Goal: Information Seeking & Learning: Learn about a topic

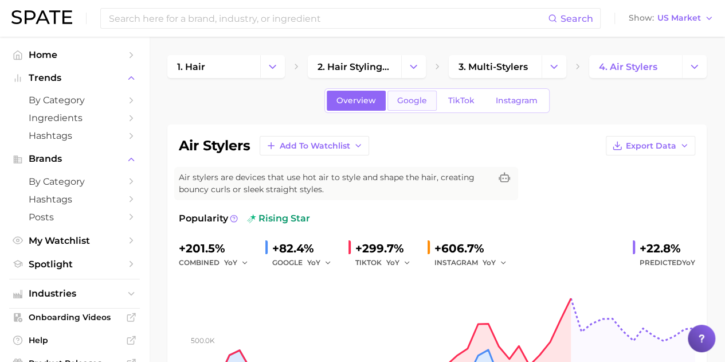
click at [415, 96] on span "Google" at bounding box center [412, 101] width 30 height 10
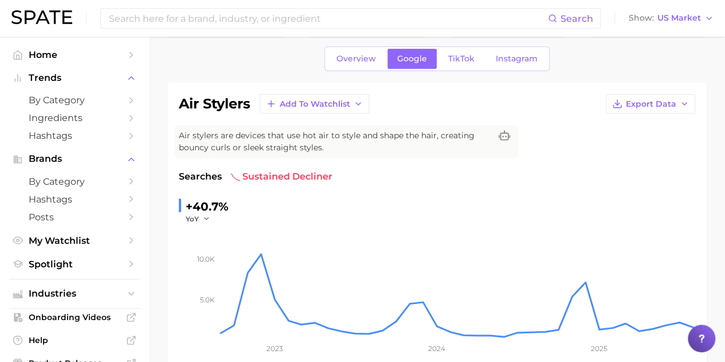
scroll to position [42, 0]
click at [459, 51] on link "TikTok" at bounding box center [461, 58] width 46 height 20
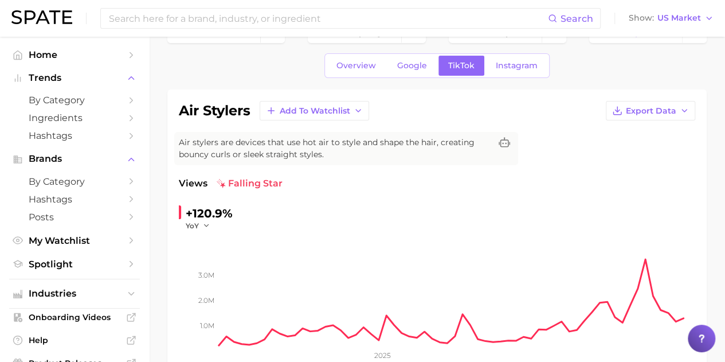
scroll to position [30, 0]
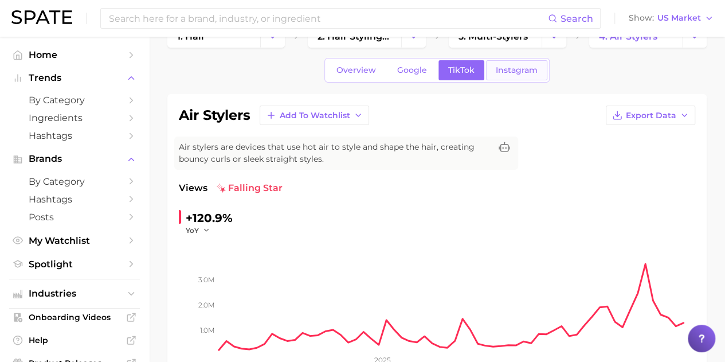
click at [502, 72] on span "Instagram" at bounding box center [517, 70] width 42 height 10
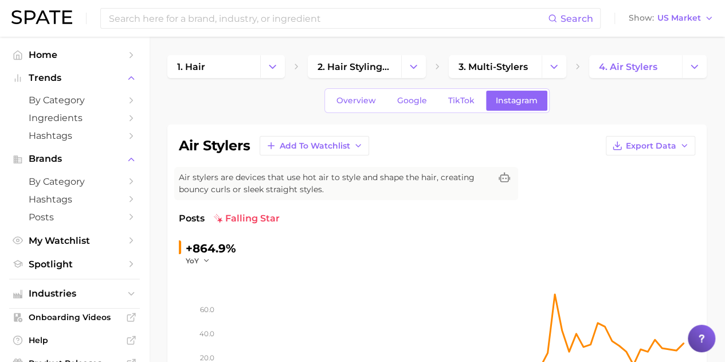
scroll to position [2, 0]
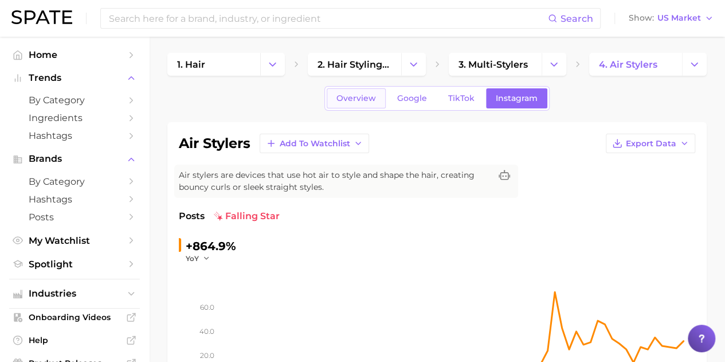
click at [370, 99] on span "Overview" at bounding box center [356, 98] width 40 height 10
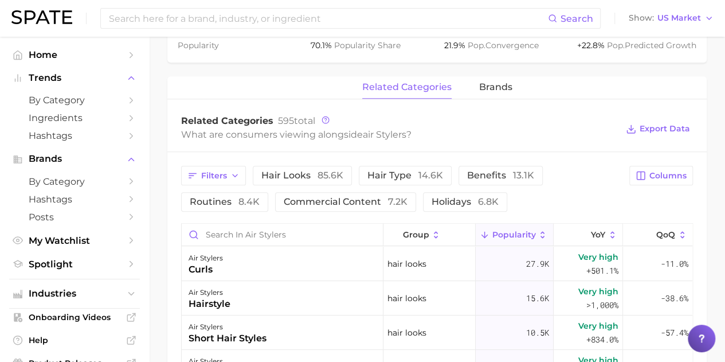
scroll to position [491, 0]
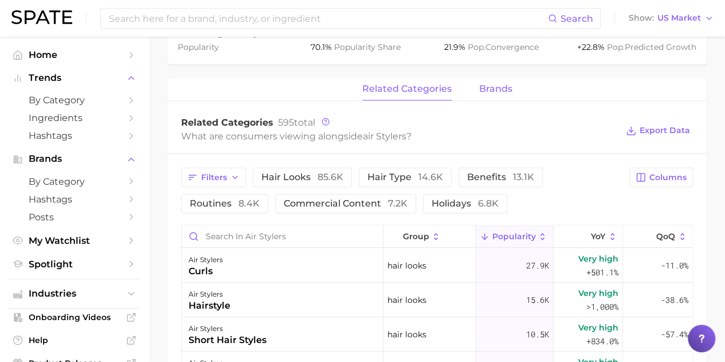
click at [502, 84] on span "brands" at bounding box center [495, 89] width 33 height 10
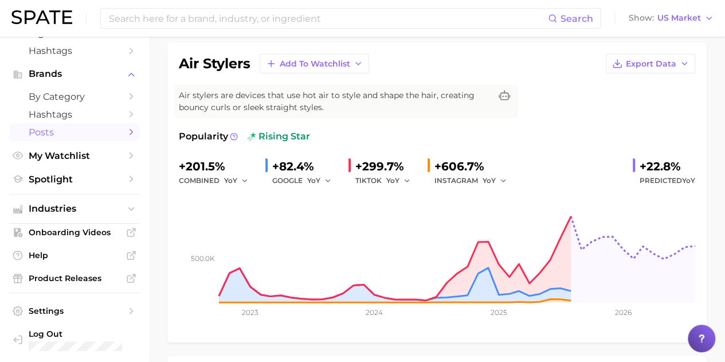
scroll to position [87, 0]
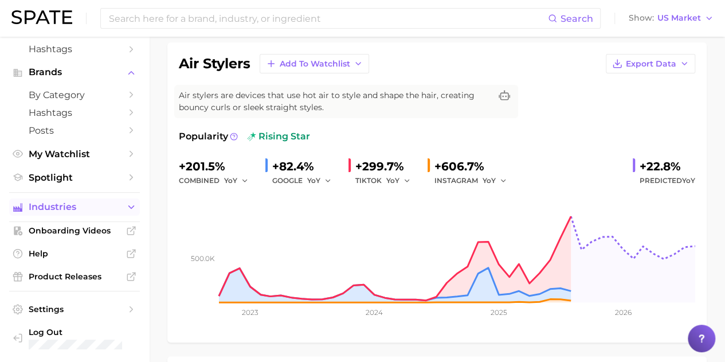
click at [111, 201] on button "Industries" at bounding box center [74, 206] width 131 height 17
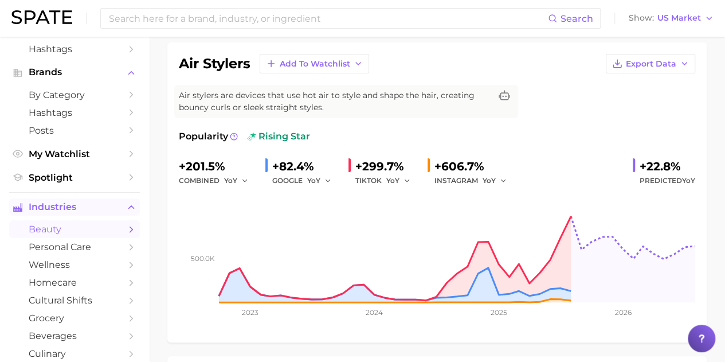
click at [111, 201] on button "Industries" at bounding box center [74, 206] width 131 height 17
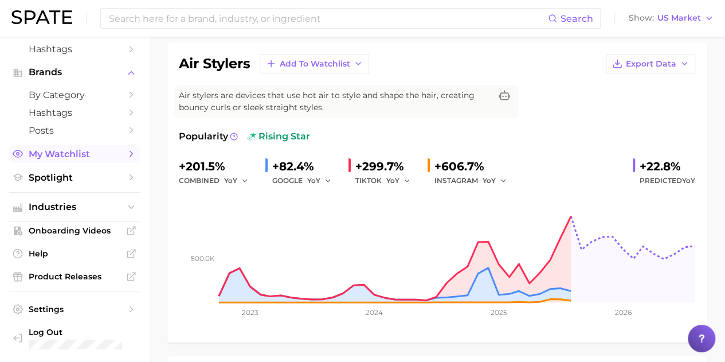
click at [115, 154] on link "My Watchlist" at bounding box center [74, 154] width 131 height 18
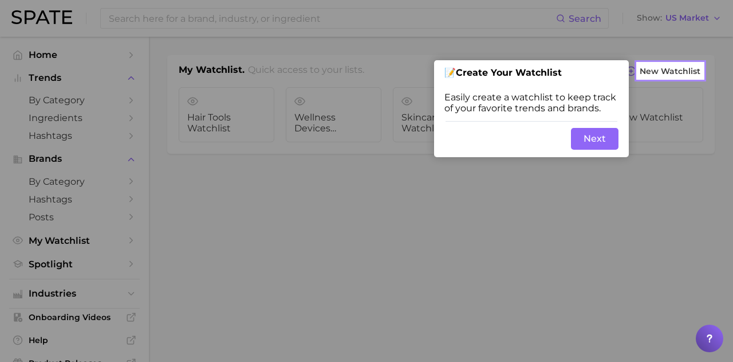
click at [567, 152] on div "Skip Back Next" at bounding box center [531, 138] width 195 height 37
click at [583, 140] on button "Next" at bounding box center [595, 139] width 48 height 22
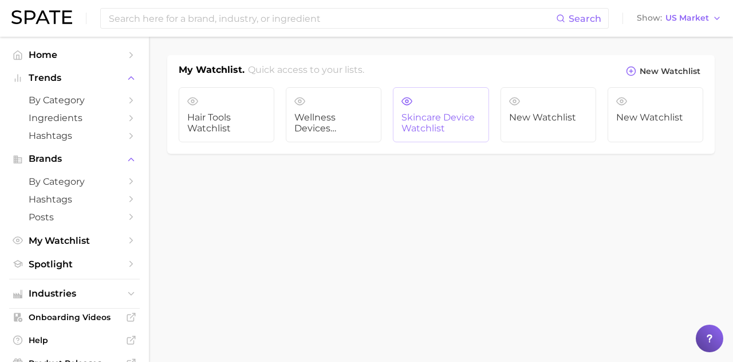
click at [425, 140] on link "Skincare Device Watchlist" at bounding box center [441, 114] width 96 height 55
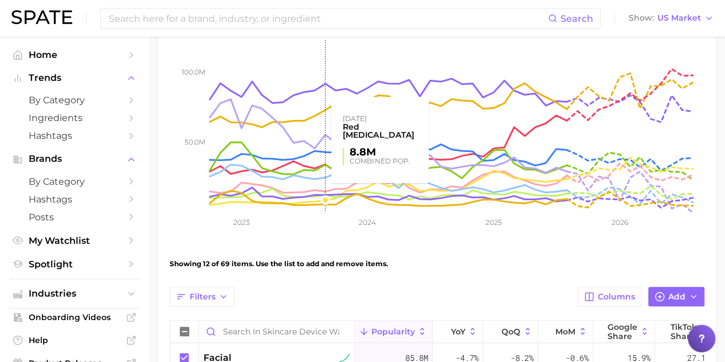
scroll to position [163, 0]
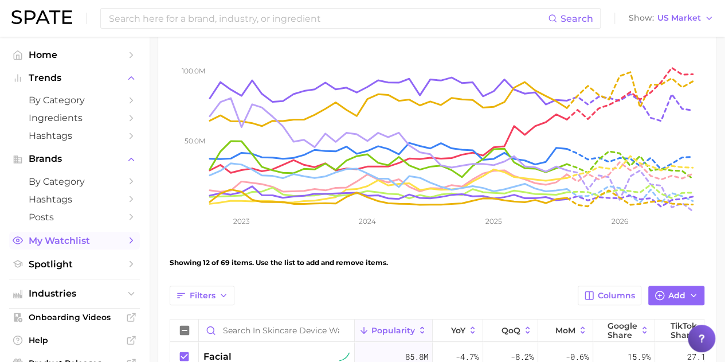
click at [78, 237] on span "My Watchlist" at bounding box center [75, 240] width 92 height 11
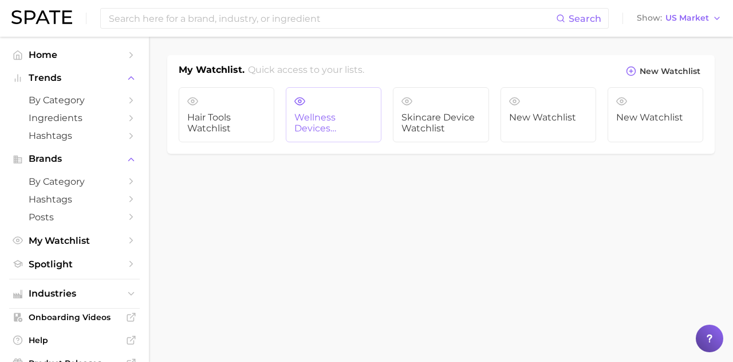
click at [350, 114] on span "Wellness Devices Watchlist" at bounding box center [334, 122] width 78 height 21
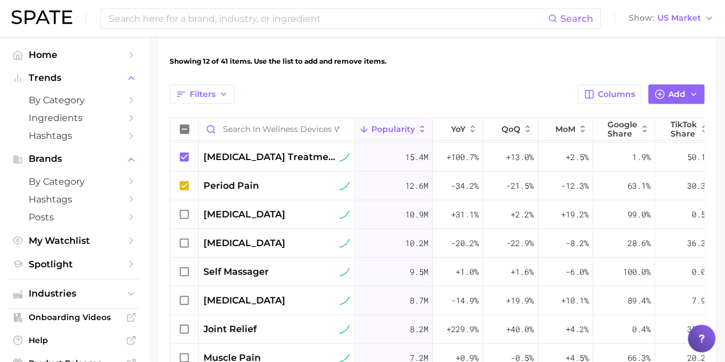
scroll to position [285, 0]
click at [101, 239] on span "My Watchlist" at bounding box center [75, 240] width 92 height 11
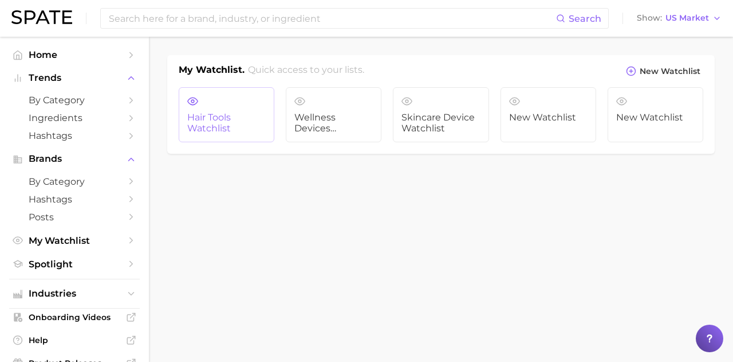
click at [241, 92] on link "Hair Tools Watchlist" at bounding box center [227, 114] width 96 height 55
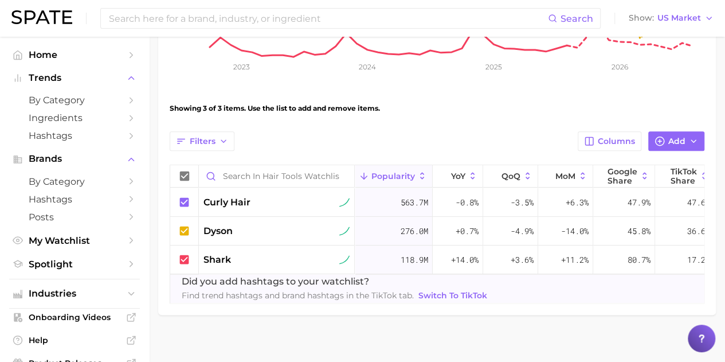
scroll to position [335, 0]
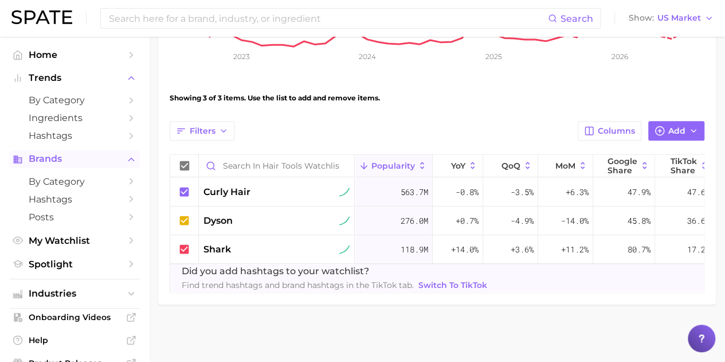
click at [77, 161] on span "Brands" at bounding box center [75, 159] width 92 height 10
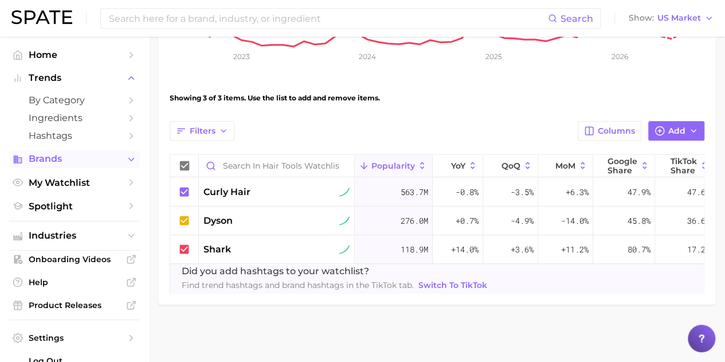
click at [77, 161] on span "Brands" at bounding box center [75, 159] width 92 height 10
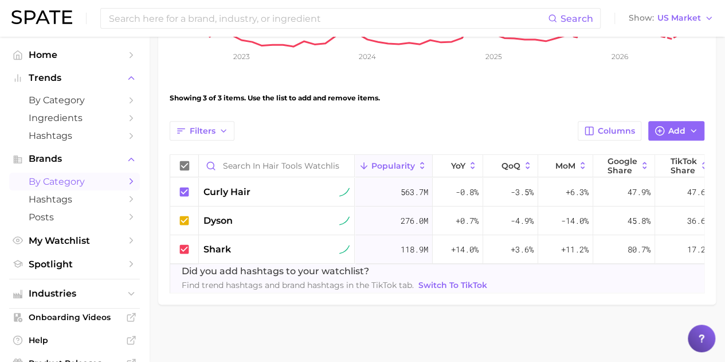
click at [88, 177] on span "by Category" at bounding box center [75, 181] width 92 height 11
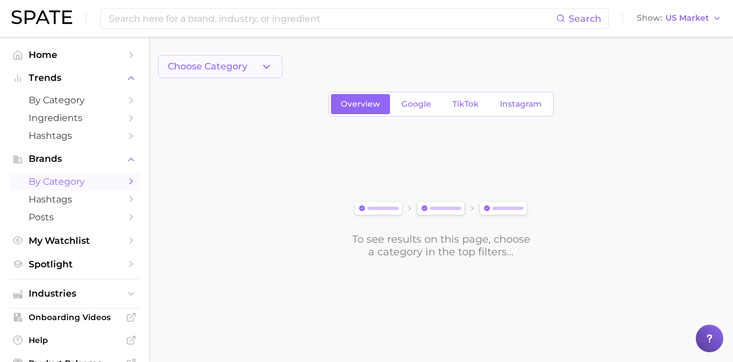
click at [273, 75] on button "Choose Category" at bounding box center [220, 66] width 124 height 23
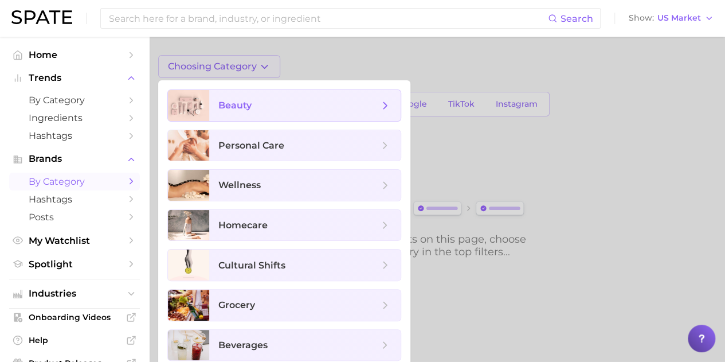
click at [277, 105] on span "beauty" at bounding box center [298, 105] width 160 height 13
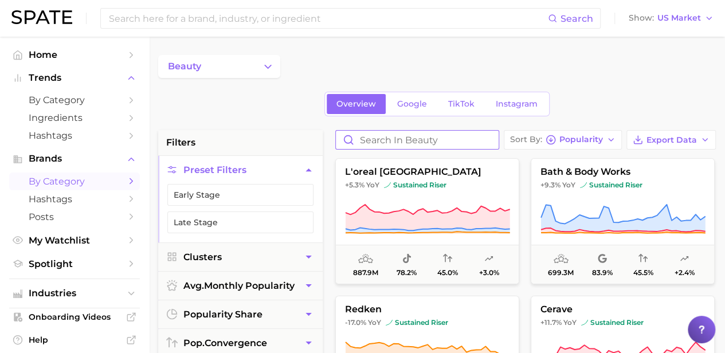
click at [376, 142] on input "Search in beauty" at bounding box center [417, 140] width 163 height 18
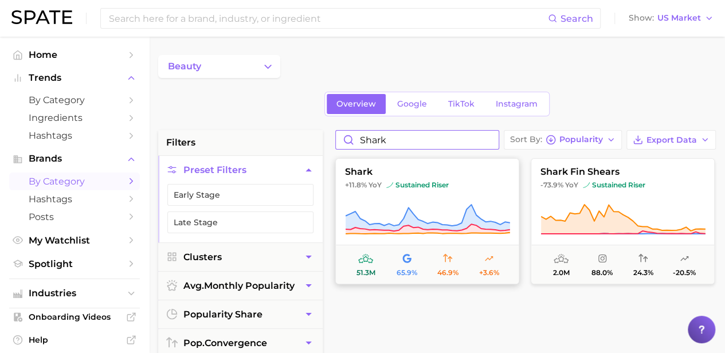
type input "shark"
click at [480, 201] on button "shark +11.8% YoY sustained riser 51.3m 65.9% 46.9% +3.6%" at bounding box center [427, 221] width 184 height 126
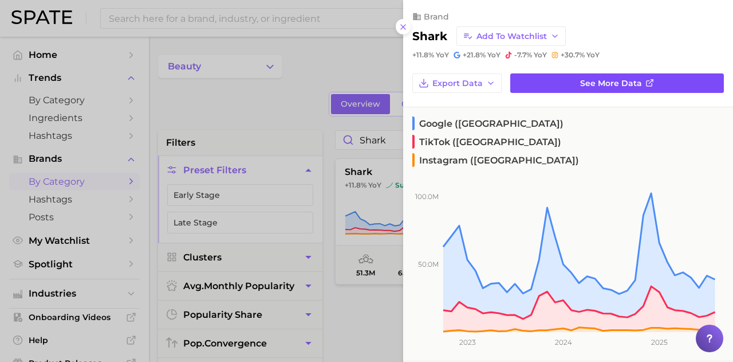
click at [588, 82] on span "See more data" at bounding box center [611, 83] width 62 height 10
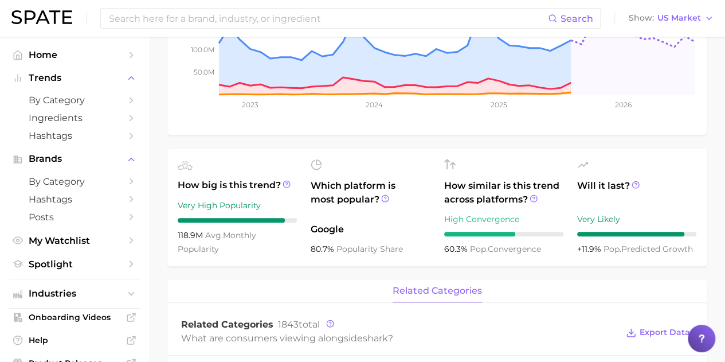
scroll to position [229, 0]
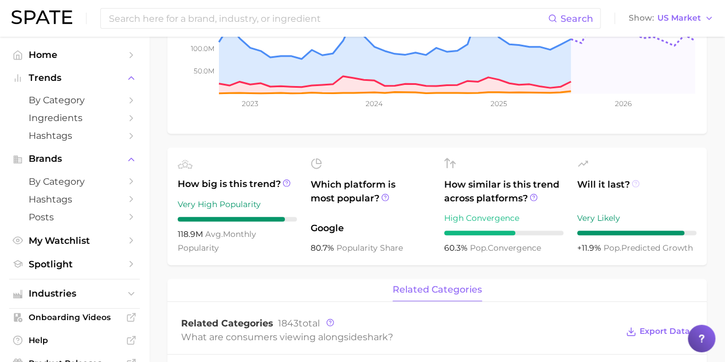
click at [636, 180] on icon at bounding box center [635, 183] width 8 height 8
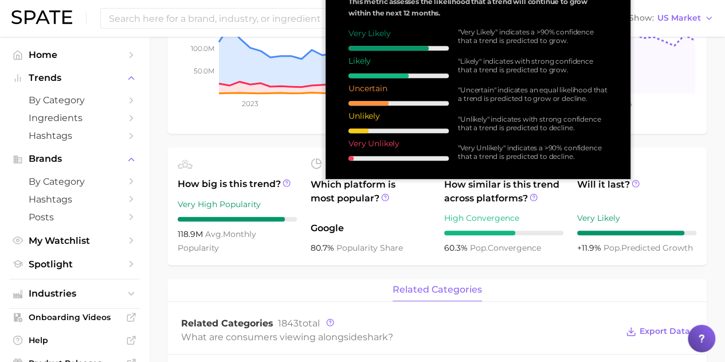
click at [640, 194] on span "Will it last?" at bounding box center [636, 192] width 119 height 28
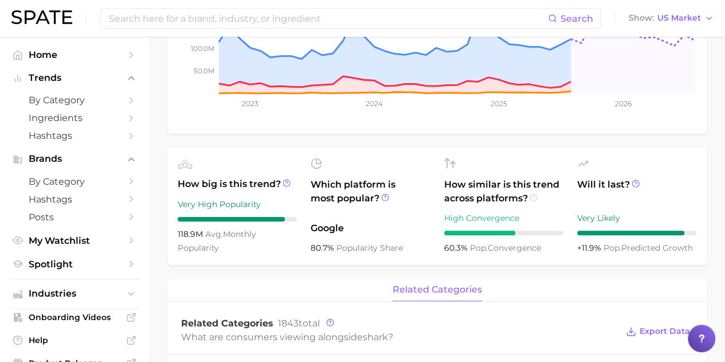
click at [534, 194] on icon at bounding box center [533, 197] width 8 height 8
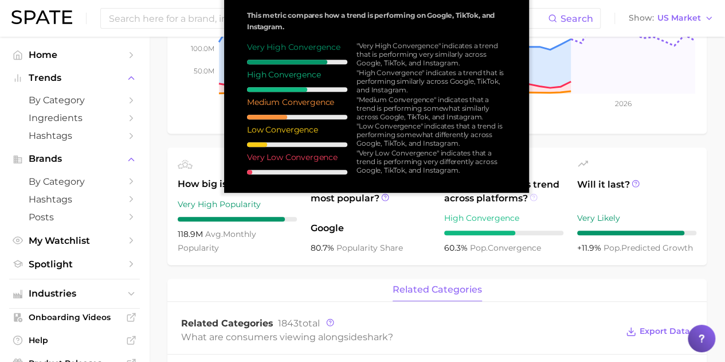
click at [534, 194] on icon at bounding box center [533, 197] width 8 height 8
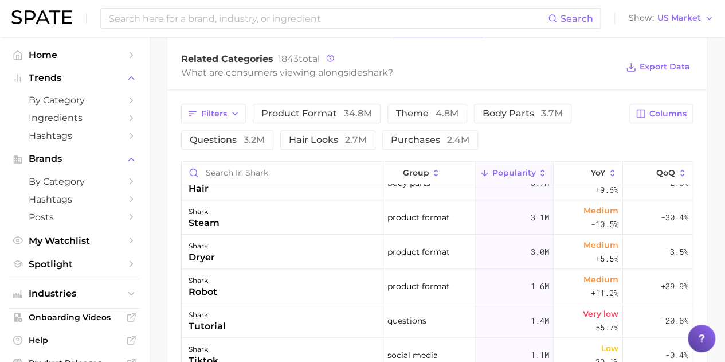
scroll to position [0, 0]
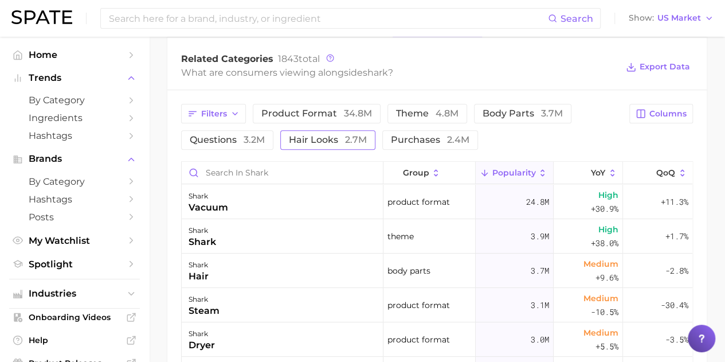
click at [363, 139] on span "2.7m" at bounding box center [356, 139] width 22 height 11
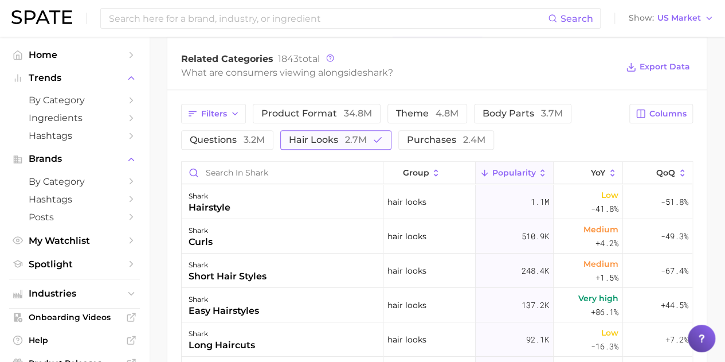
click at [364, 139] on span "2.7m" at bounding box center [356, 139] width 22 height 11
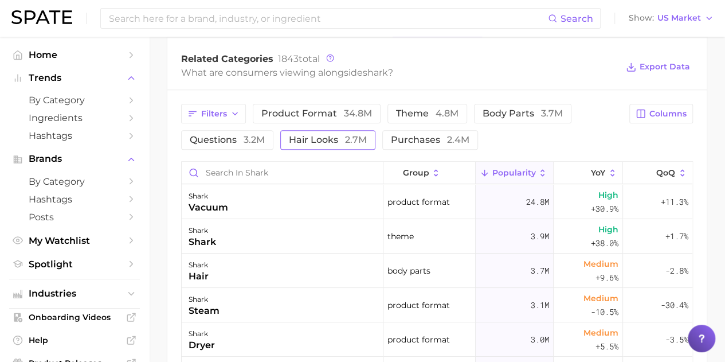
click at [358, 138] on span "2.7m" at bounding box center [356, 139] width 22 height 11
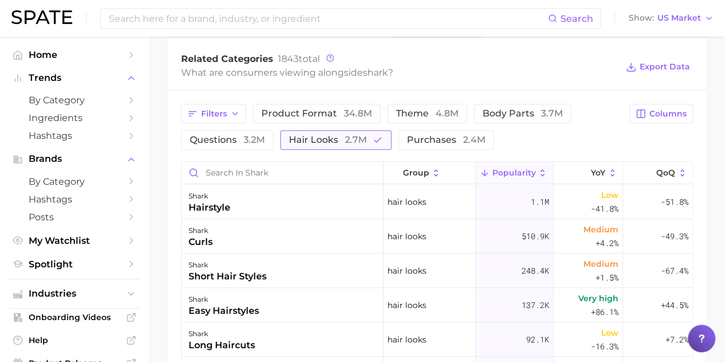
click at [358, 138] on span "2.7m" at bounding box center [356, 139] width 22 height 11
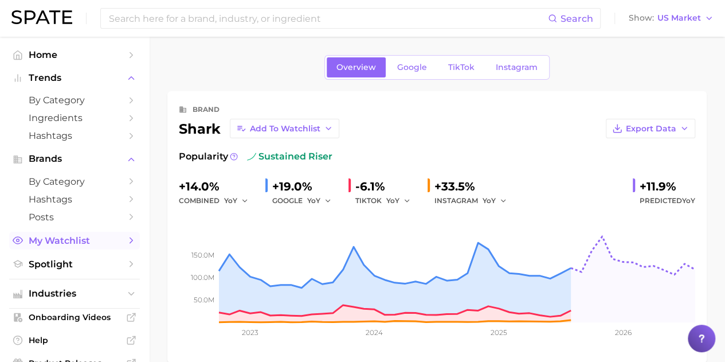
click at [60, 241] on span "My Watchlist" at bounding box center [75, 240] width 92 height 11
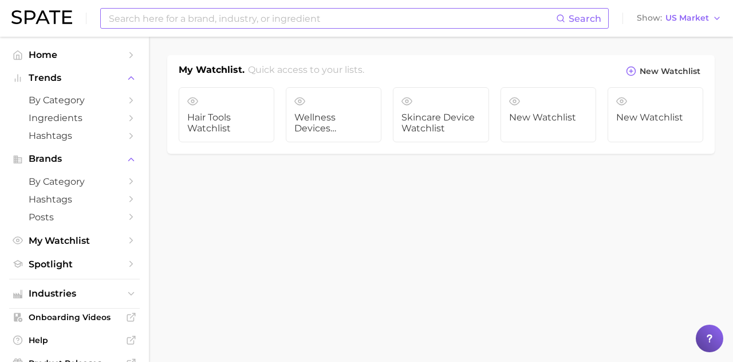
click at [181, 21] on input at bounding box center [332, 18] width 449 height 19
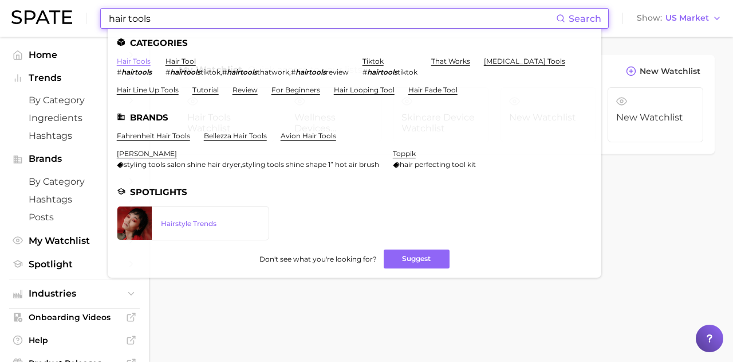
type input "hair tools"
click at [127, 62] on link "hair tools" at bounding box center [134, 61] width 34 height 9
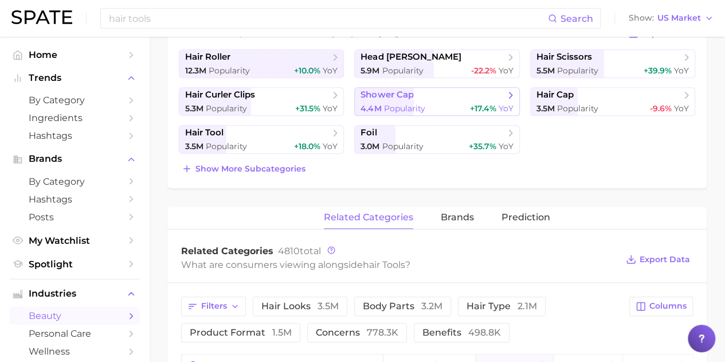
scroll to position [285, 0]
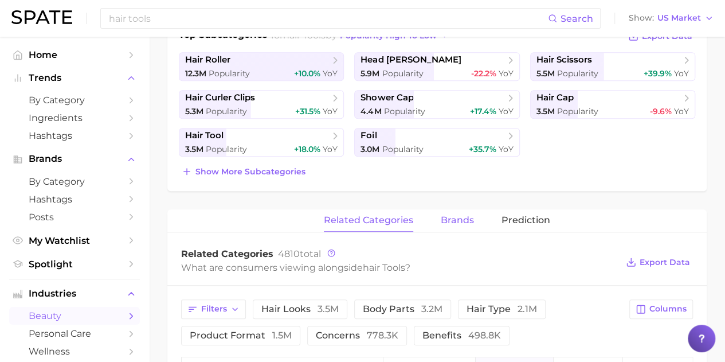
click at [454, 226] on button "brands" at bounding box center [457, 220] width 33 height 22
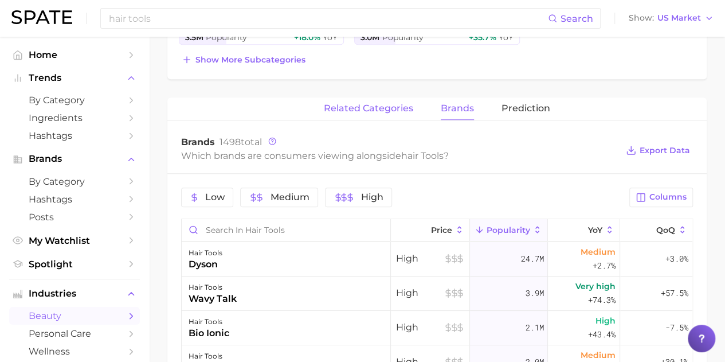
scroll to position [396, 0]
click at [362, 194] on span "High" at bounding box center [372, 198] width 22 height 9
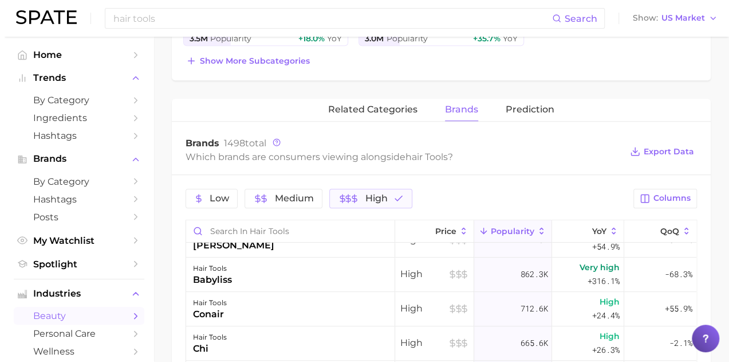
scroll to position [0, 0]
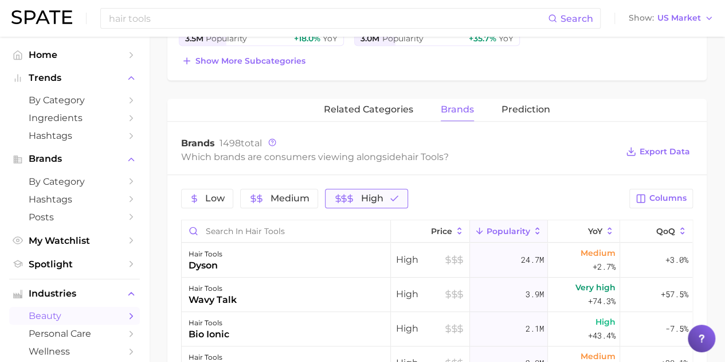
click at [371, 190] on button "High" at bounding box center [366, 198] width 83 height 19
click at [229, 294] on div "wavy talk" at bounding box center [213, 300] width 48 height 14
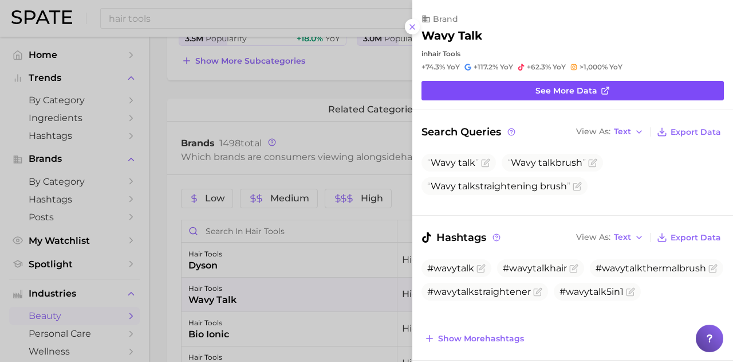
click at [479, 82] on link "See more data" at bounding box center [573, 90] width 303 height 19
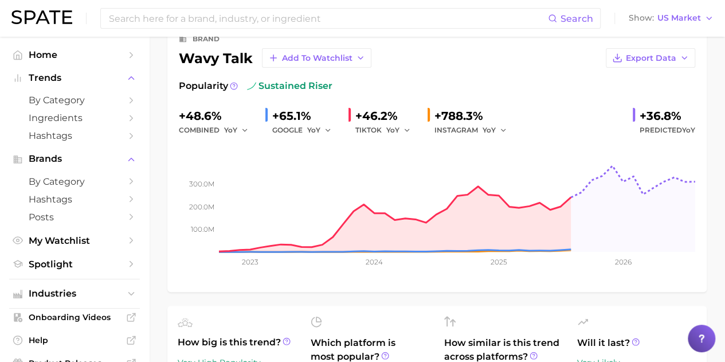
scroll to position [71, 0]
click at [76, 99] on span "by Category" at bounding box center [75, 100] width 92 height 11
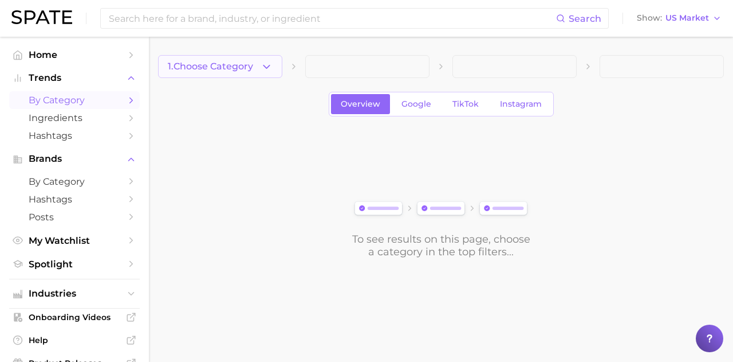
click at [223, 69] on span "1. Choose Category" at bounding box center [210, 66] width 85 height 10
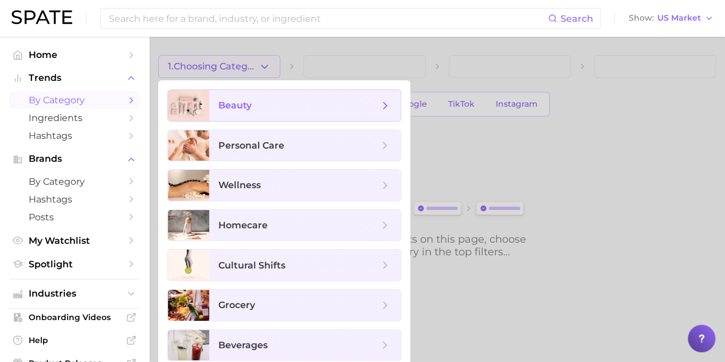
click at [241, 103] on span "beauty" at bounding box center [234, 105] width 33 height 11
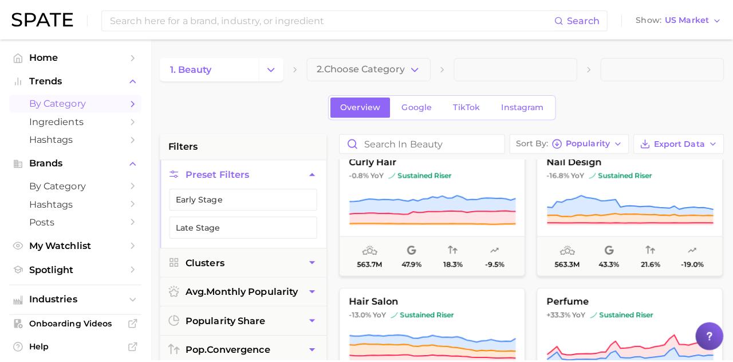
scroll to position [295, 0]
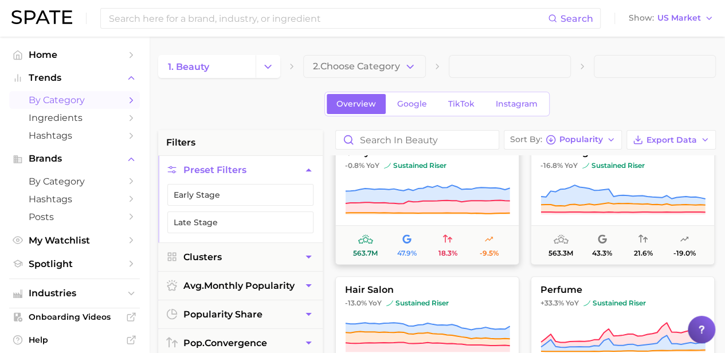
click at [367, 236] on icon at bounding box center [367, 236] width 1 height 1
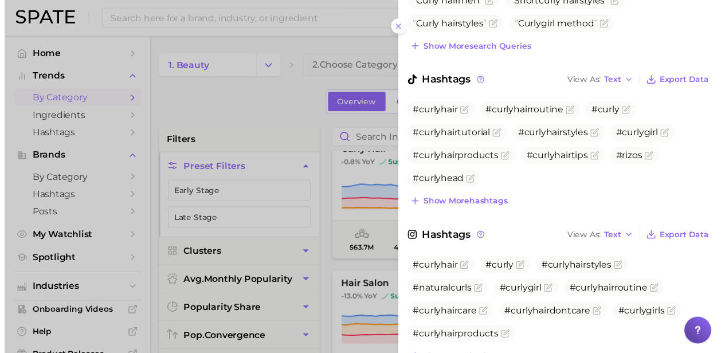
scroll to position [517, 0]
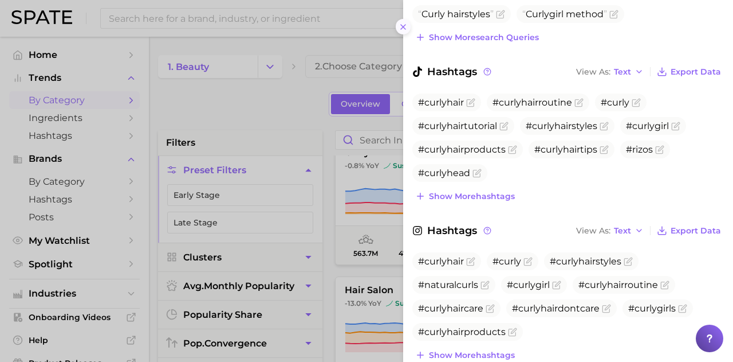
click at [404, 25] on icon at bounding box center [403, 26] width 9 height 9
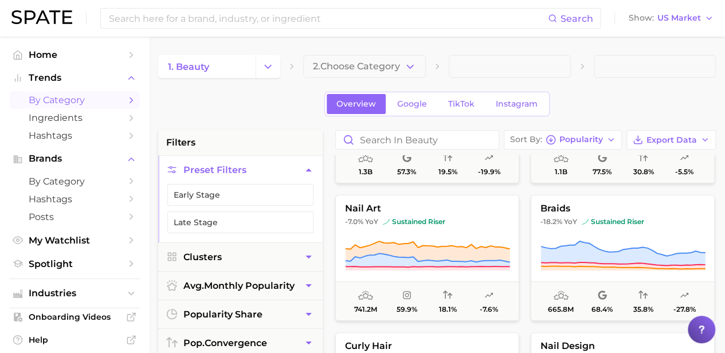
scroll to position [0, 0]
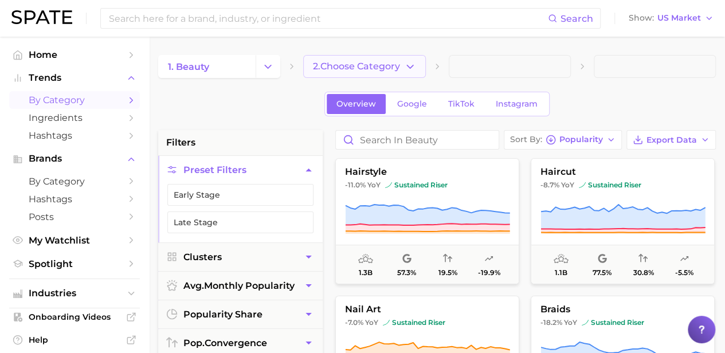
click at [400, 69] on span "2. Choose Category" at bounding box center [356, 66] width 87 height 10
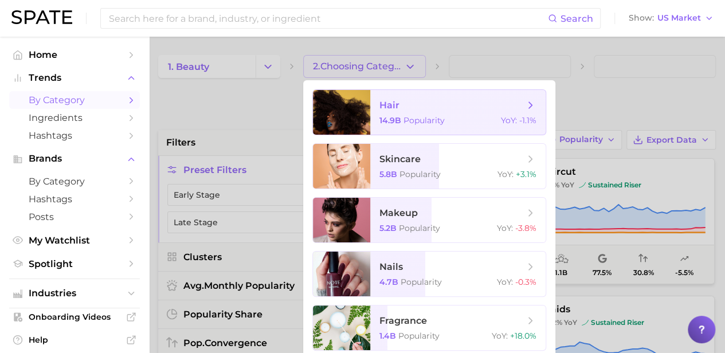
click at [403, 105] on span "hair" at bounding box center [451, 105] width 144 height 13
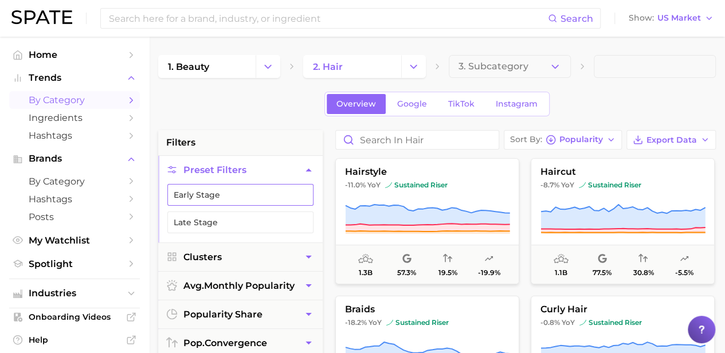
click at [268, 192] on button "Early Stage" at bounding box center [240, 195] width 146 height 22
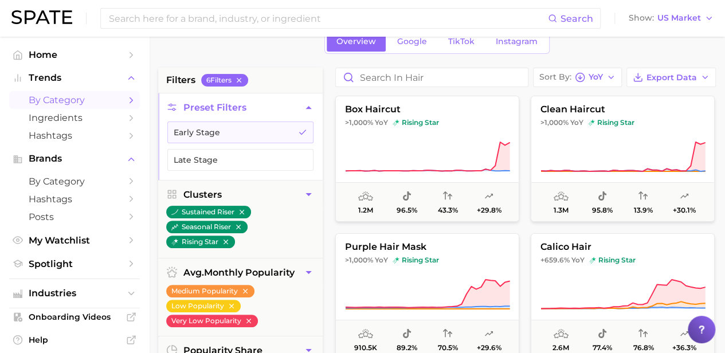
scroll to position [53, 0]
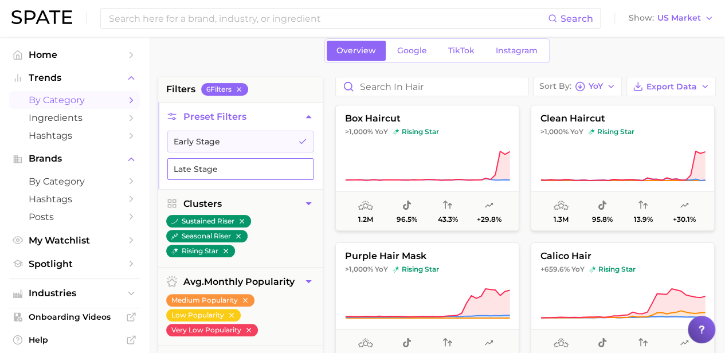
click at [274, 178] on button "Late Stage" at bounding box center [240, 169] width 146 height 22
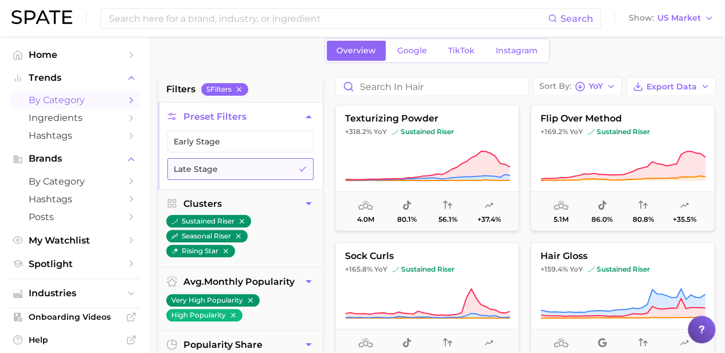
click at [259, 164] on button "Late Stage" at bounding box center [240, 169] width 146 height 22
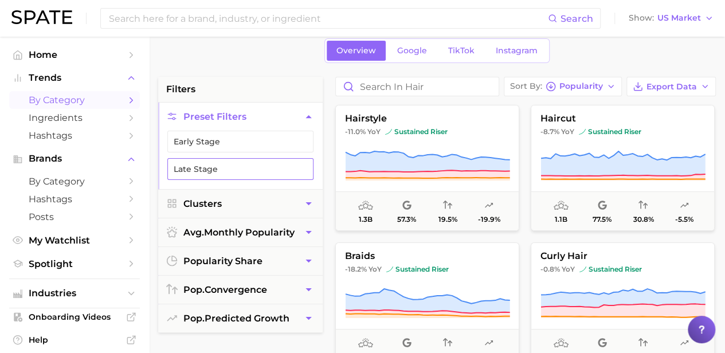
click at [259, 164] on button "Late Stage" at bounding box center [240, 169] width 146 height 22
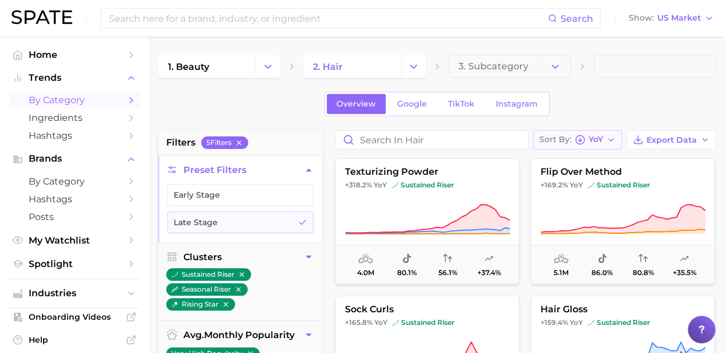
click at [603, 137] on span "YoY" at bounding box center [595, 139] width 14 height 6
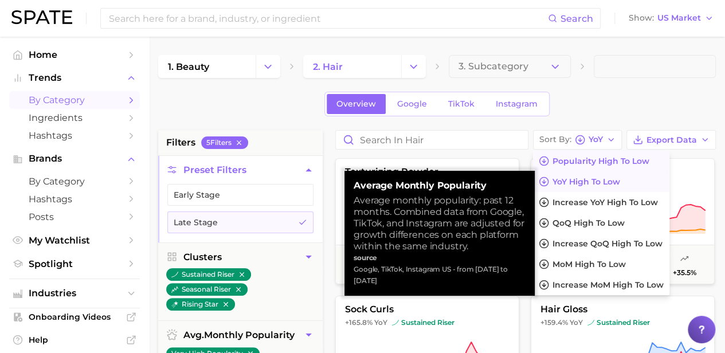
click at [599, 156] on span "Popularity high to low" at bounding box center [600, 161] width 97 height 10
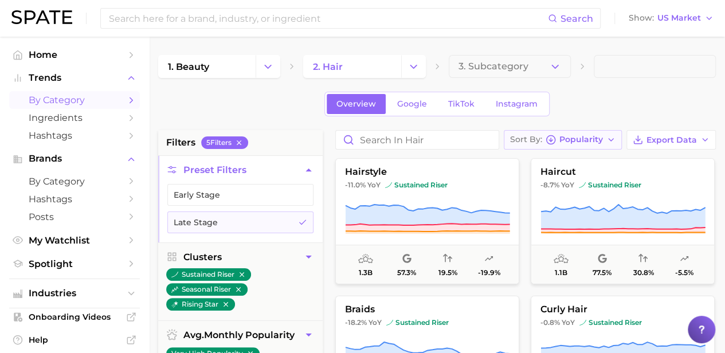
click at [599, 141] on span "Popularity" at bounding box center [581, 139] width 44 height 6
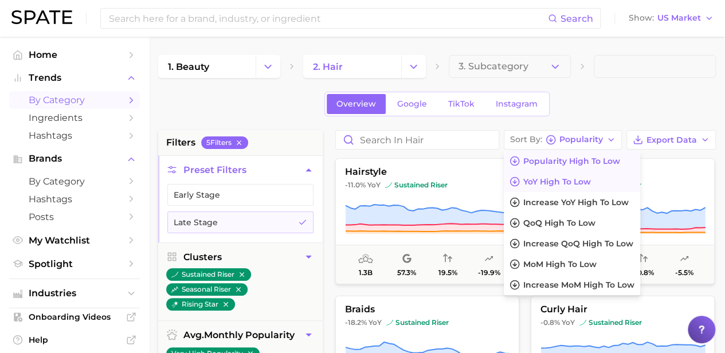
click at [579, 178] on span "YoY high to low" at bounding box center [557, 182] width 68 height 10
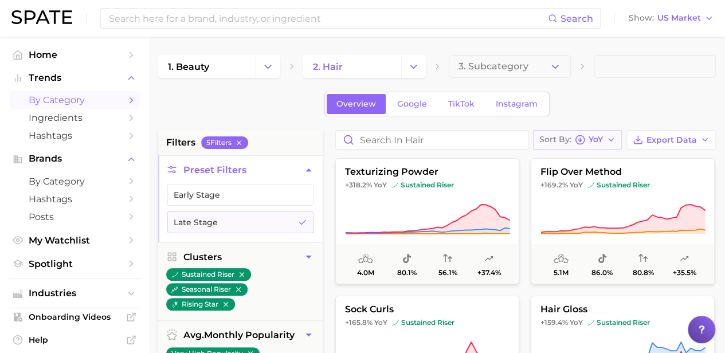
click at [594, 138] on span "YoY" at bounding box center [595, 139] width 14 height 6
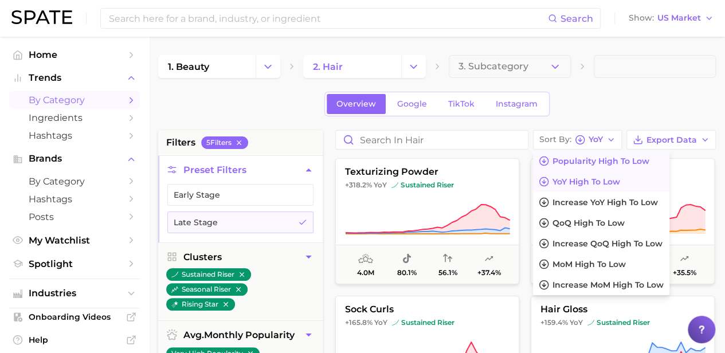
click at [554, 163] on span "Popularity high to low" at bounding box center [600, 161] width 97 height 10
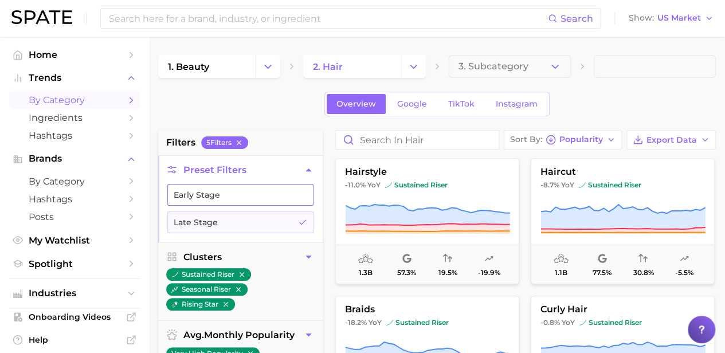
click at [281, 194] on button "Early Stage" at bounding box center [240, 195] width 146 height 22
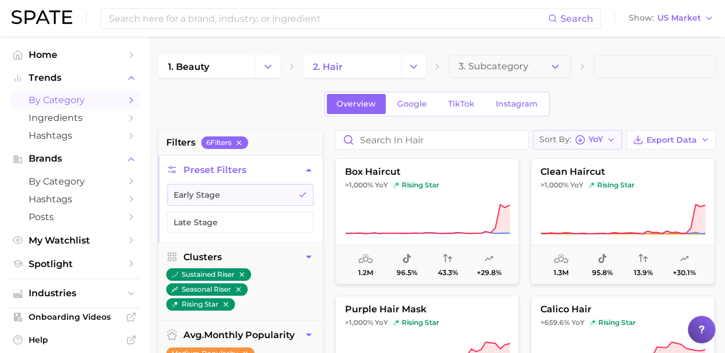
click at [602, 136] on span "YoY" at bounding box center [595, 139] width 14 height 6
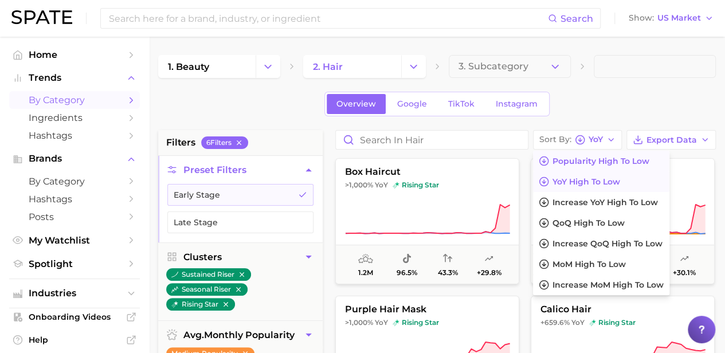
click at [588, 165] on button "Popularity high to low" at bounding box center [601, 161] width 136 height 21
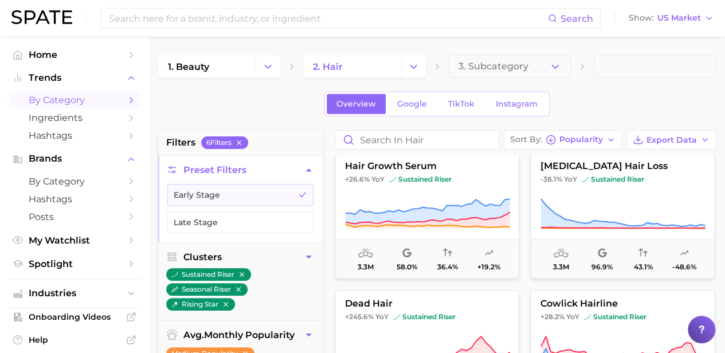
scroll to position [419, 0]
click at [549, 62] on icon "button" at bounding box center [555, 67] width 12 height 12
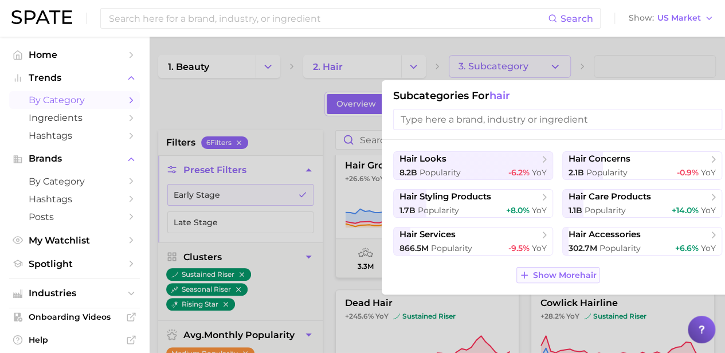
click at [537, 272] on span "Show More hair" at bounding box center [565, 275] width 64 height 10
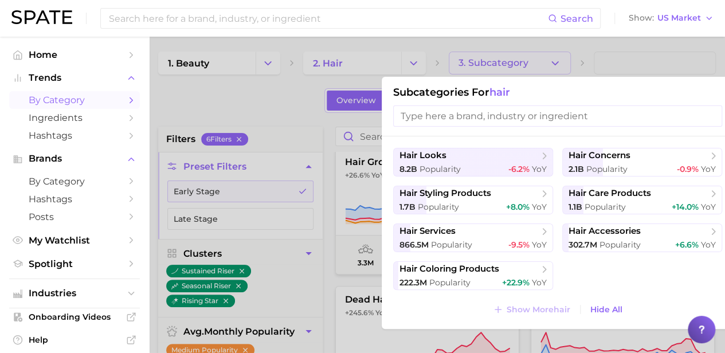
scroll to position [0, 0]
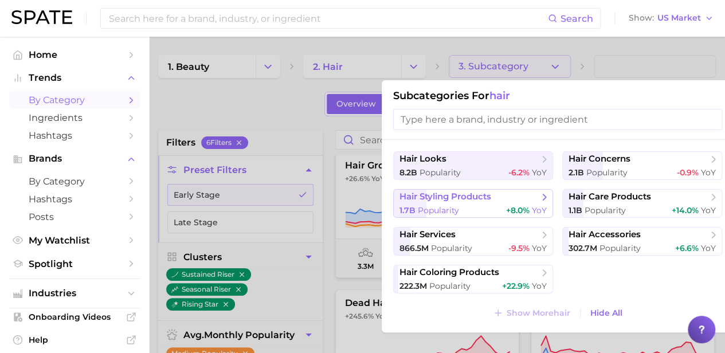
click at [524, 203] on button "hair styling products 1.7b Popularity +8.0% YoY" at bounding box center [473, 203] width 160 height 29
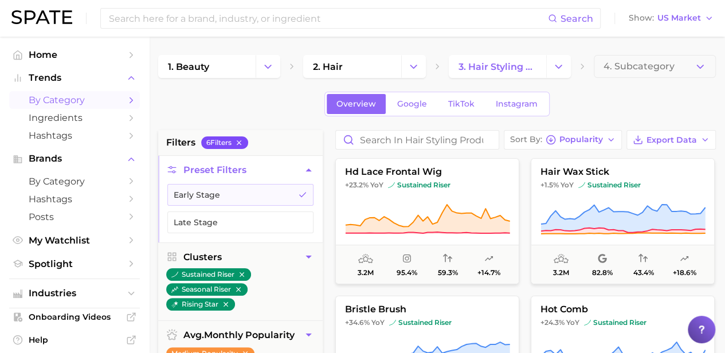
click at [241, 140] on icon "button" at bounding box center [239, 142] width 5 height 5
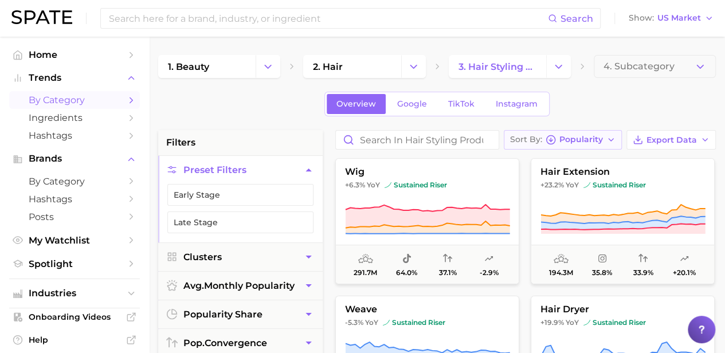
click at [598, 137] on span "Popularity" at bounding box center [581, 139] width 44 height 6
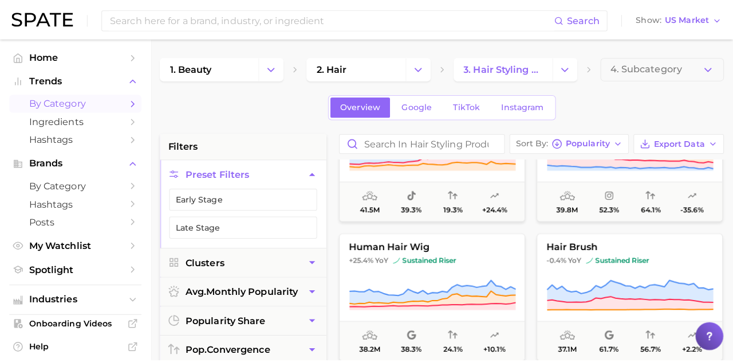
scroll to position [353, 0]
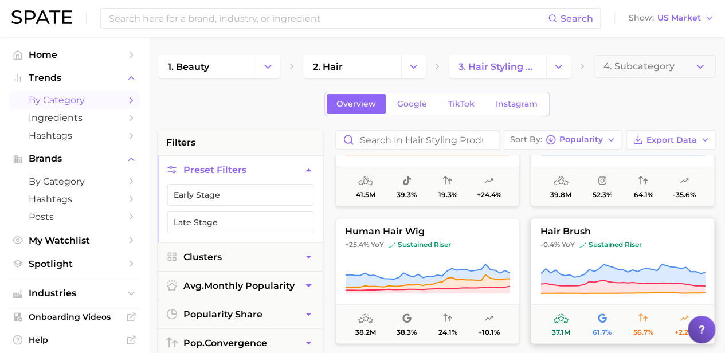
click at [578, 243] on span "-0.4% YoY sustained riser" at bounding box center [622, 244] width 183 height 9
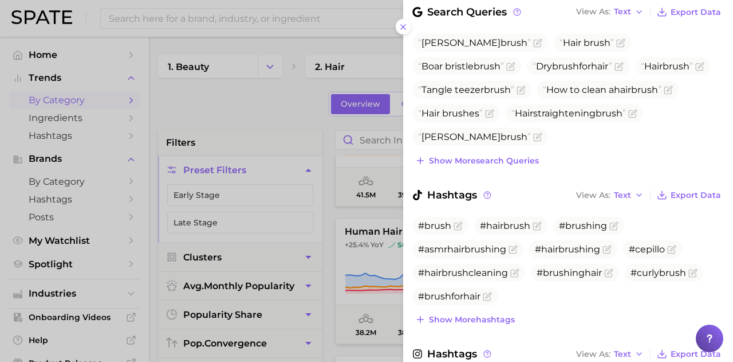
scroll to position [411, 0]
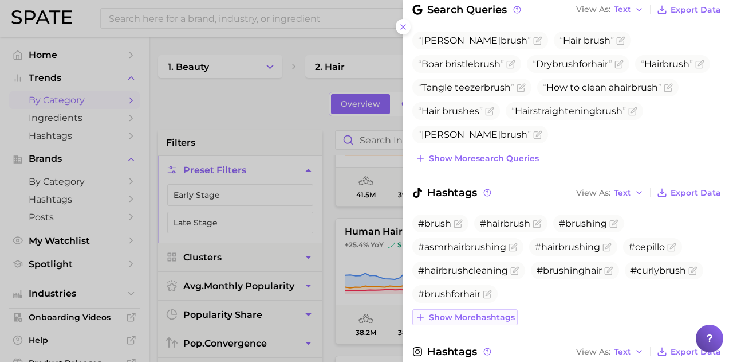
click at [494, 312] on span "Show more hashtags" at bounding box center [472, 317] width 86 height 10
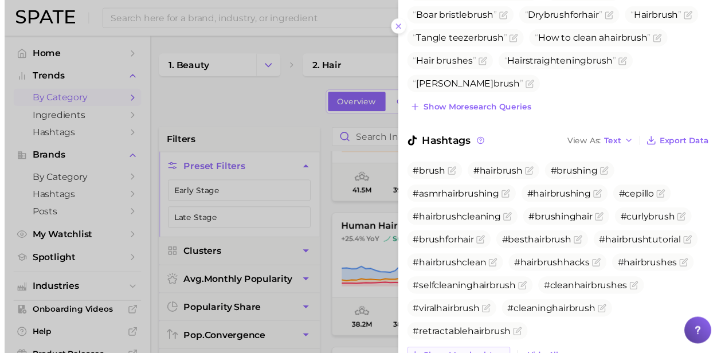
scroll to position [466, 0]
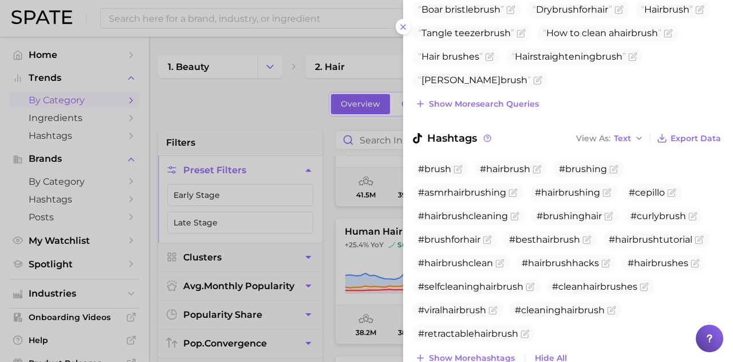
click at [272, 103] on div at bounding box center [366, 181] width 733 height 362
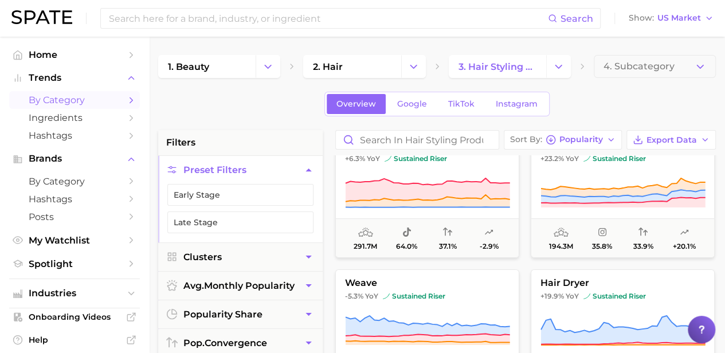
scroll to position [0, 0]
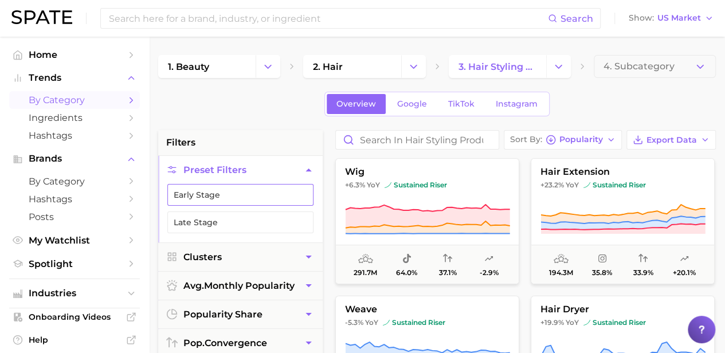
click at [248, 189] on button "Early Stage" at bounding box center [240, 195] width 146 height 22
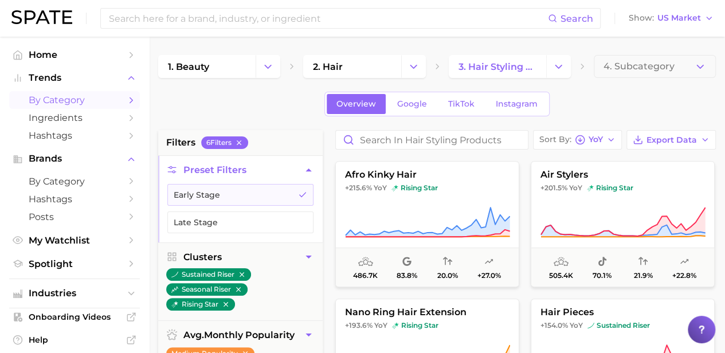
scroll to position [273, 0]
click at [419, 282] on span "486.7k 83.8% 20.0% +27.0%" at bounding box center [427, 266] width 183 height 39
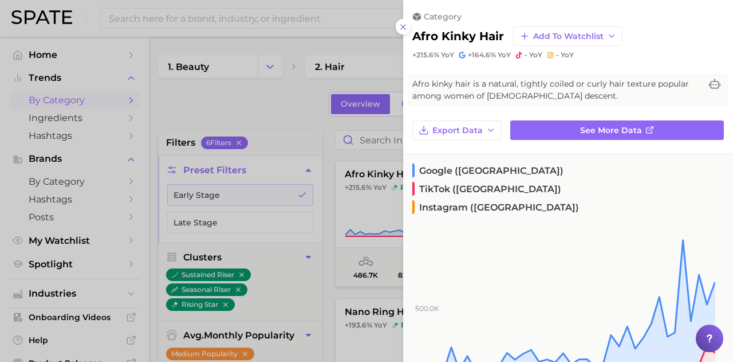
click at [323, 184] on div at bounding box center [366, 181] width 733 height 362
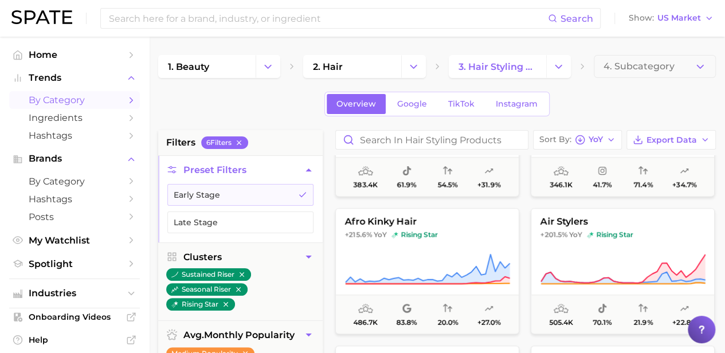
scroll to position [0, 0]
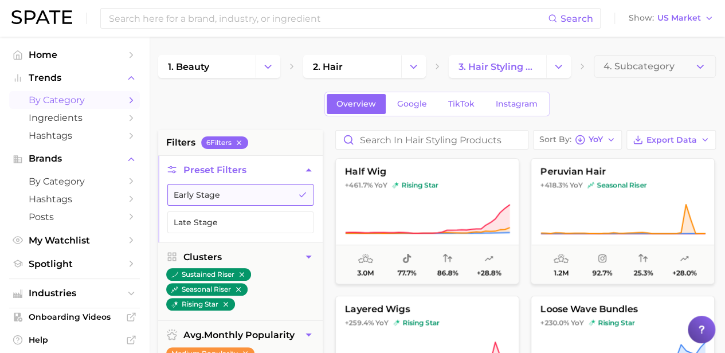
click at [266, 191] on button "Early Stage" at bounding box center [240, 195] width 146 height 22
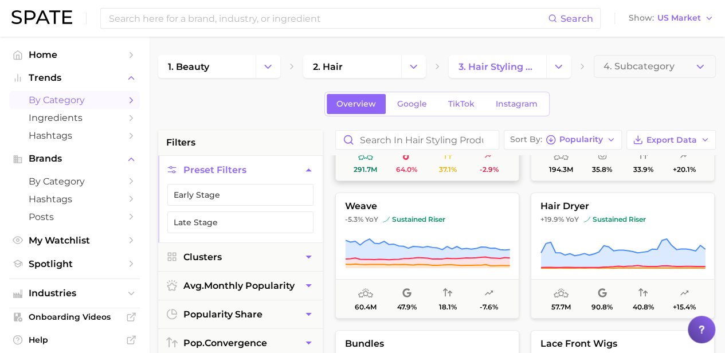
scroll to position [115, 0]
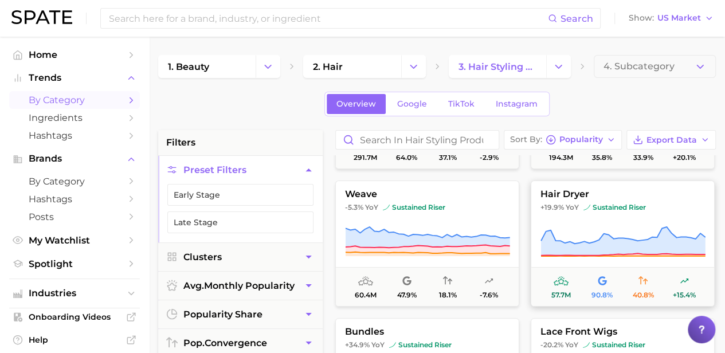
click at [635, 210] on span "sustained riser" at bounding box center [614, 207] width 62 height 9
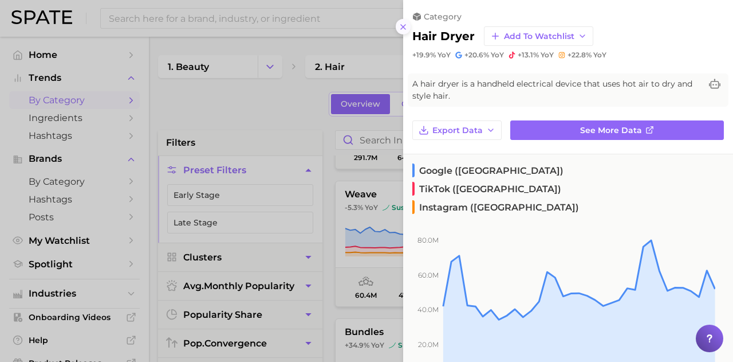
click at [401, 23] on icon at bounding box center [403, 26] width 9 height 9
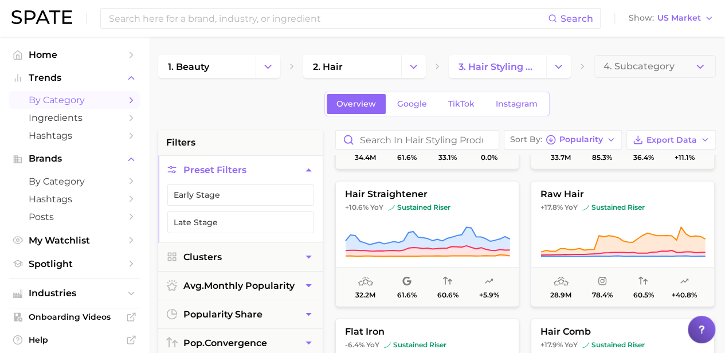
scroll to position [807, 0]
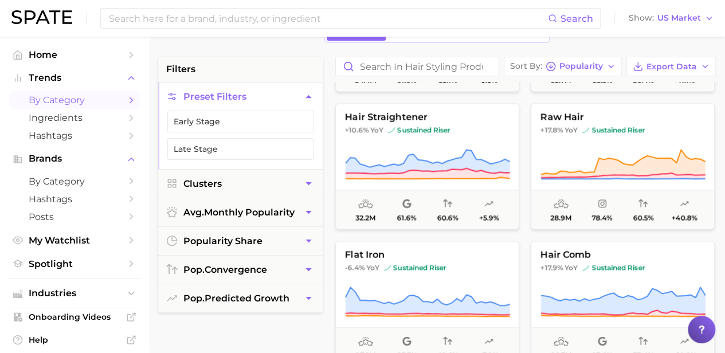
scroll to position [0, 0]
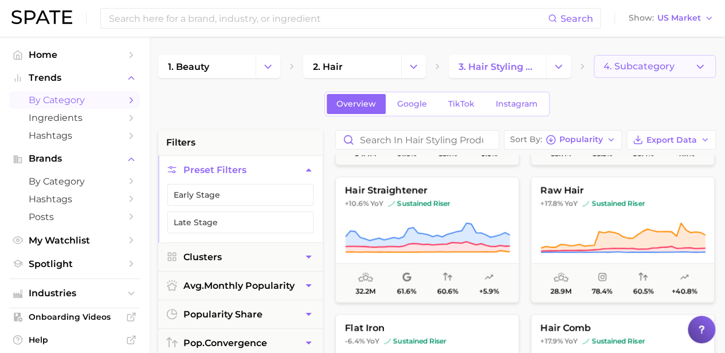
click at [633, 77] on button "4. Subcategory" at bounding box center [655, 66] width 122 height 23
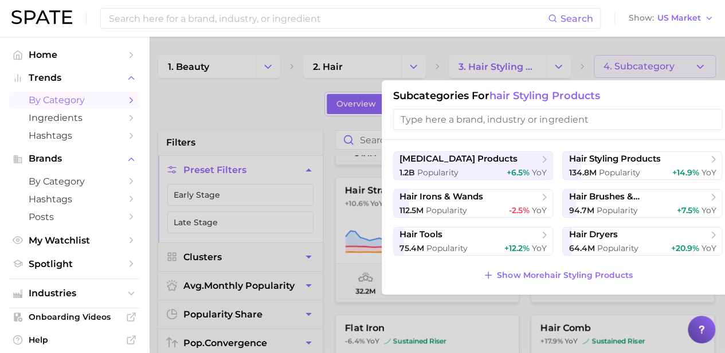
click at [523, 74] on div at bounding box center [362, 176] width 725 height 353
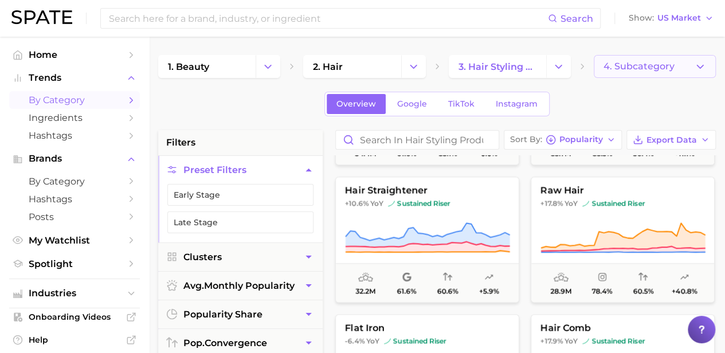
click at [626, 69] on span "4. Subcategory" at bounding box center [638, 66] width 71 height 10
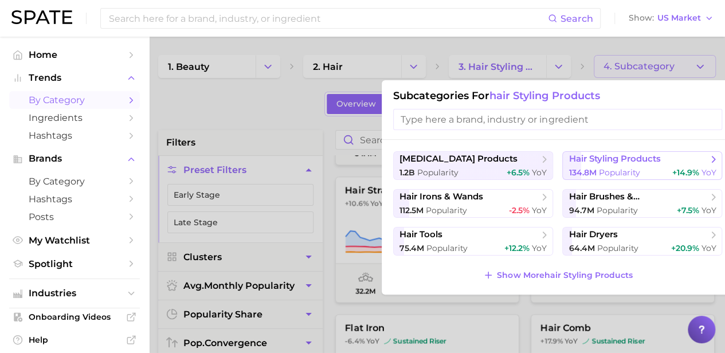
click at [636, 161] on span "hair styling products" at bounding box center [614, 159] width 92 height 11
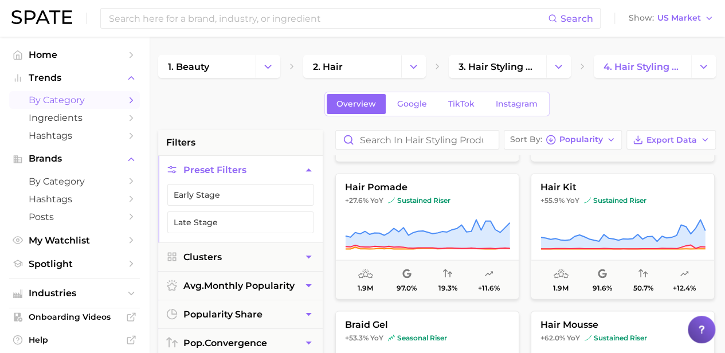
scroll to position [1089, 0]
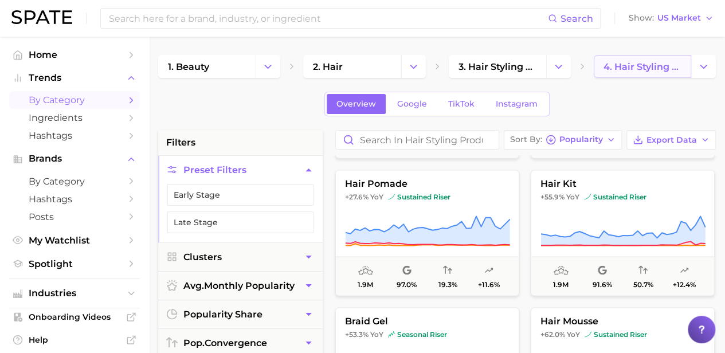
click at [642, 68] on span "4. hair styling products" at bounding box center [642, 66] width 78 height 11
click at [702, 64] on icon "Change Category" at bounding box center [703, 67] width 12 height 12
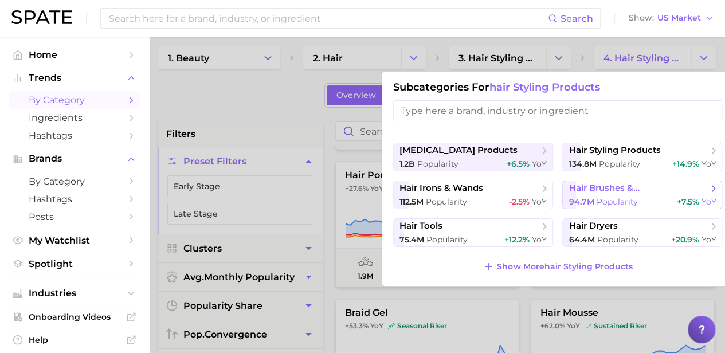
scroll to position [0, 0]
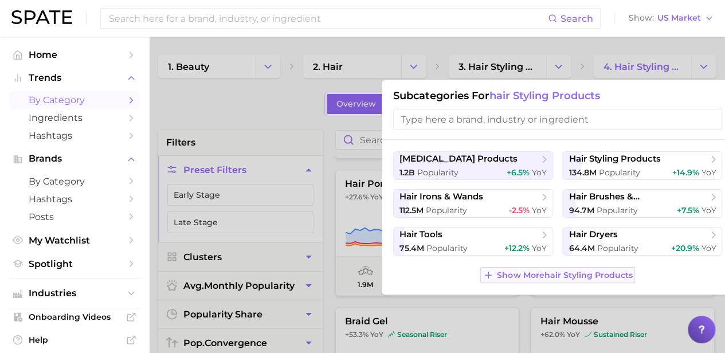
click at [557, 273] on span "Show More hair styling products" at bounding box center [564, 275] width 135 height 10
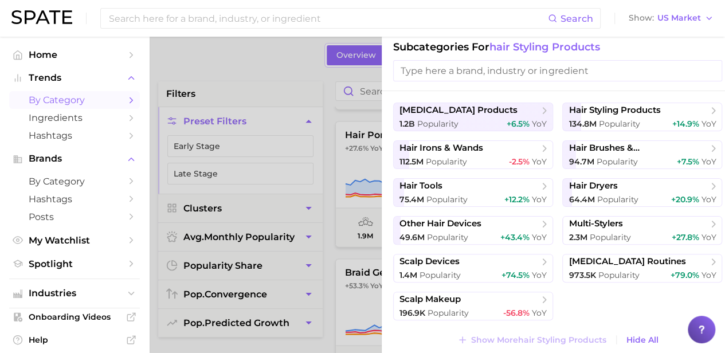
scroll to position [52, 0]
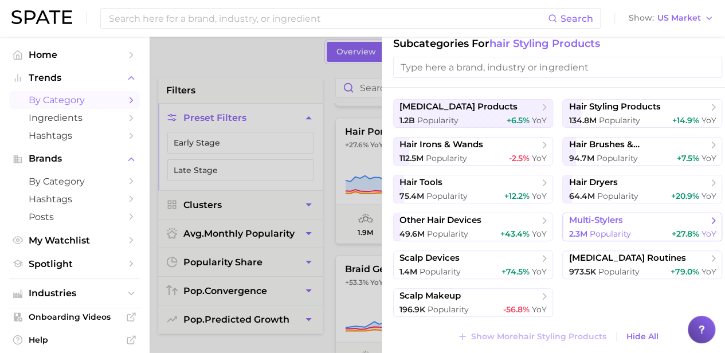
click at [593, 234] on span "Popularity" at bounding box center [609, 234] width 41 height 10
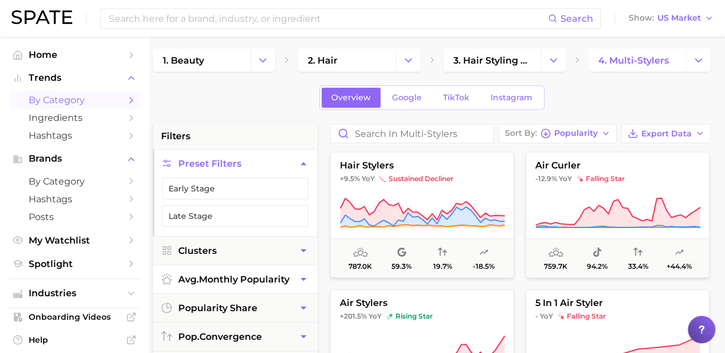
scroll to position [0, 5]
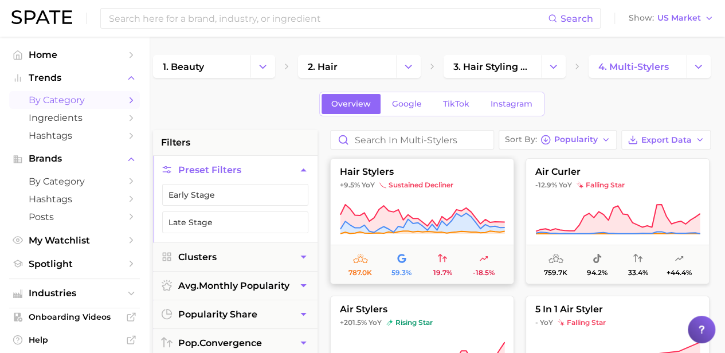
click at [415, 199] on button "hair stylers +9.5% YoY sustained decliner 787.0k 59.3% 19.7% -18.5%" at bounding box center [422, 221] width 184 height 126
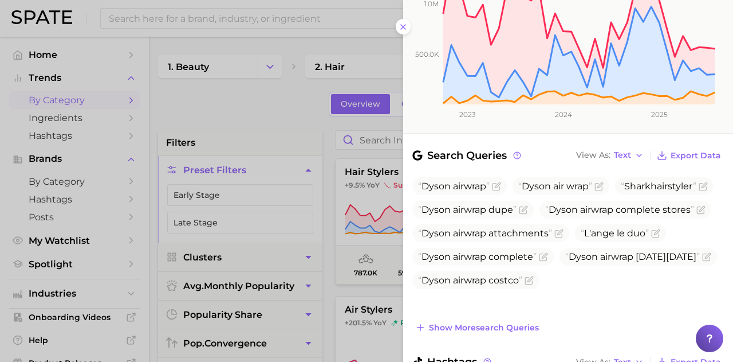
scroll to position [276, 0]
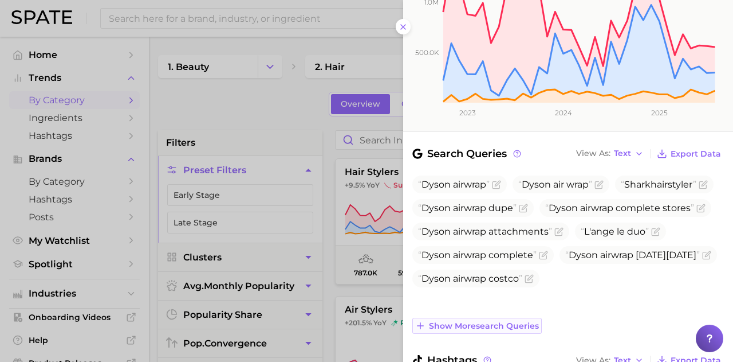
click at [504, 317] on button "Show more search queries" at bounding box center [477, 325] width 129 height 16
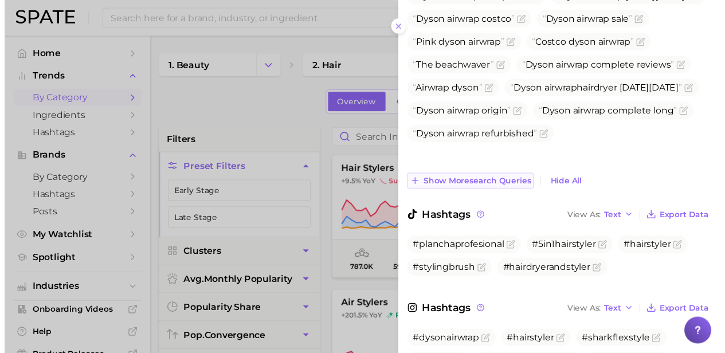
scroll to position [620, 0]
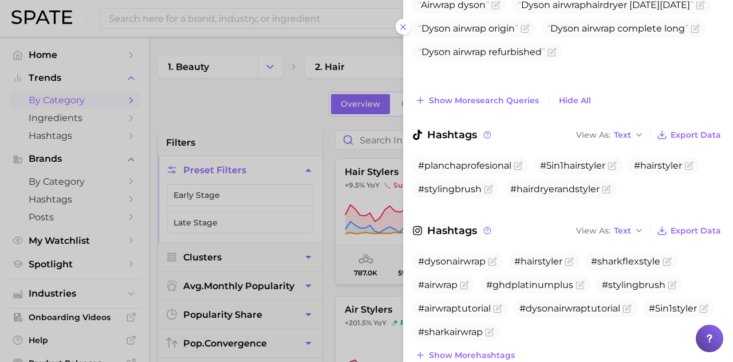
click at [418, 278] on ul "#dysonairwrap #hairstyler #sharkflexstyle #airwrap #ghdplatinumplus #stylingbru…" at bounding box center [569, 296] width 312 height 88
click at [366, 180] on div at bounding box center [366, 181] width 733 height 362
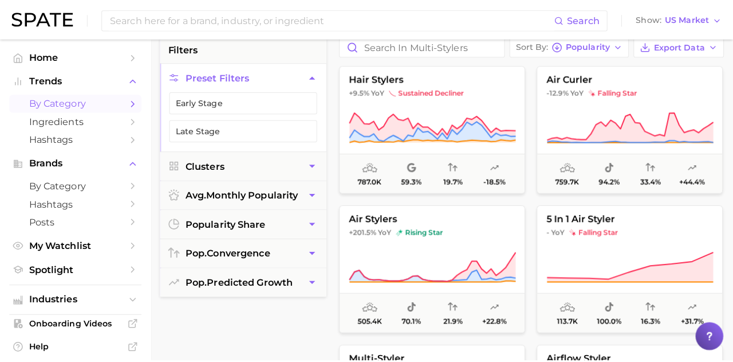
scroll to position [95, 0]
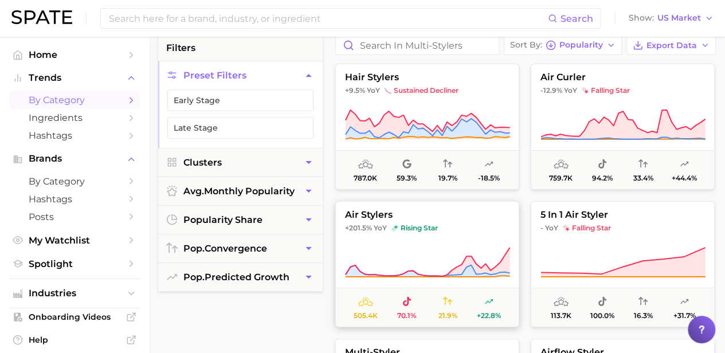
click at [431, 249] on icon at bounding box center [427, 262] width 165 height 32
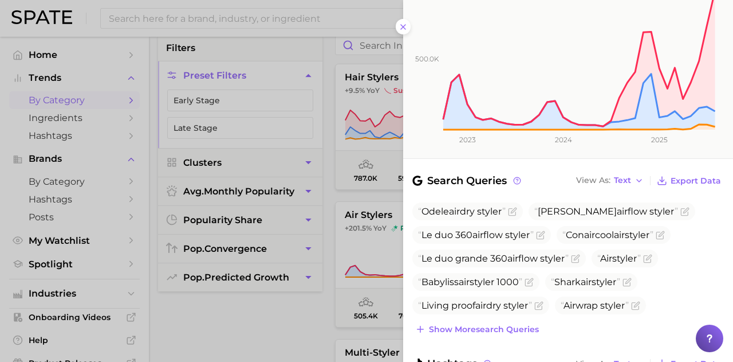
scroll to position [256, 0]
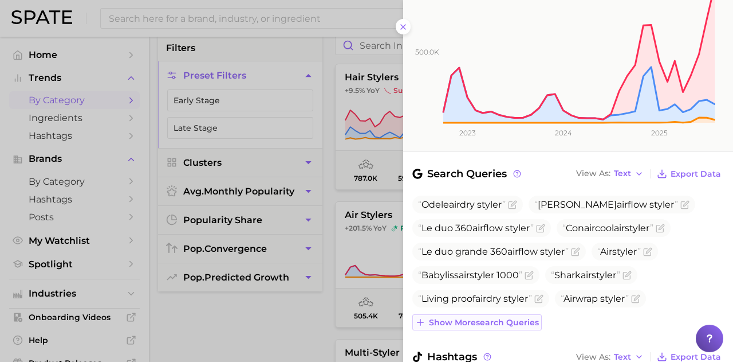
click at [512, 317] on span "Show more search queries" at bounding box center [484, 322] width 110 height 10
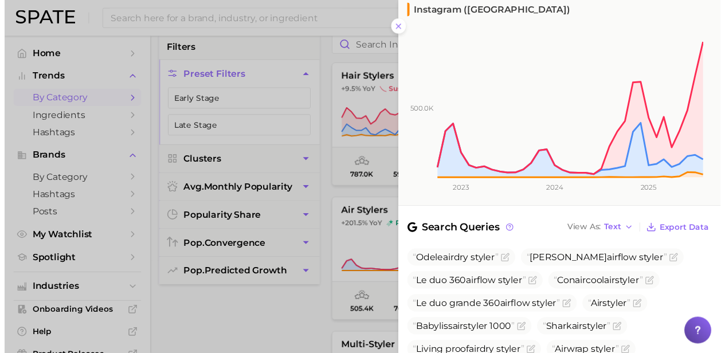
scroll to position [198, 0]
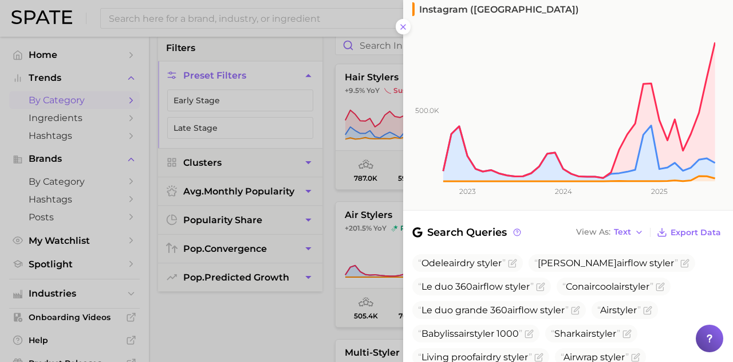
click at [290, 339] on div at bounding box center [366, 181] width 733 height 362
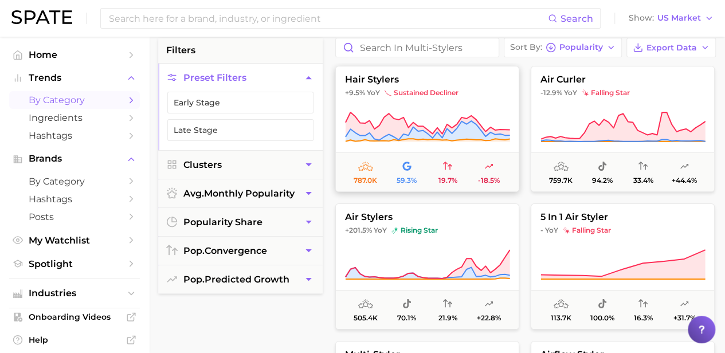
scroll to position [0, 0]
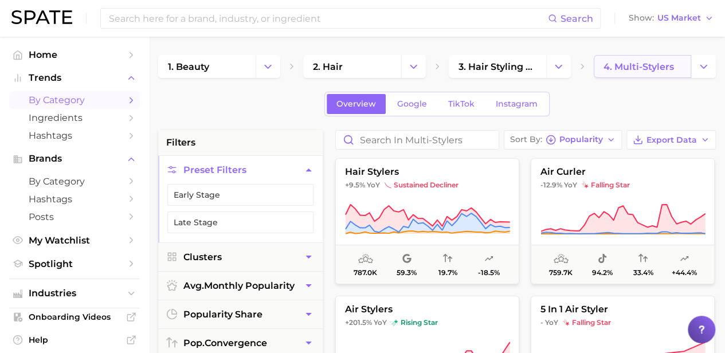
click at [634, 70] on span "4. multi-stylers" at bounding box center [638, 66] width 70 height 11
click at [700, 61] on icon "Change Category" at bounding box center [703, 67] width 12 height 12
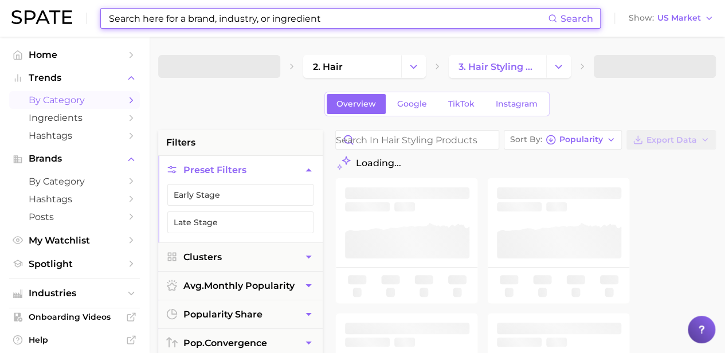
click at [250, 25] on input at bounding box center [328, 18] width 440 height 19
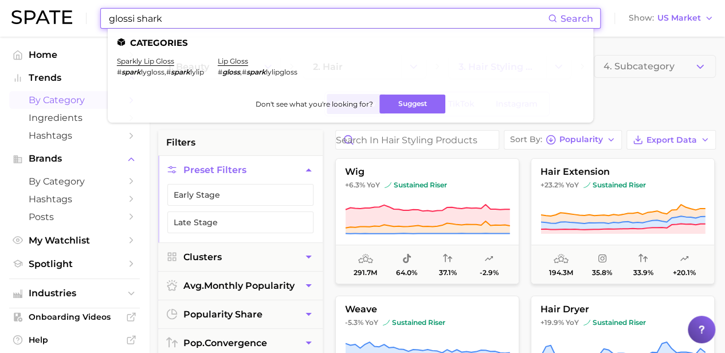
drag, startPoint x: 164, startPoint y: 24, endPoint x: 79, endPoint y: 19, distance: 85.5
click at [79, 19] on div "glossi shark Search Categories sparkly lip gloss # spark lygloss , # spark lyli…" at bounding box center [362, 18] width 702 height 37
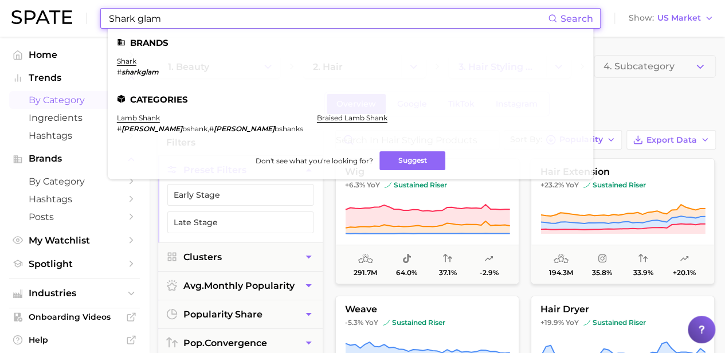
type input "Shark glam"
click at [138, 74] on em "sharkglam" at bounding box center [139, 72] width 37 height 9
click at [120, 62] on link "shark" at bounding box center [126, 61] width 19 height 9
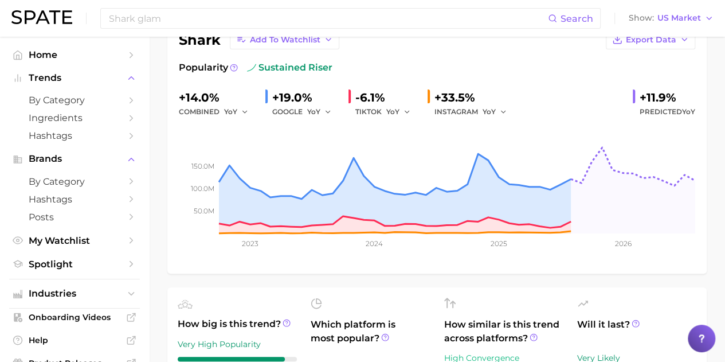
scroll to position [92, 0]
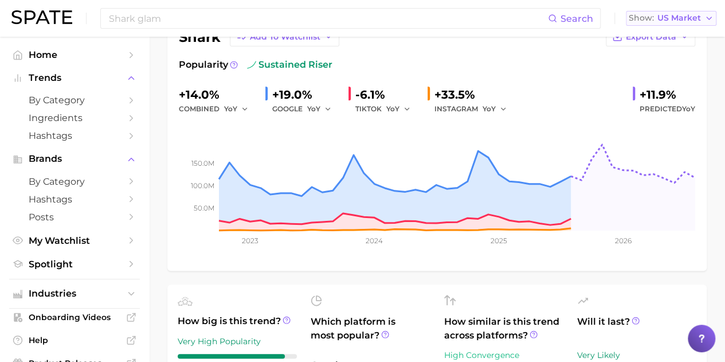
click at [690, 17] on span "US Market" at bounding box center [679, 18] width 44 height 6
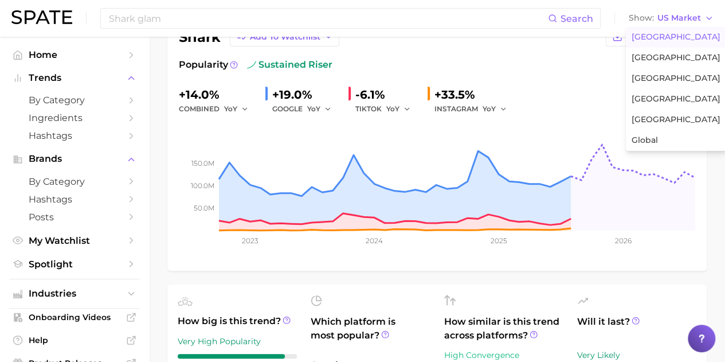
click at [561, 100] on div "+14.0% combined YoY +19.0% GOOGLE YoY -6.1% TIKTOK YoY +33.5% INSTAGRAM YoY +11…" at bounding box center [437, 100] width 516 height 30
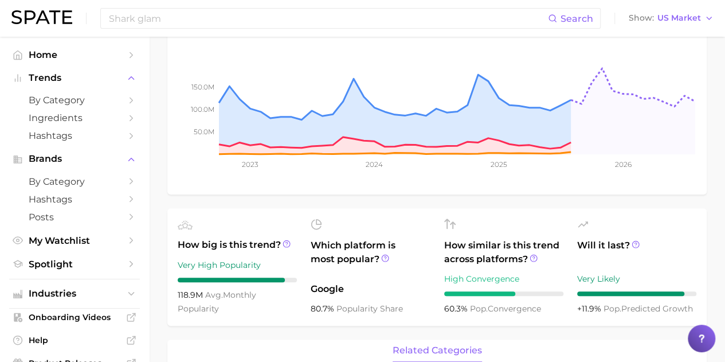
scroll to position [168, 0]
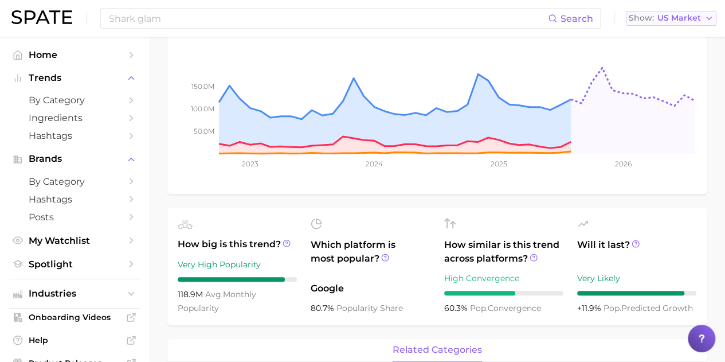
click at [662, 21] on span "US Market" at bounding box center [679, 18] width 44 height 6
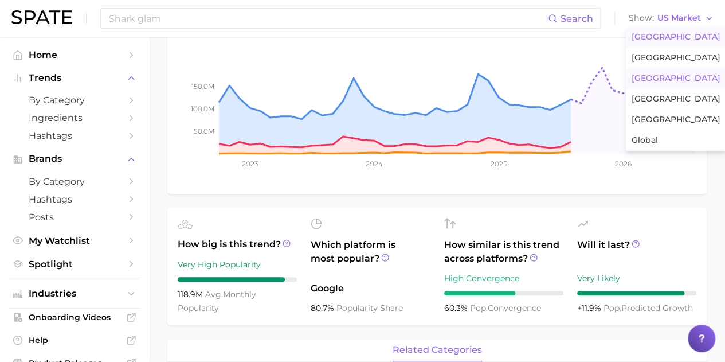
click at [660, 77] on span "[GEOGRAPHIC_DATA]" at bounding box center [675, 78] width 89 height 10
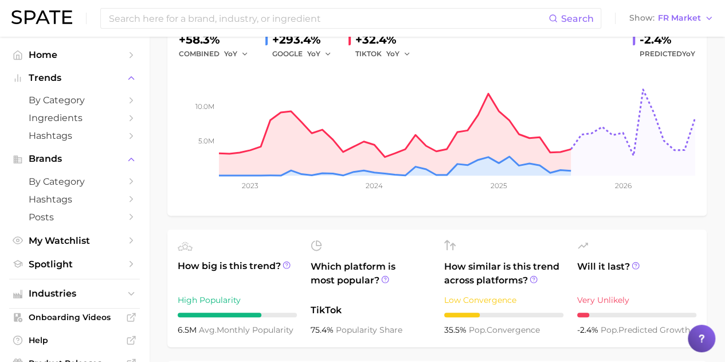
scroll to position [147, 0]
click at [632, 264] on circle at bounding box center [635, 264] width 7 height 7
click at [659, 281] on span "Will it last?" at bounding box center [636, 273] width 119 height 28
click at [536, 274] on icon at bounding box center [533, 278] width 8 height 8
click at [541, 237] on ul "How big is this trend? High Popularity 6.5m avg. monthly popularity Which platf…" at bounding box center [436, 287] width 539 height 117
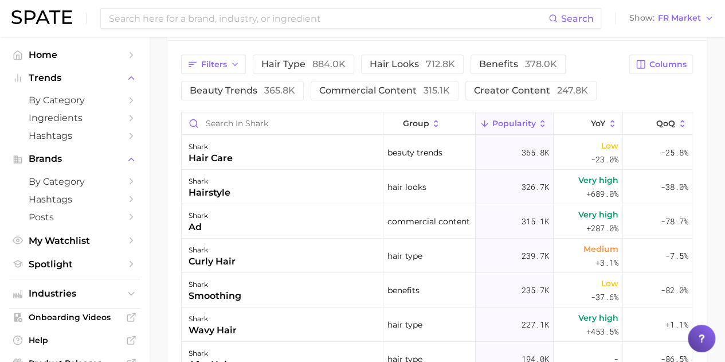
scroll to position [543, 0]
click at [591, 122] on span "YoY" at bounding box center [598, 122] width 14 height 9
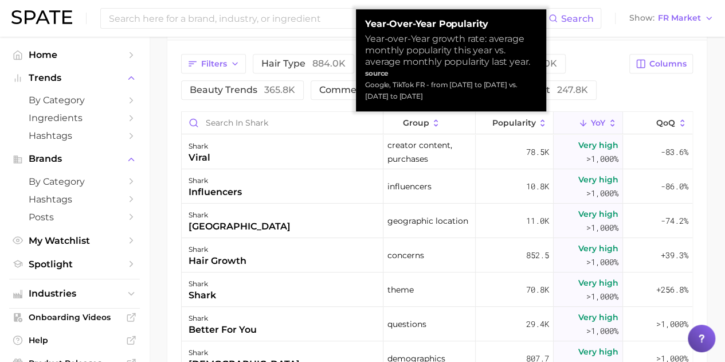
click at [591, 122] on span "YoY" at bounding box center [598, 122] width 14 height 9
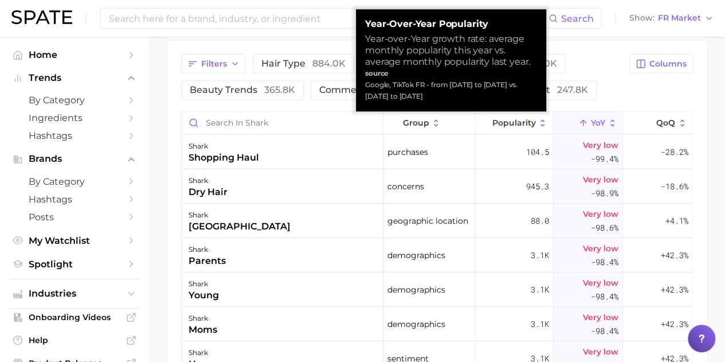
click at [591, 122] on span "YoY" at bounding box center [598, 122] width 14 height 9
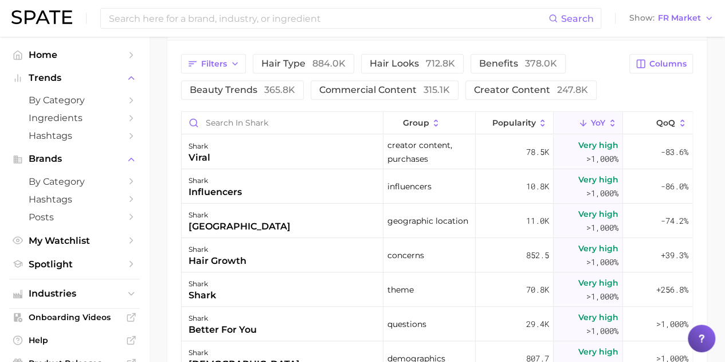
click at [596, 124] on span "YoY" at bounding box center [598, 122] width 14 height 9
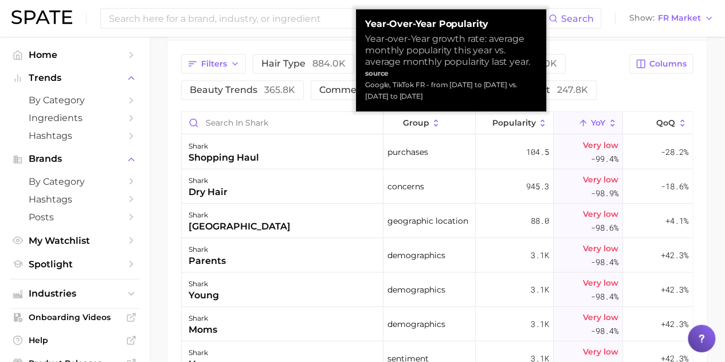
click at [607, 119] on icon at bounding box center [612, 123] width 10 height 10
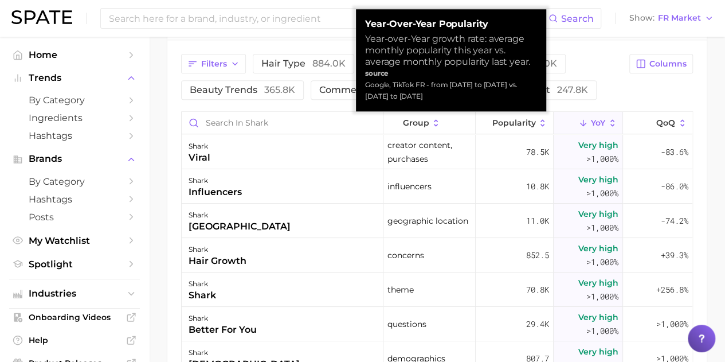
click at [607, 119] on icon at bounding box center [612, 123] width 10 height 10
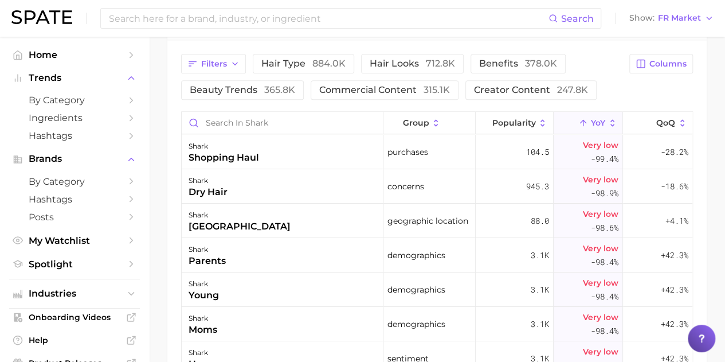
type input "Shark glam"
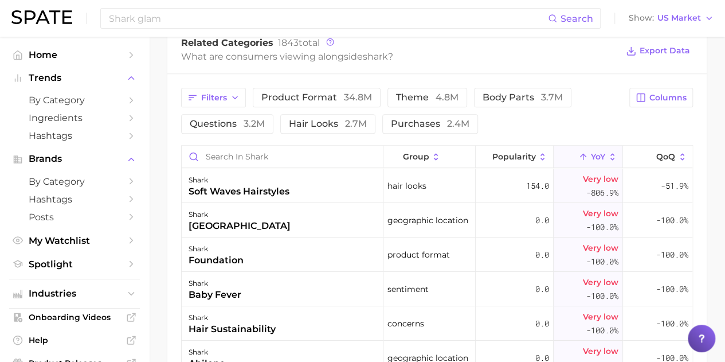
scroll to position [510, 0]
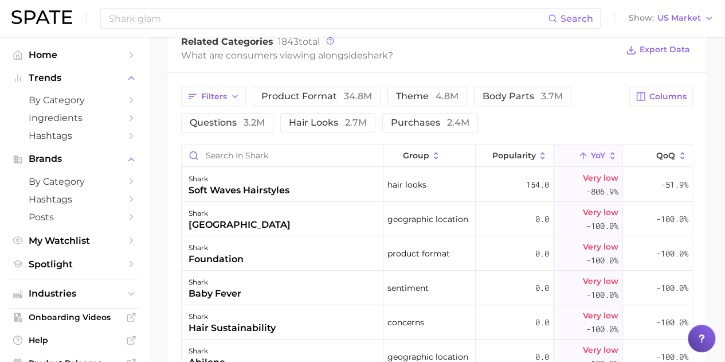
click at [166, 129] on main "Overview Google TikTok Instagram brand shark Add to Watchlist Export Data Popul…" at bounding box center [437, 52] width 576 height 1050
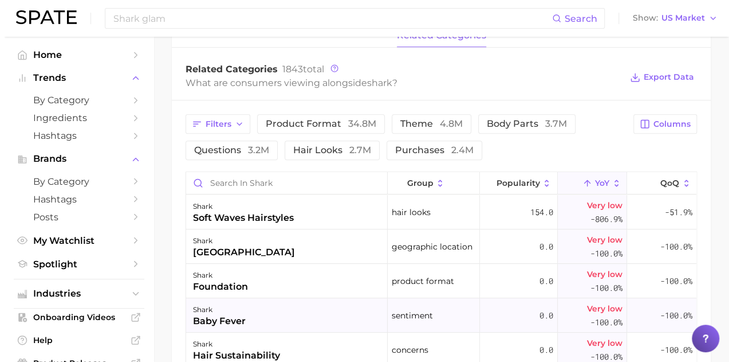
scroll to position [485, 0]
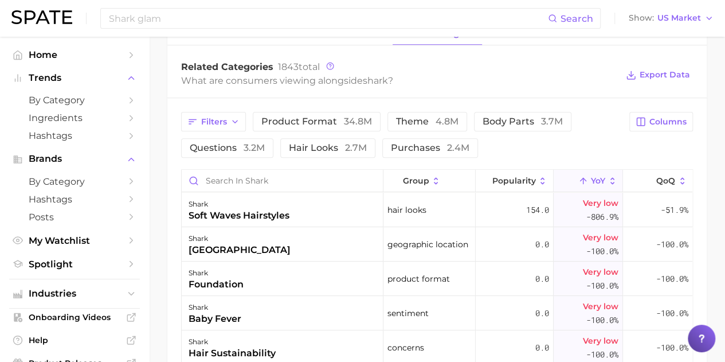
click at [581, 177] on button "YoY" at bounding box center [587, 181] width 69 height 22
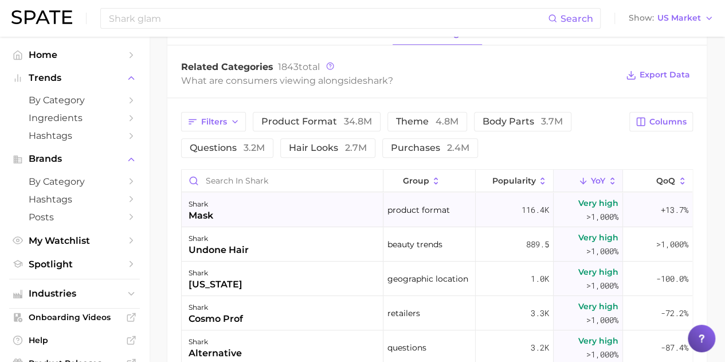
click at [235, 214] on div "shark mask" at bounding box center [283, 210] width 202 height 34
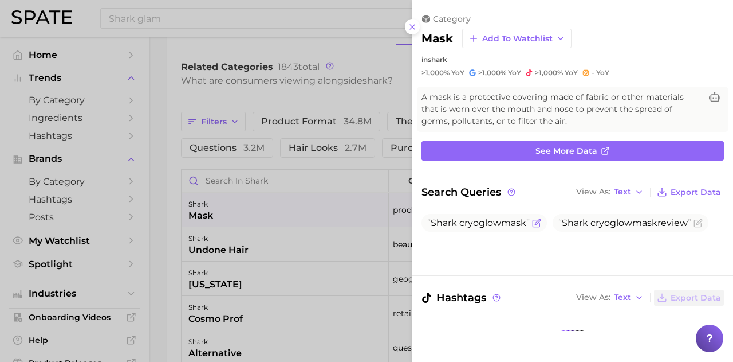
click at [489, 222] on span "Shark cryoglow mask" at bounding box center [478, 222] width 103 height 11
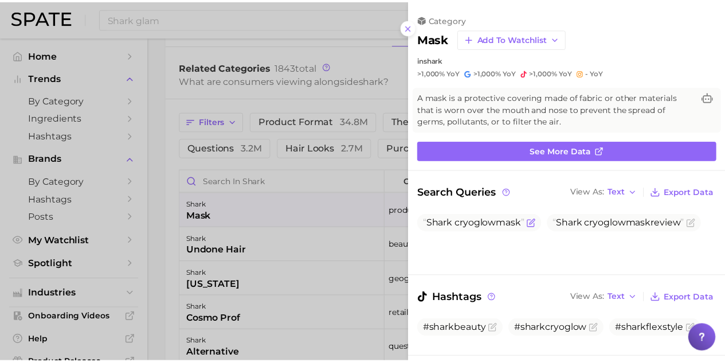
scroll to position [0, 0]
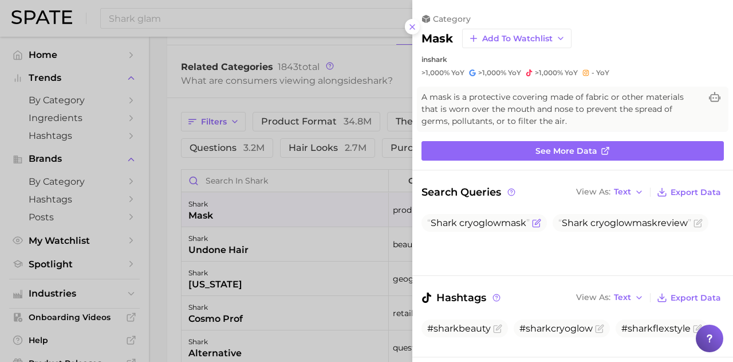
click at [540, 222] on icon "Flag as miscategorized or irrelevant" at bounding box center [536, 222] width 9 height 9
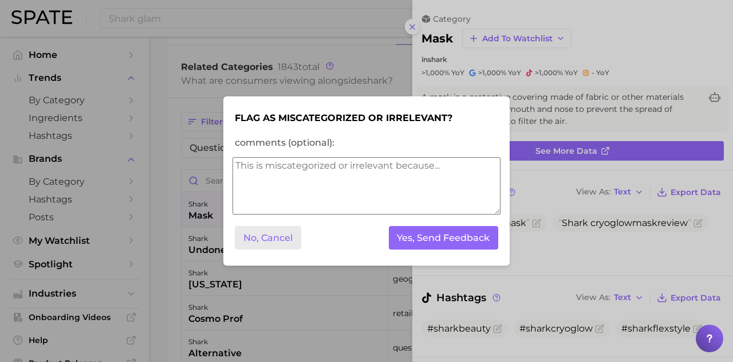
click at [278, 233] on button "No, Cancel" at bounding box center [268, 237] width 66 height 23
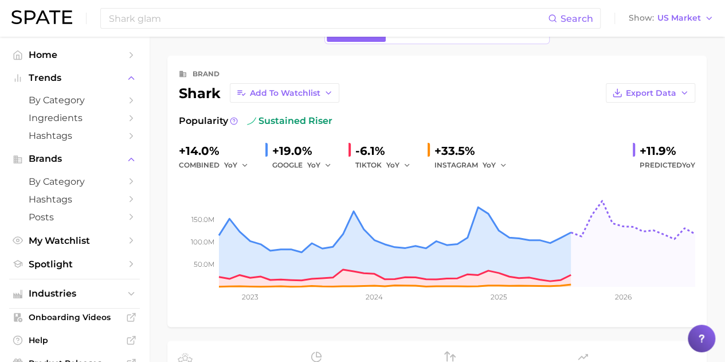
scroll to position [36, 0]
click at [688, 15] on span "US Market" at bounding box center [679, 18] width 44 height 6
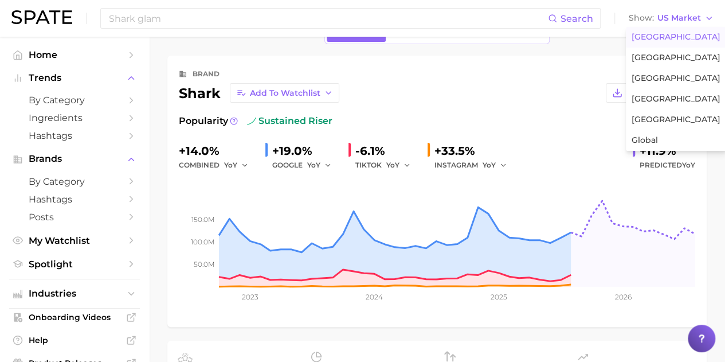
scroll to position [0, 0]
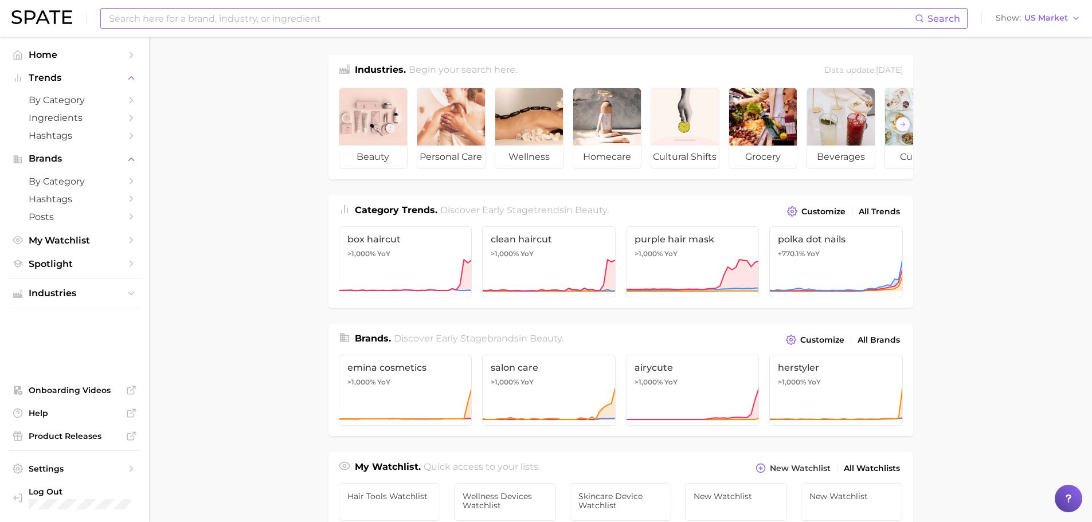
click at [238, 26] on input at bounding box center [511, 18] width 807 height 19
drag, startPoint x: 0, startPoint y: 0, endPoint x: 238, endPoint y: 26, distance: 239.2
click at [238, 26] on input at bounding box center [511, 18] width 807 height 19
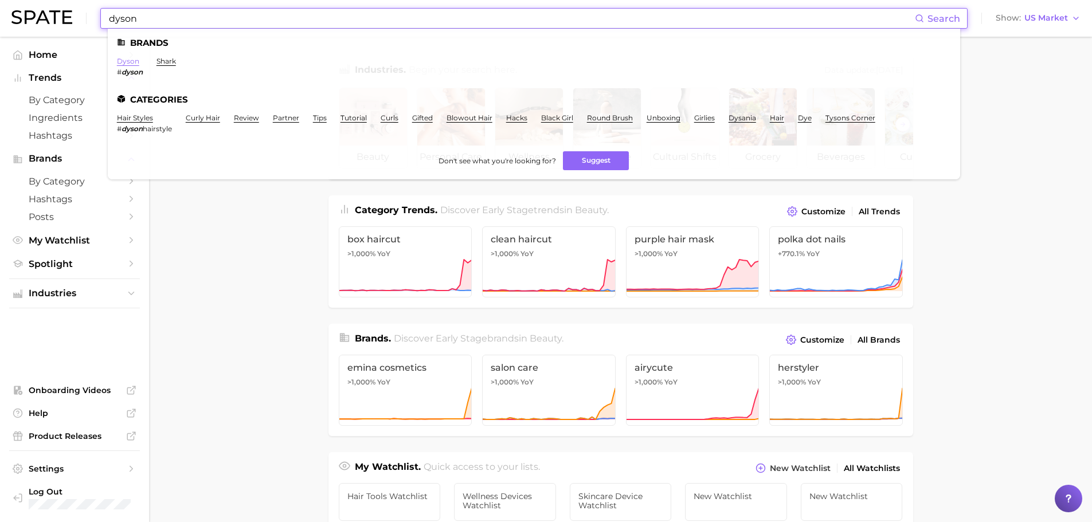
type input "dyson"
click at [124, 62] on link "dyson" at bounding box center [128, 61] width 22 height 9
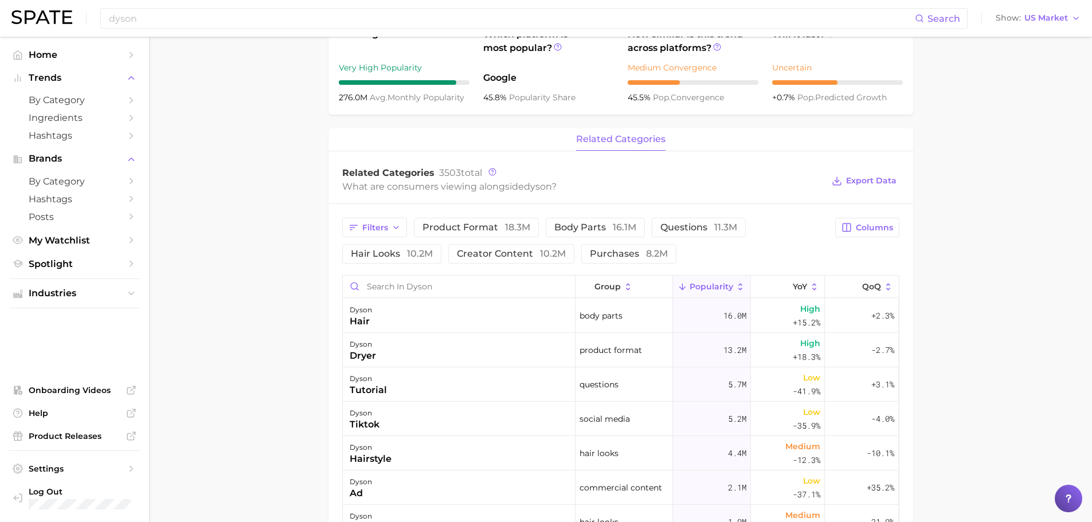
scroll to position [379, 0]
click at [809, 286] on icon at bounding box center [814, 286] width 10 height 10
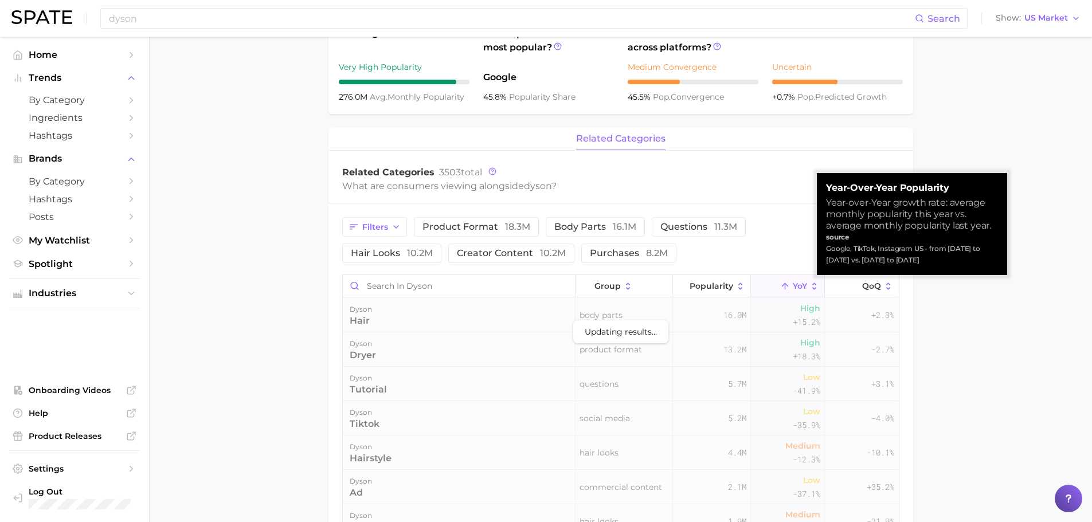
click at [780, 286] on icon at bounding box center [785, 286] width 10 height 10
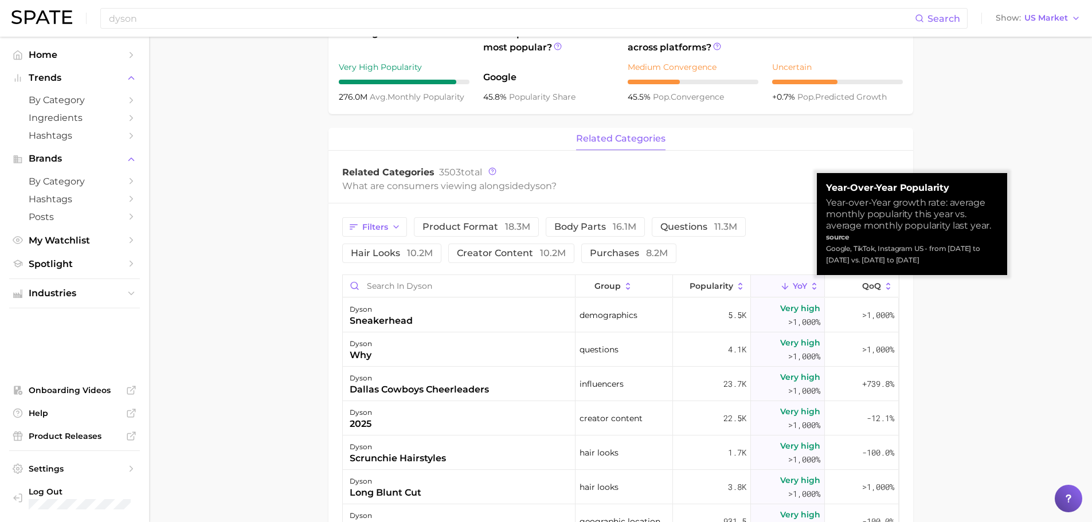
click at [792, 284] on span "YoY" at bounding box center [799, 285] width 14 height 9
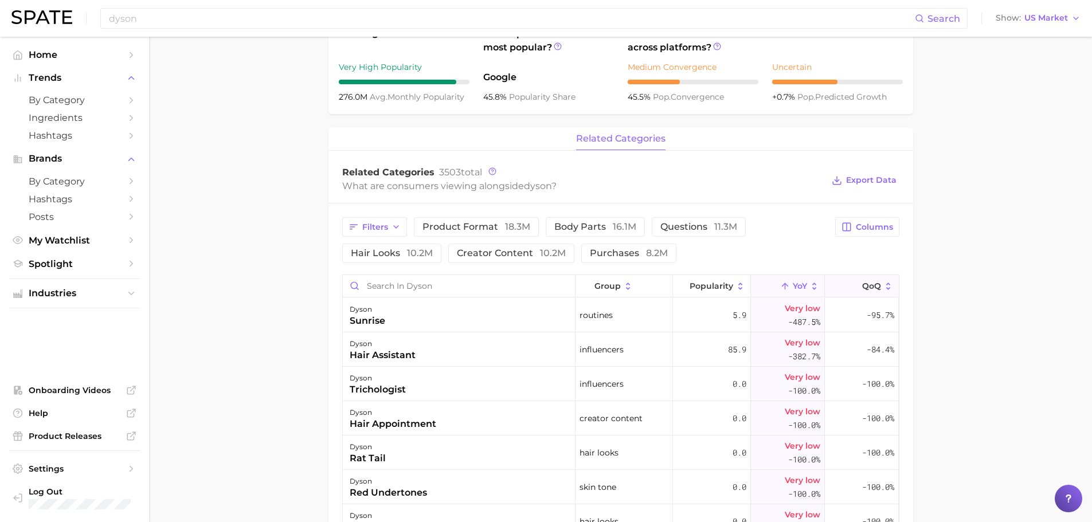
click at [862, 282] on span "QoQ" at bounding box center [871, 285] width 19 height 9
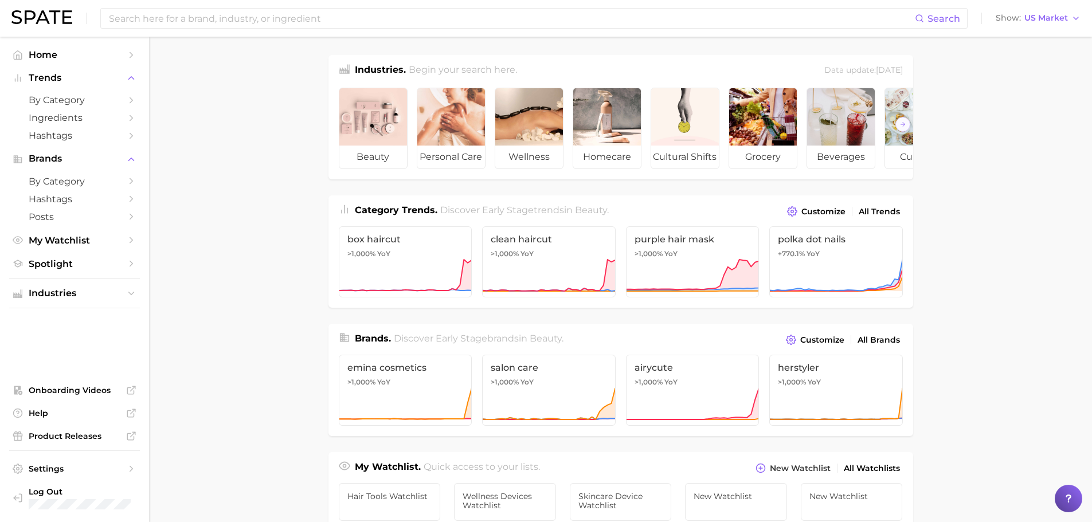
click at [269, 7] on div "Search Show US Market" at bounding box center [545, 18] width 1069 height 37
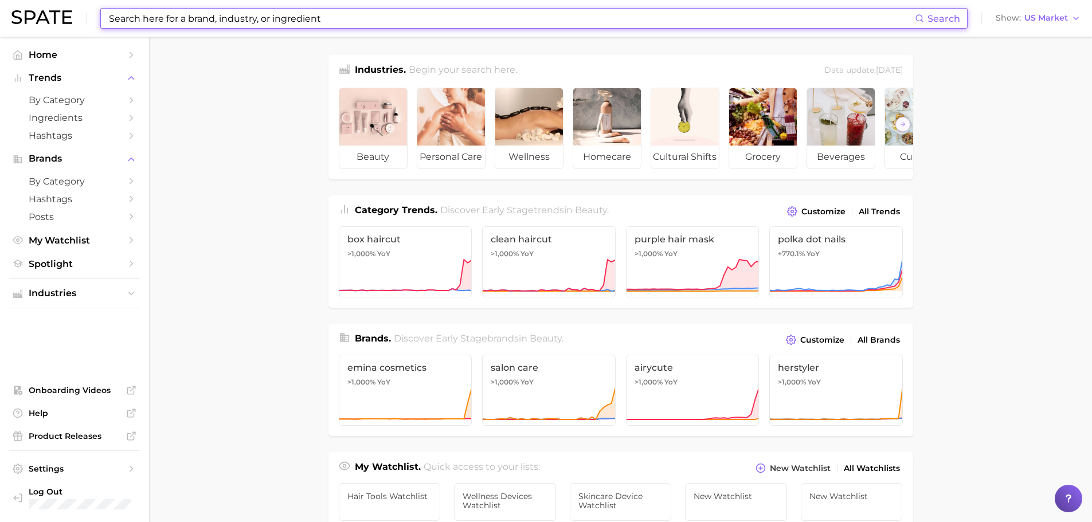
click at [269, 14] on input at bounding box center [511, 18] width 807 height 19
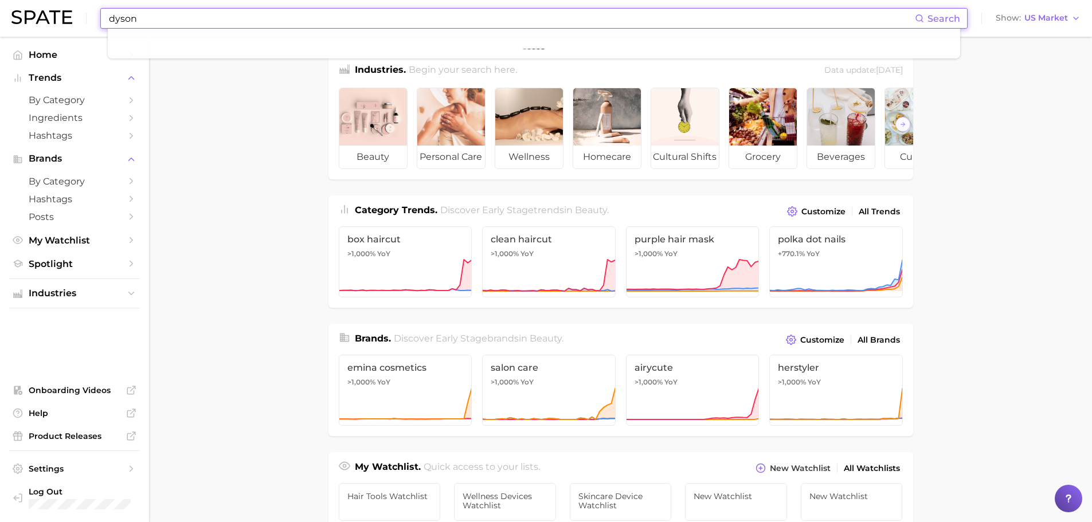
type input "dyson"
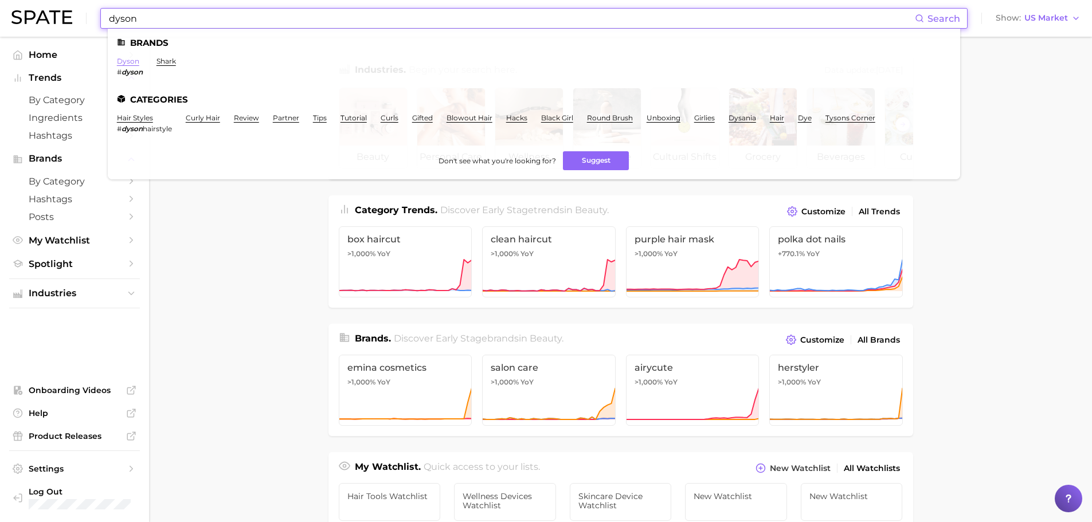
click at [122, 61] on link "dyson" at bounding box center [128, 61] width 22 height 9
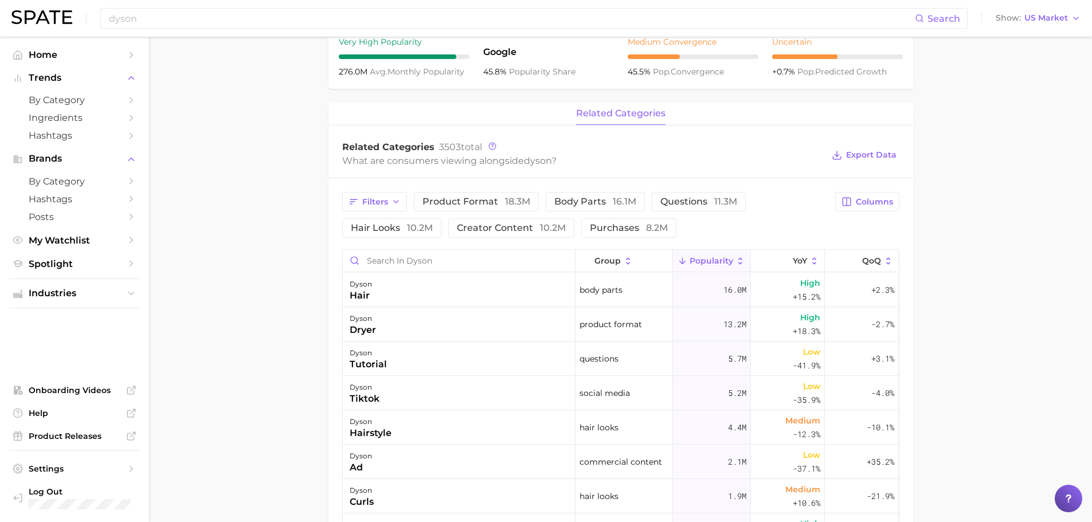
scroll to position [405, 0]
click at [478, 221] on button "creator content 10.2m" at bounding box center [511, 227] width 126 height 19
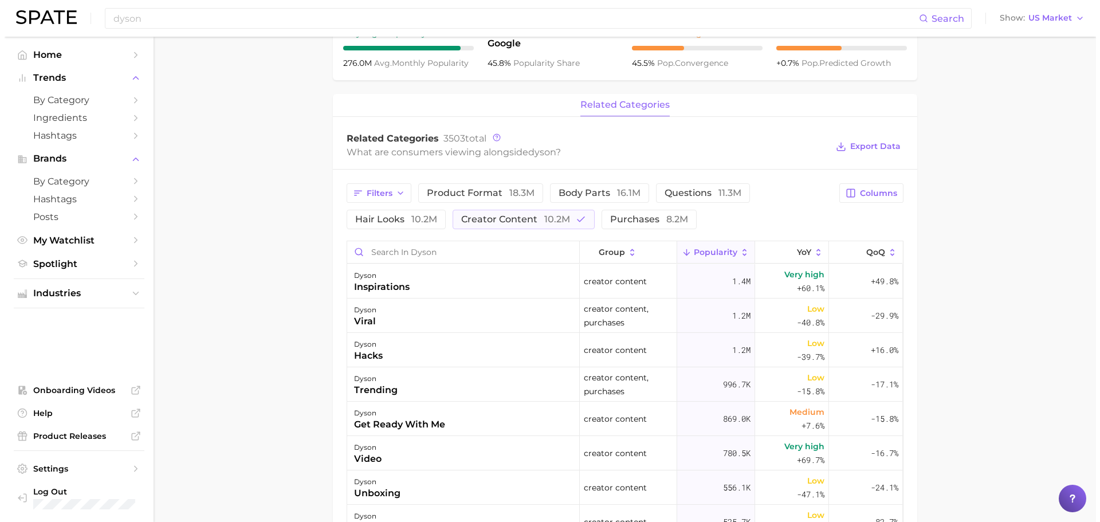
scroll to position [414, 0]
click at [389, 280] on div "inspirations" at bounding box center [378, 286] width 56 height 14
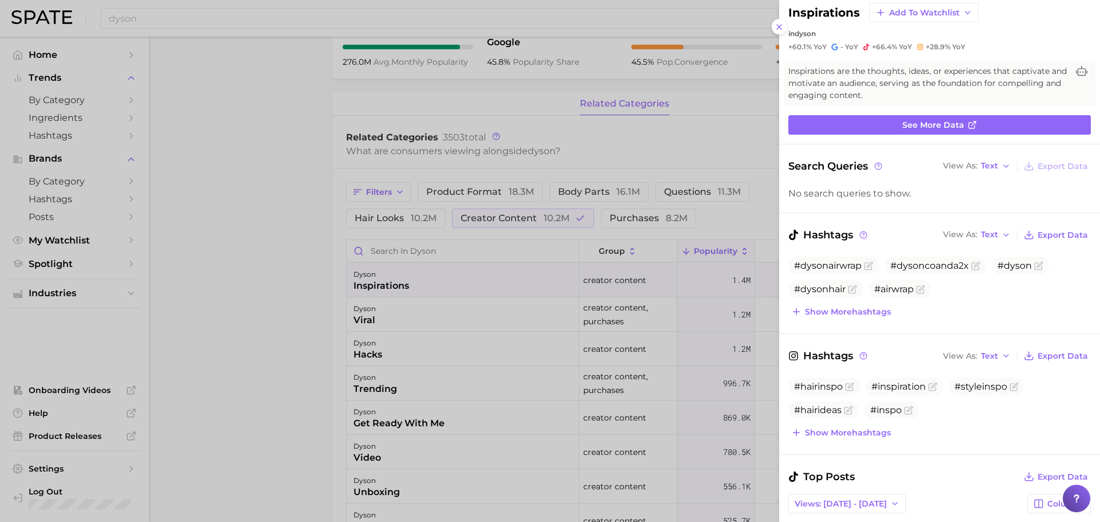
scroll to position [0, 0]
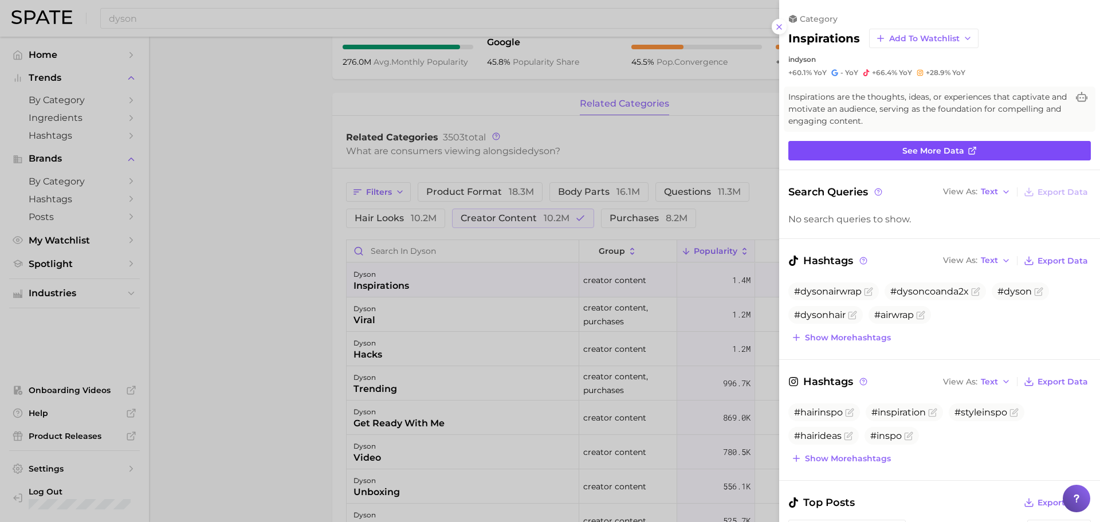
click at [898, 154] on link "See more data" at bounding box center [939, 150] width 303 height 19
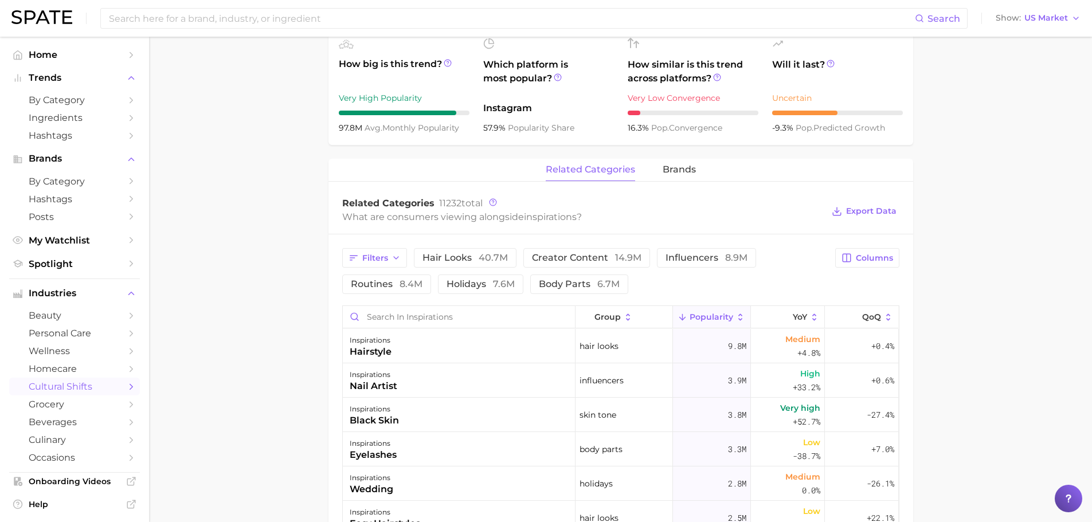
scroll to position [422, 0]
click at [681, 160] on button "brands" at bounding box center [678, 170] width 33 height 22
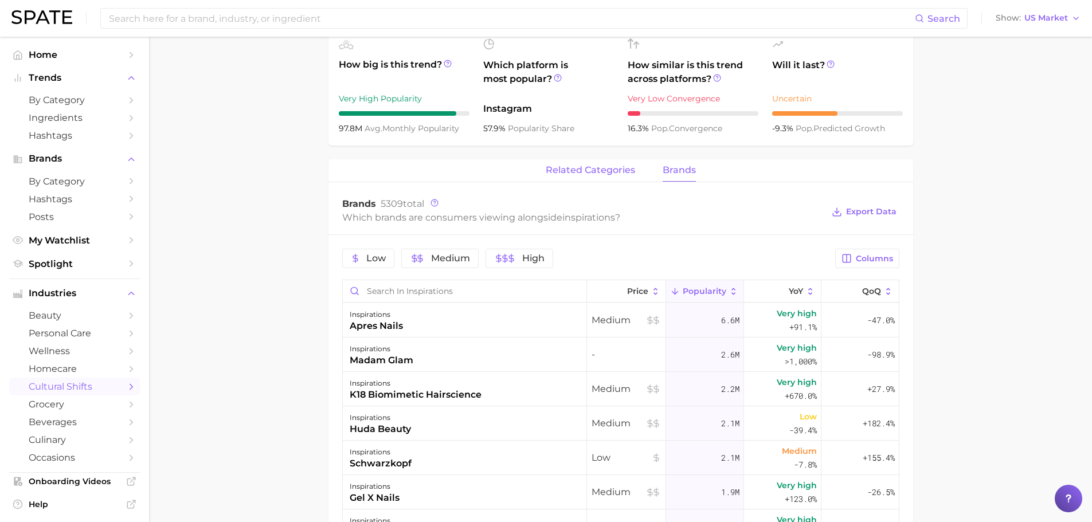
click at [599, 165] on span "related categories" at bounding box center [589, 170] width 89 height 10
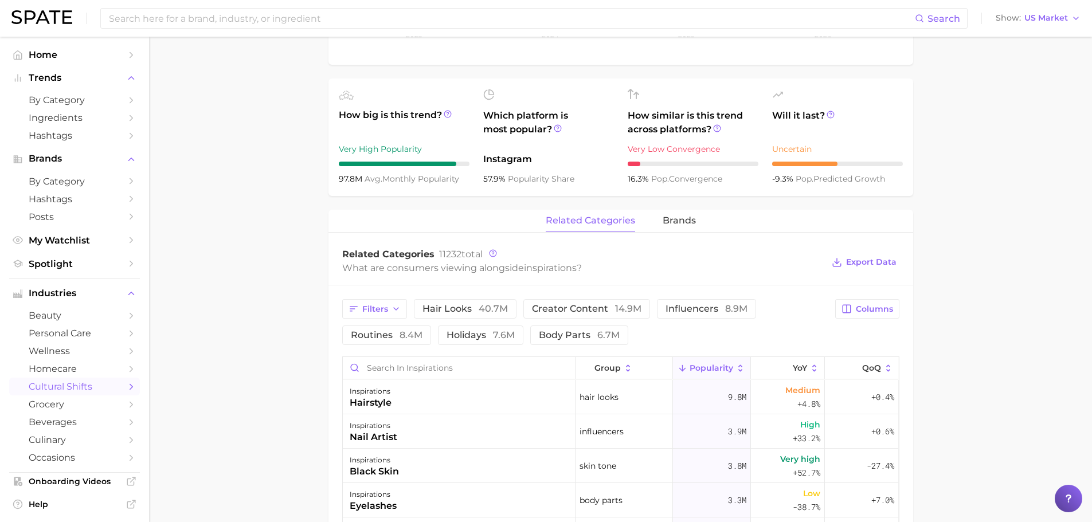
scroll to position [371, 0]
click at [676, 307] on span "influencers 8.9m" at bounding box center [706, 309] width 82 height 9
click at [631, 305] on span "14.9m" at bounding box center [628, 309] width 26 height 11
click at [709, 308] on span "influencers 8.9m" at bounding box center [722, 309] width 82 height 9
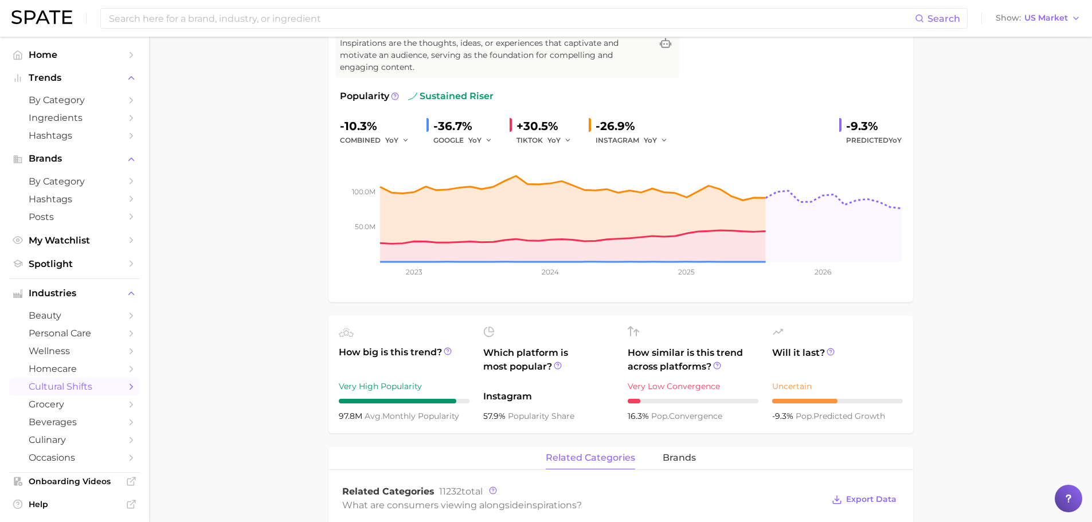
scroll to position [0, 0]
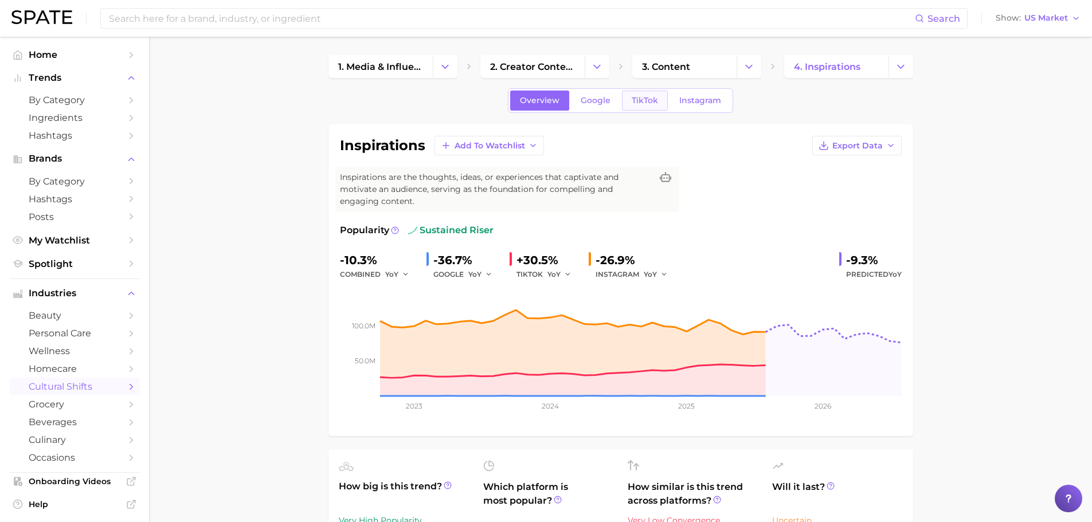
click at [652, 104] on span "TikTok" at bounding box center [644, 101] width 26 height 10
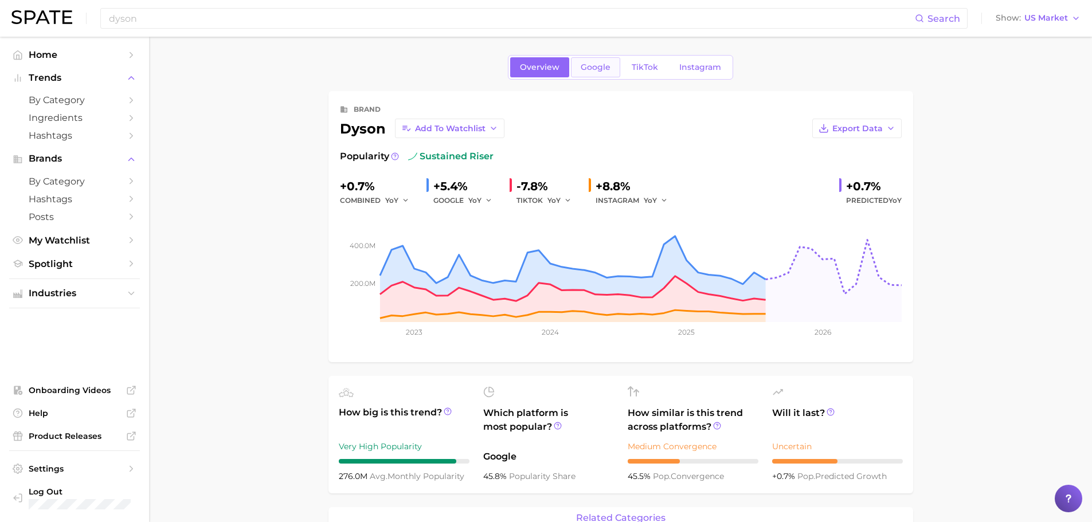
click at [592, 65] on span "Google" at bounding box center [595, 67] width 30 height 10
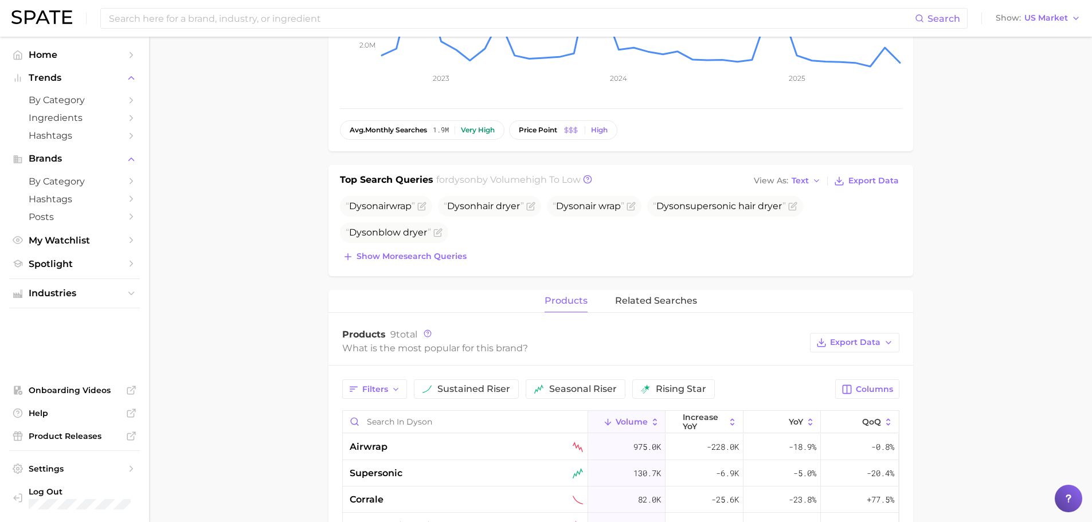
scroll to position [250, 0]
click at [637, 294] on button "related searches" at bounding box center [656, 300] width 82 height 22
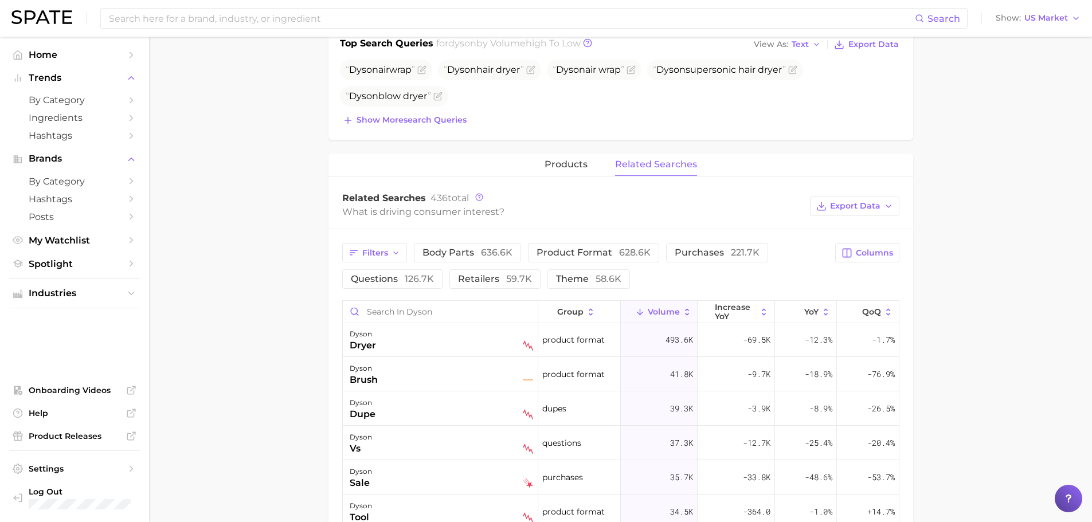
scroll to position [0, 0]
click at [576, 169] on span "products" at bounding box center [565, 164] width 43 height 10
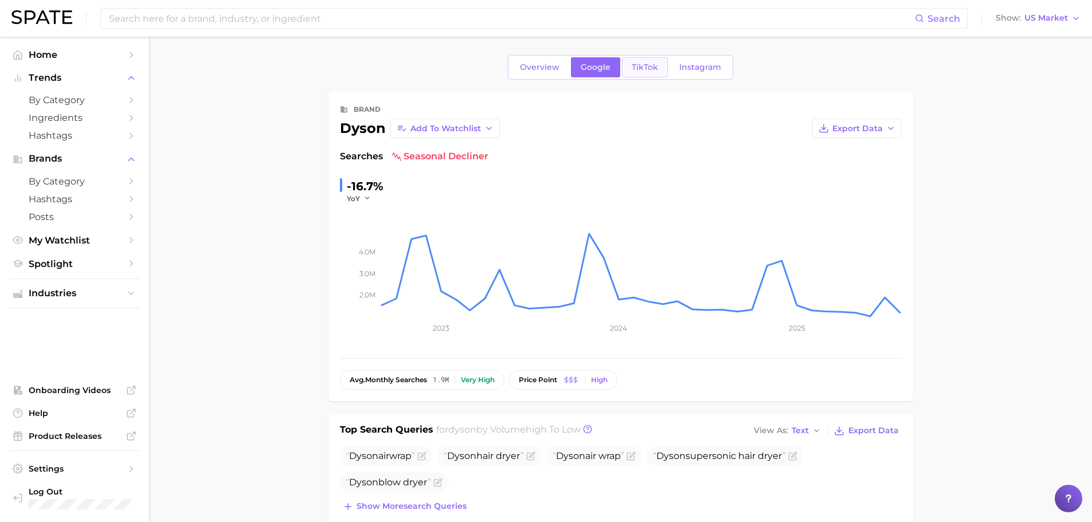
click at [641, 59] on link "TikTok" at bounding box center [645, 67] width 46 height 20
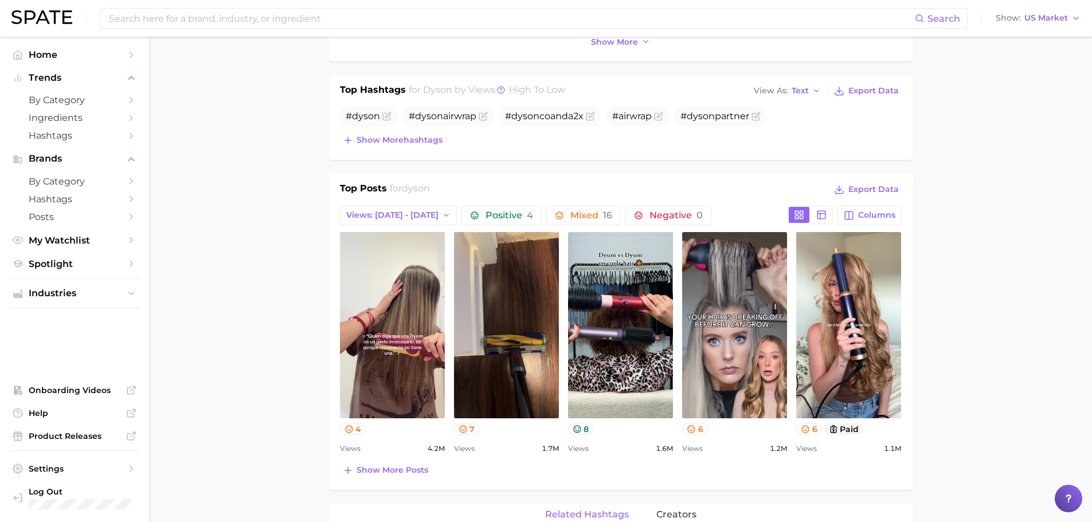
scroll to position [366, 0]
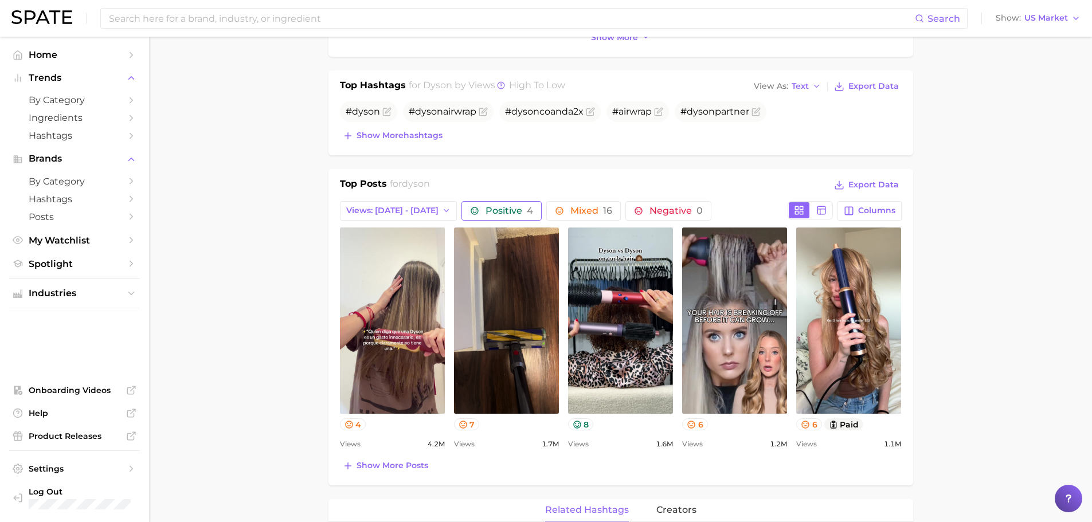
click at [519, 206] on span "Positive 4" at bounding box center [509, 210] width 48 height 9
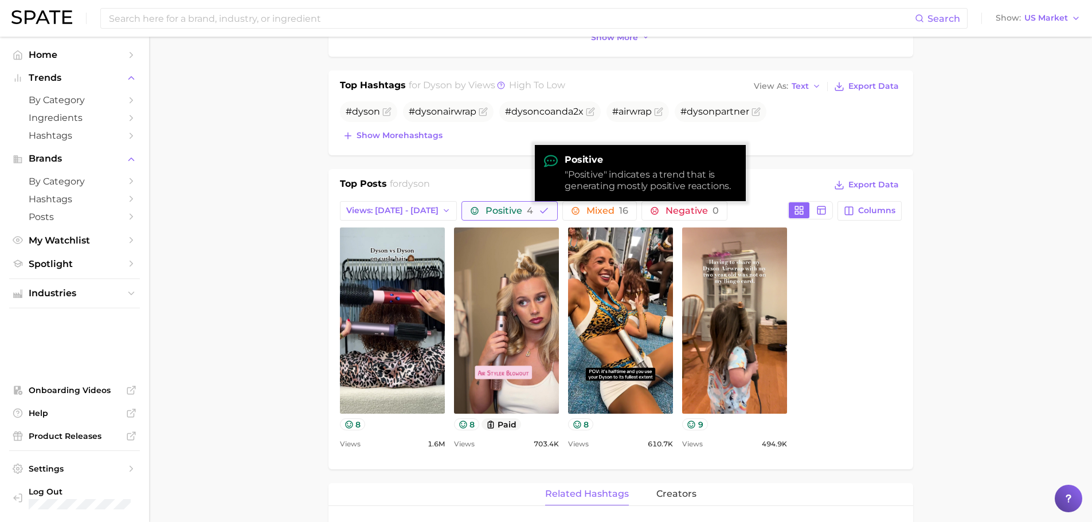
scroll to position [0, 0]
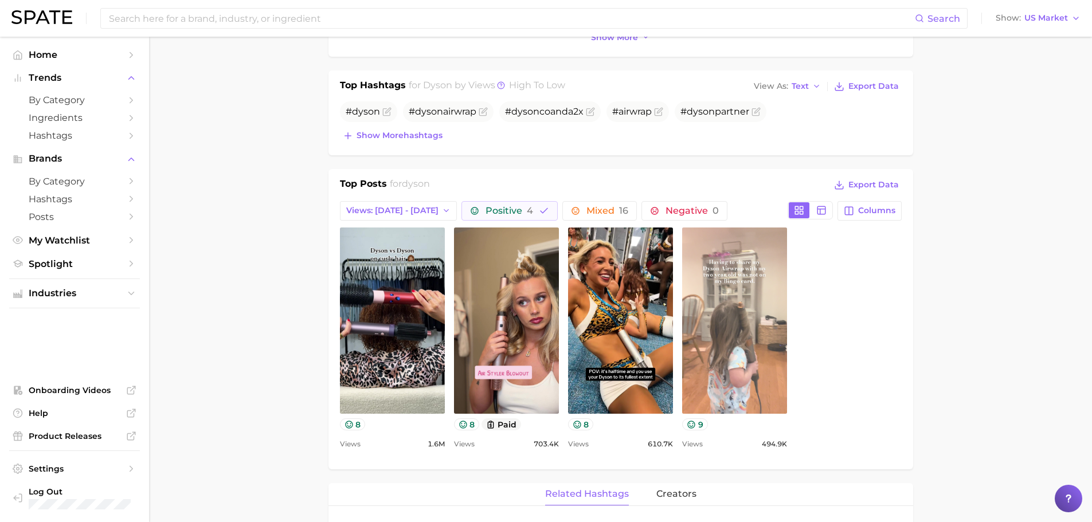
click at [743, 265] on link "view post on TikTok" at bounding box center [734, 320] width 105 height 186
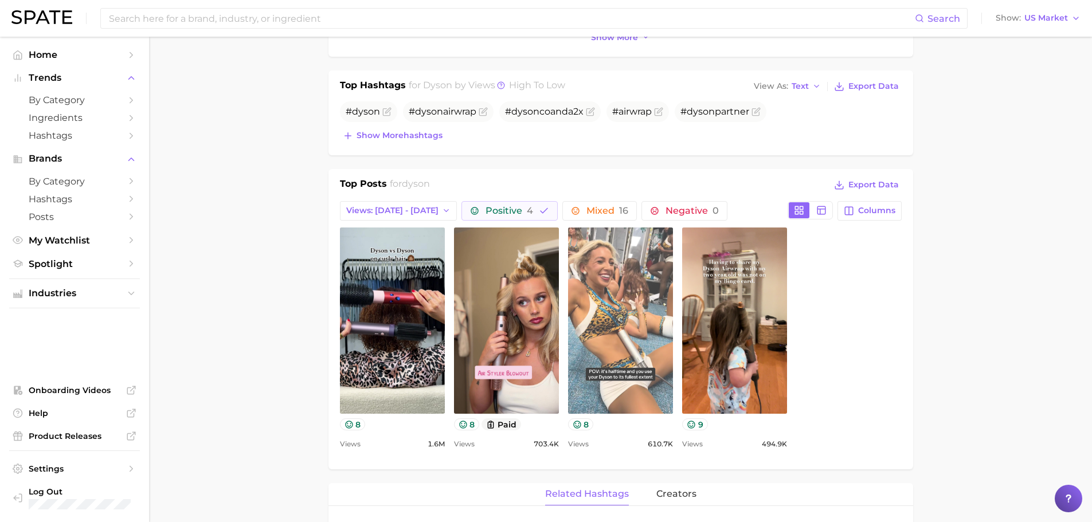
click at [635, 317] on link "view post on TikTok" at bounding box center [620, 320] width 105 height 186
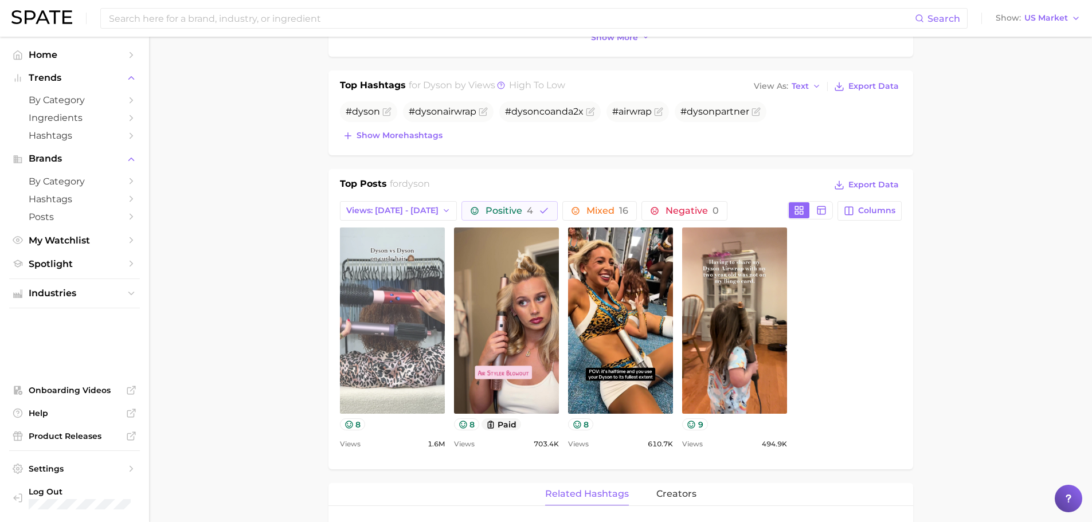
click at [396, 360] on link "view post on TikTok" at bounding box center [392, 320] width 105 height 186
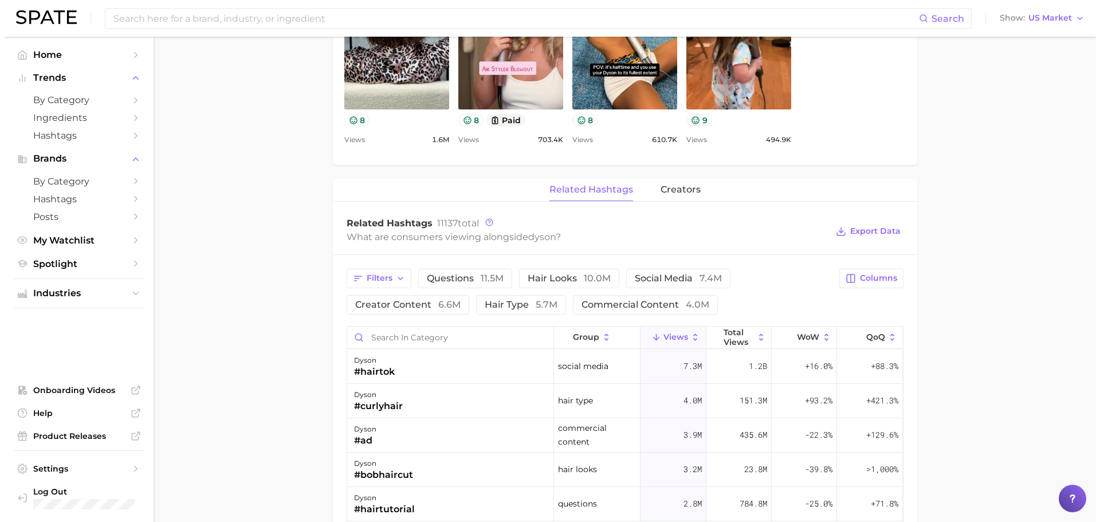
scroll to position [675, 0]
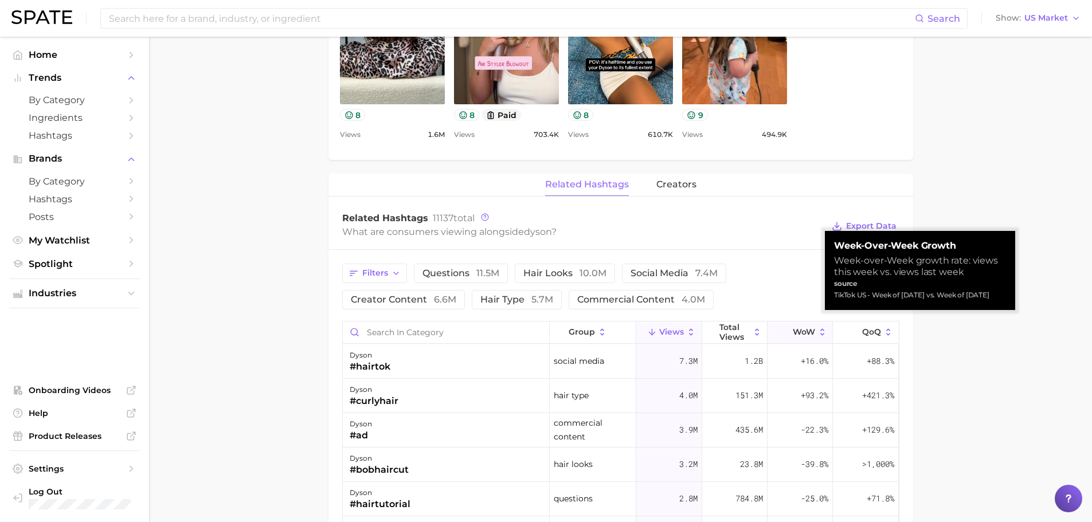
click at [802, 329] on span "WoW" at bounding box center [803, 331] width 22 height 9
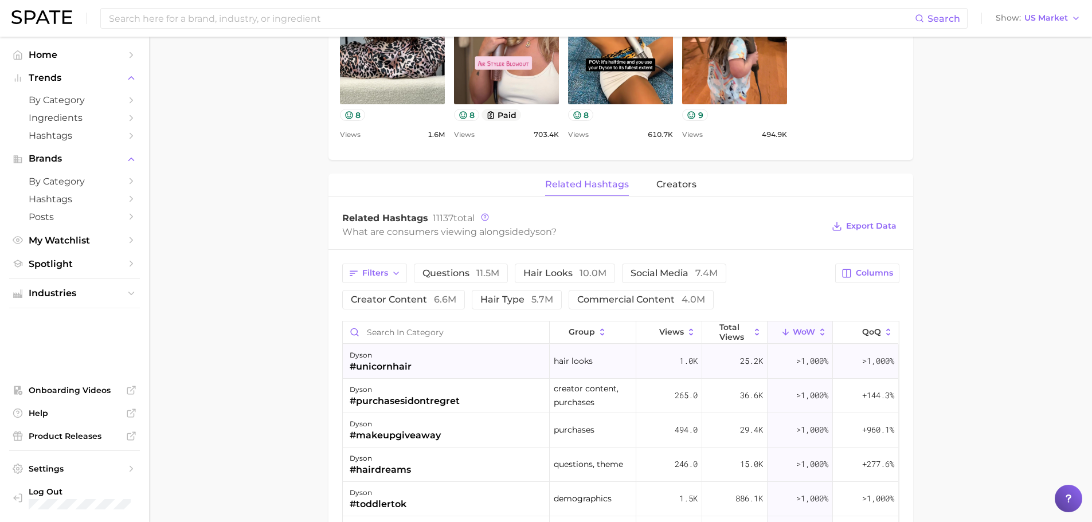
click at [424, 358] on div "dyson #unicornhair" at bounding box center [446, 361] width 207 height 34
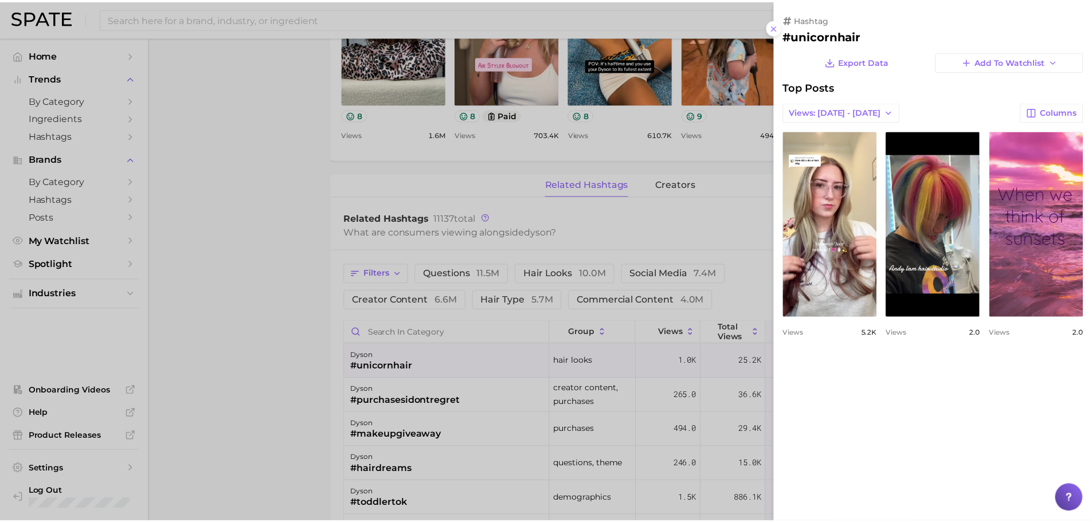
scroll to position [0, 0]
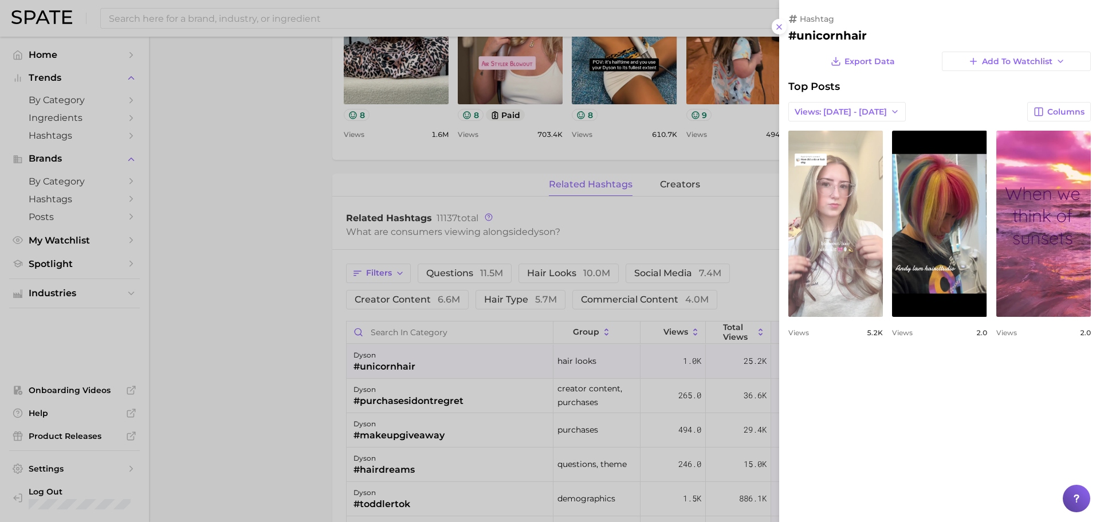
click at [843, 249] on link "view post on TikTok" at bounding box center [835, 224] width 95 height 186
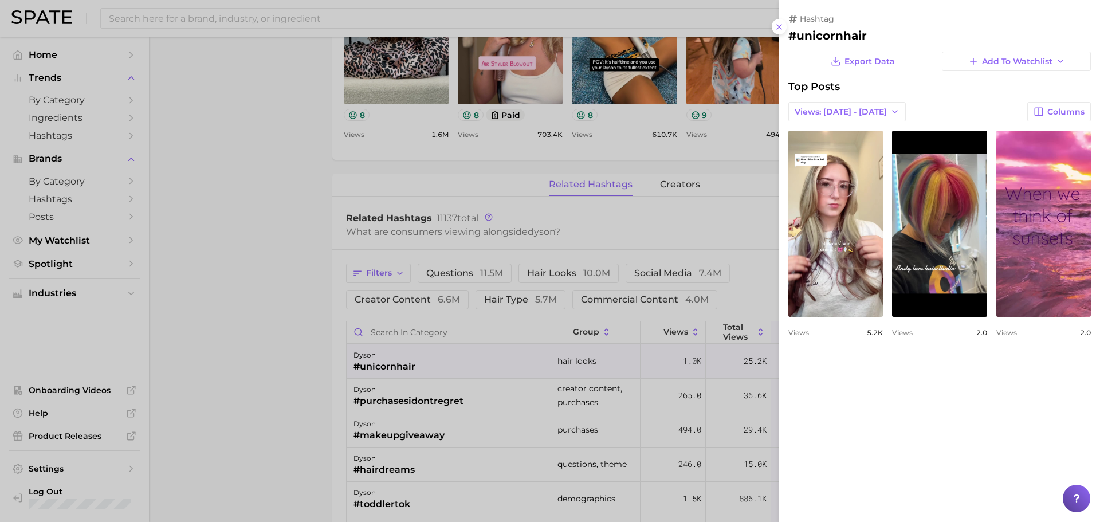
click at [622, 283] on div at bounding box center [550, 261] width 1100 height 522
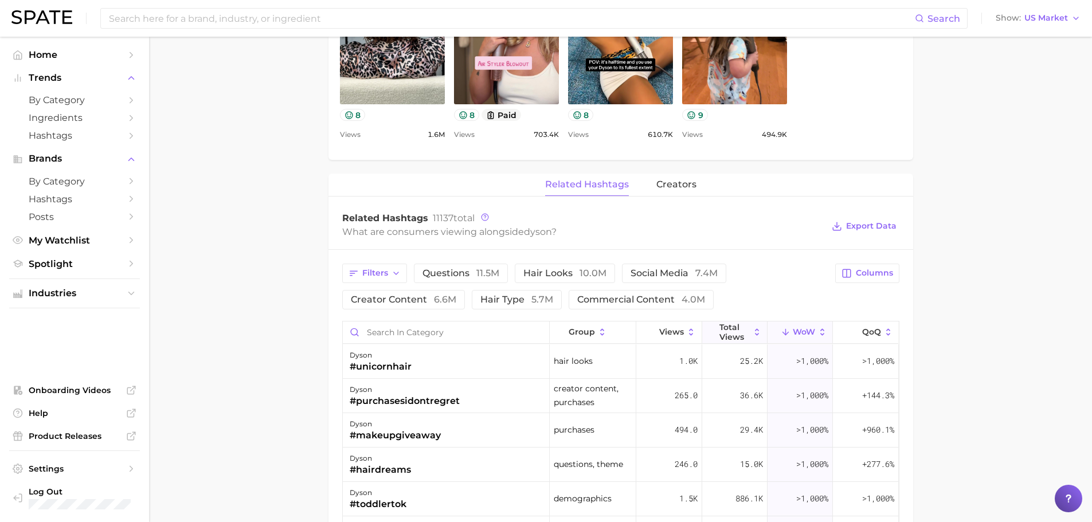
click at [735, 333] on span "Total Views" at bounding box center [734, 332] width 30 height 18
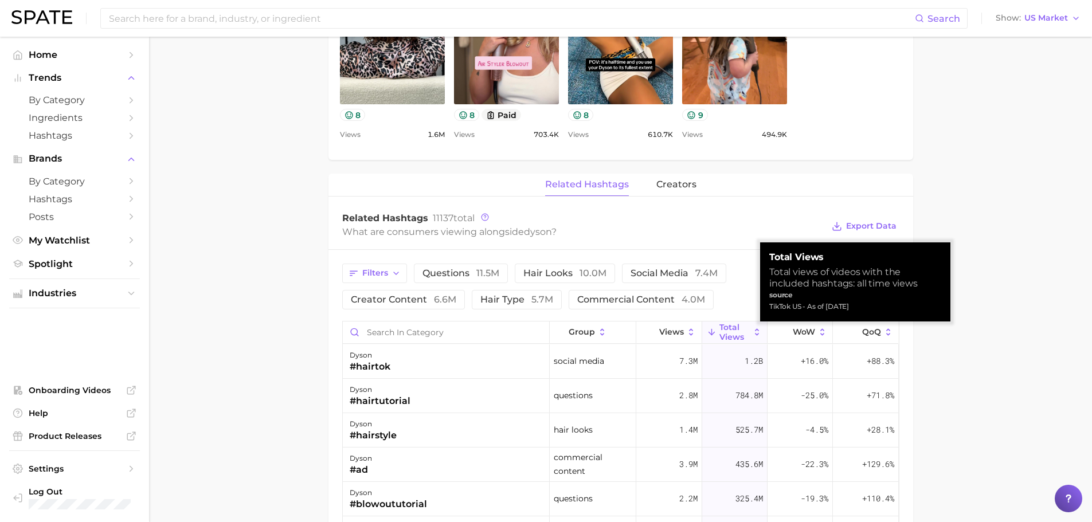
click at [735, 333] on span "Total Views" at bounding box center [734, 332] width 30 height 18
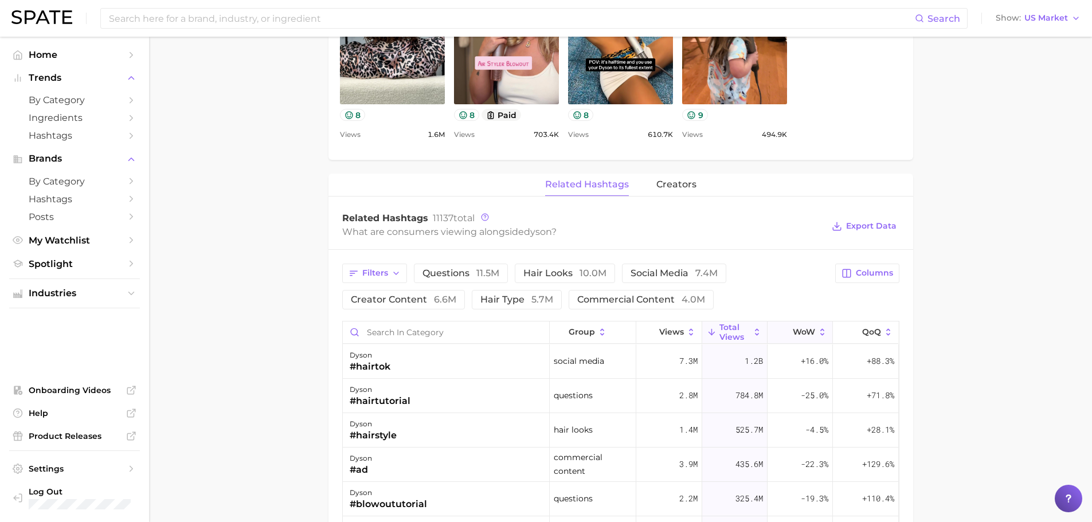
click at [799, 332] on span "WoW" at bounding box center [803, 331] width 22 height 9
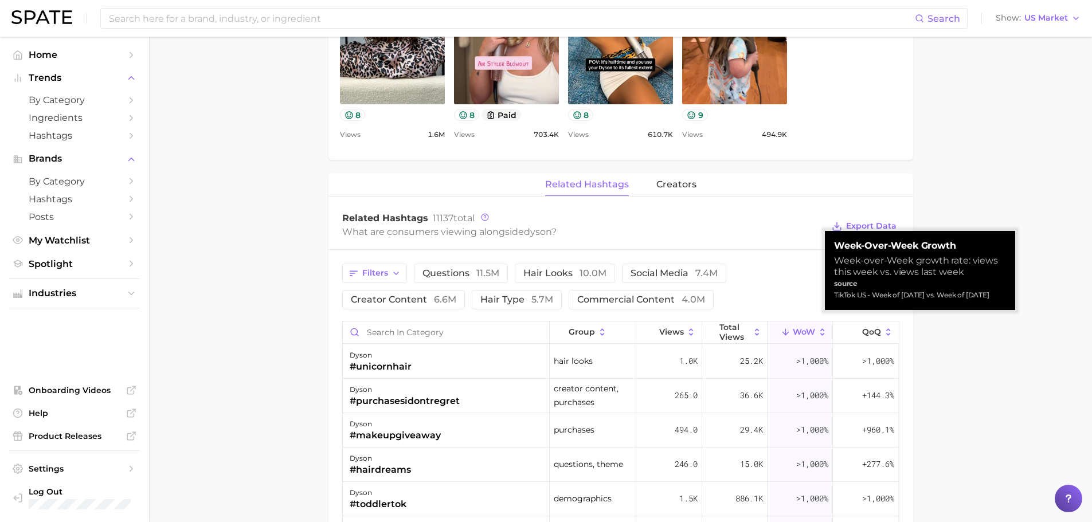
click at [799, 332] on span "WoW" at bounding box center [803, 331] width 22 height 9
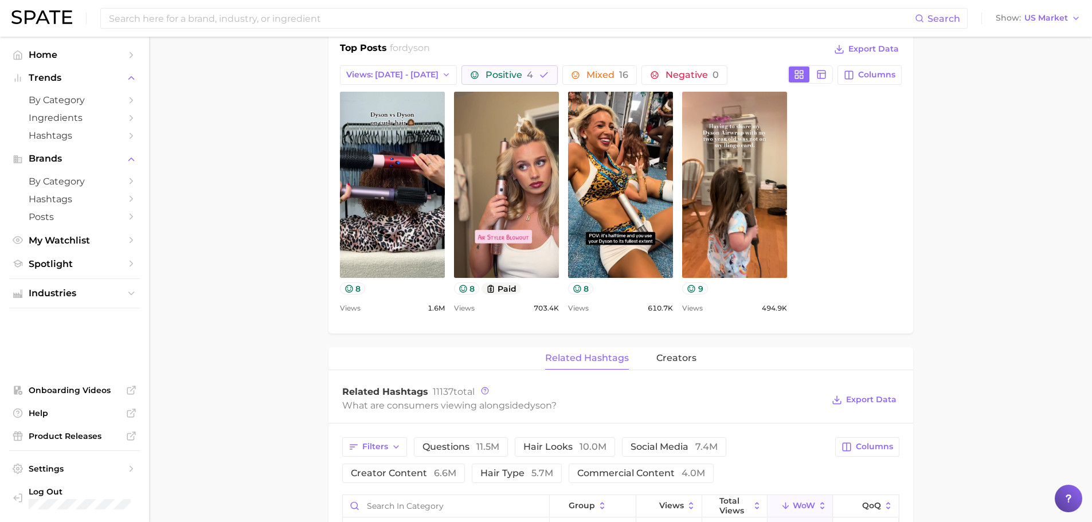
scroll to position [501, 0]
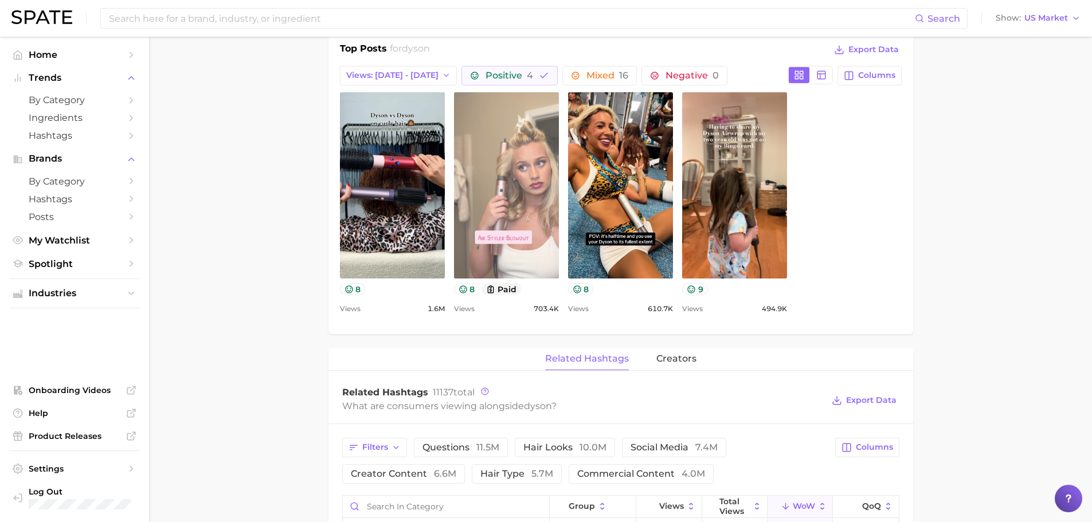
click at [552, 148] on link "view post on TikTok" at bounding box center [506, 185] width 105 height 186
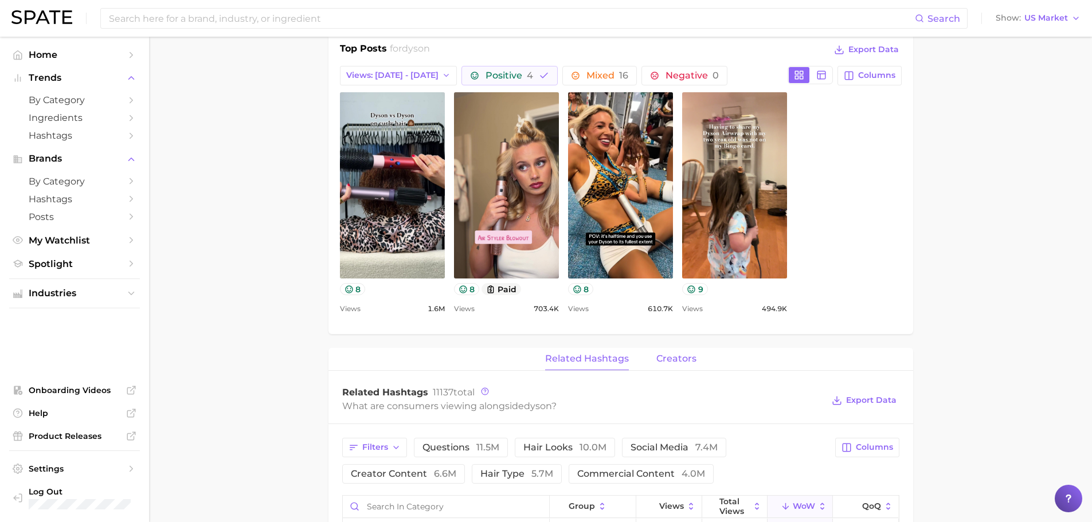
click at [666, 360] on span "creators" at bounding box center [676, 359] width 40 height 10
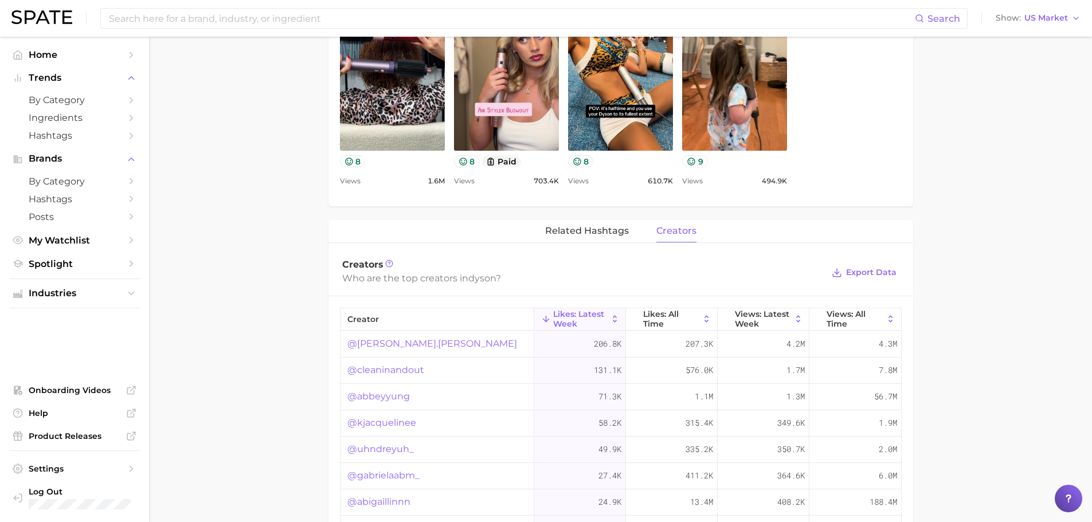
scroll to position [629, 0]
click at [837, 320] on span "Views: All Time" at bounding box center [854, 318] width 57 height 18
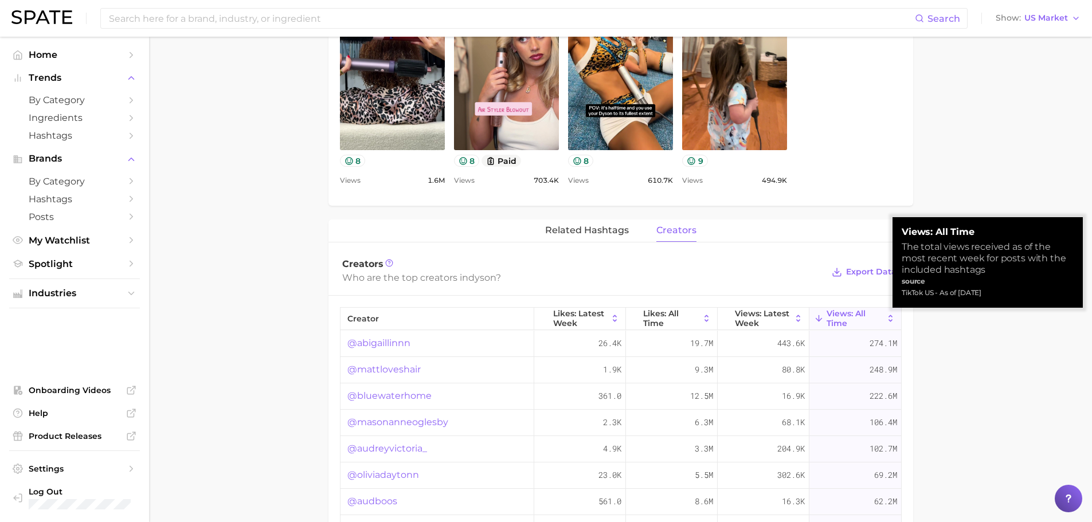
click at [837, 320] on span "Views: All Time" at bounding box center [854, 318] width 57 height 18
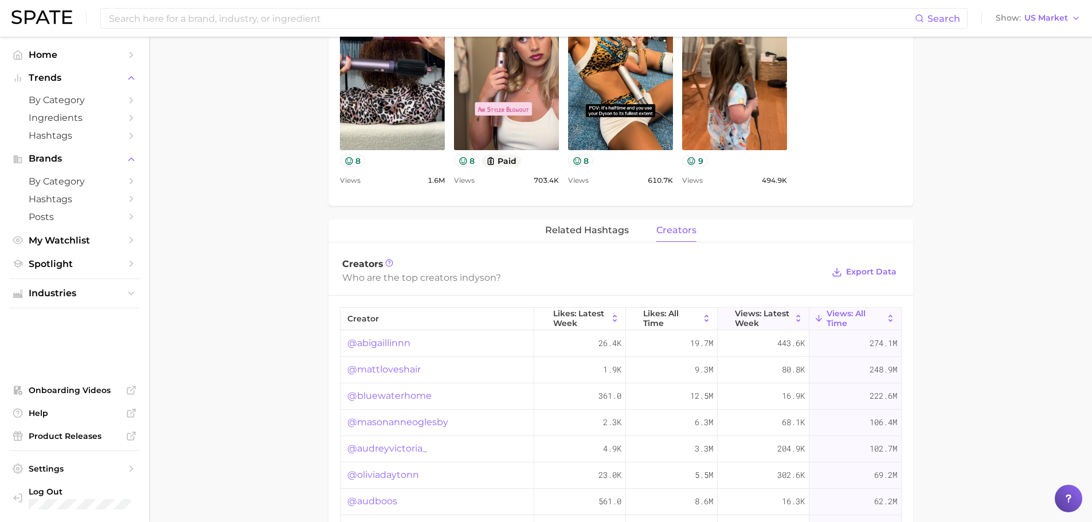
click at [765, 309] on span "Views: Latest Week" at bounding box center [763, 318] width 57 height 18
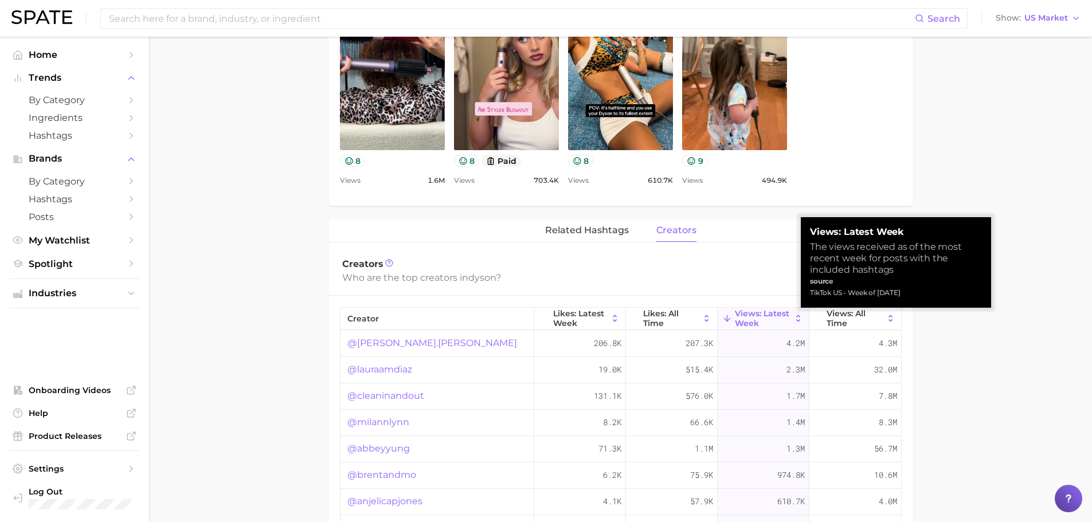
click at [765, 309] on span "Views: Latest Week" at bounding box center [763, 318] width 57 height 18
click at [793, 314] on icon at bounding box center [798, 318] width 10 height 10
click at [739, 314] on span "Views: Latest Week" at bounding box center [763, 318] width 57 height 18
click at [722, 314] on icon at bounding box center [727, 318] width 10 height 10
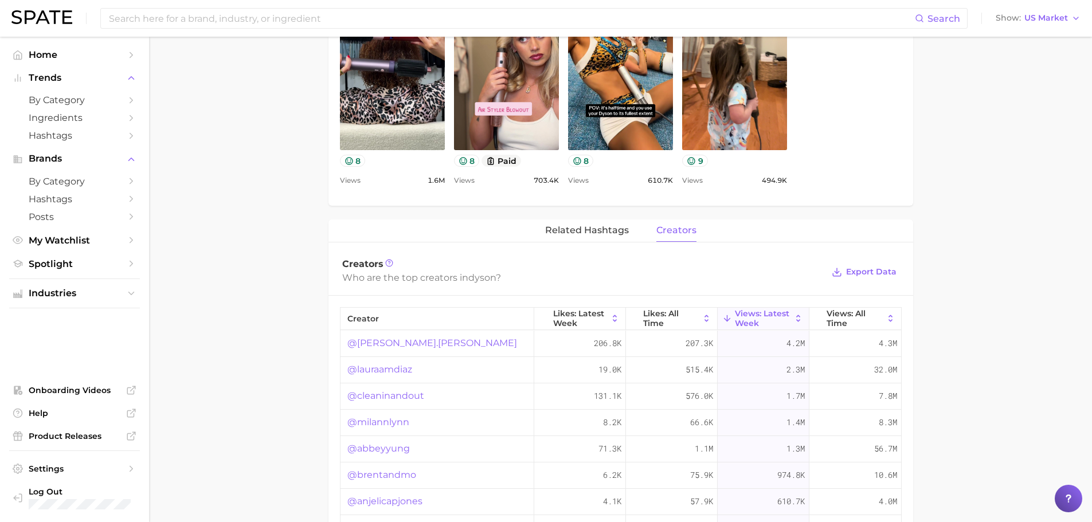
click at [765, 258] on div "Creators" at bounding box center [582, 263] width 481 height 11
click at [657, 320] on span "Likes: All Time" at bounding box center [671, 318] width 57 height 18
click at [738, 317] on span "Views: Latest Week" at bounding box center [763, 318] width 57 height 18
click at [554, 314] on span "Likes: Latest Week" at bounding box center [580, 318] width 54 height 18
click at [390, 343] on link "@nicole.morang" at bounding box center [432, 343] width 170 height 14
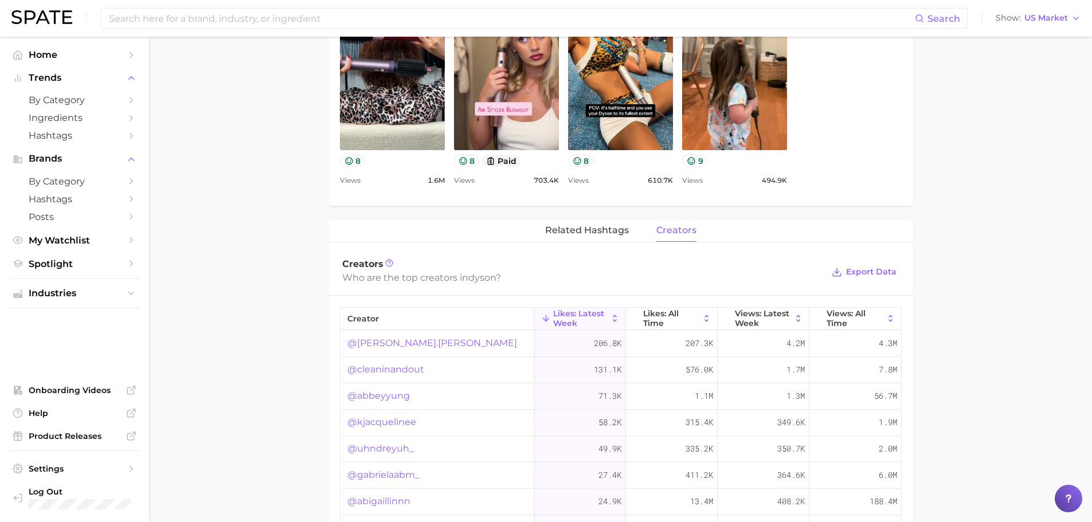
click at [382, 369] on link "@cleaninandout" at bounding box center [385, 370] width 77 height 14
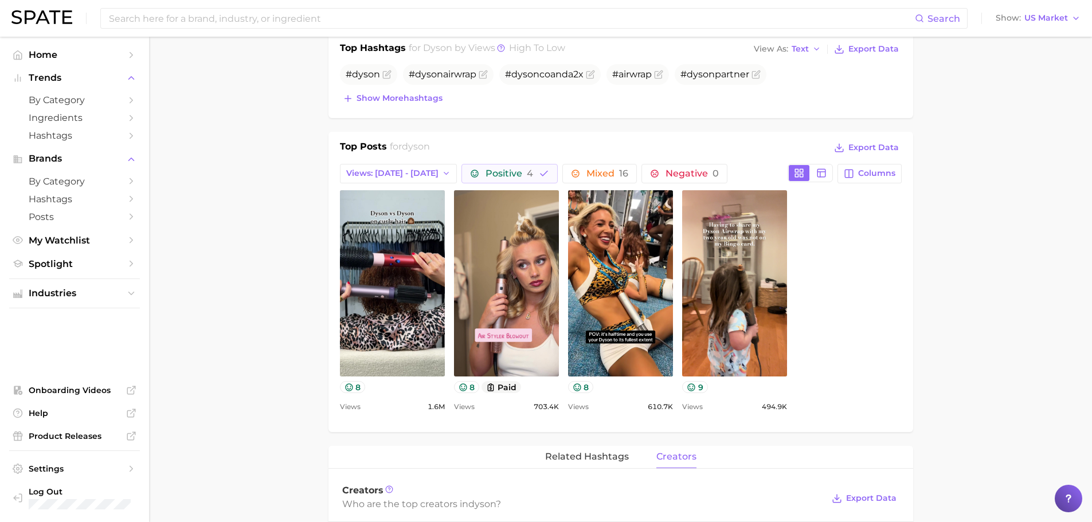
scroll to position [402, 0]
click at [442, 170] on icon "button" at bounding box center [446, 174] width 9 height 9
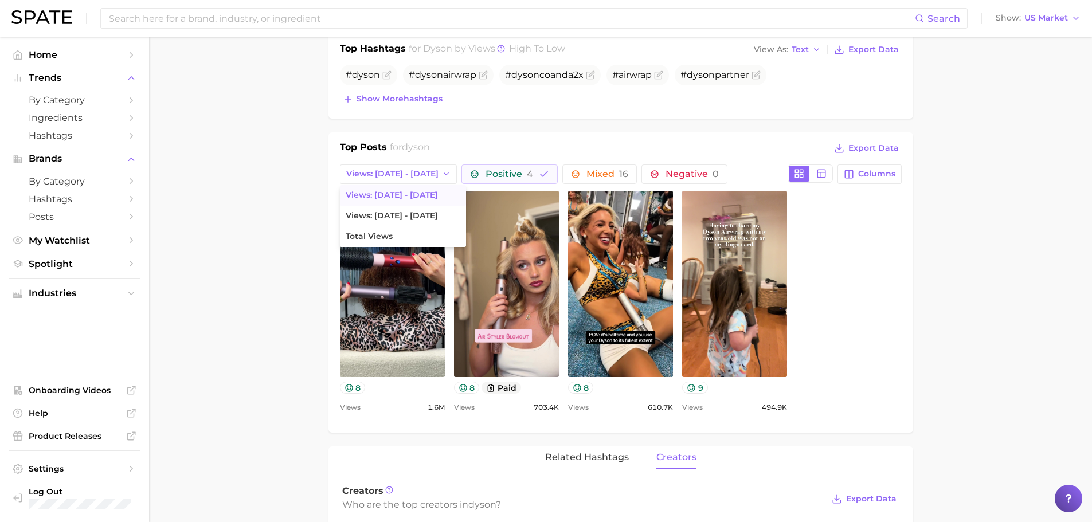
click at [874, 258] on div "view post on TikTok 8 Views 1.6m view post on TikTok 8 paid Views 703.4k view p…" at bounding box center [621, 302] width 562 height 223
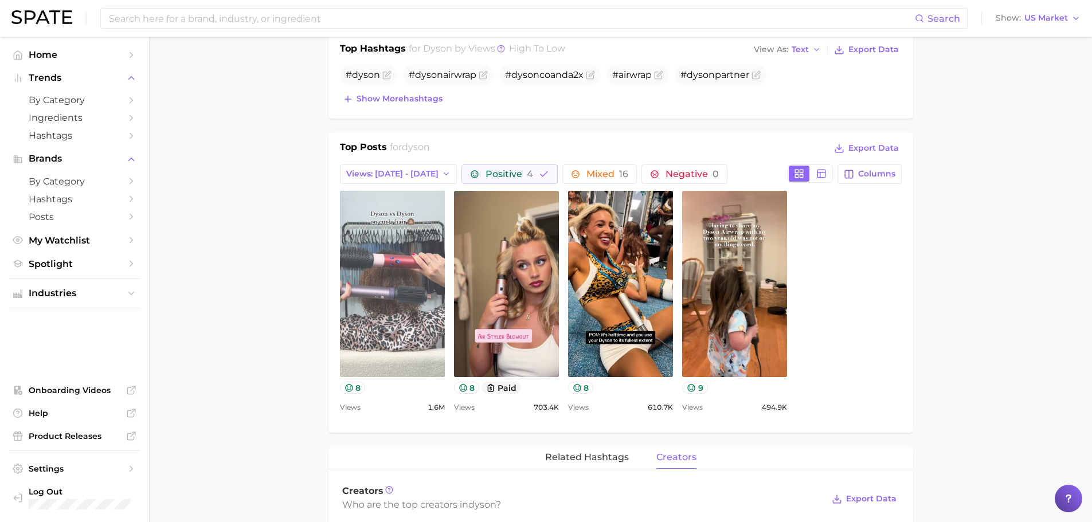
click at [424, 248] on link "view post on TikTok" at bounding box center [392, 284] width 105 height 186
click at [382, 286] on link "view post on TikTok" at bounding box center [392, 284] width 105 height 186
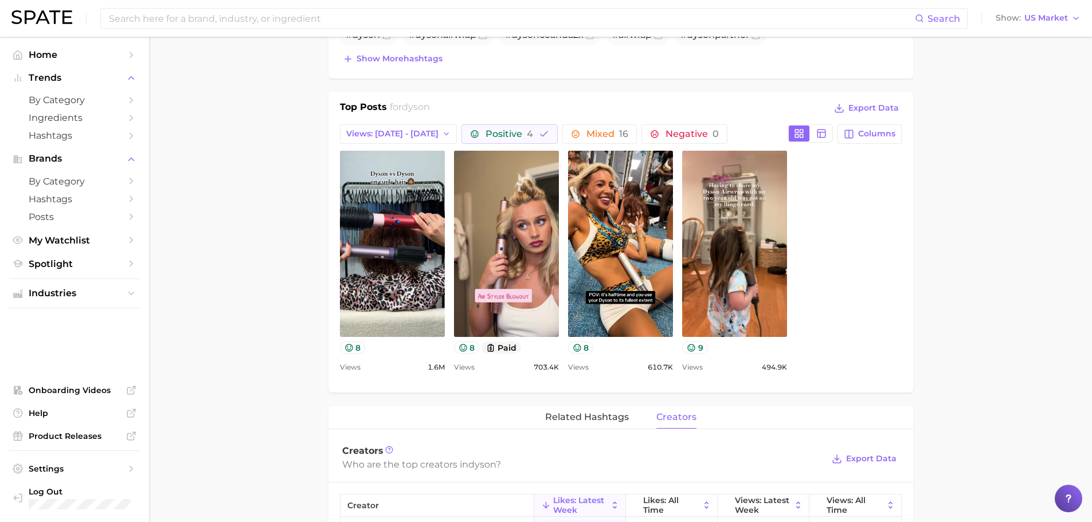
scroll to position [443, 0]
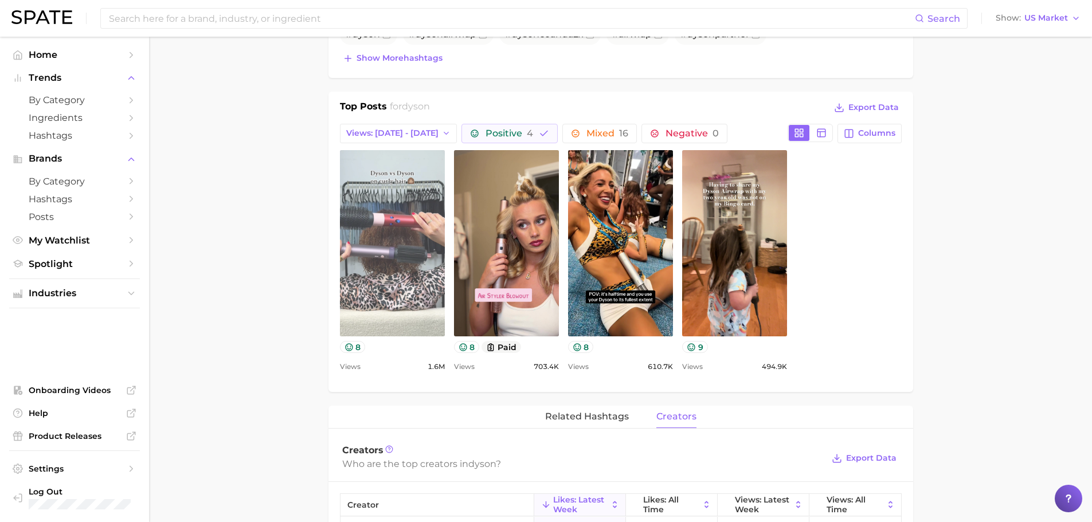
click at [391, 247] on link "view post on TikTok" at bounding box center [392, 243] width 105 height 186
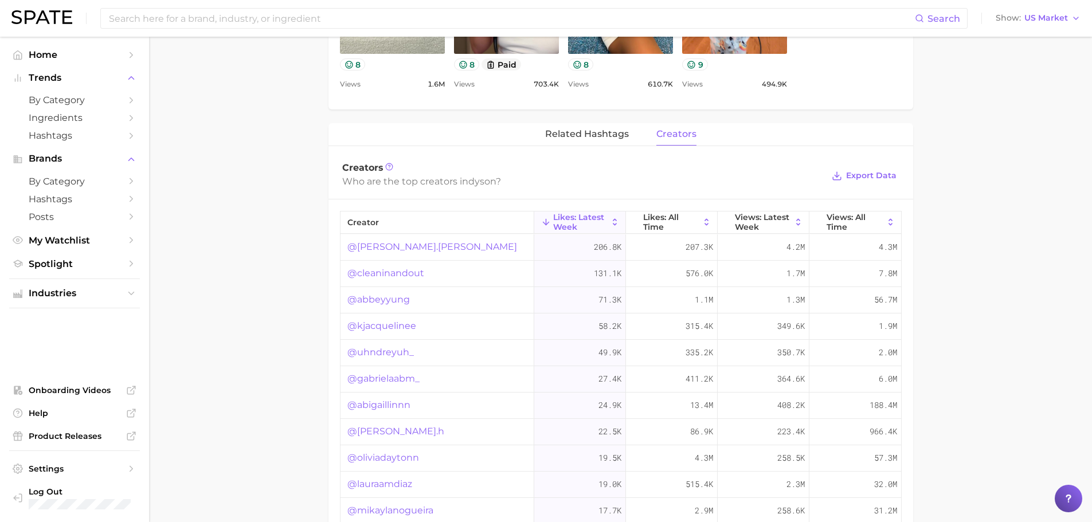
scroll to position [726, 0]
click at [578, 139] on button "related hashtags" at bounding box center [587, 134] width 84 height 22
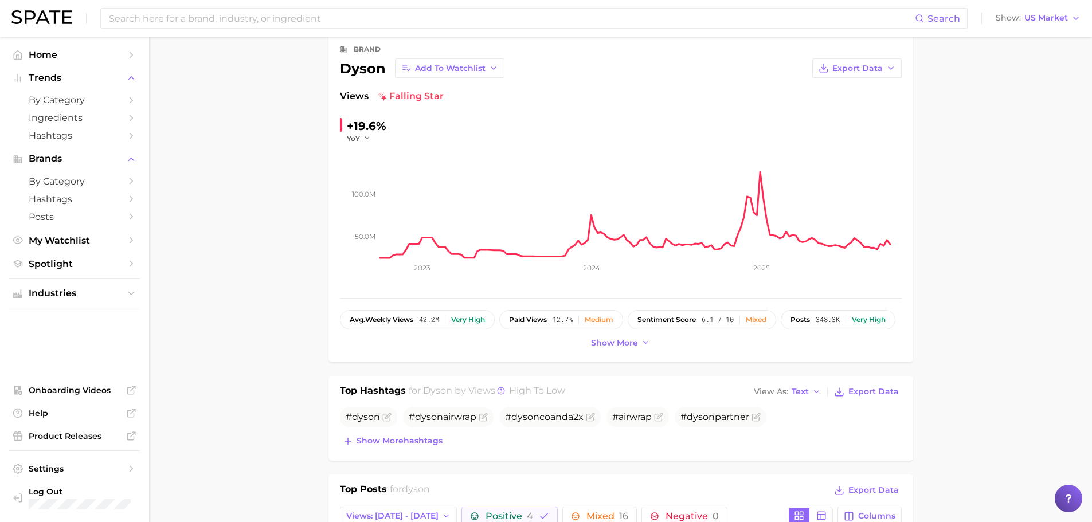
scroll to position [0, 0]
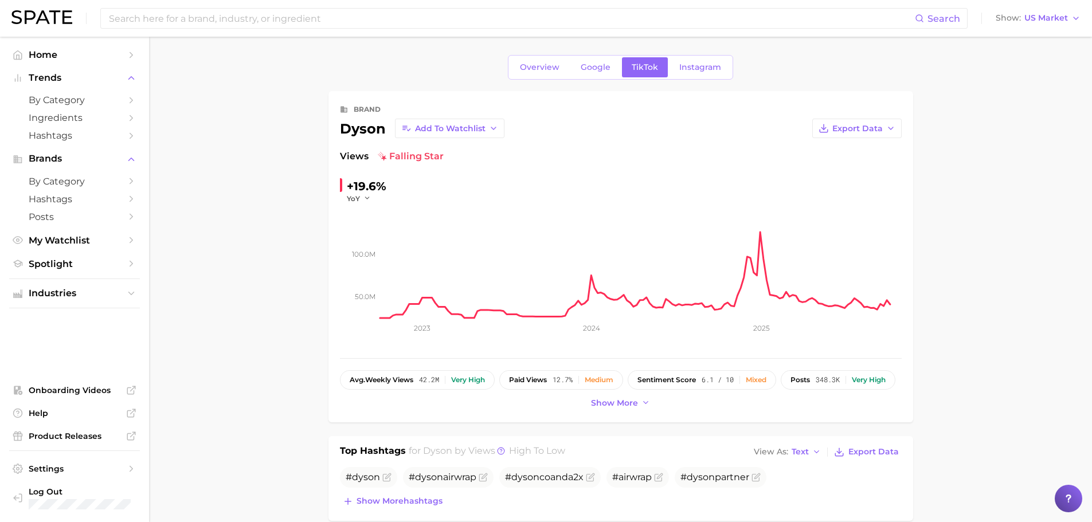
click at [402, 158] on span "falling star" at bounding box center [411, 157] width 66 height 14
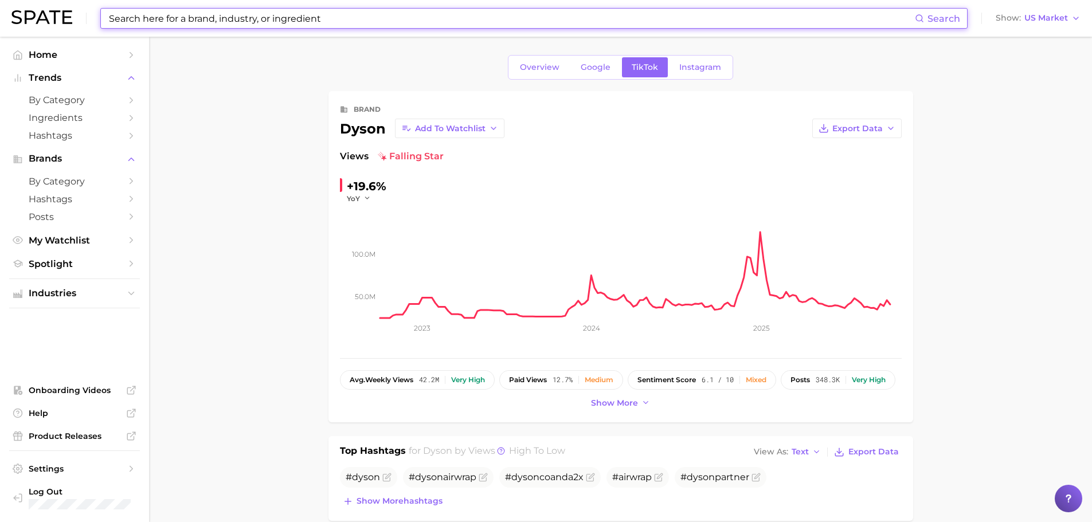
click at [244, 23] on input at bounding box center [511, 18] width 807 height 19
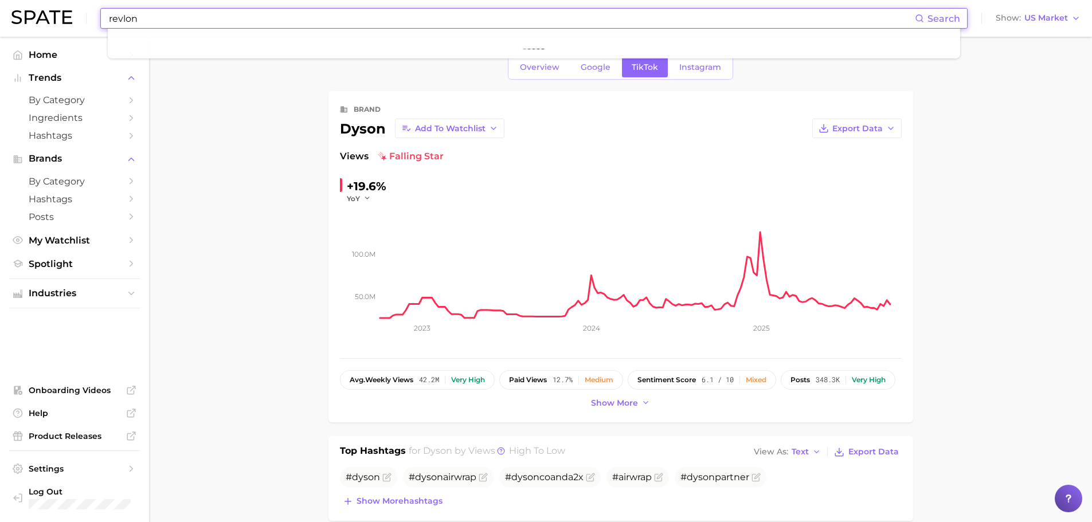
type input "revlon"
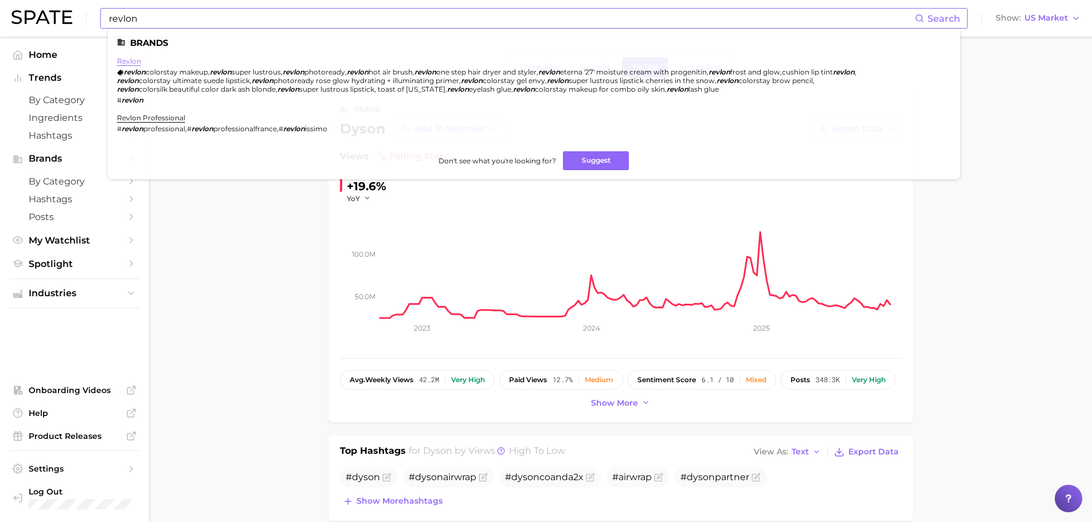
click at [128, 62] on link "revlon" at bounding box center [129, 61] width 24 height 9
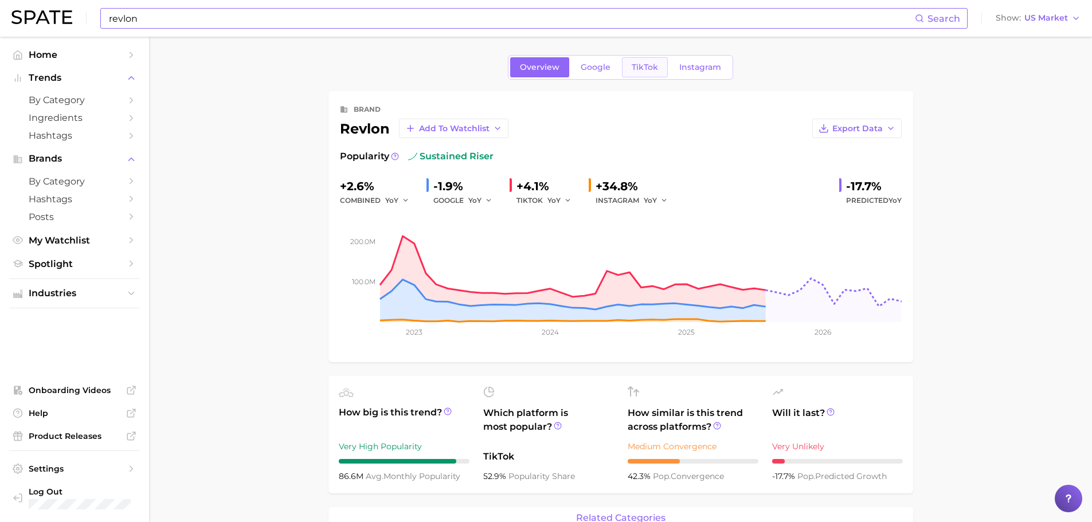
click at [644, 57] on link "TikTok" at bounding box center [645, 67] width 46 height 20
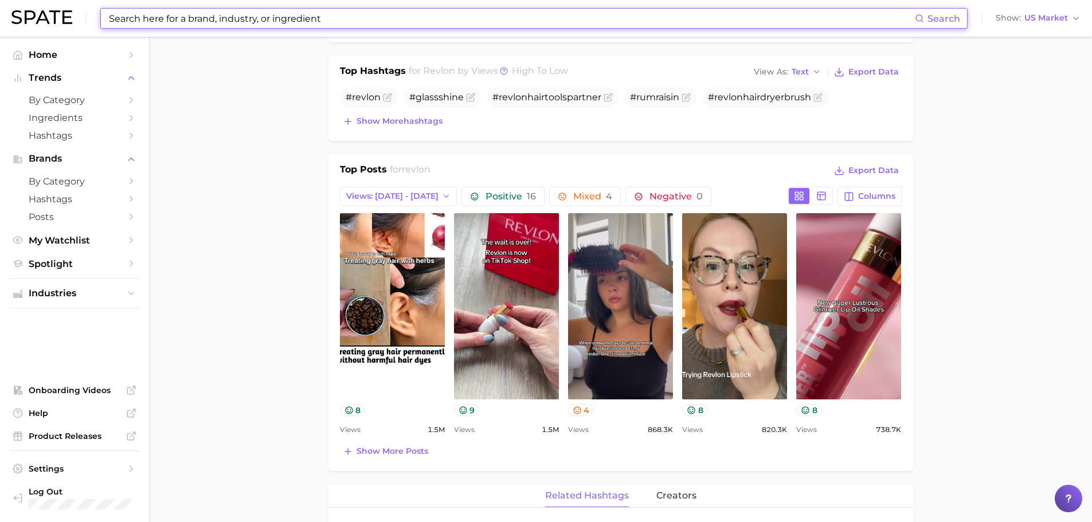
scroll to position [380, 0]
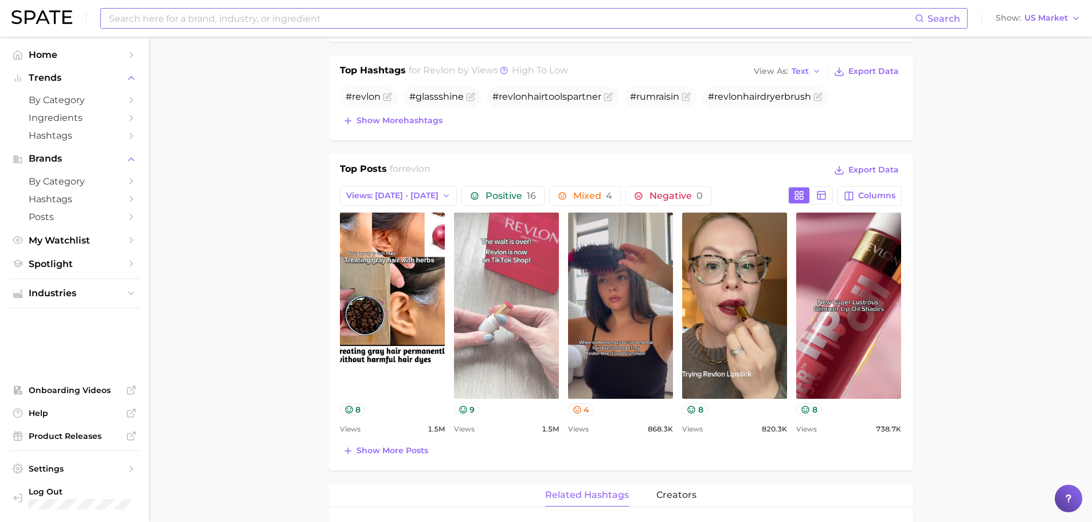
click at [504, 276] on link "view post on TikTok" at bounding box center [506, 306] width 105 height 186
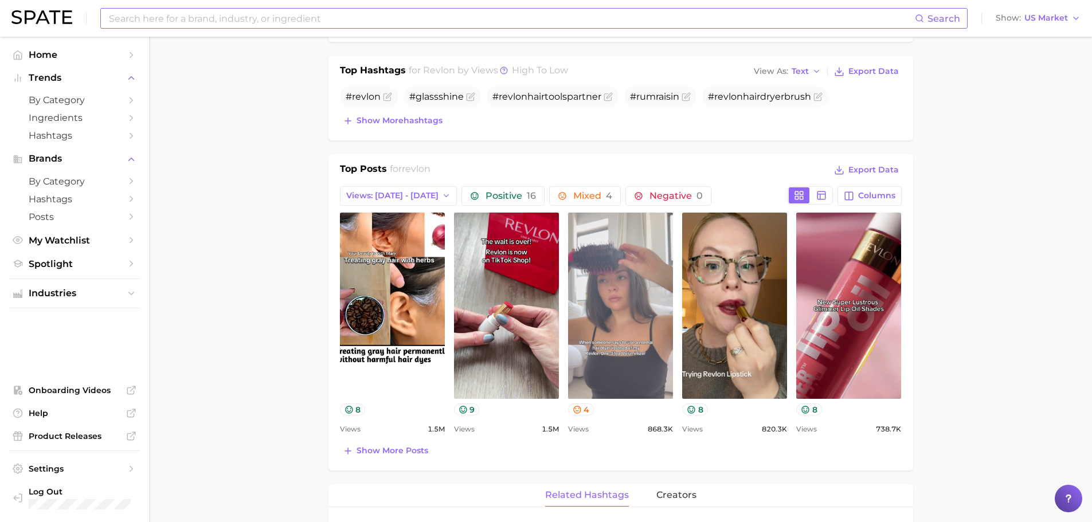
click at [654, 316] on link "view post on TikTok" at bounding box center [620, 306] width 105 height 186
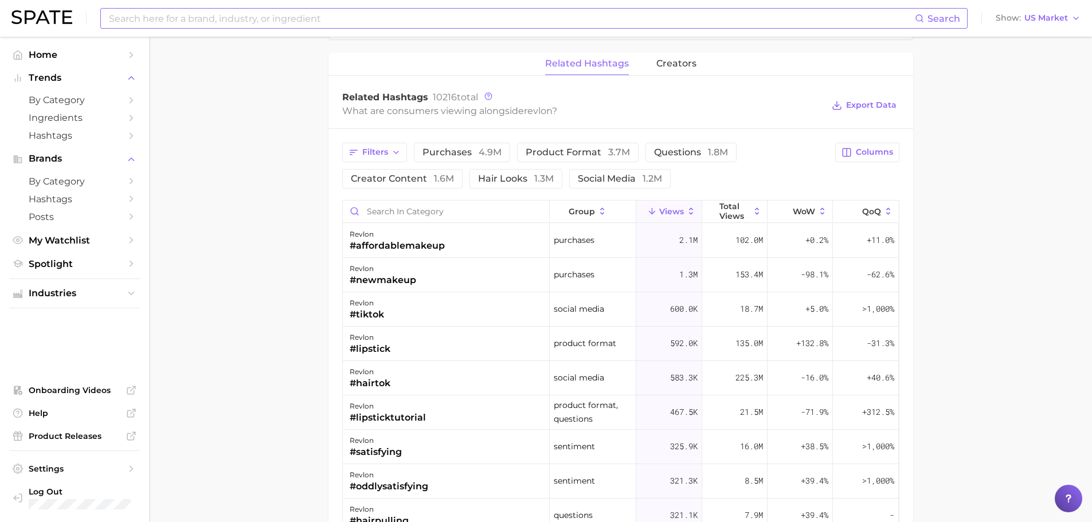
scroll to position [812, 0]
click at [513, 176] on span "hair looks 1.3m" at bounding box center [516, 178] width 76 height 9
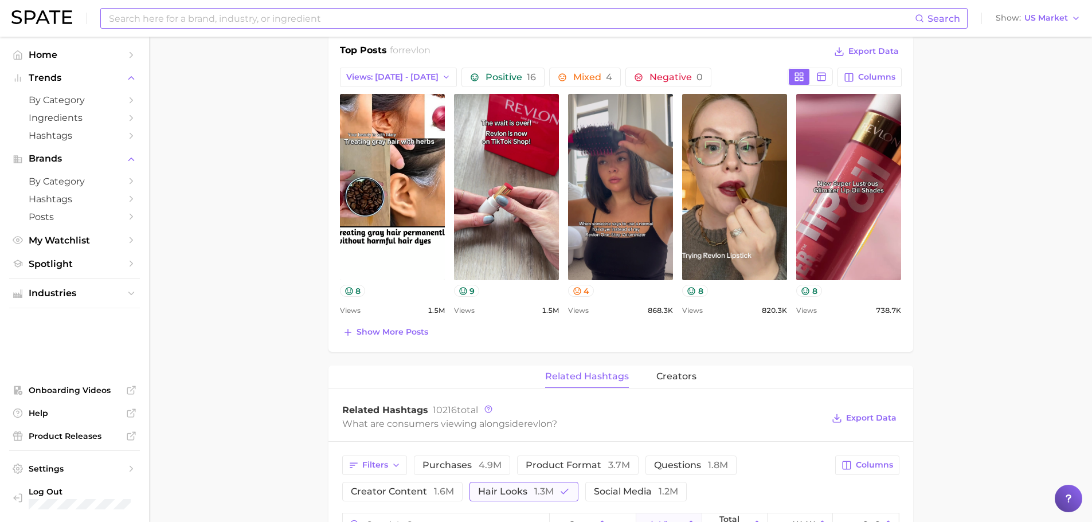
scroll to position [498, 0]
click at [400, 334] on span "Show more posts" at bounding box center [392, 333] width 72 height 10
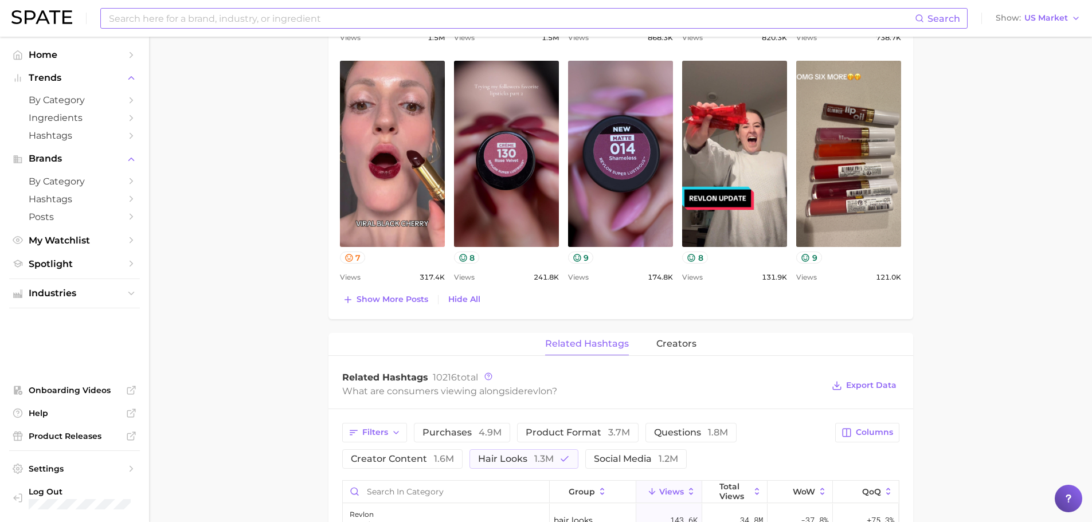
scroll to position [775, 0]
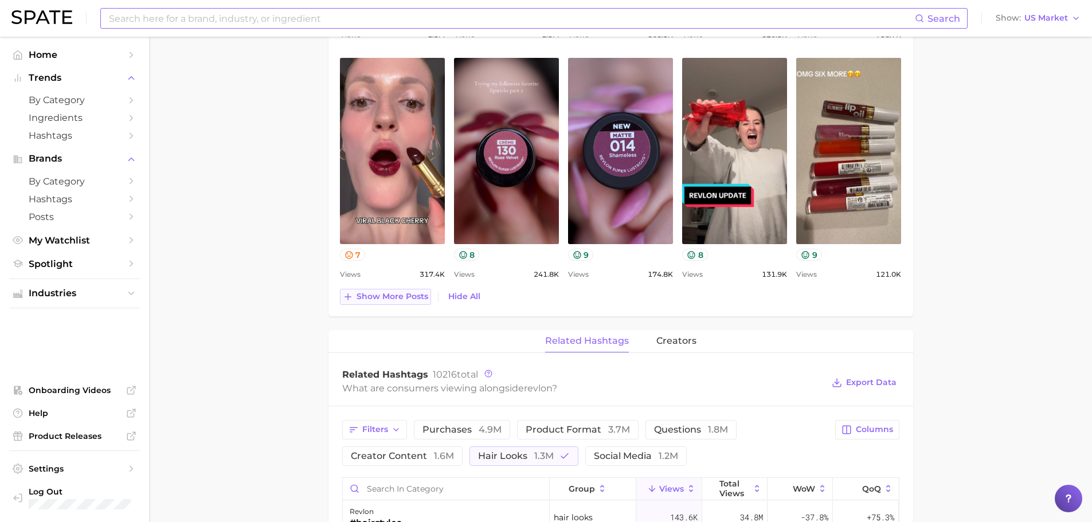
click at [417, 300] on span "Show more posts" at bounding box center [392, 297] width 72 height 10
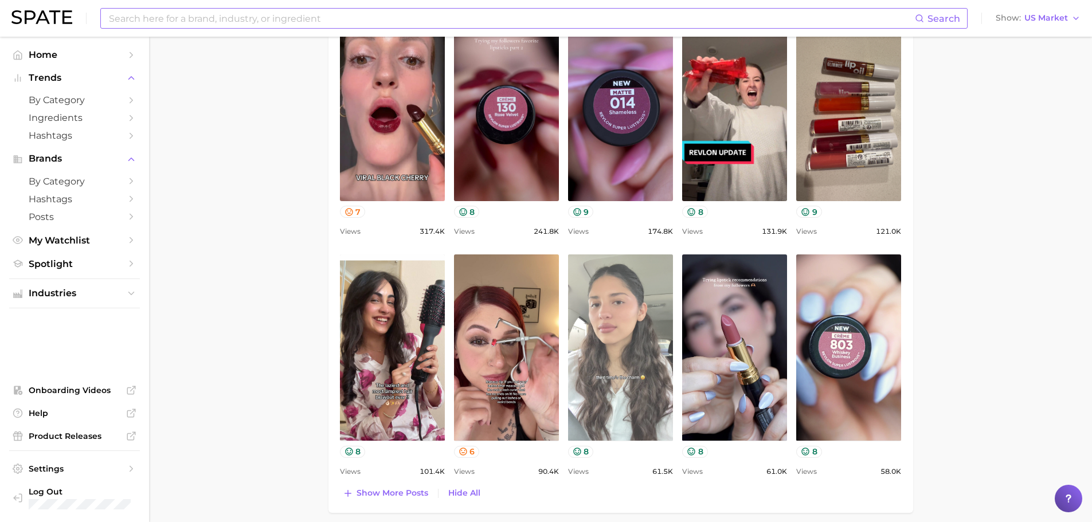
scroll to position [818, 0]
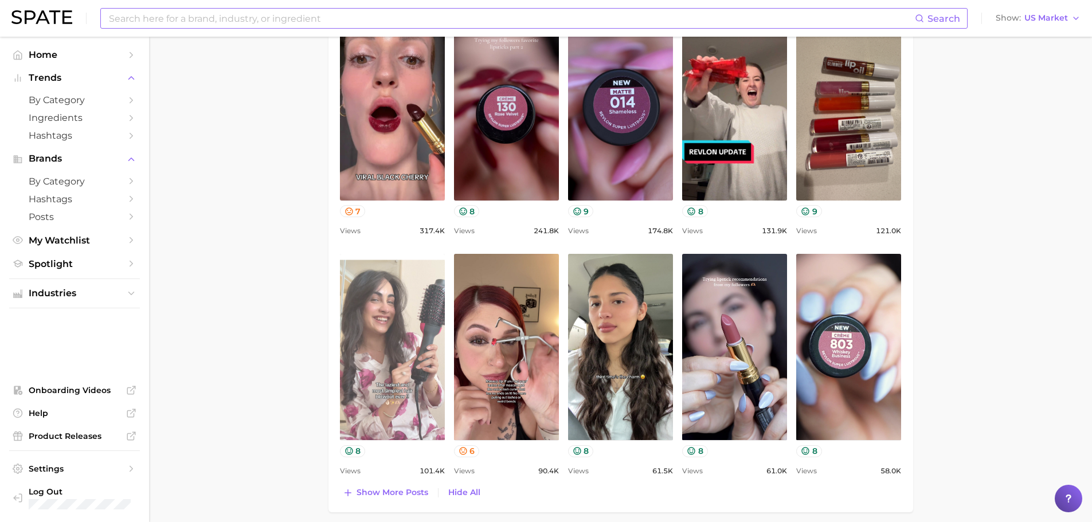
click at [419, 330] on link "view post on TikTok" at bounding box center [392, 347] width 105 height 186
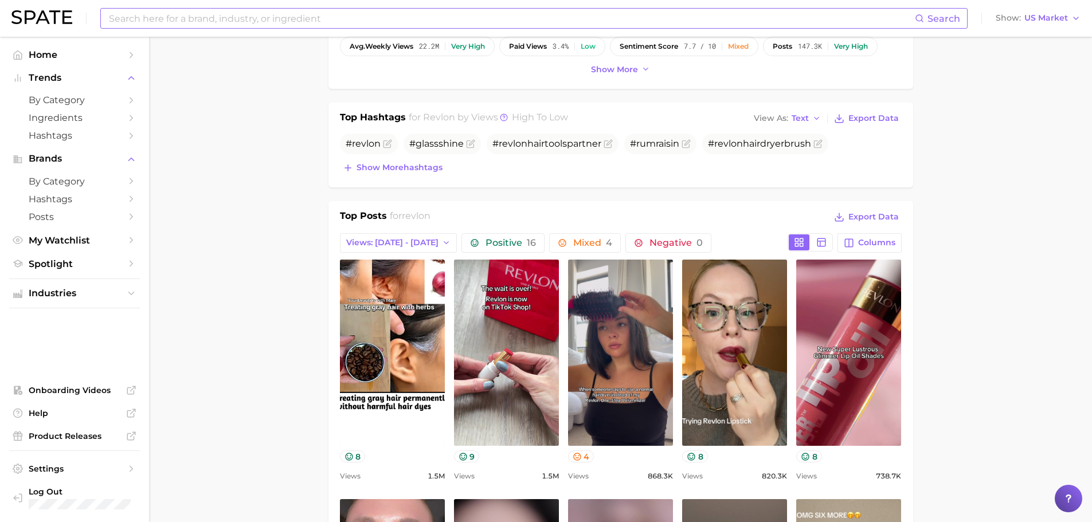
scroll to position [334, 0]
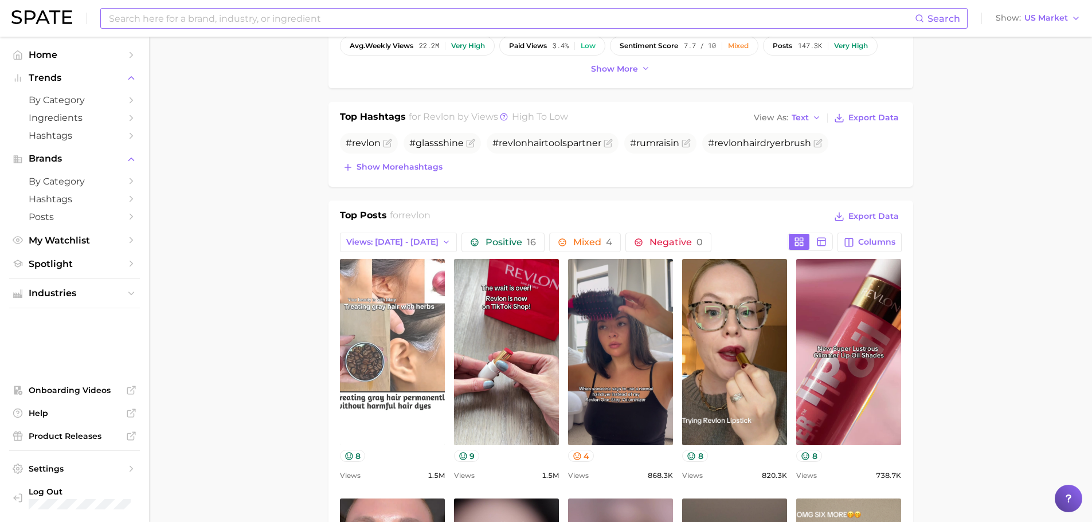
click at [409, 325] on link "view post on TikTok" at bounding box center [392, 352] width 105 height 186
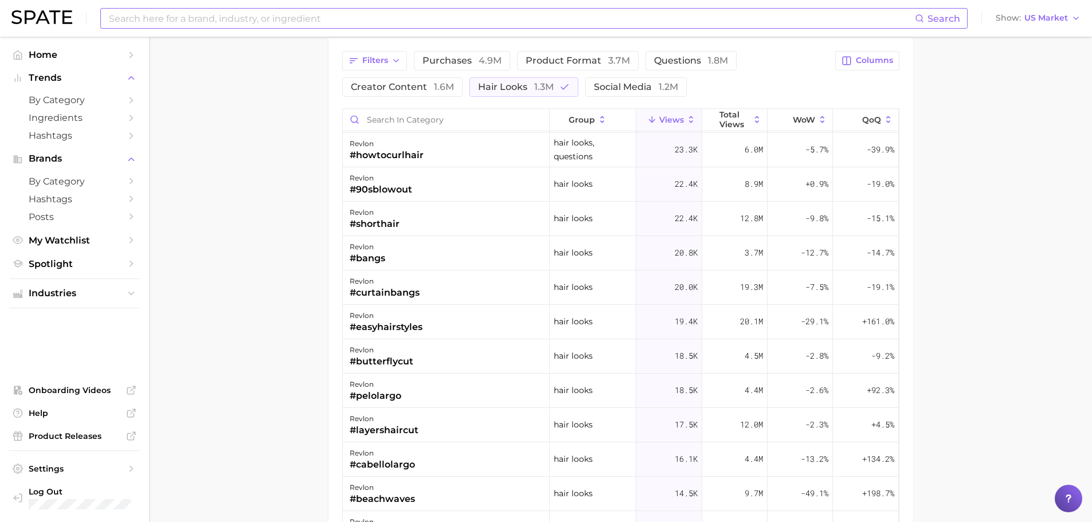
scroll to position [0, 0]
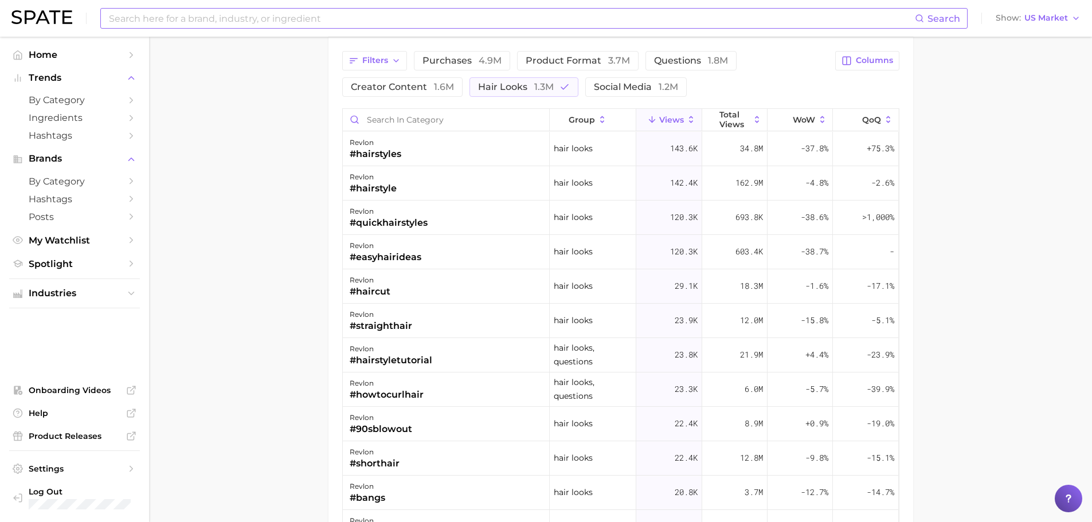
click at [251, 22] on input at bounding box center [511, 18] width 807 height 19
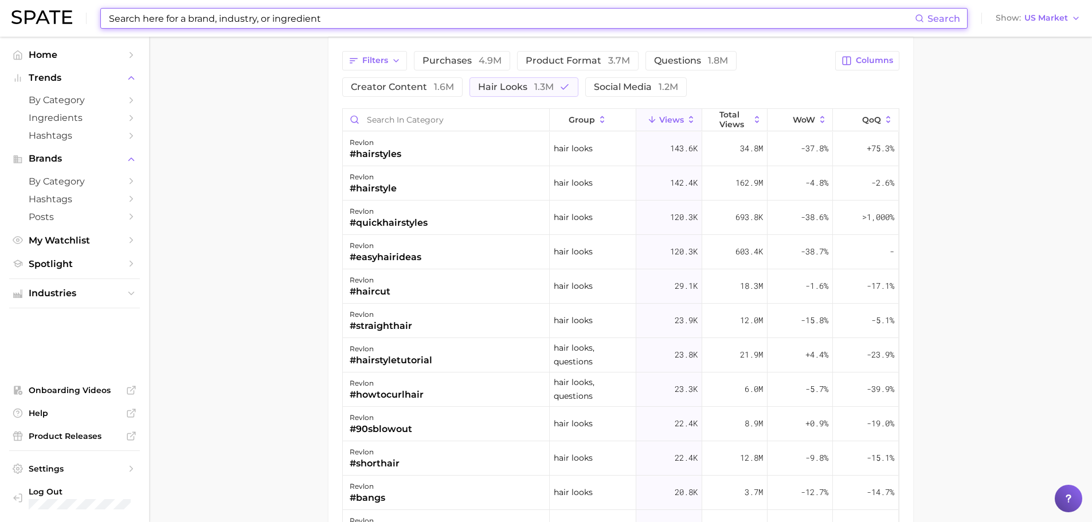
drag, startPoint x: 341, startPoint y: 21, endPoint x: 143, endPoint y: 21, distance: 198.2
click at [143, 21] on input at bounding box center [511, 18] width 807 height 19
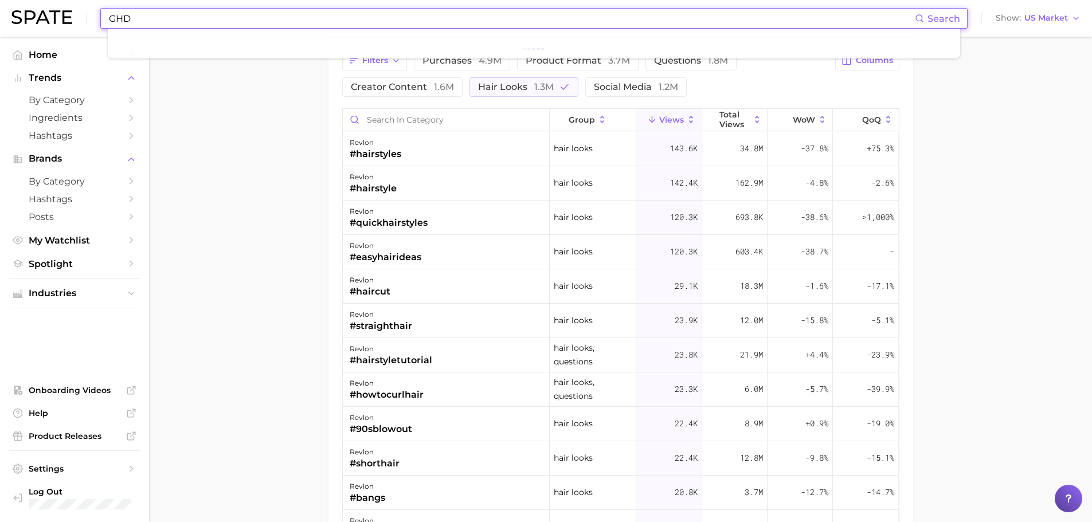
type input "GHD"
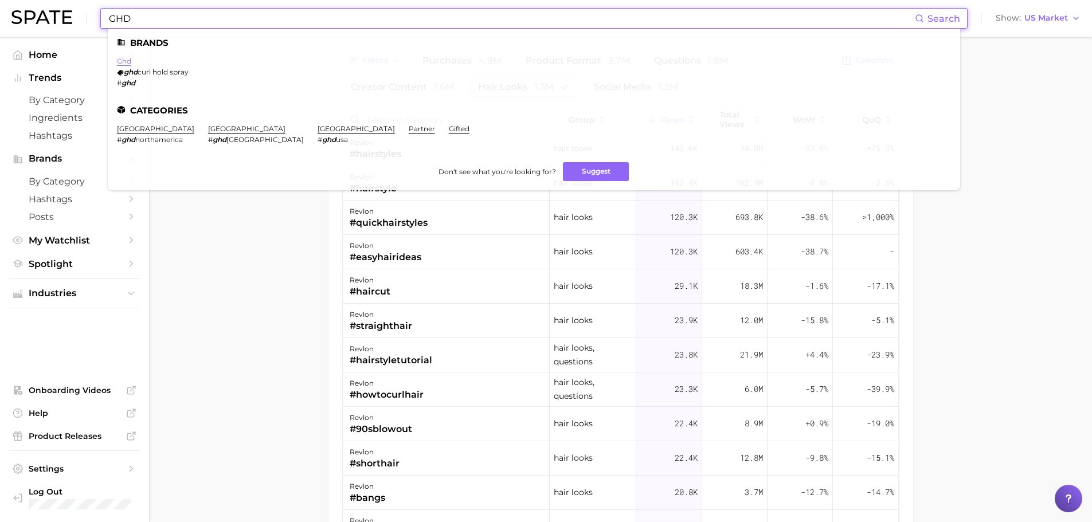
click at [123, 60] on link "ghd" at bounding box center [124, 61] width 14 height 9
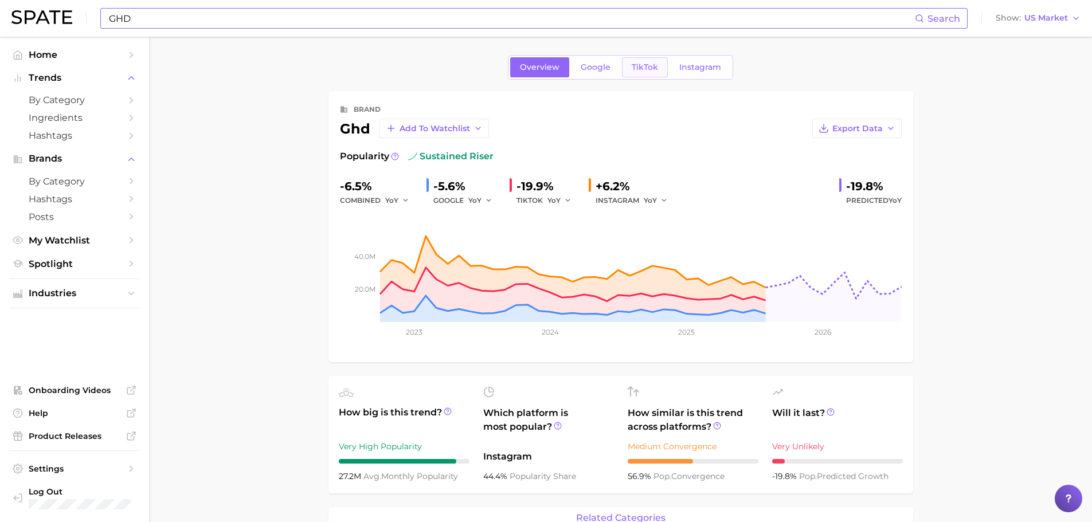
click at [651, 61] on link "TikTok" at bounding box center [645, 67] width 46 height 20
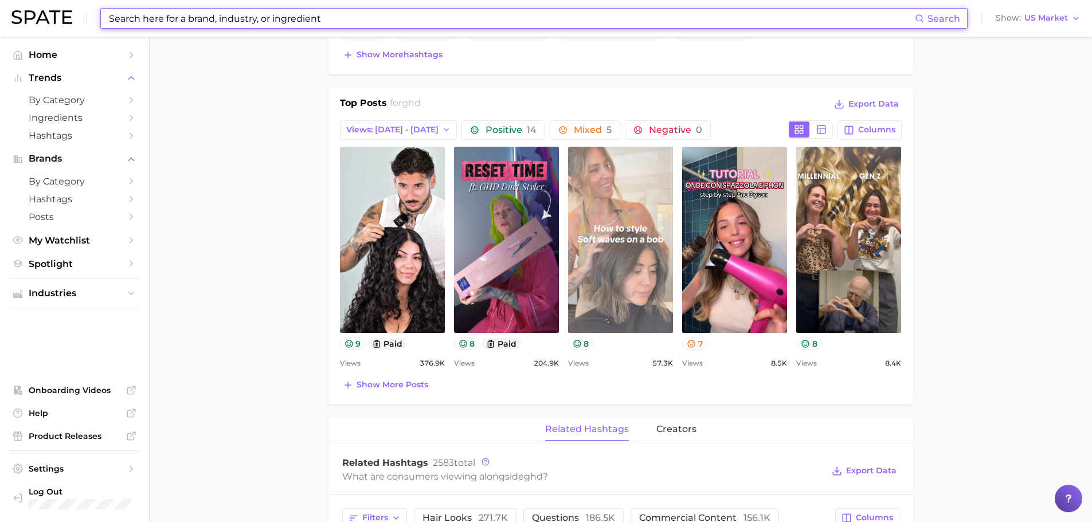
scroll to position [445, 0]
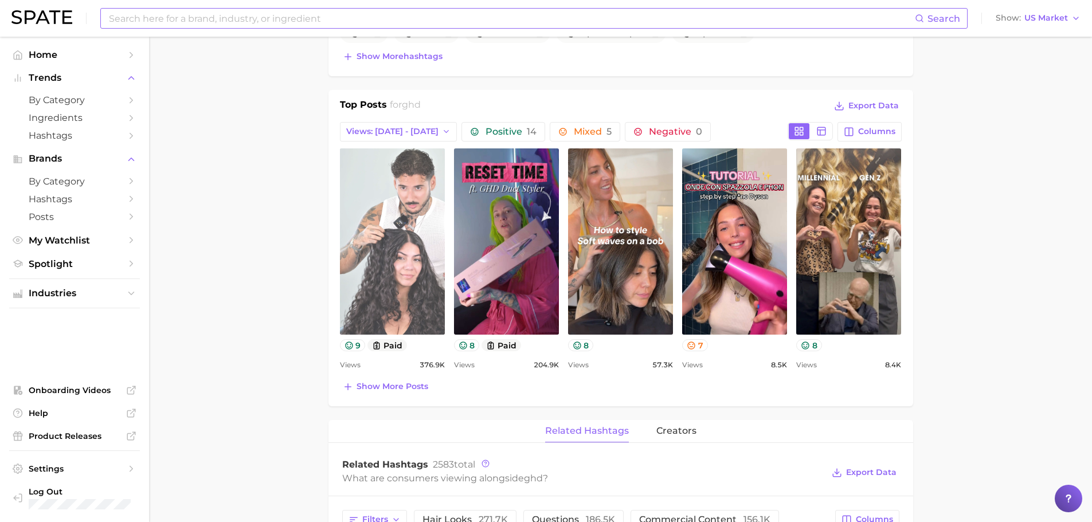
click at [413, 209] on link "view post on TikTok" at bounding box center [392, 241] width 105 height 186
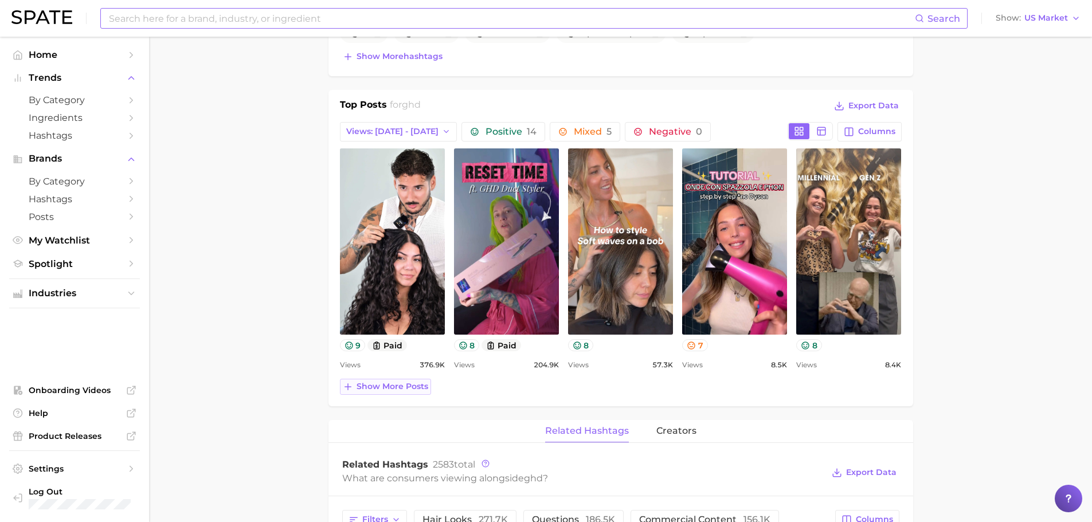
click at [390, 389] on span "Show more posts" at bounding box center [392, 387] width 72 height 10
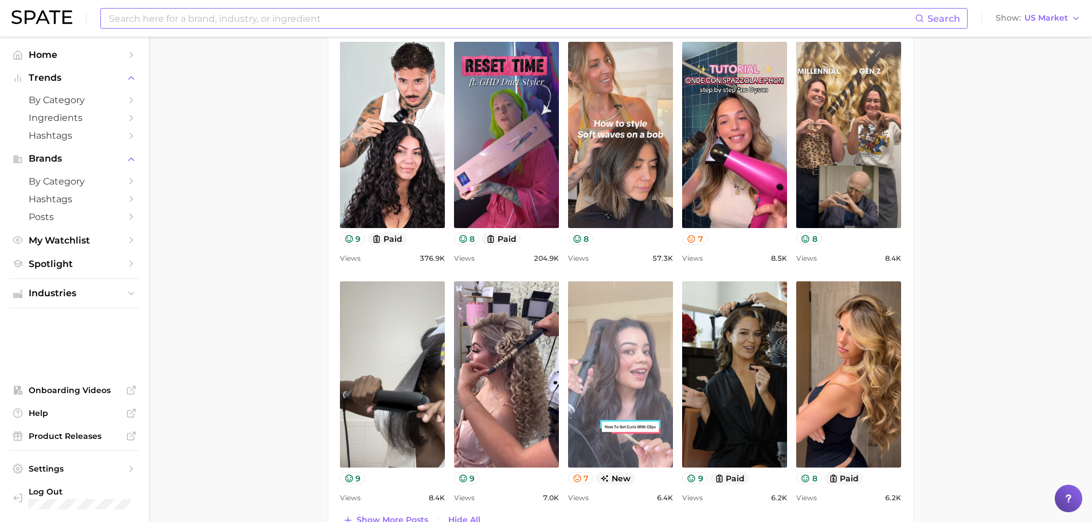
scroll to position [544, 0]
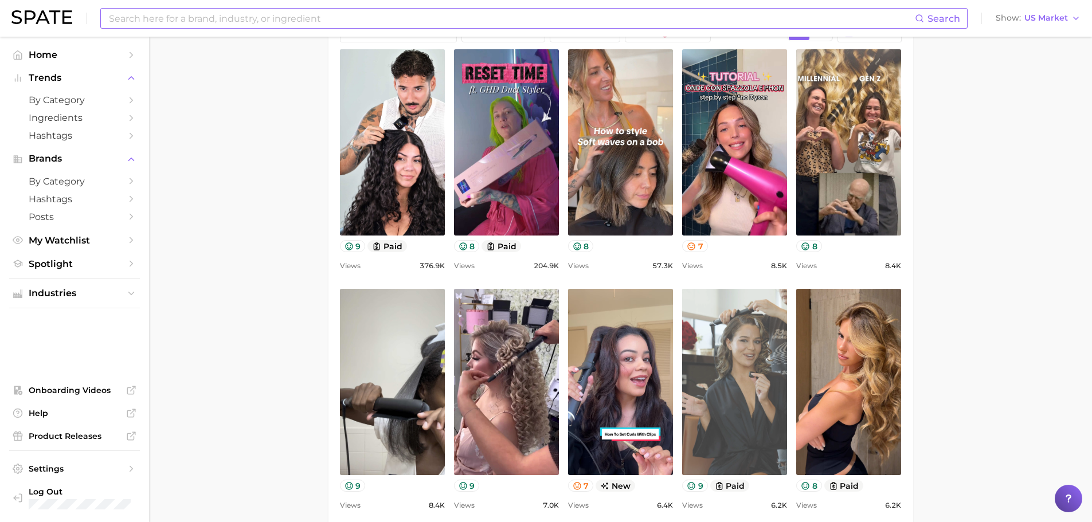
click at [731, 343] on link "view post on TikTok" at bounding box center [734, 382] width 105 height 186
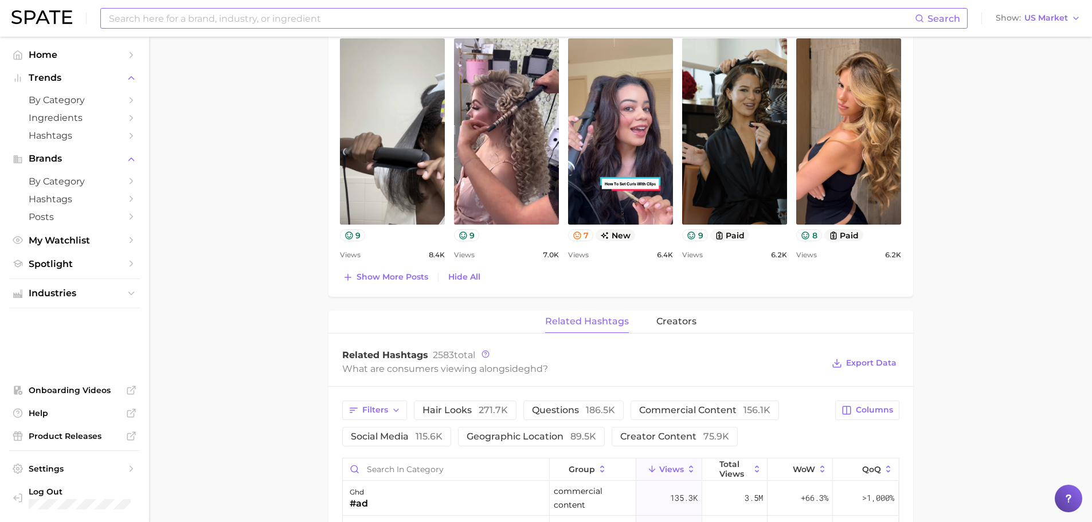
scroll to position [795, 0]
click at [396, 285] on div "Top Posts for ghd Export Data Views: Sep 28 - Oct 5 Positive 14 Mixed 5 Negativ…" at bounding box center [620, 18] width 584 height 556
click at [393, 277] on span "Show more posts" at bounding box center [392, 277] width 72 height 10
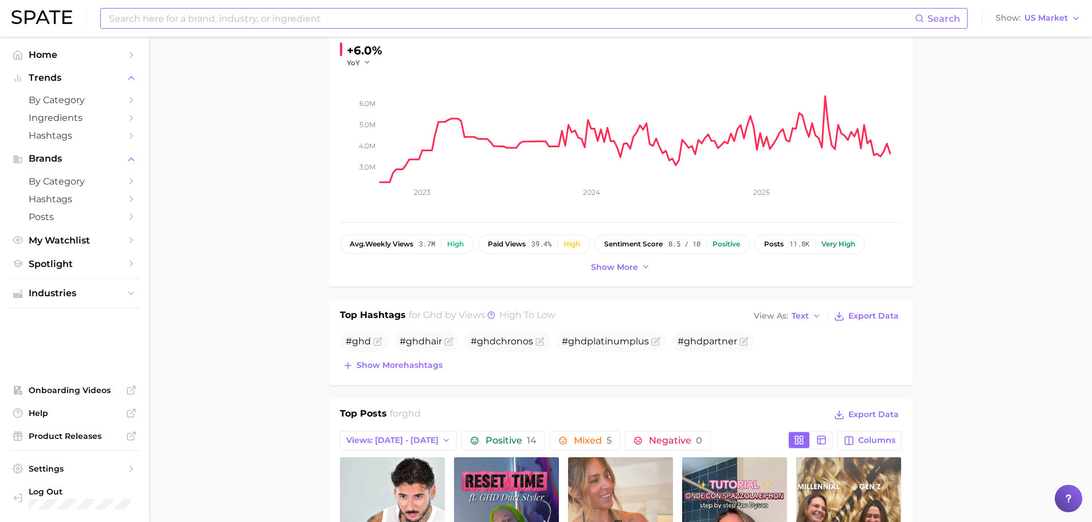
scroll to position [0, 0]
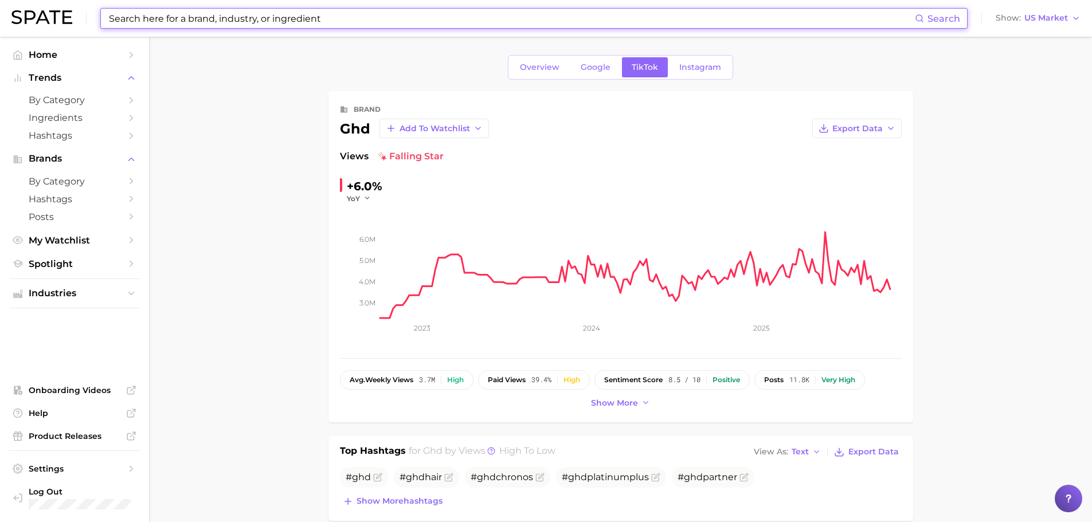
click at [271, 19] on input at bounding box center [511, 18] width 807 height 19
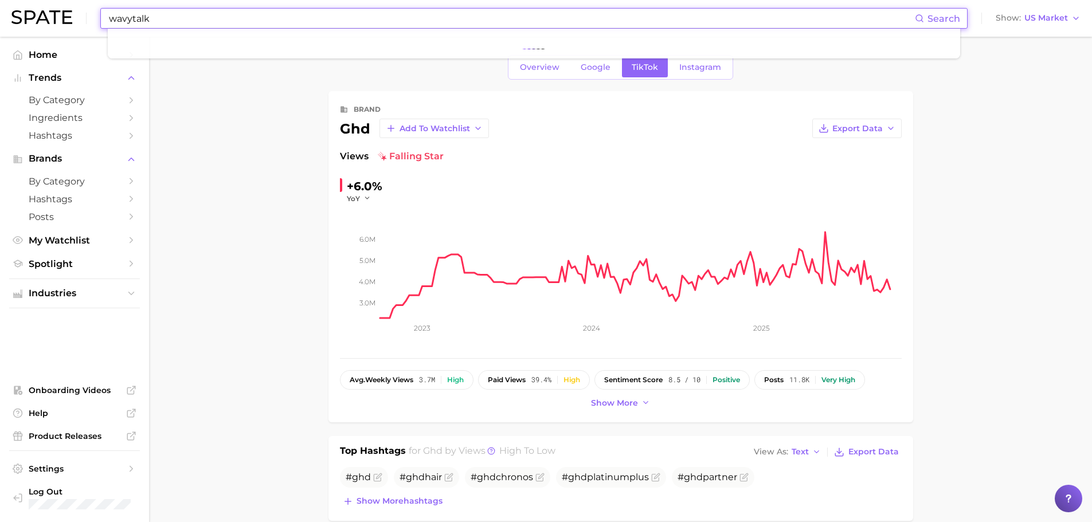
type input "wavytalk"
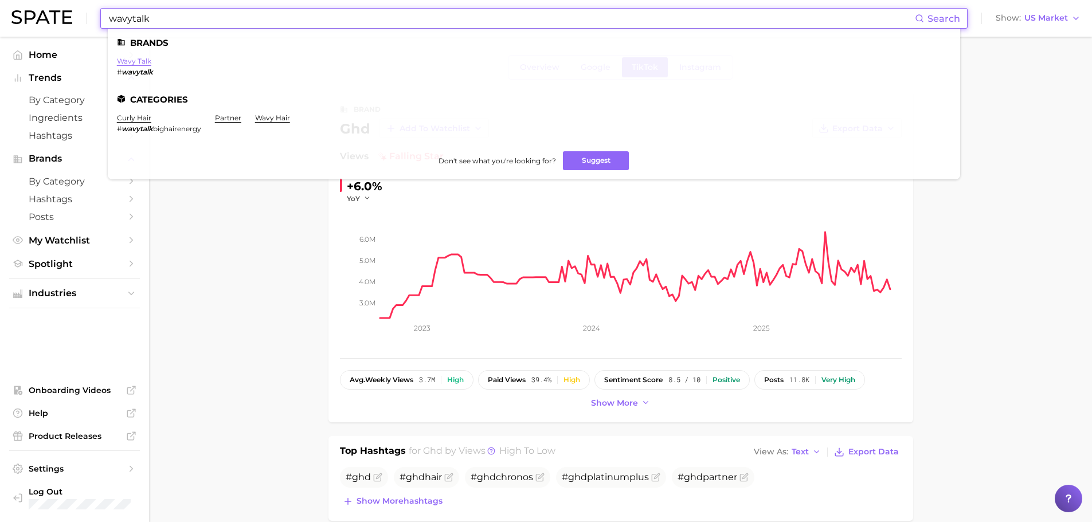
click at [131, 64] on link "wavy talk" at bounding box center [134, 61] width 34 height 9
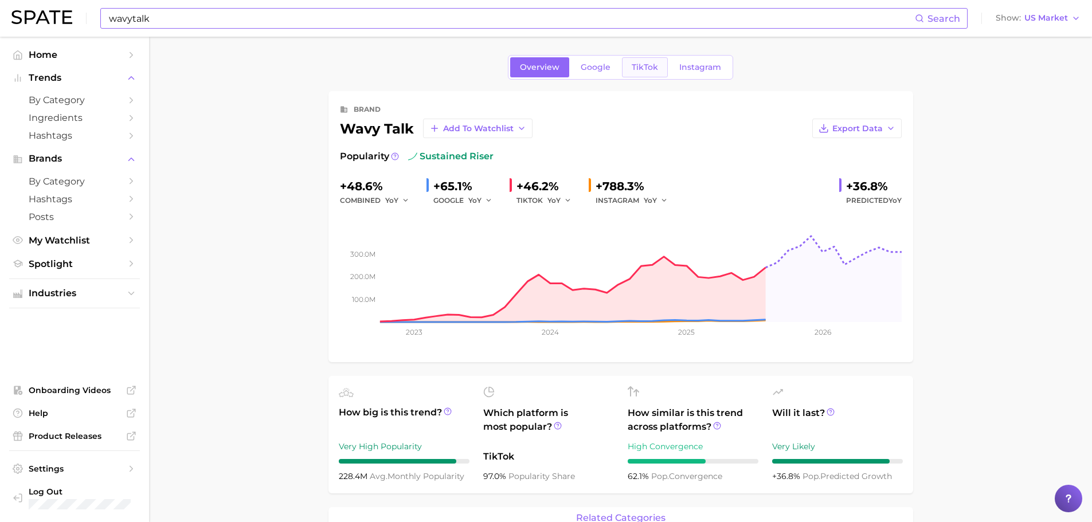
click at [645, 65] on span "TikTok" at bounding box center [644, 67] width 26 height 10
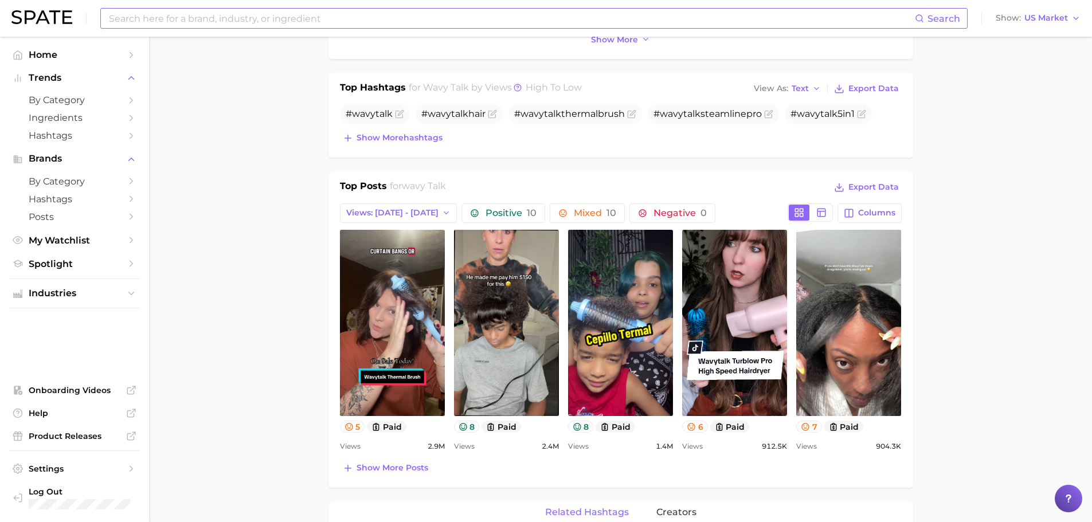
scroll to position [363, 0]
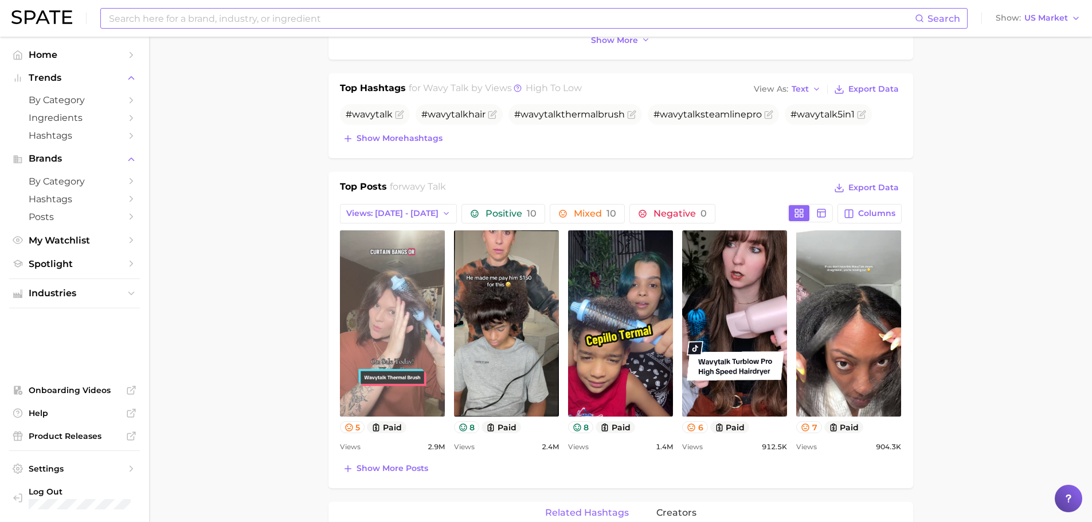
click at [425, 316] on link "view post on TikTok" at bounding box center [392, 323] width 105 height 186
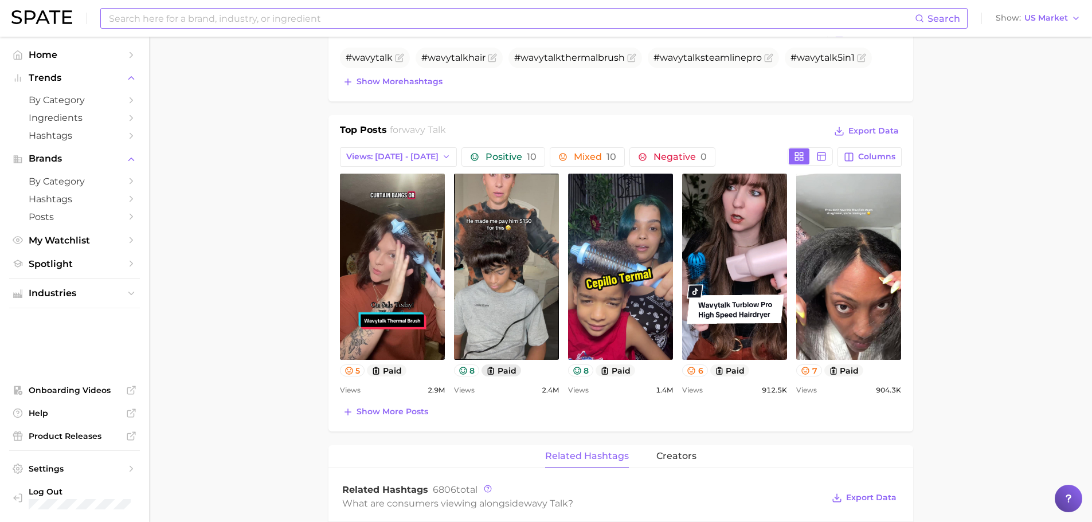
scroll to position [420, 0]
click at [413, 412] on span "Show more posts" at bounding box center [392, 411] width 72 height 10
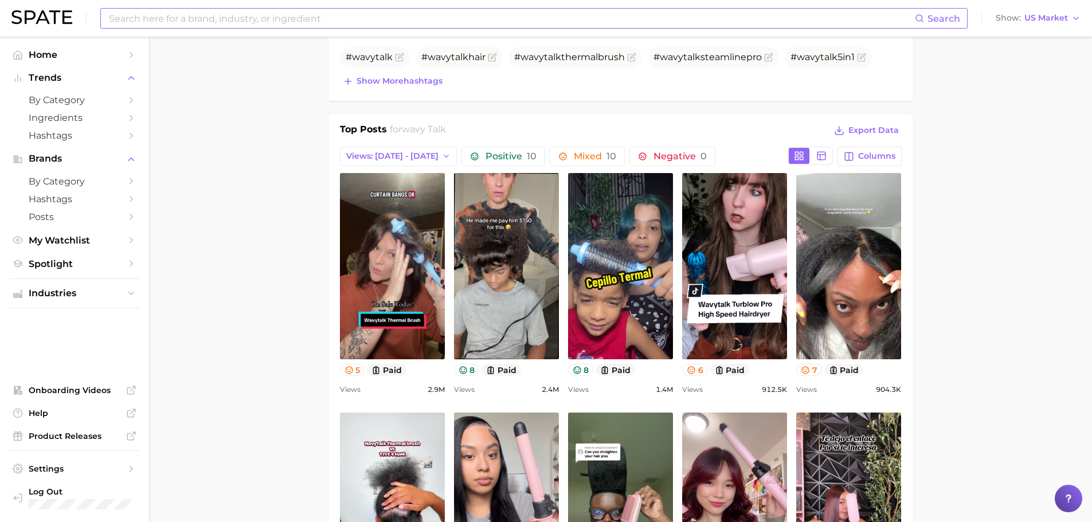
scroll to position [0, 0]
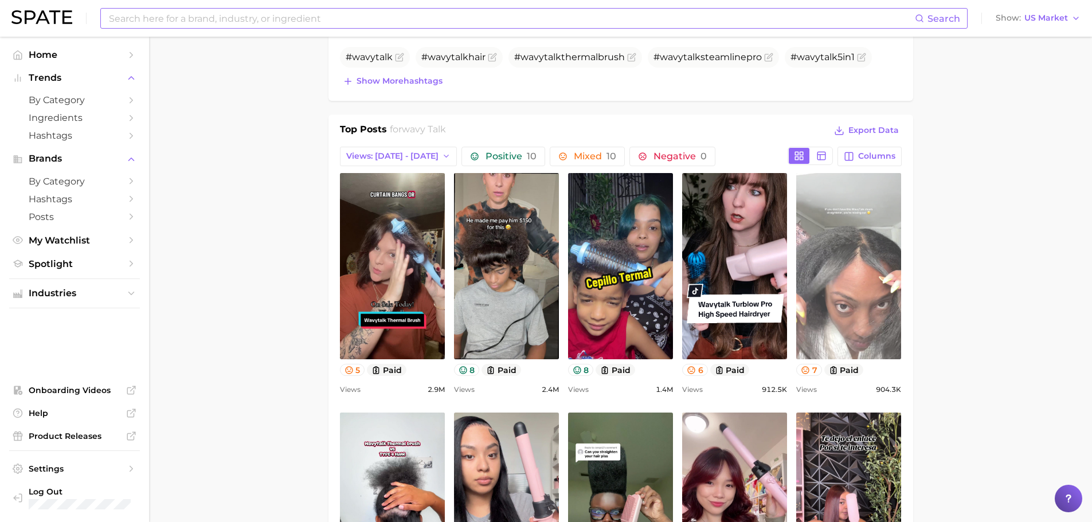
click at [875, 273] on link "view post on TikTok" at bounding box center [848, 266] width 105 height 186
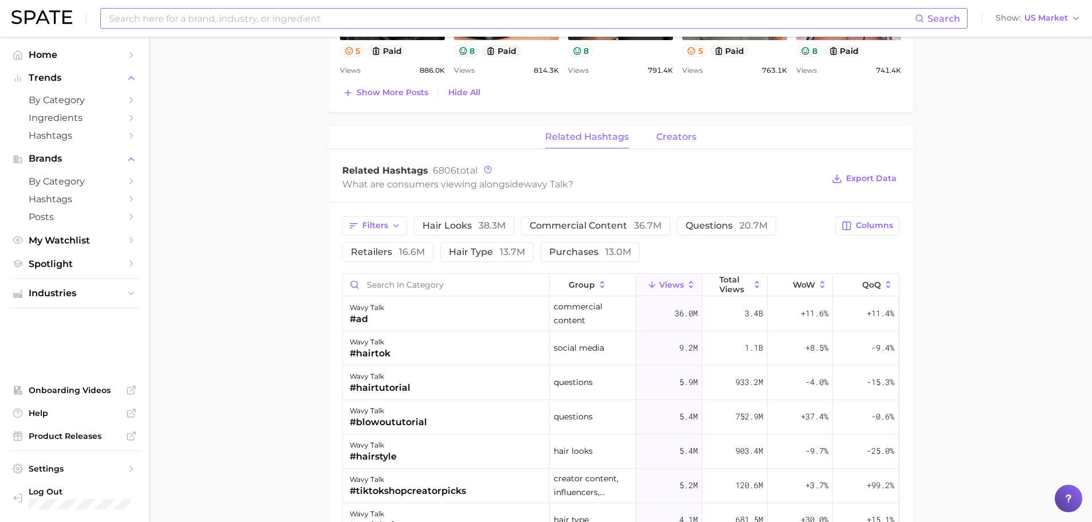
click at [662, 135] on span "creators" at bounding box center [676, 137] width 40 height 10
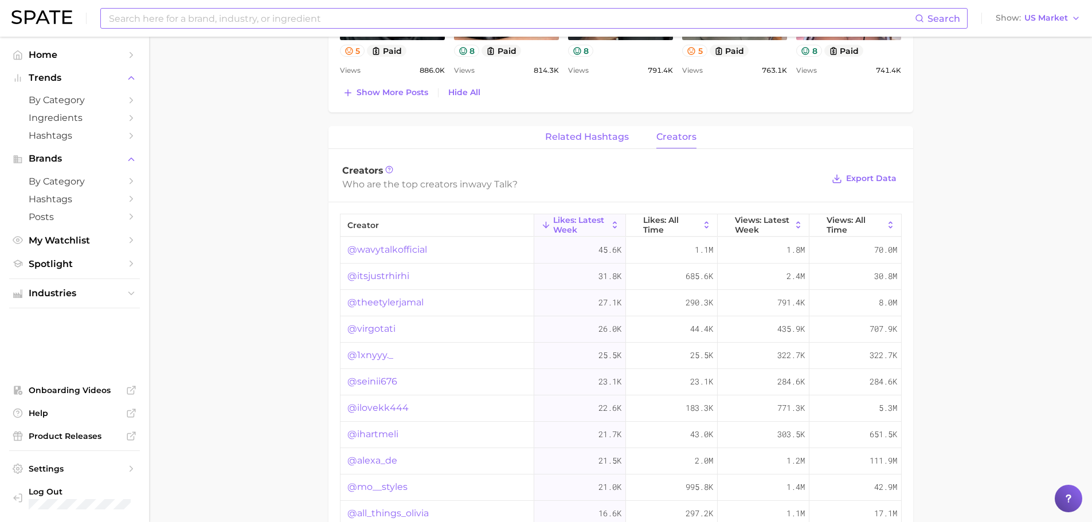
click at [580, 140] on span "related hashtags" at bounding box center [587, 137] width 84 height 10
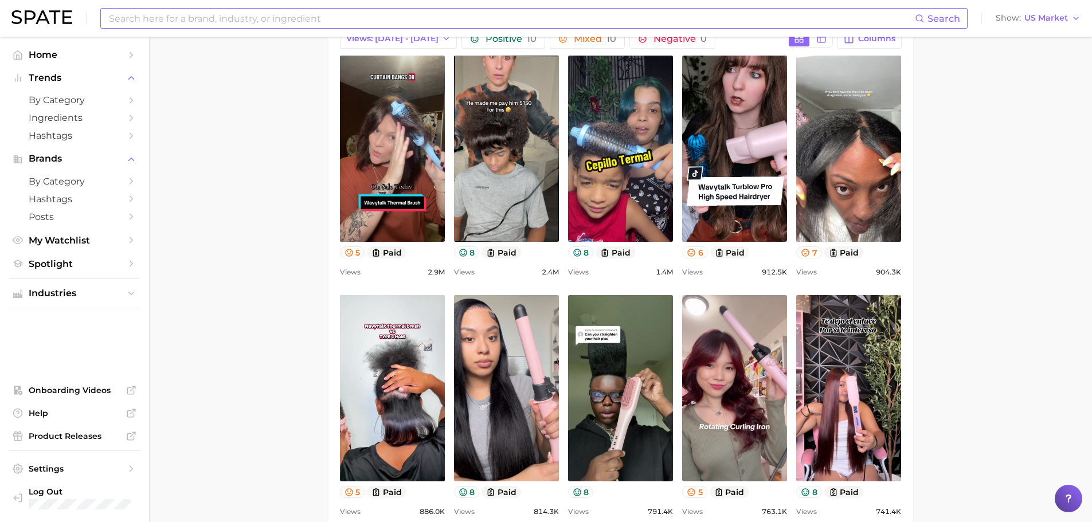
scroll to position [535, 0]
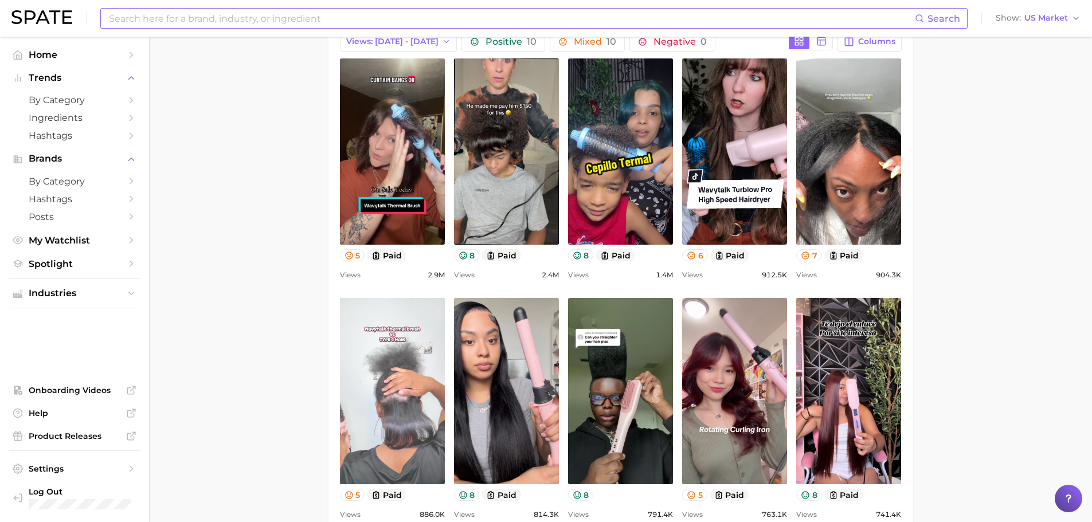
click at [389, 336] on link "view post on TikTok" at bounding box center [392, 391] width 105 height 186
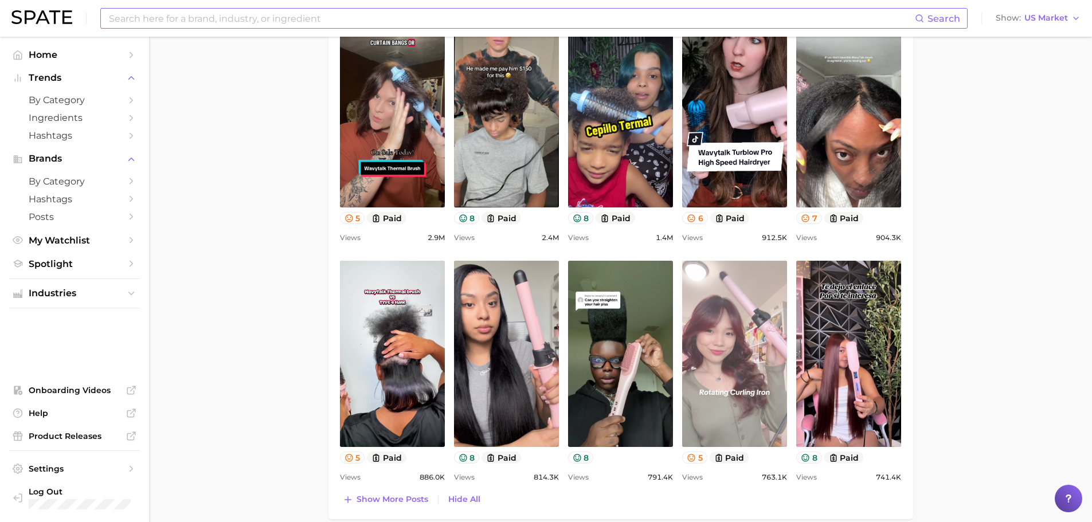
scroll to position [572, 0]
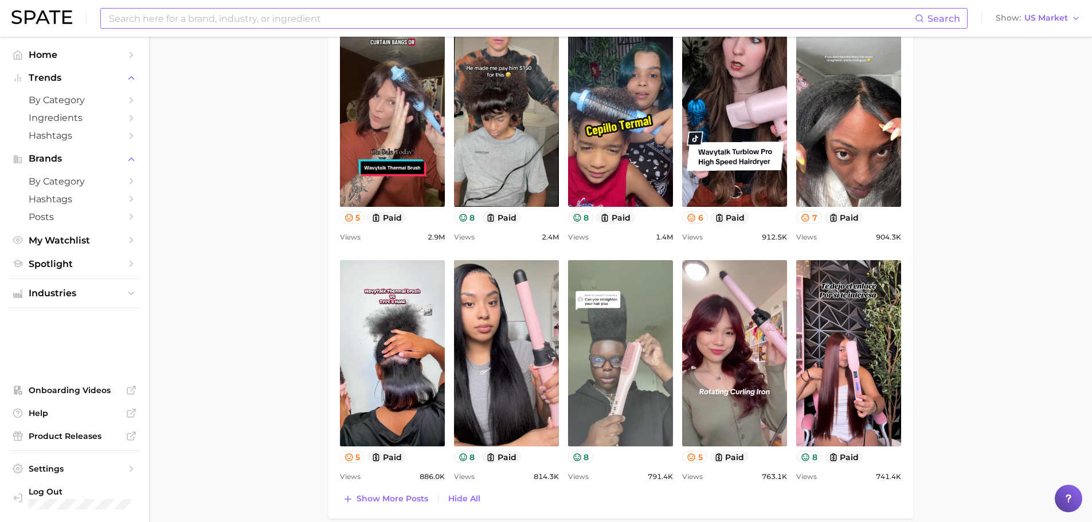
click at [609, 359] on link "view post on TikTok" at bounding box center [620, 353] width 105 height 186
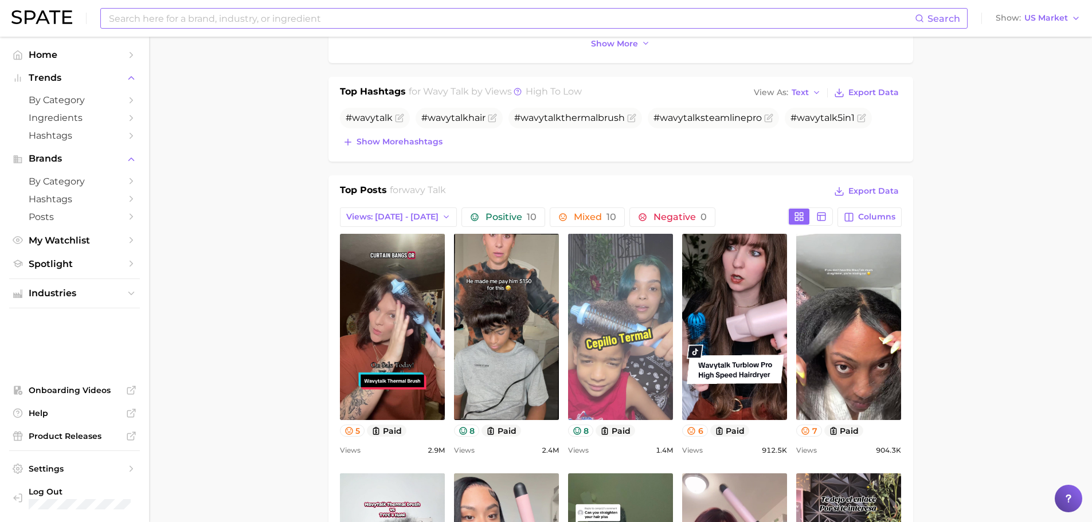
scroll to position [359, 0]
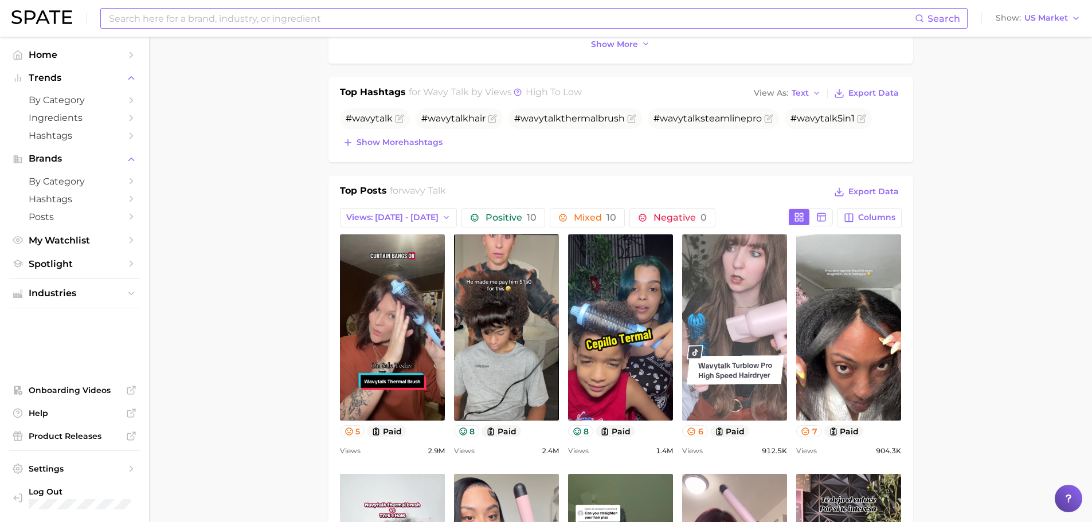
click at [752, 283] on link "view post on TikTok" at bounding box center [734, 327] width 105 height 186
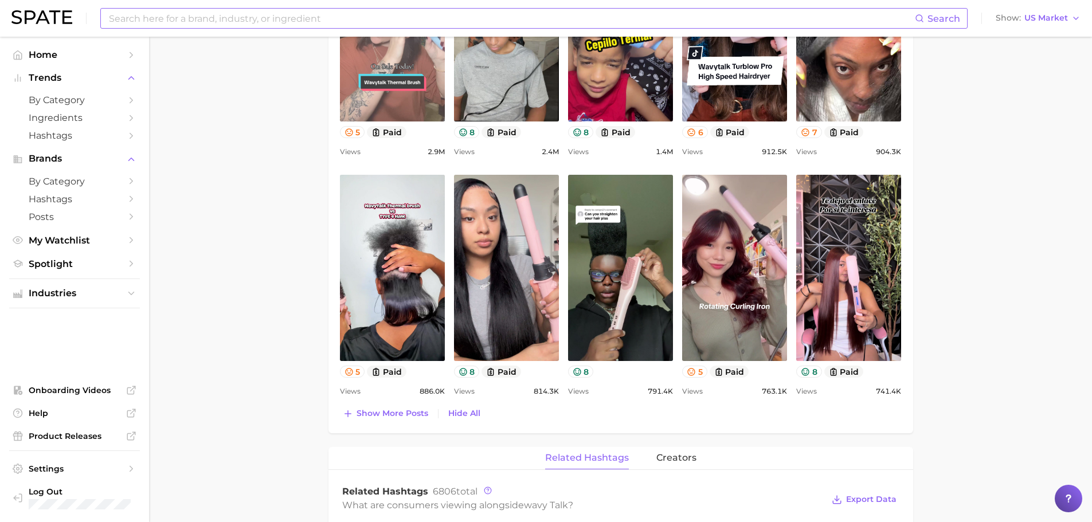
scroll to position [658, 0]
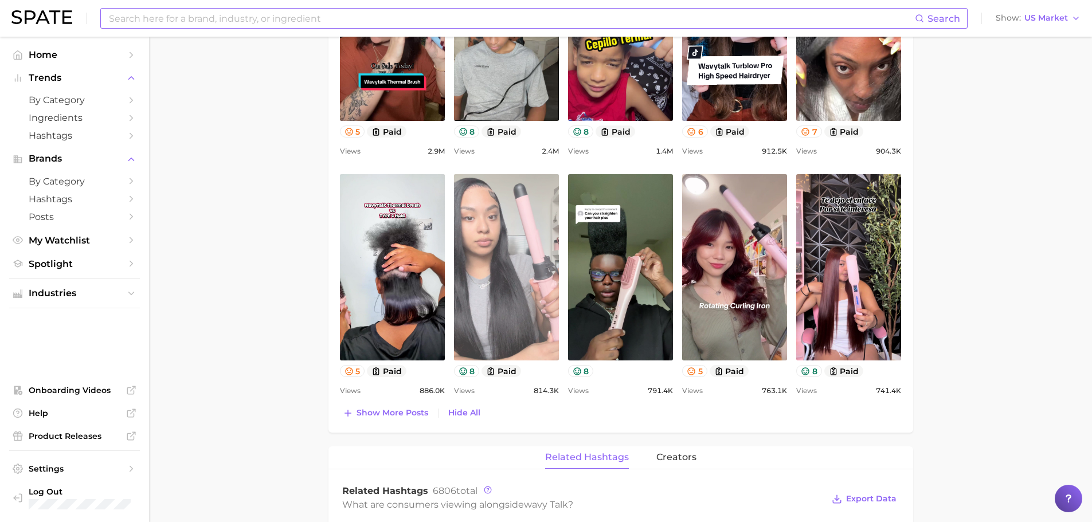
click at [474, 277] on link "view post on TikTok" at bounding box center [506, 267] width 105 height 186
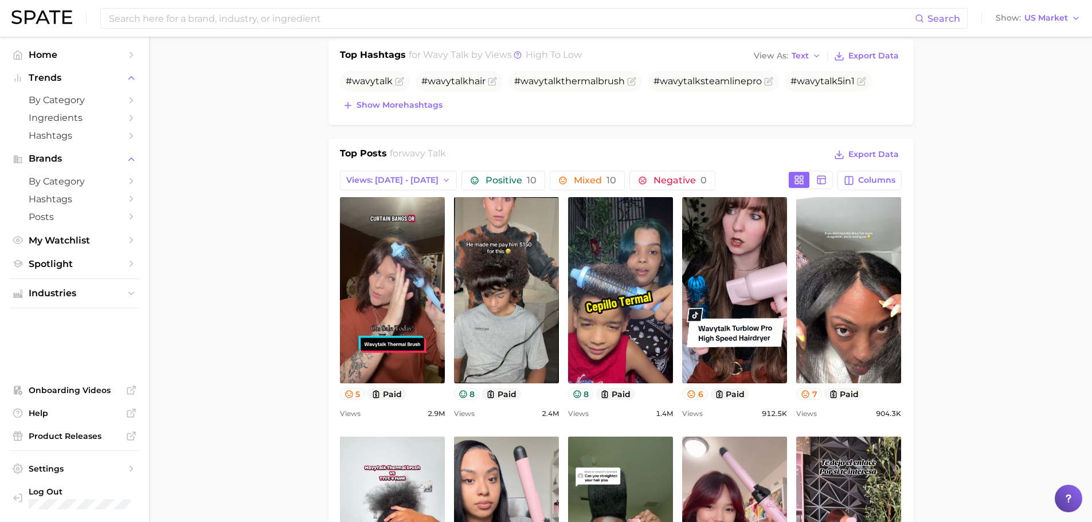
scroll to position [0, 0]
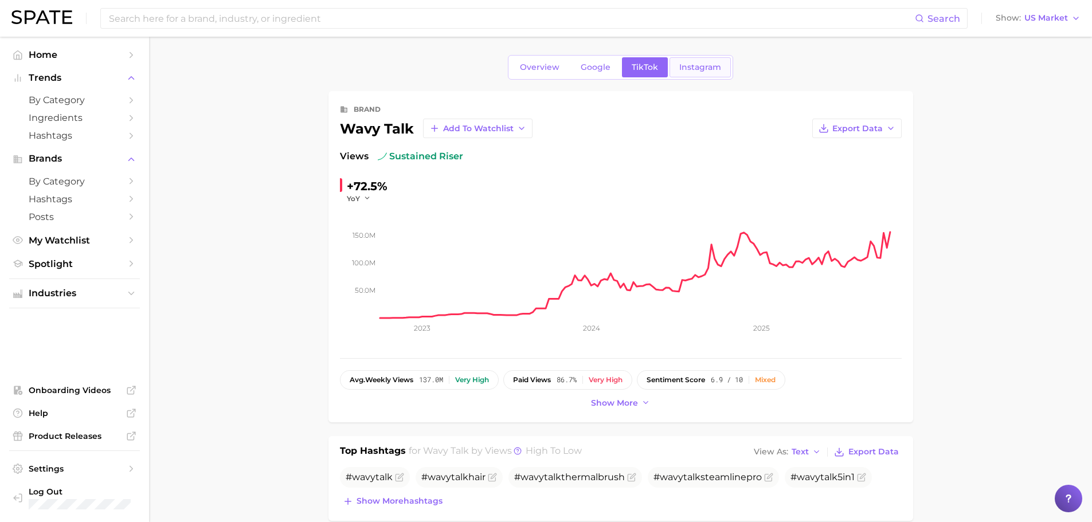
click at [692, 61] on link "Instagram" at bounding box center [699, 67] width 61 height 20
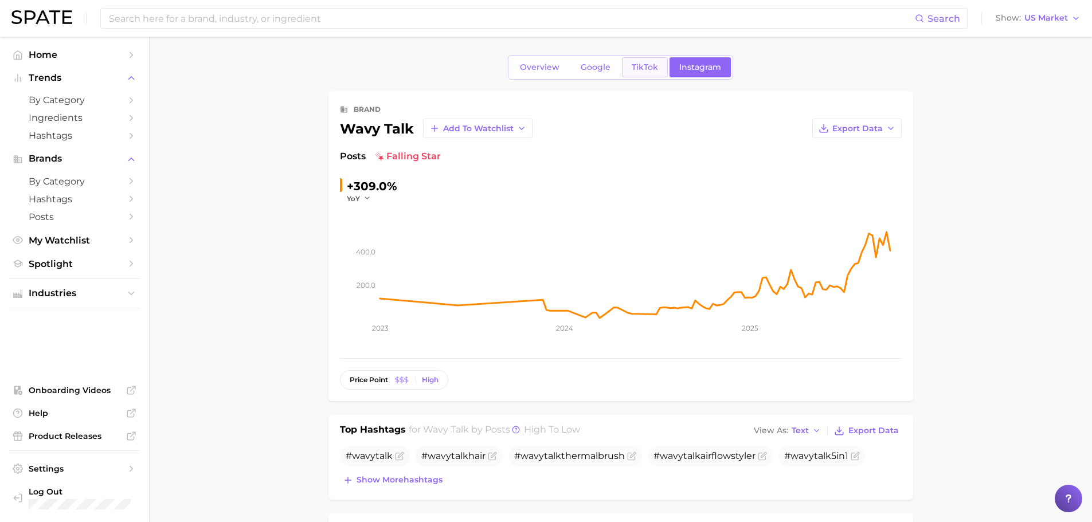
click at [642, 68] on span "TikTok" at bounding box center [644, 67] width 26 height 10
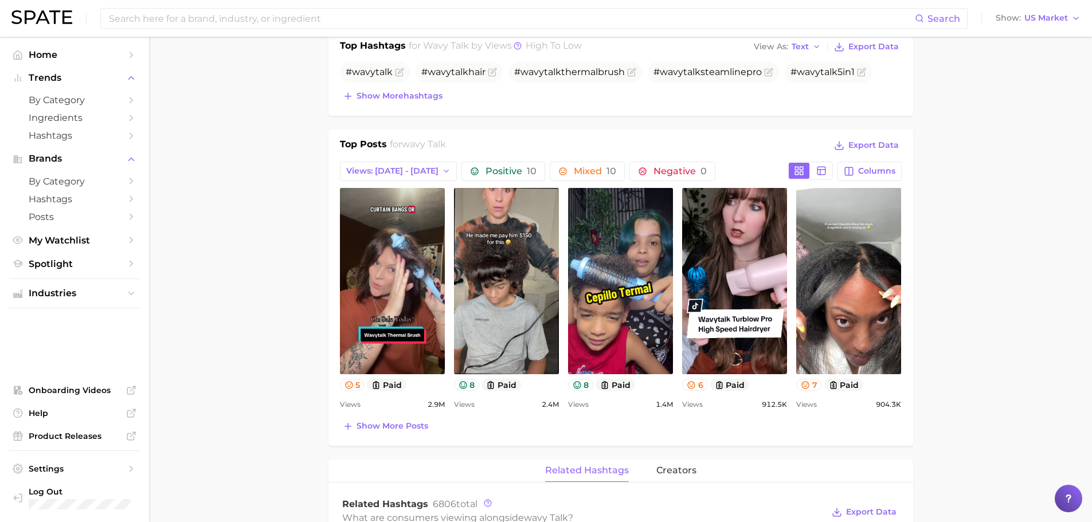
scroll to position [391, 0]
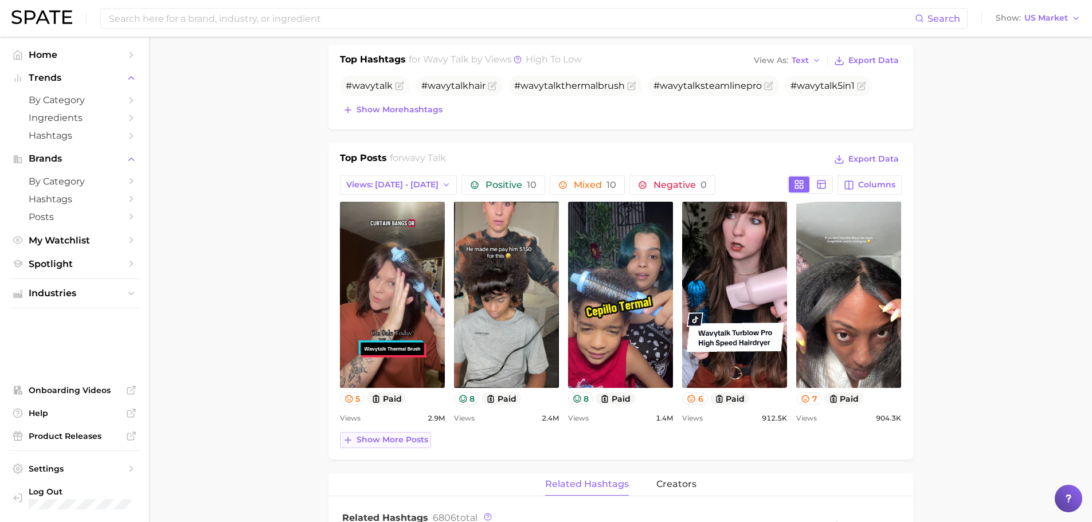
click at [417, 443] on span "Show more posts" at bounding box center [392, 440] width 72 height 10
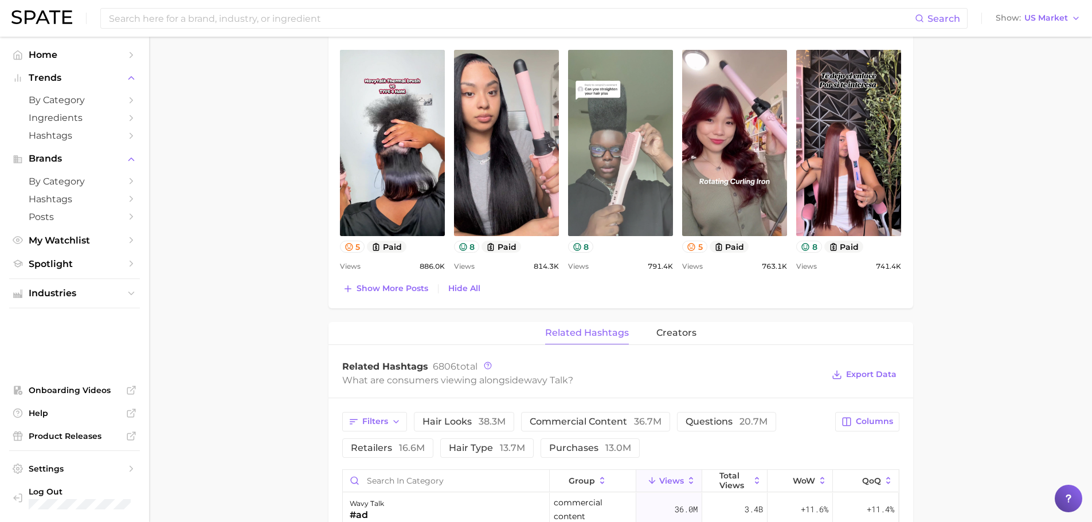
scroll to position [775, 0]
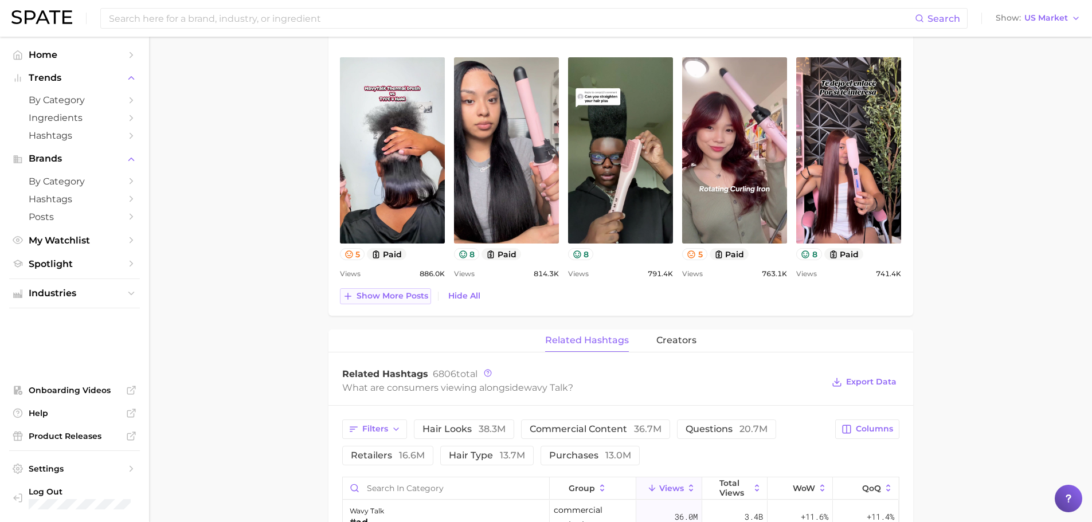
click at [386, 297] on span "Show more posts" at bounding box center [392, 296] width 72 height 10
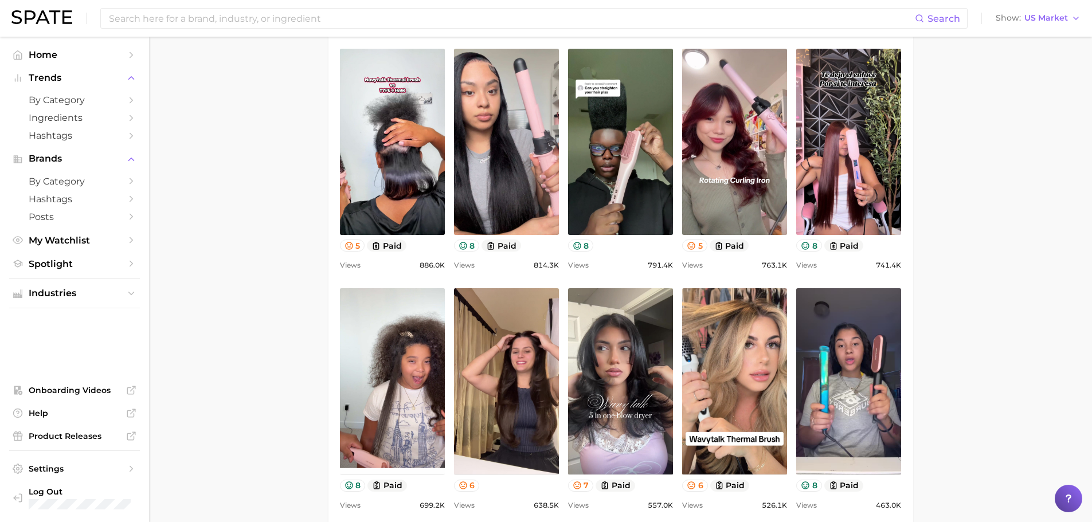
scroll to position [788, 0]
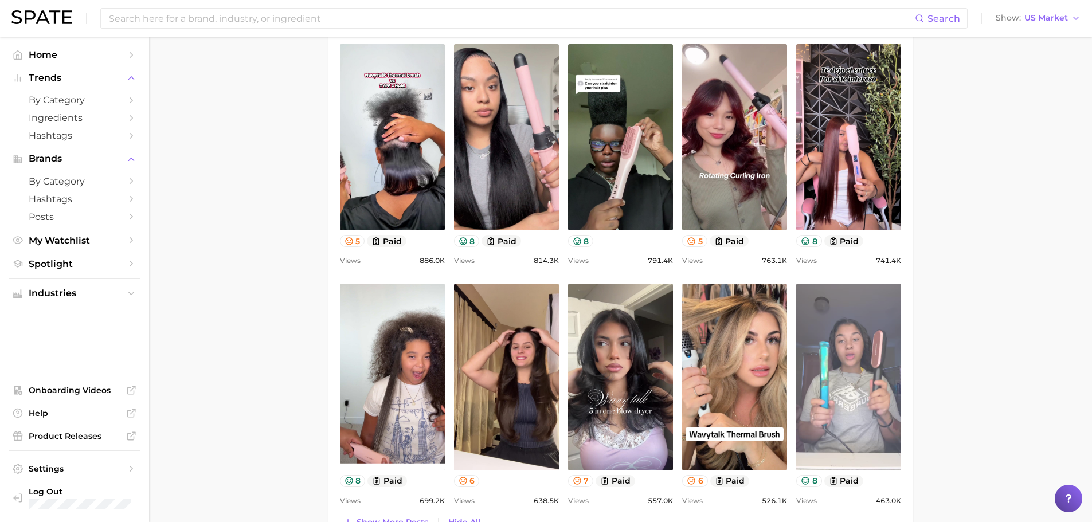
click at [826, 368] on link "view post on TikTok" at bounding box center [848, 377] width 105 height 186
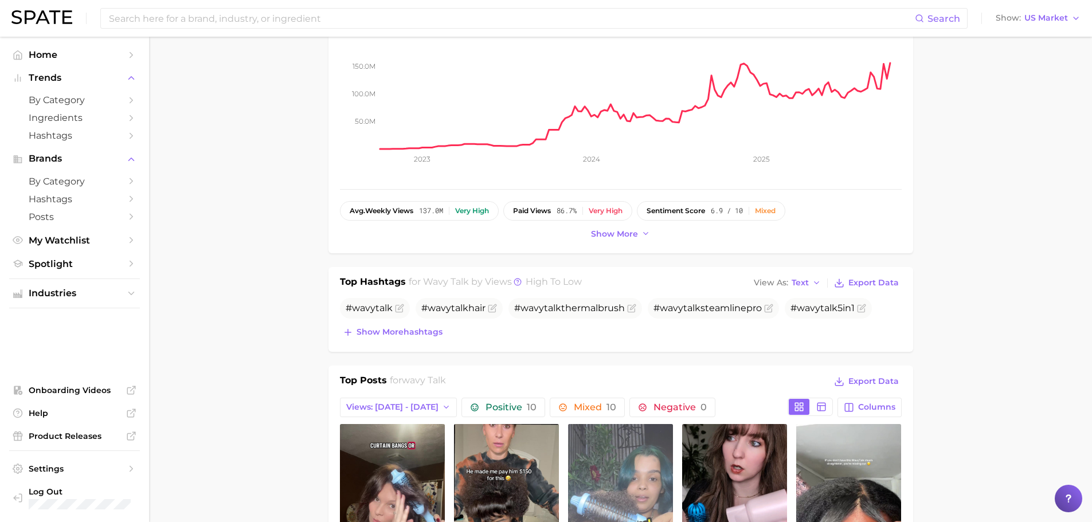
scroll to position [0, 0]
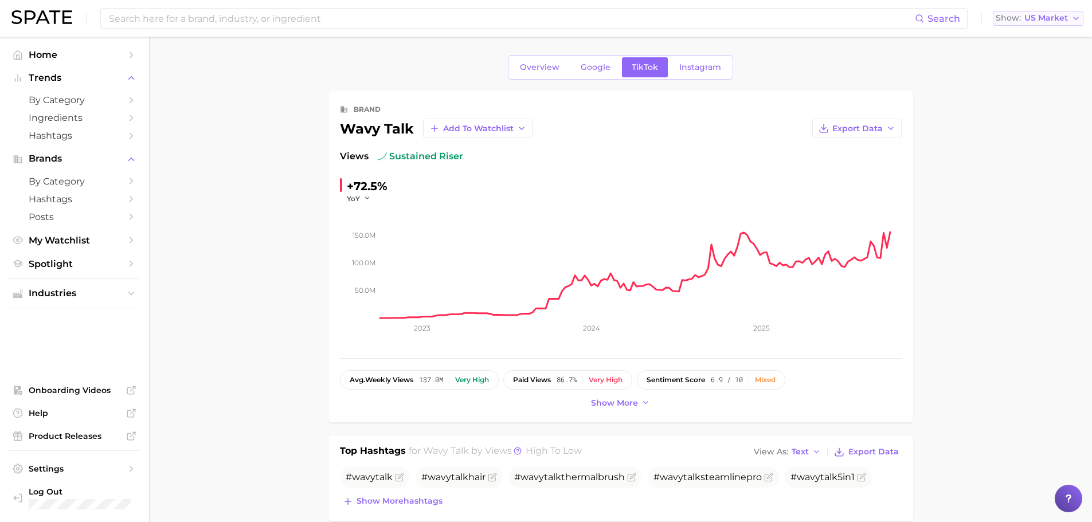
click at [1046, 18] on span "US Market" at bounding box center [1046, 18] width 44 height 6
click at [1035, 61] on span "[GEOGRAPHIC_DATA]" at bounding box center [1042, 58] width 89 height 10
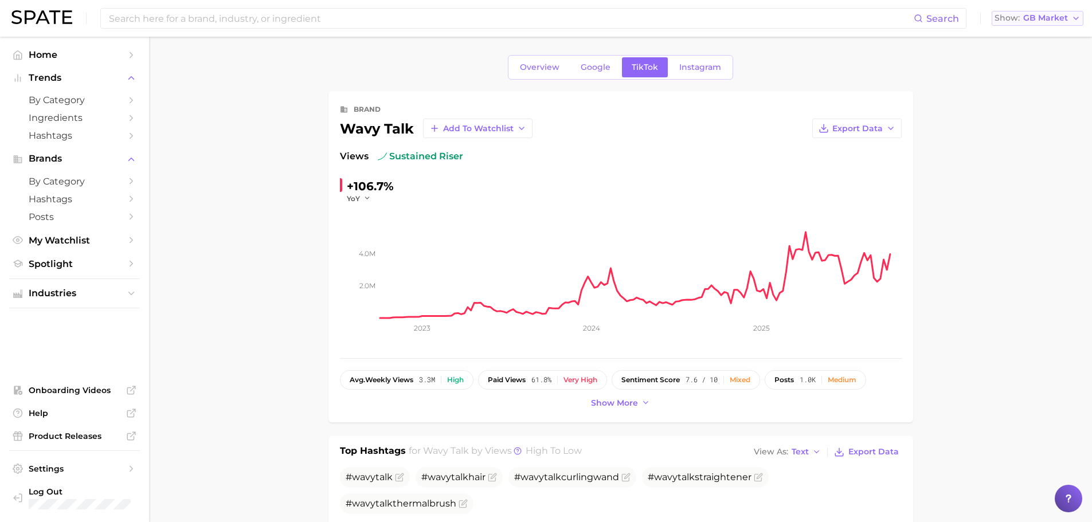
click at [1042, 19] on span "GB Market" at bounding box center [1045, 18] width 45 height 6
click at [1027, 59] on span "[GEOGRAPHIC_DATA]" at bounding box center [1041, 58] width 89 height 10
click at [380, 20] on input at bounding box center [511, 18] width 806 height 19
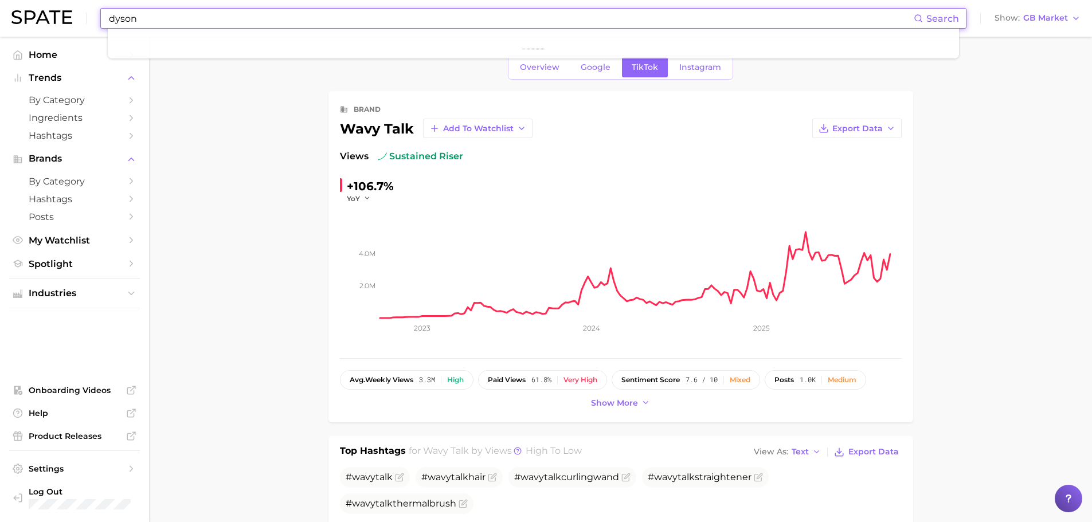
type input "dyson"
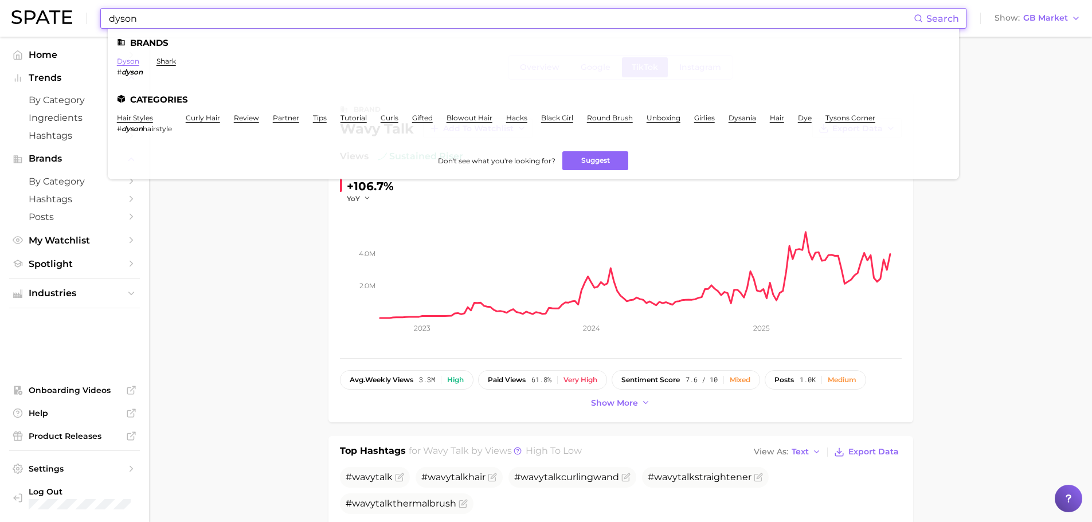
click at [125, 63] on link "dyson" at bounding box center [128, 61] width 22 height 9
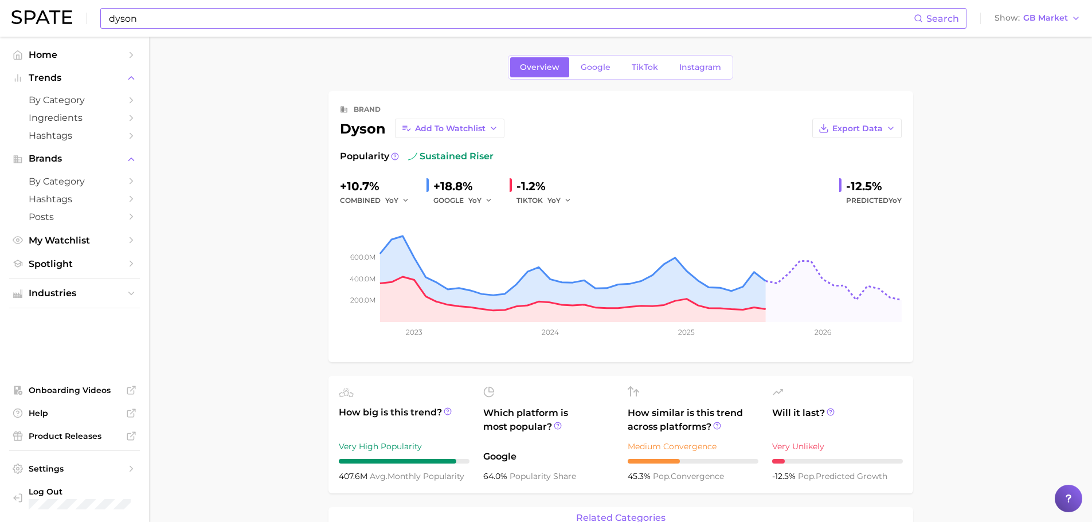
click at [641, 60] on link "TikTok" at bounding box center [645, 67] width 46 height 20
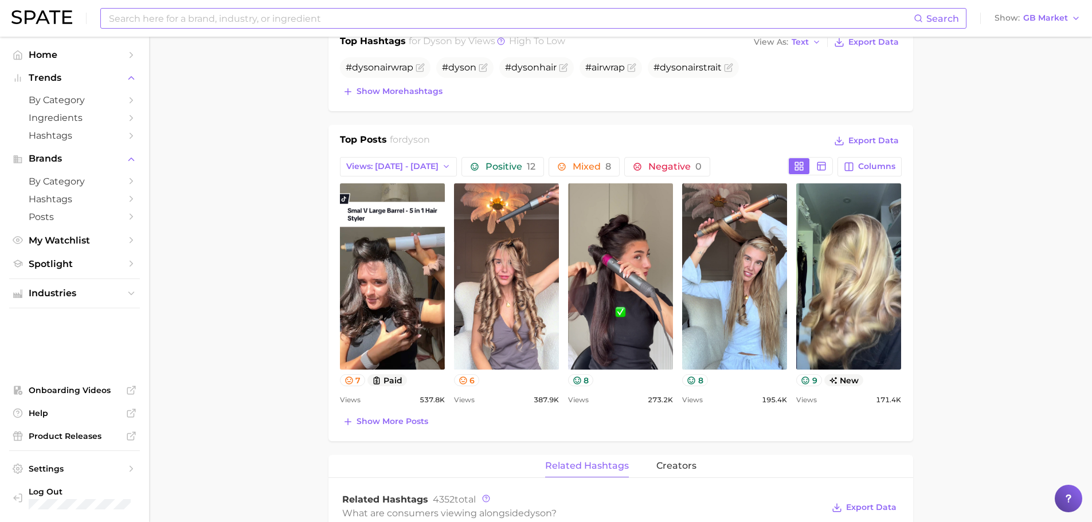
scroll to position [411, 0]
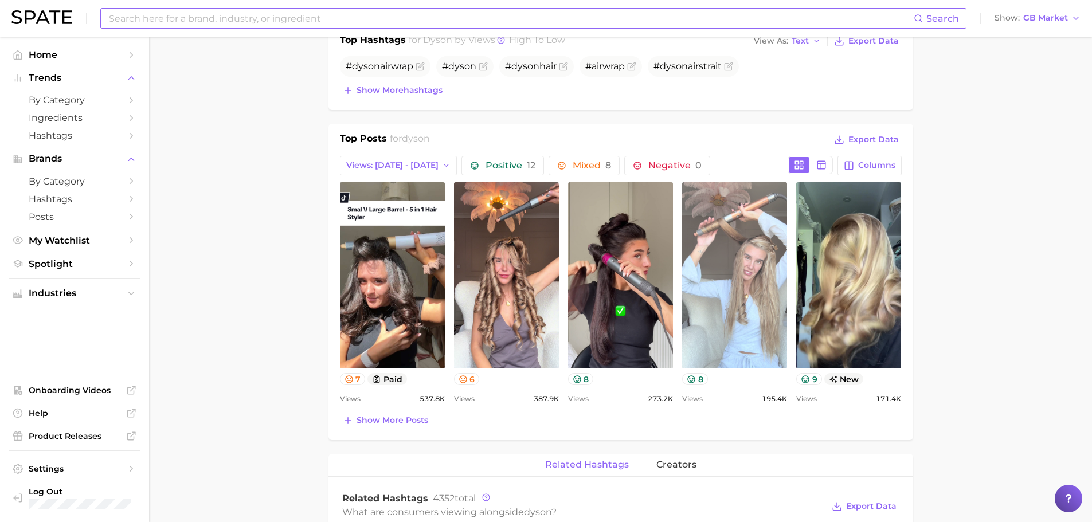
click at [751, 256] on link "view post on TikTok" at bounding box center [734, 275] width 105 height 186
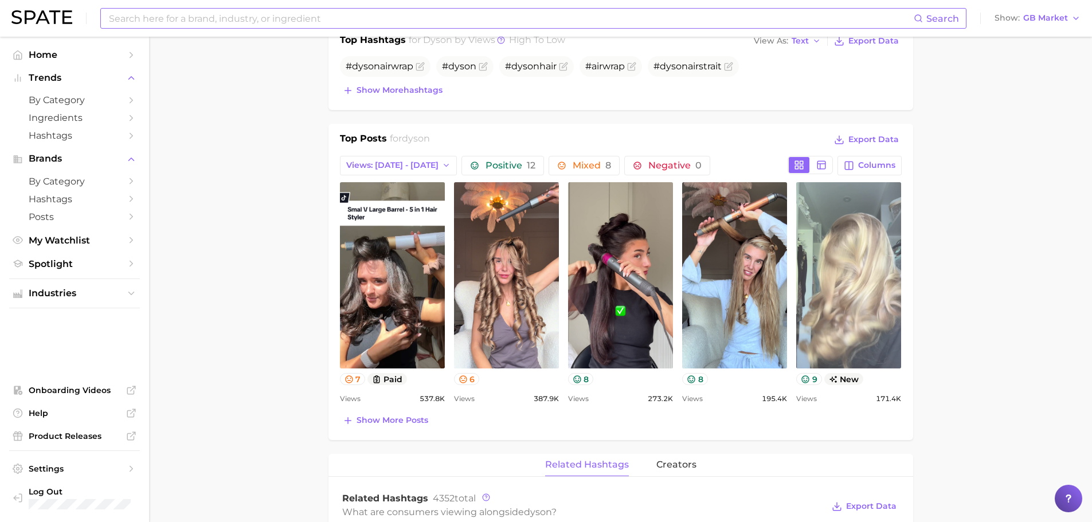
click at [863, 229] on link "view post on TikTok" at bounding box center [848, 275] width 105 height 186
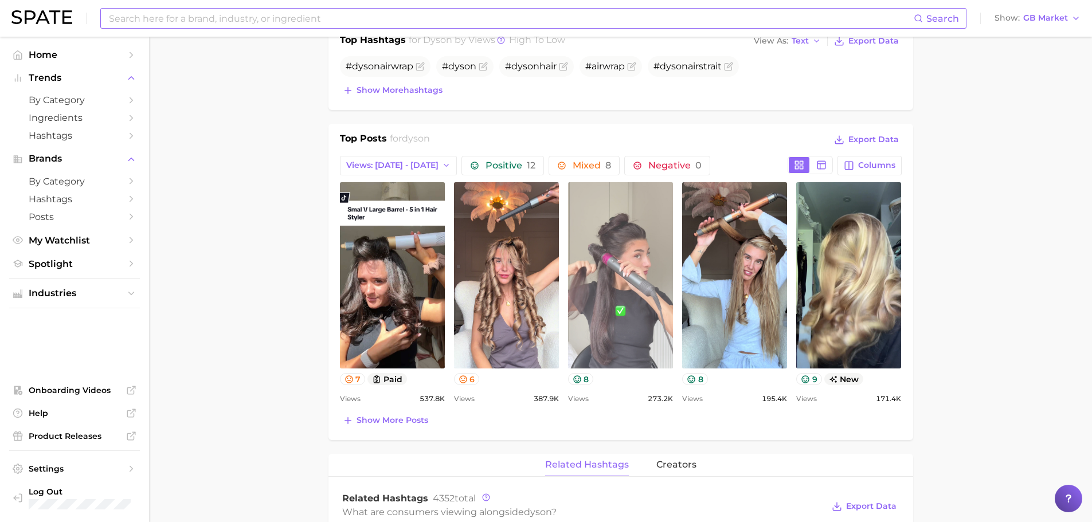
click at [644, 251] on link "view post on TikTok" at bounding box center [620, 275] width 105 height 186
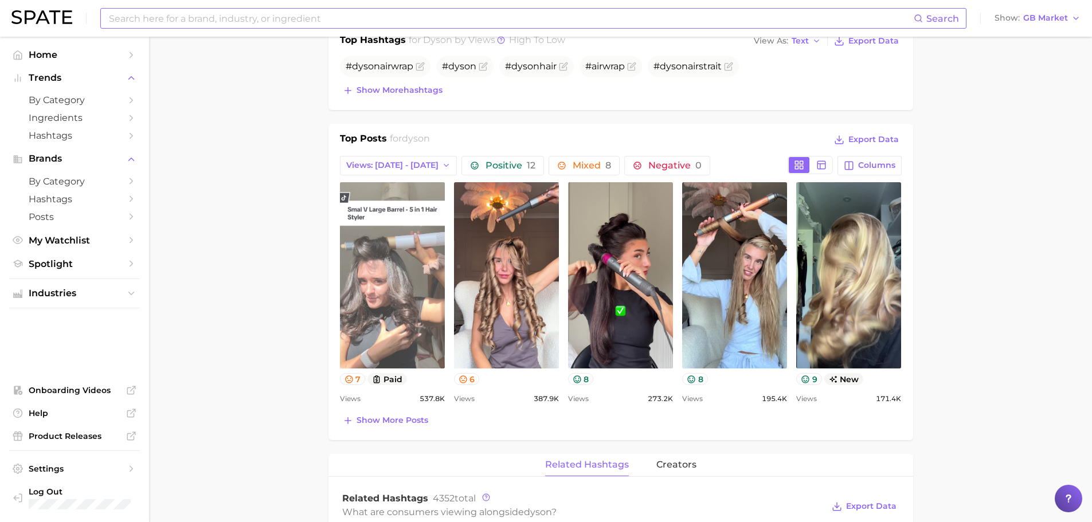
click at [388, 284] on link "view post on TikTok" at bounding box center [392, 275] width 105 height 186
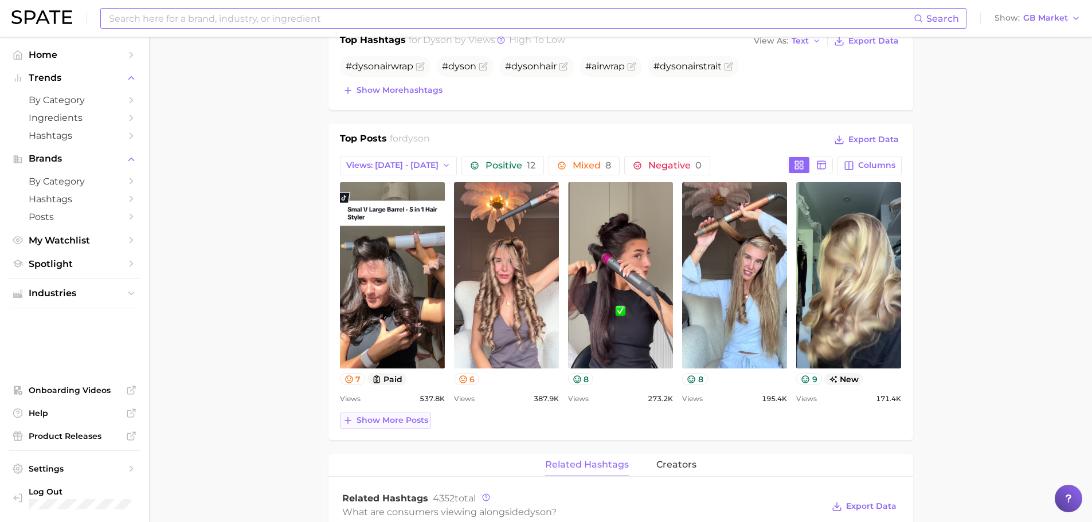
click at [398, 427] on button "Show more posts" at bounding box center [385, 421] width 91 height 16
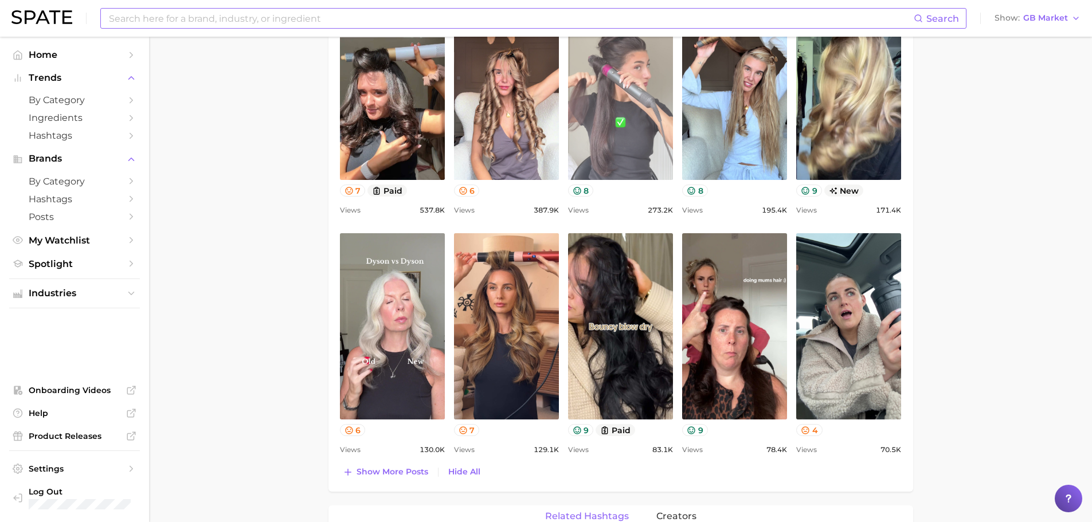
scroll to position [600, 0]
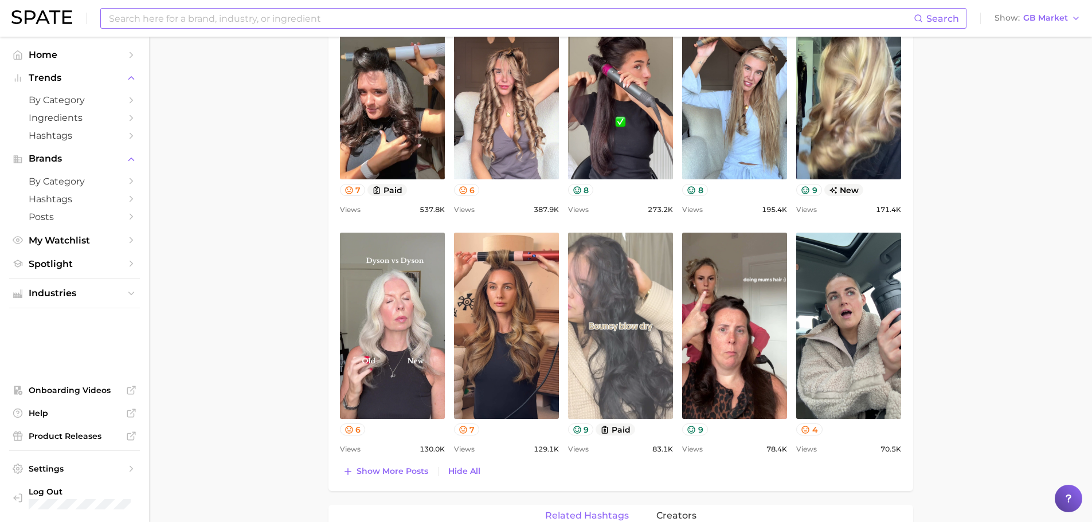
click at [614, 316] on link "view post on TikTok" at bounding box center [620, 326] width 105 height 186
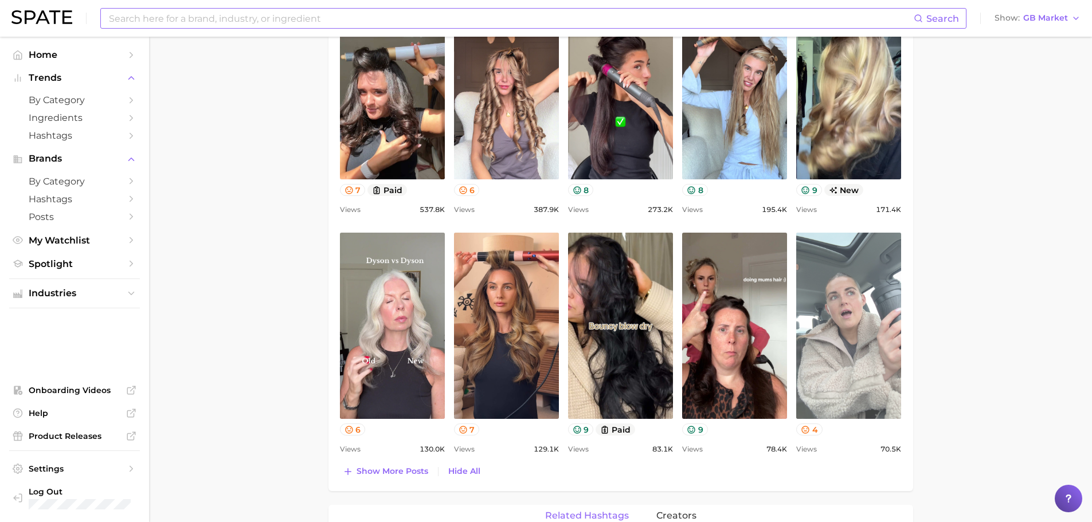
click at [799, 295] on link "view post on TikTok" at bounding box center [848, 326] width 105 height 186
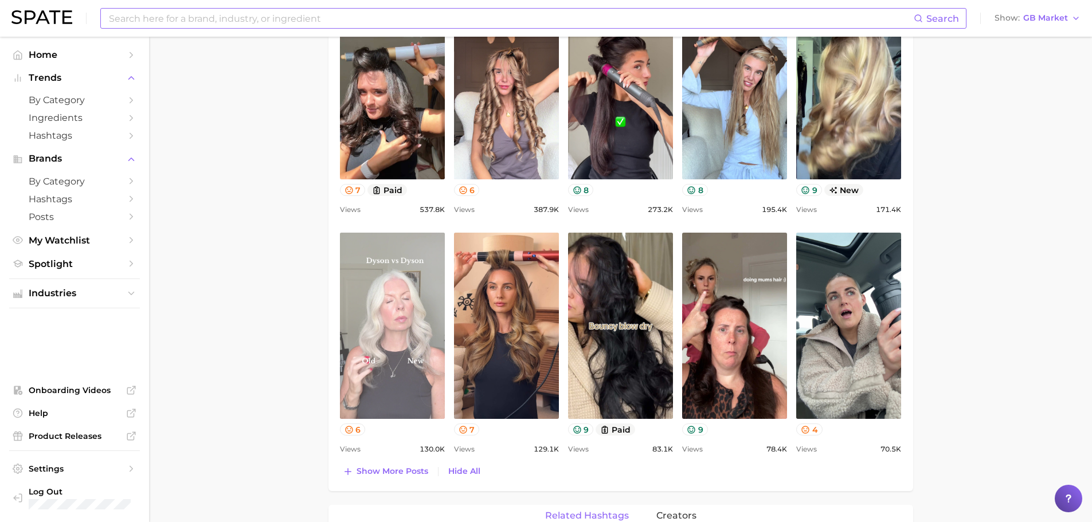
click at [372, 342] on link "view post on TikTok" at bounding box center [392, 326] width 105 height 186
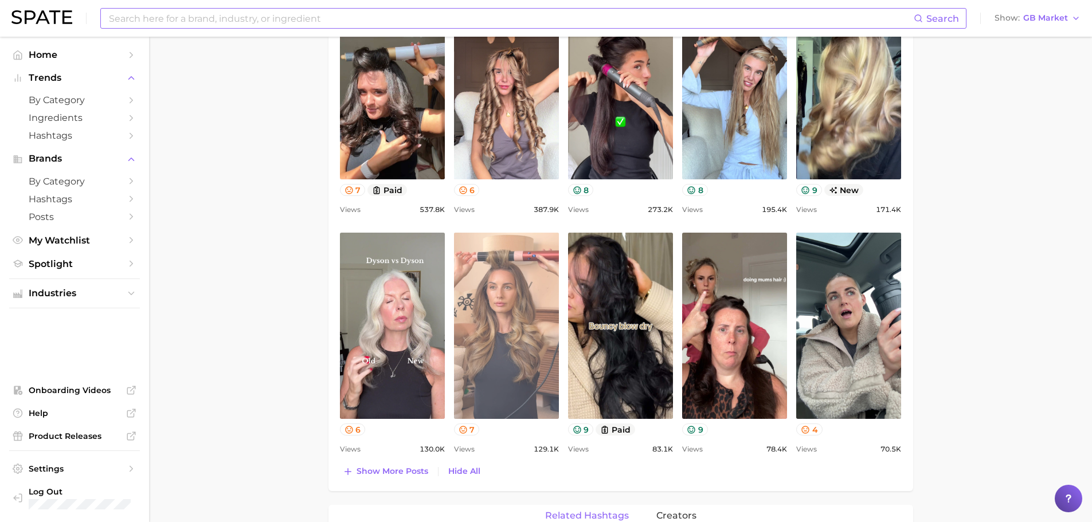
click at [476, 340] on link "view post on TikTok" at bounding box center [506, 326] width 105 height 186
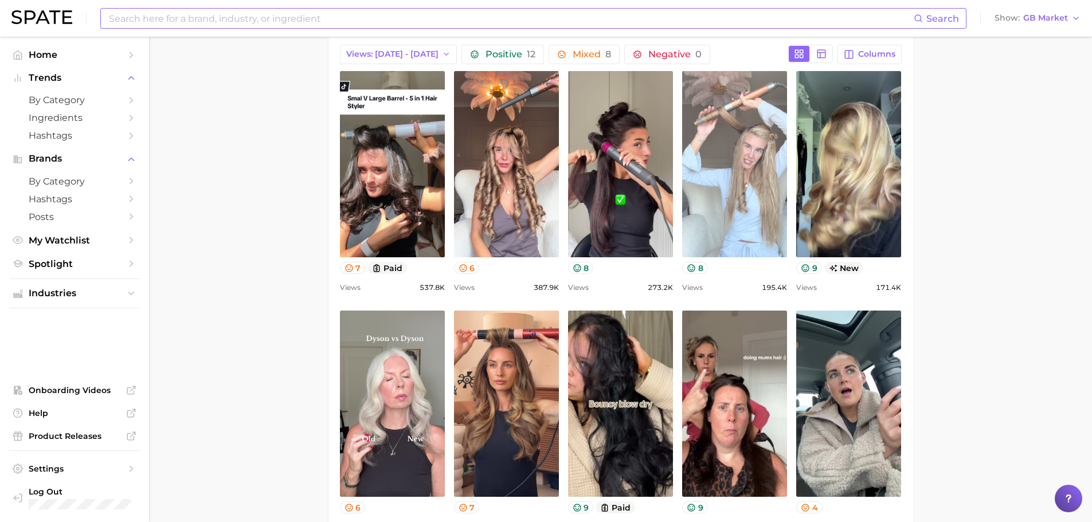
scroll to position [521, 0]
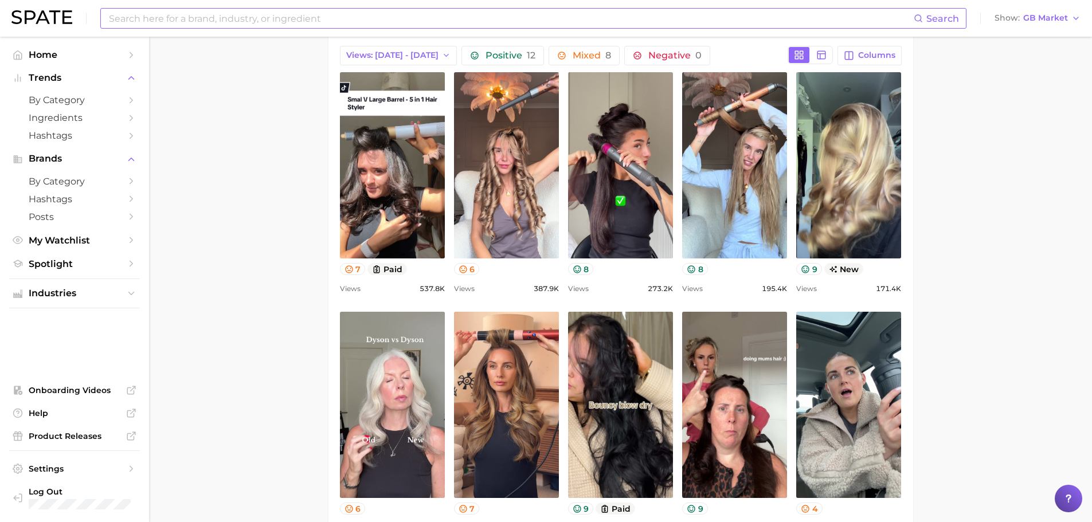
click at [311, 25] on input at bounding box center [511, 18] width 806 height 19
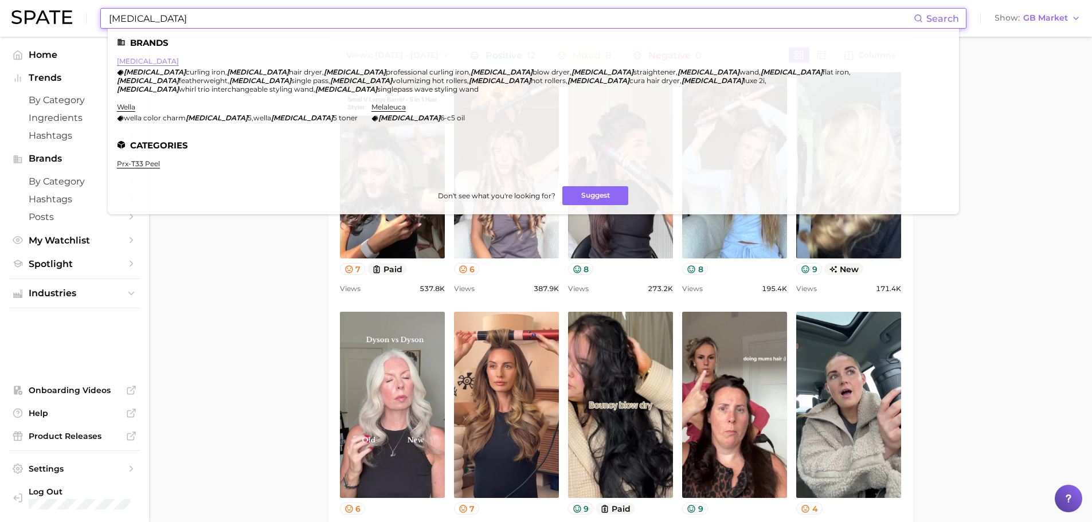
type input "T3"
click at [122, 62] on link "t3" at bounding box center [148, 61] width 62 height 9
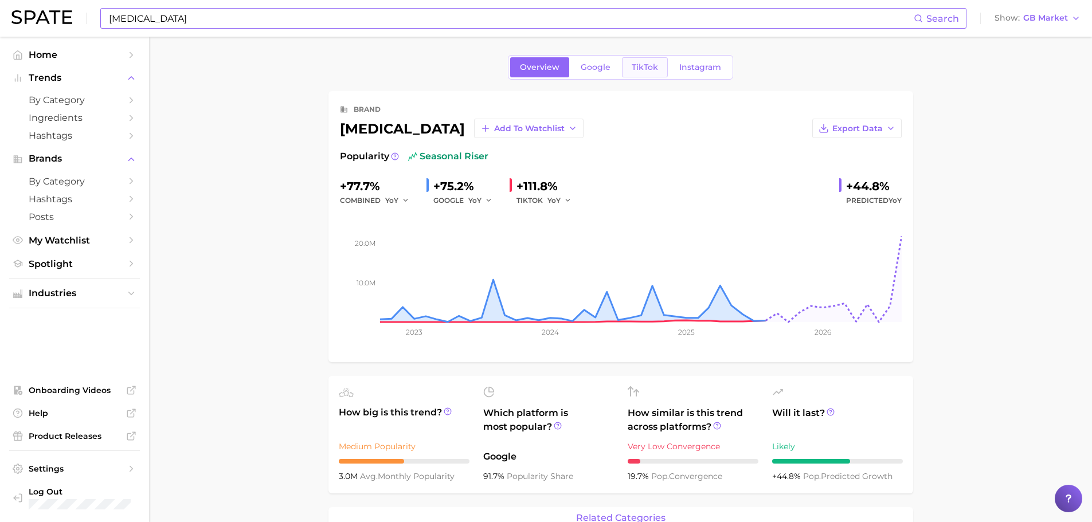
click at [647, 70] on span "TikTok" at bounding box center [644, 67] width 26 height 10
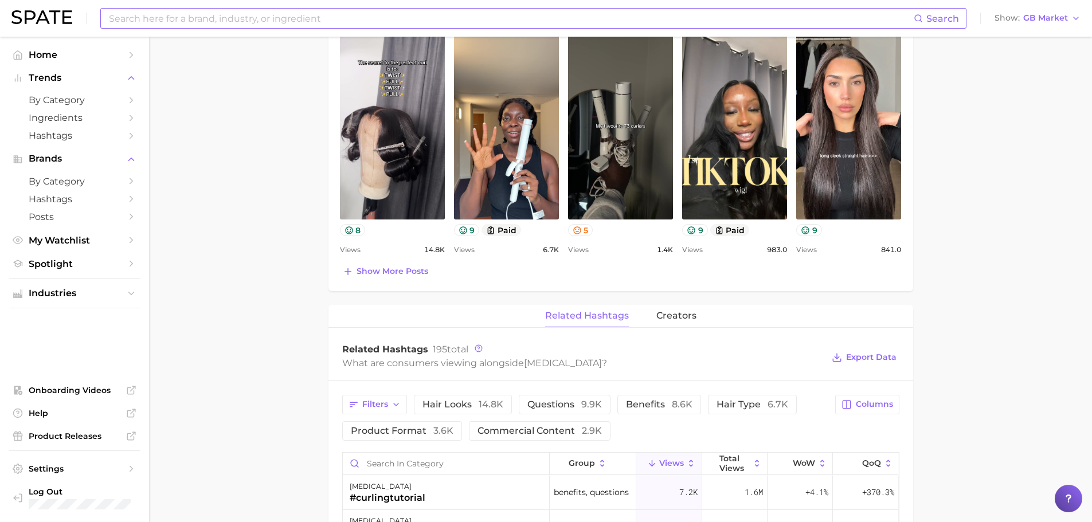
scroll to position [544, 0]
click at [409, 273] on span "Show more posts" at bounding box center [392, 271] width 72 height 10
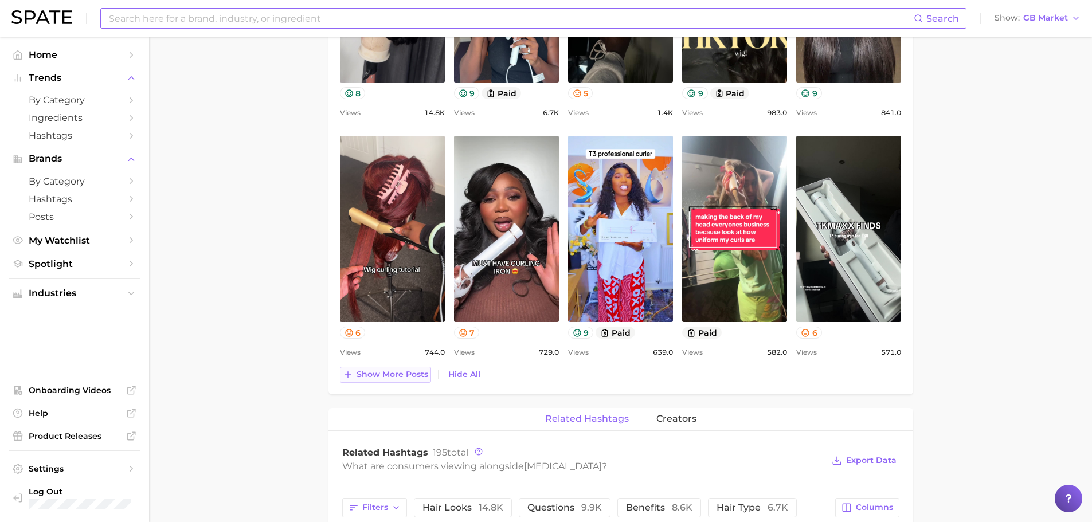
scroll to position [681, 0]
click at [388, 376] on span "Show more posts" at bounding box center [392, 374] width 72 height 10
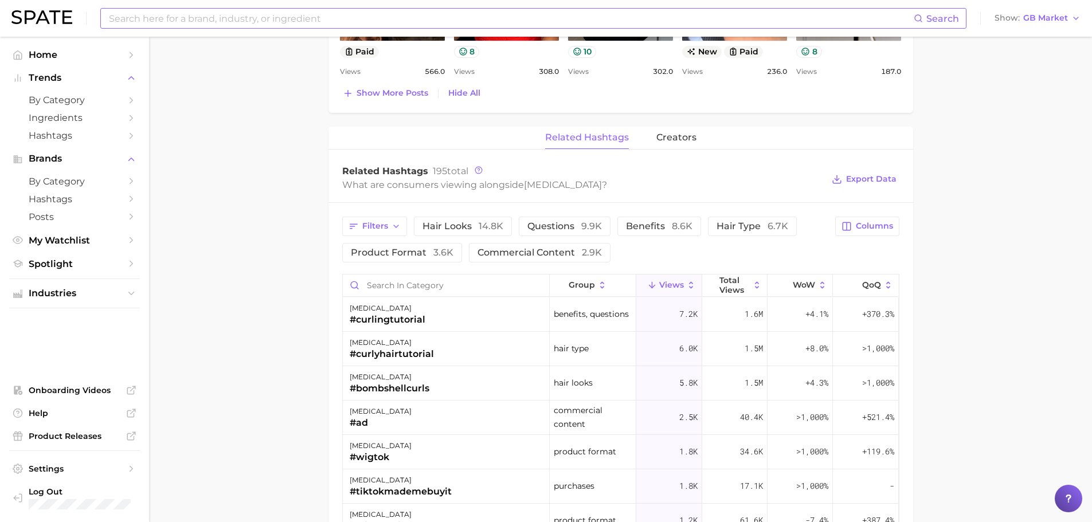
scroll to position [1202, 0]
click at [795, 288] on span "WoW" at bounding box center [803, 284] width 22 height 9
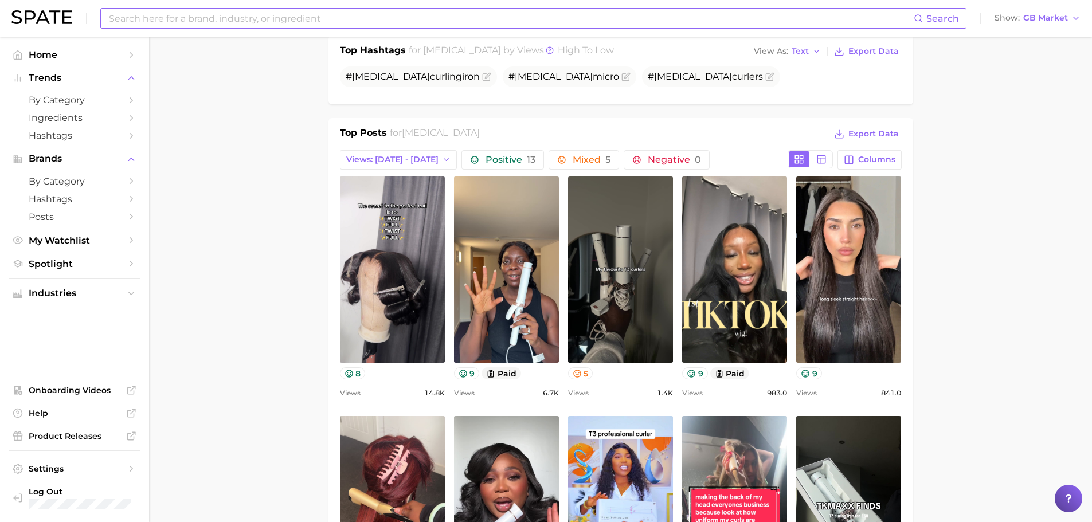
scroll to position [397, 0]
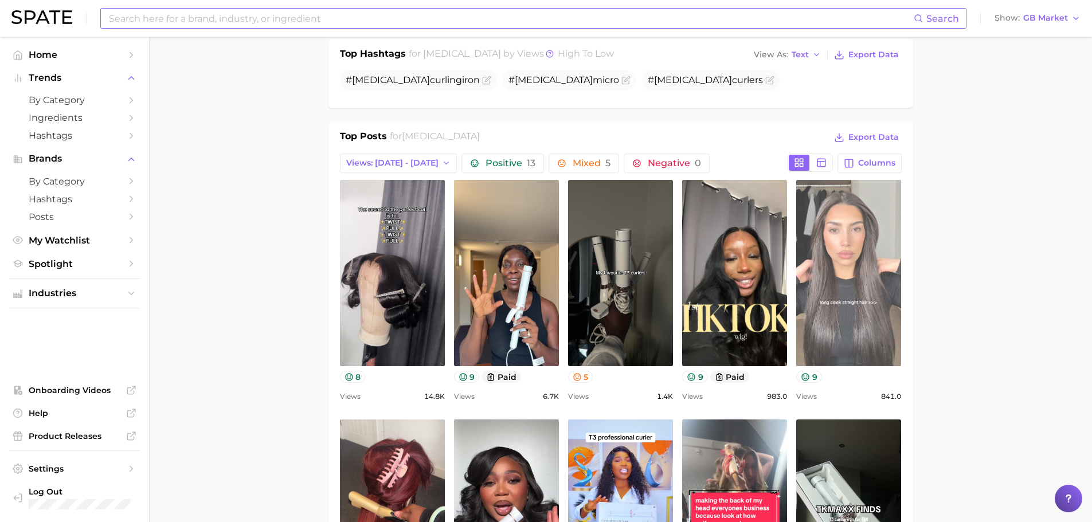
click at [831, 293] on link "view post on TikTok" at bounding box center [848, 273] width 105 height 186
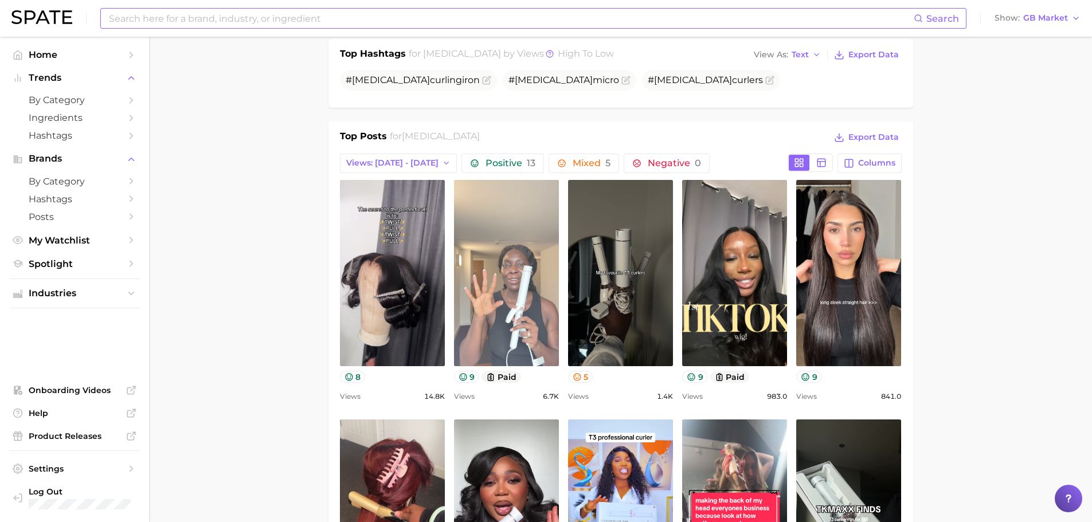
click at [535, 333] on link "view post on TikTok" at bounding box center [506, 273] width 105 height 186
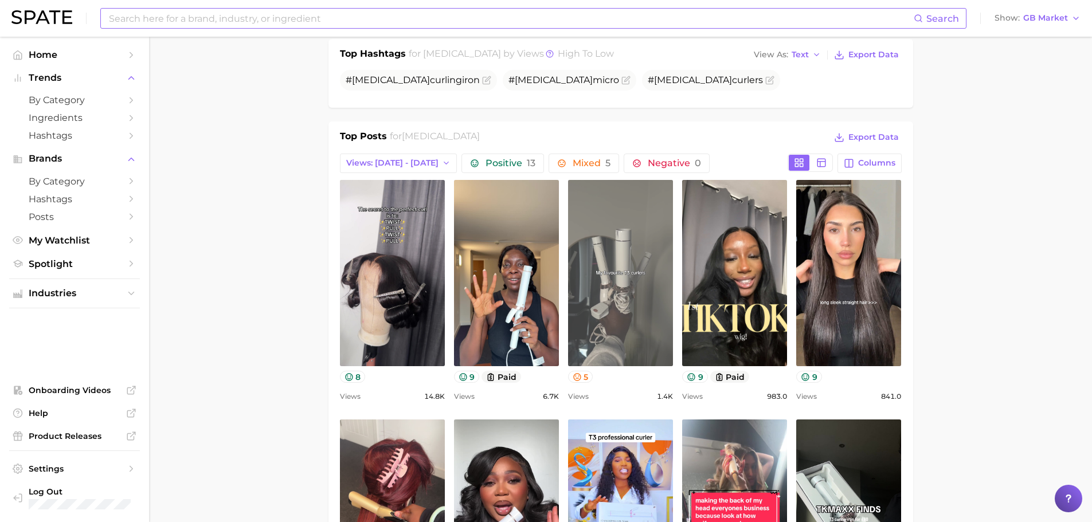
click at [596, 303] on link "view post on TikTok" at bounding box center [620, 273] width 105 height 186
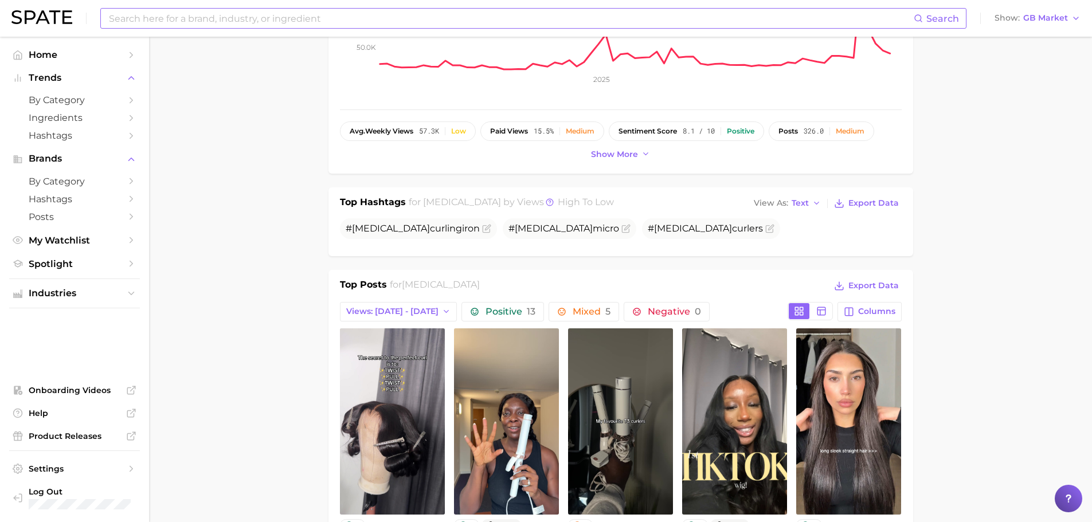
scroll to position [237, 0]
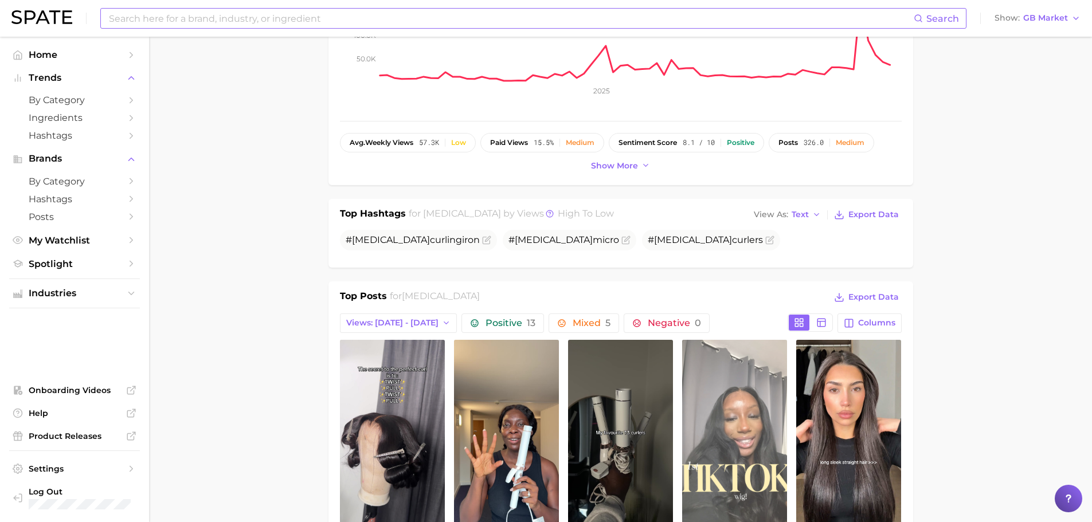
click at [698, 403] on link "view post on TikTok" at bounding box center [734, 433] width 105 height 186
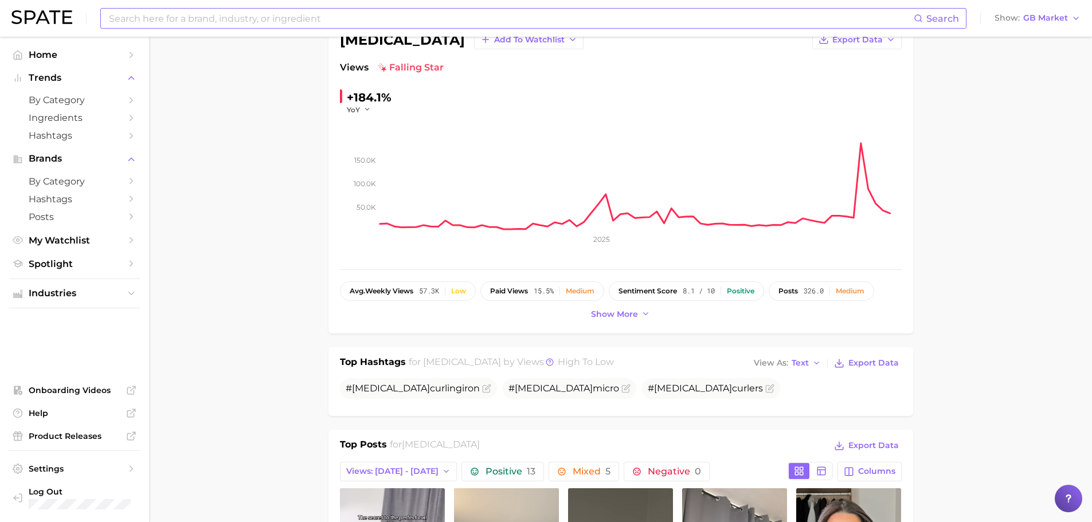
scroll to position [0, 0]
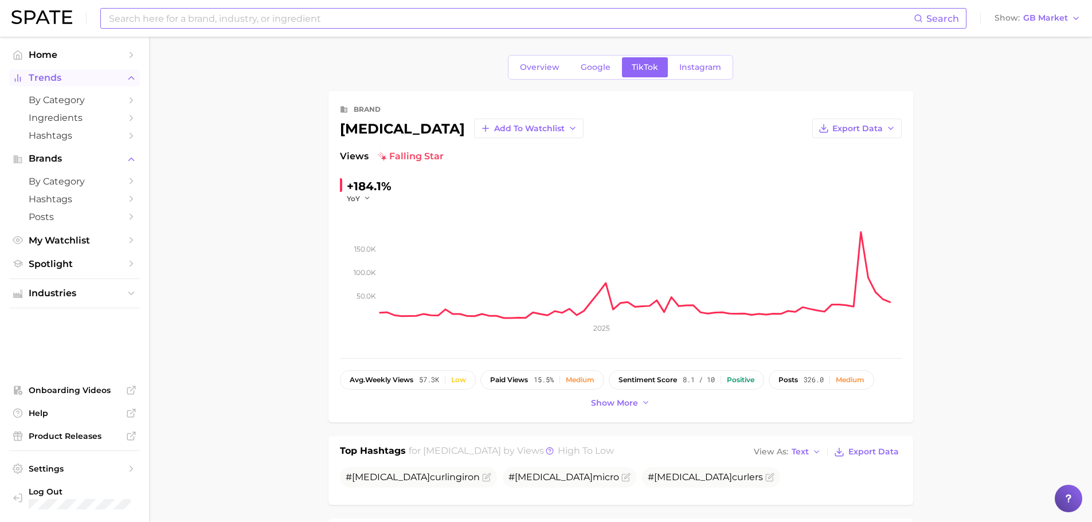
click at [86, 77] on span "Trends" at bounding box center [75, 78] width 92 height 10
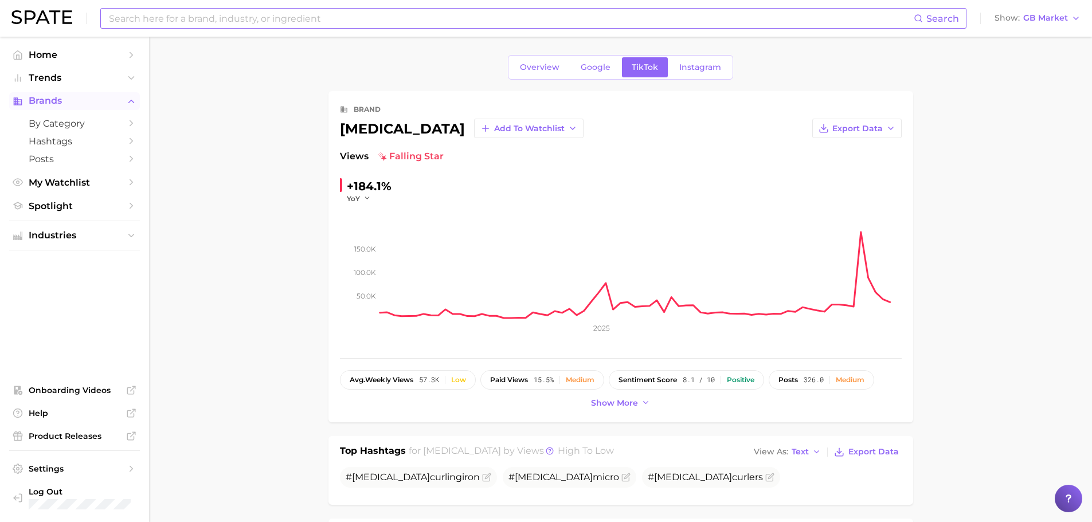
click at [97, 97] on span "Brands" at bounding box center [75, 101] width 92 height 10
click at [101, 121] on span "by Category" at bounding box center [75, 123] width 92 height 11
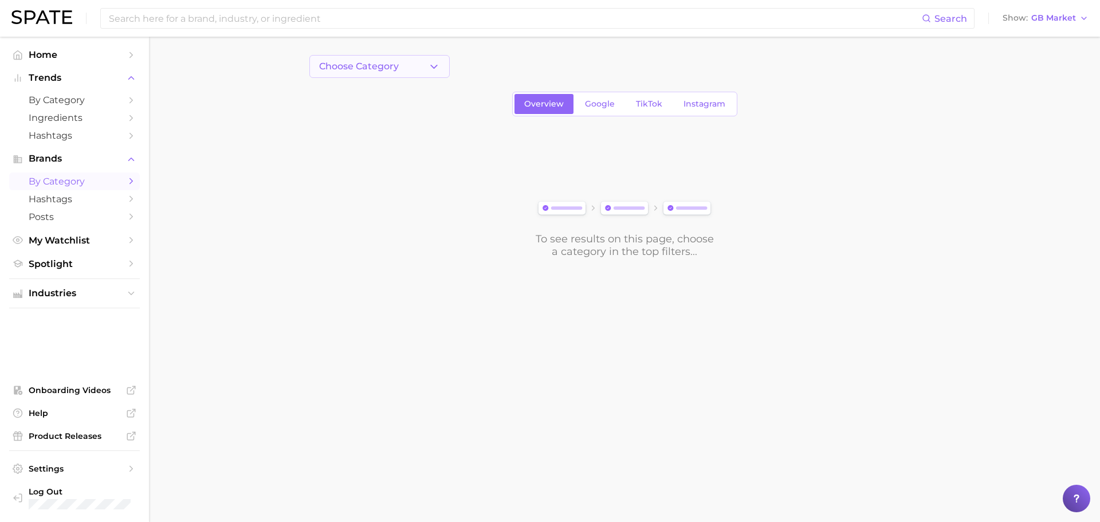
click at [417, 56] on button "Choose Category" at bounding box center [379, 66] width 140 height 23
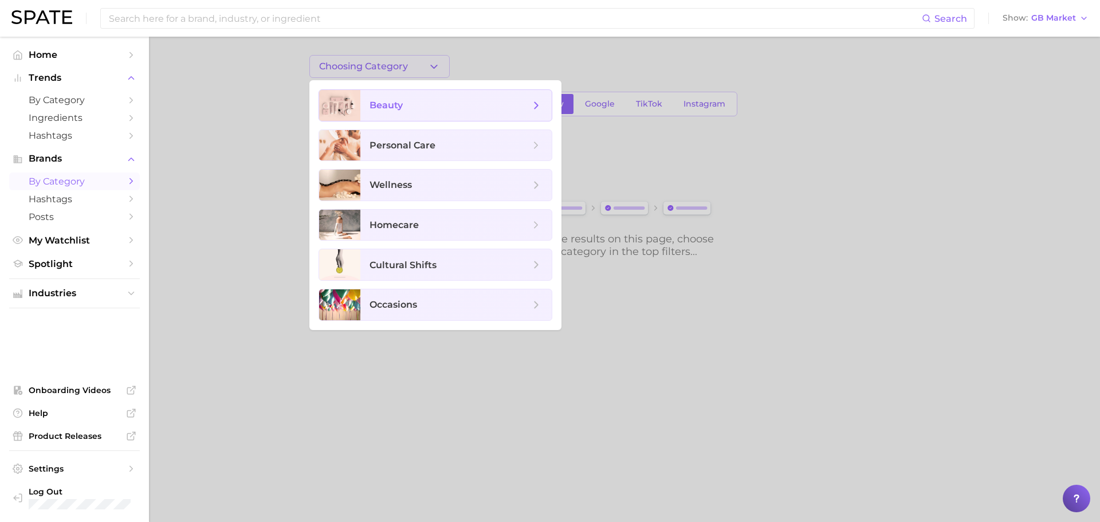
click at [443, 100] on span "beauty" at bounding box center [450, 105] width 160 height 13
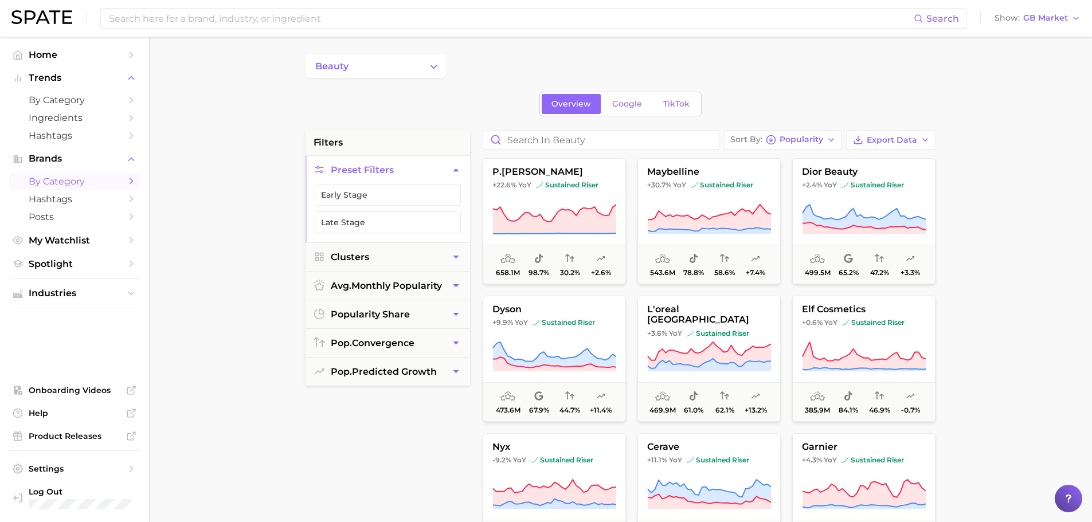
click at [447, 67] on div "beauty" at bounding box center [620, 66] width 630 height 23
click at [434, 66] on icon "Change Category" at bounding box center [433, 67] width 12 height 12
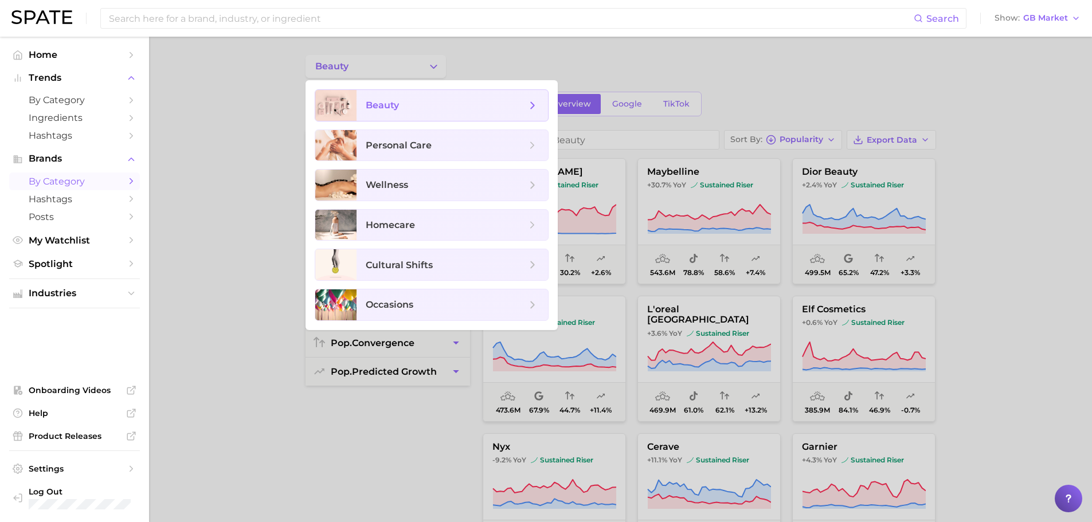
click at [478, 101] on span "beauty" at bounding box center [446, 105] width 160 height 13
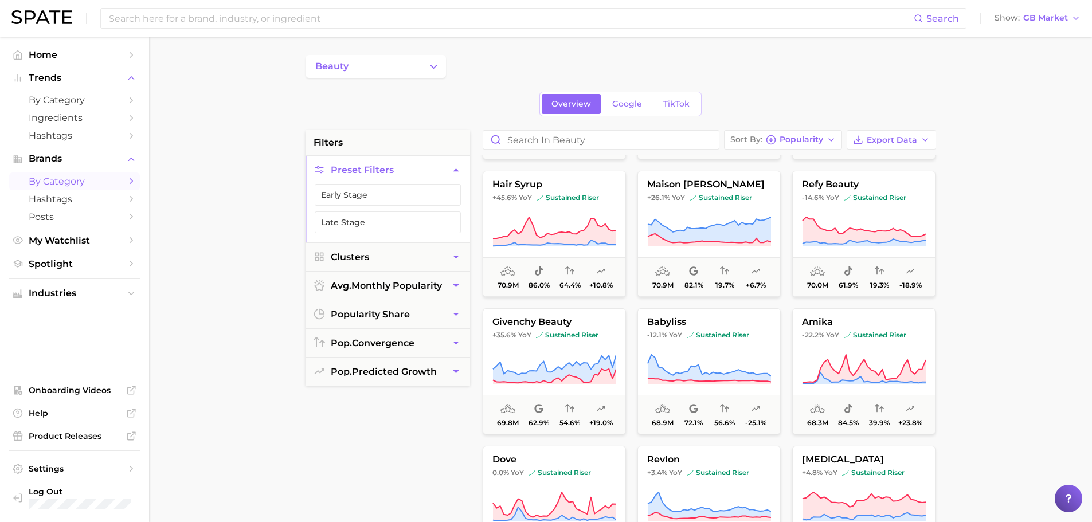
scroll to position [3976, 0]
click at [409, 262] on button "Clusters" at bounding box center [387, 257] width 164 height 28
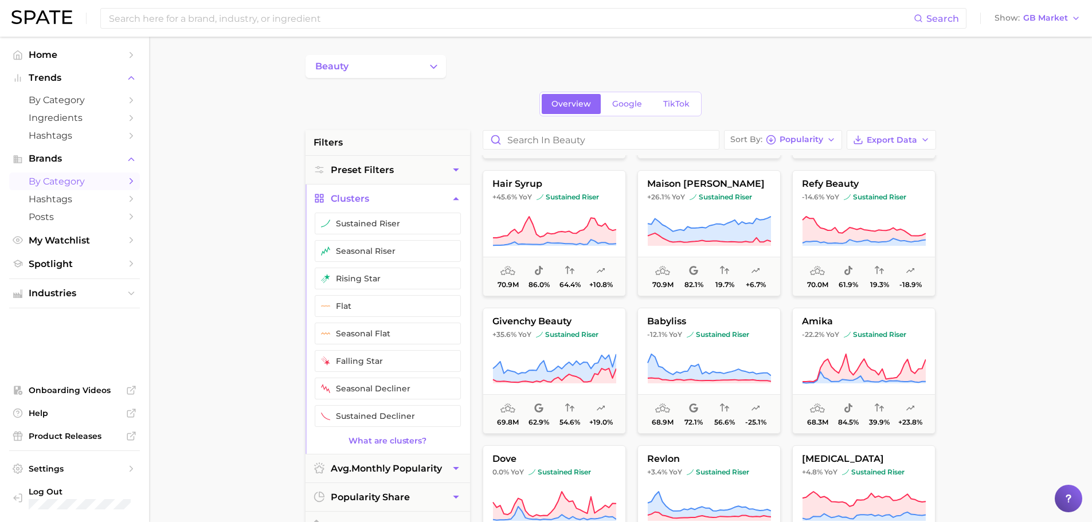
click at [410, 194] on button "Clusters" at bounding box center [387, 198] width 164 height 28
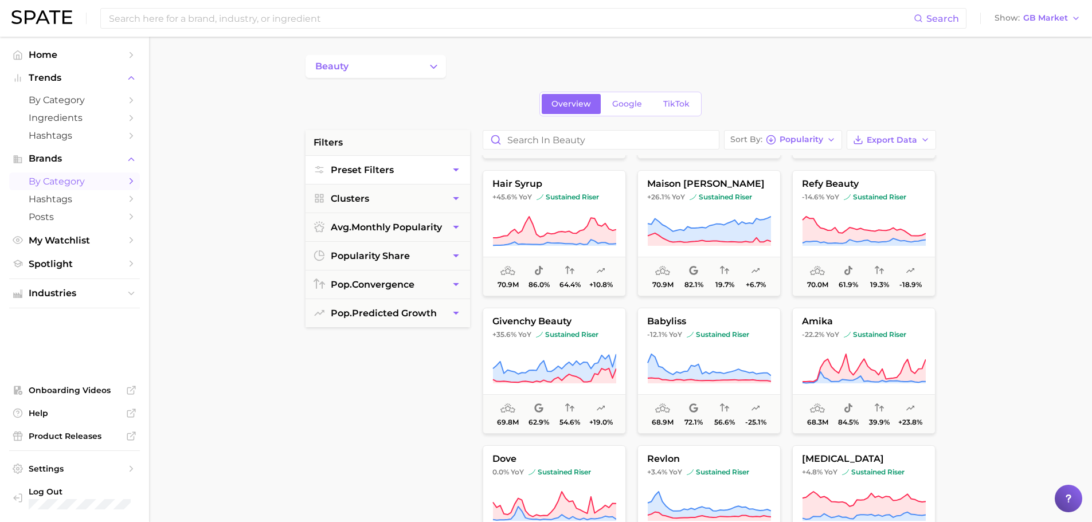
click at [409, 163] on button "Preset Filters" at bounding box center [387, 170] width 164 height 28
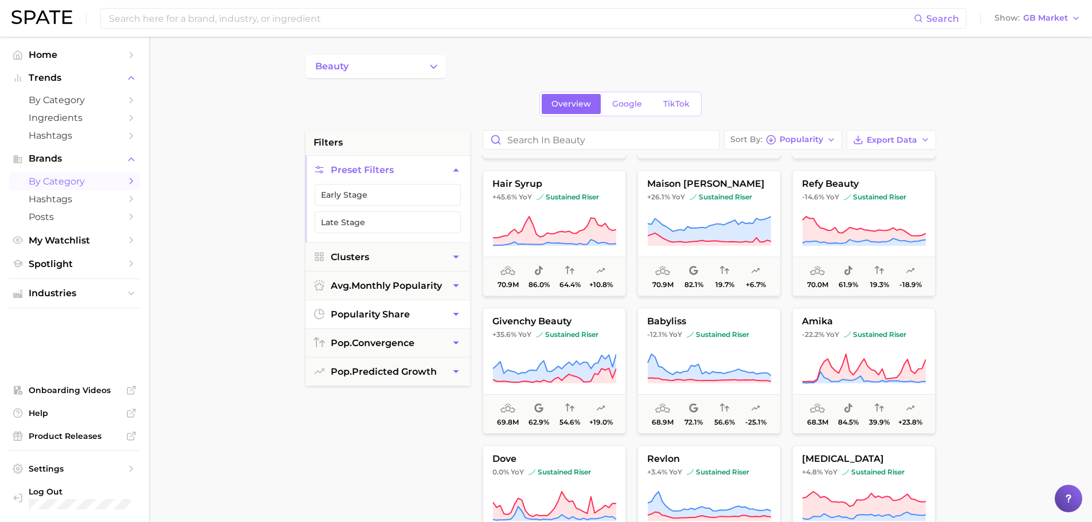
click at [421, 315] on button "popularity share" at bounding box center [387, 314] width 164 height 28
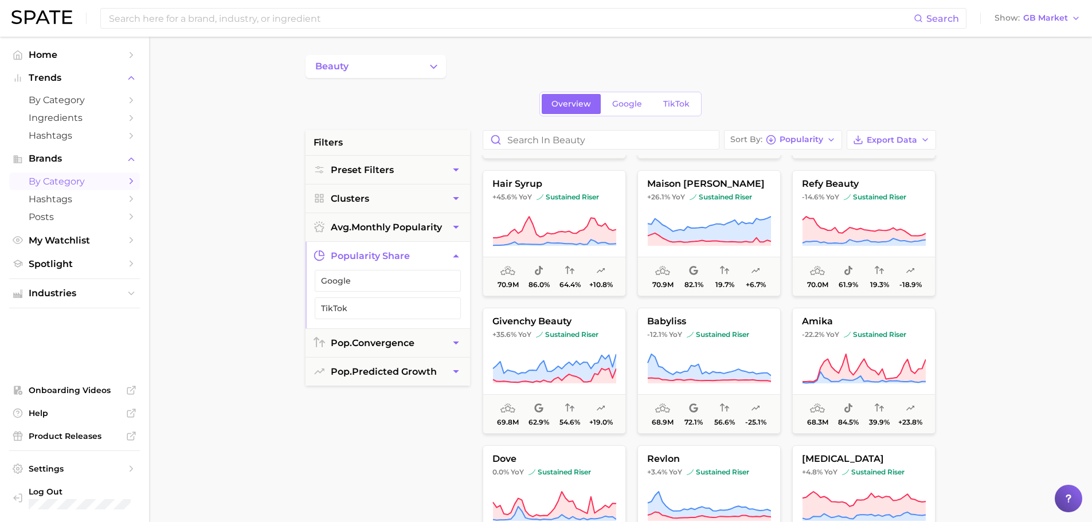
click at [427, 256] on button "popularity share" at bounding box center [387, 256] width 164 height 28
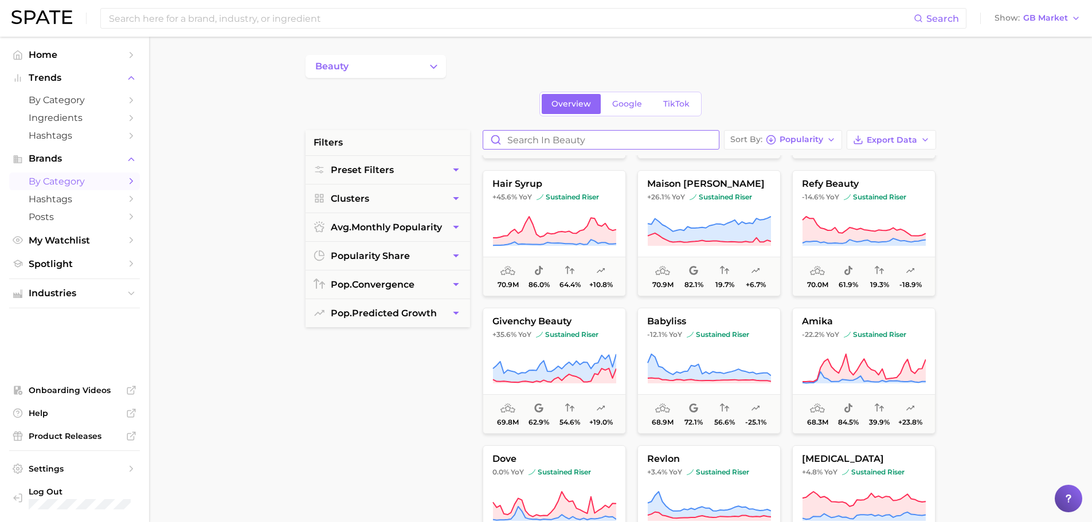
click at [541, 138] on input "Search in beauty" at bounding box center [600, 140] width 235 height 18
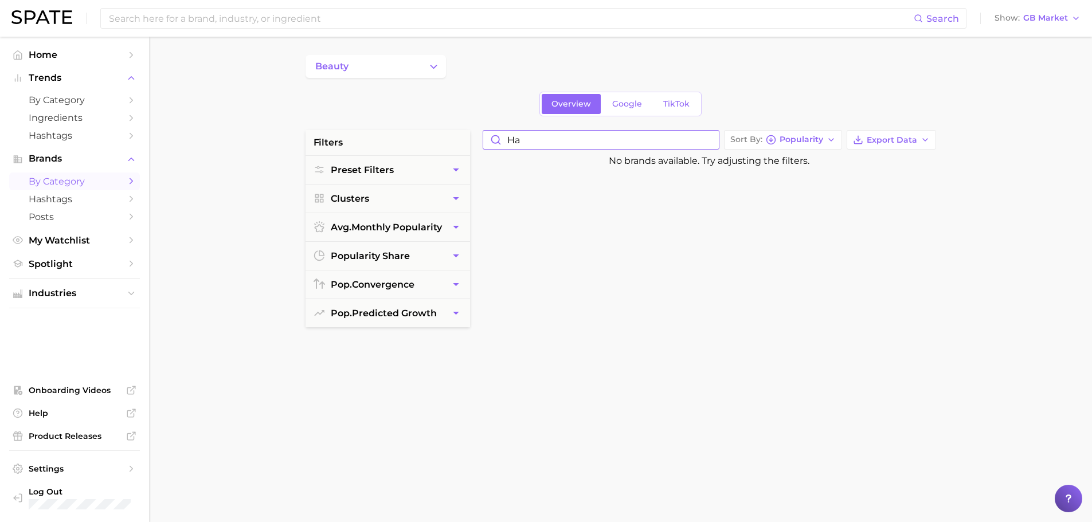
type input "h"
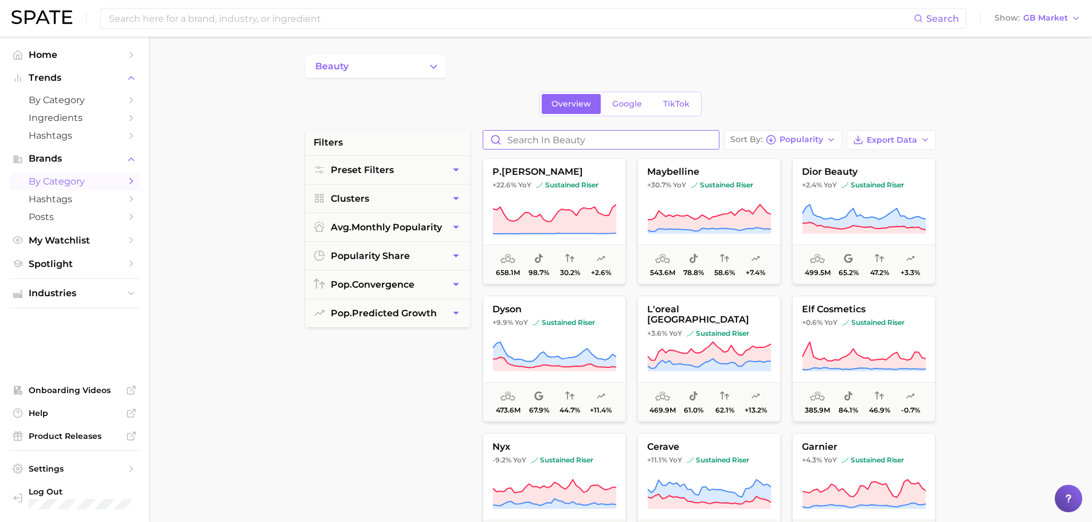
click at [541, 143] on input "Search in beauty" at bounding box center [600, 140] width 235 height 18
type input "b"
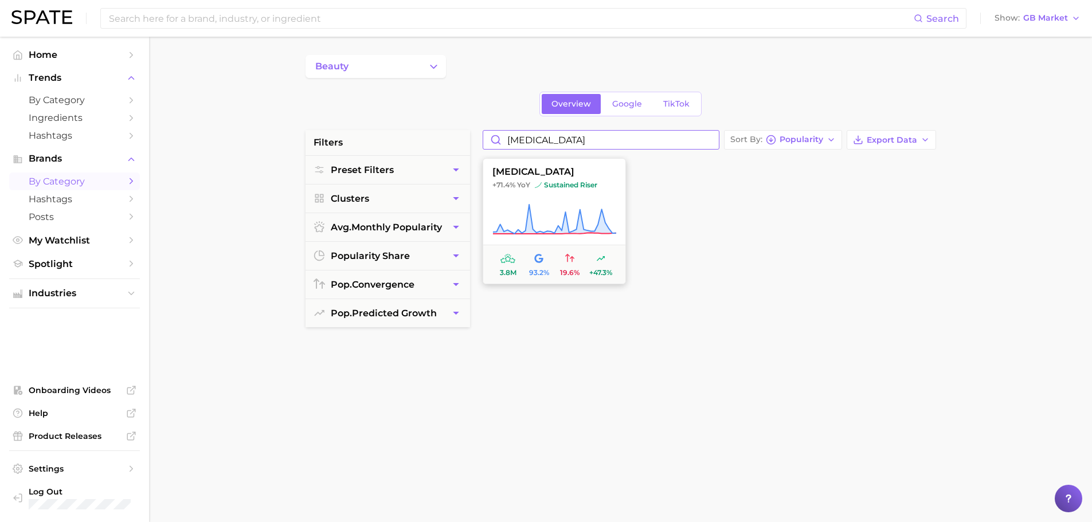
type input "T3"
click at [540, 214] on icon at bounding box center [554, 219] width 124 height 32
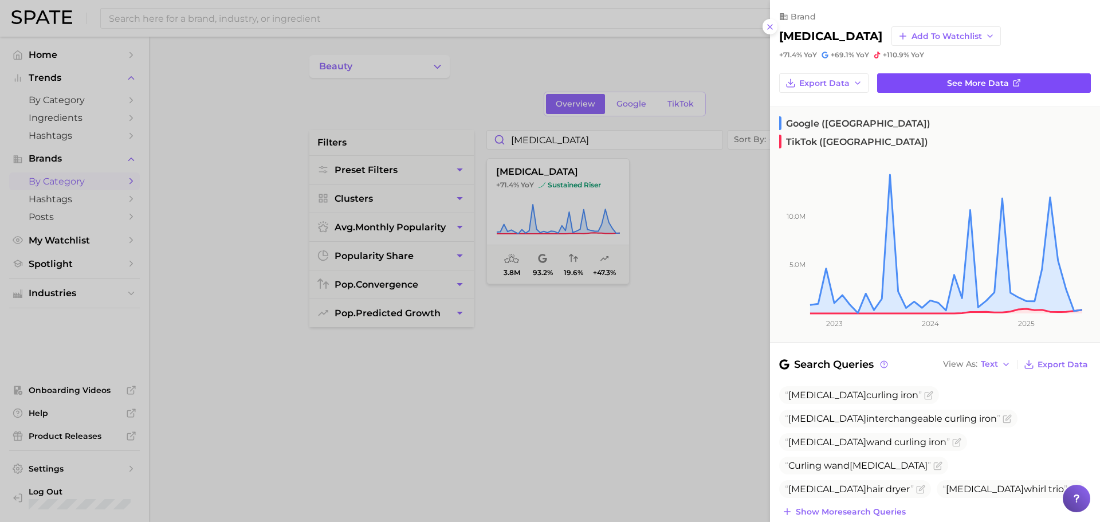
click at [989, 81] on span "See more data" at bounding box center [978, 83] width 62 height 10
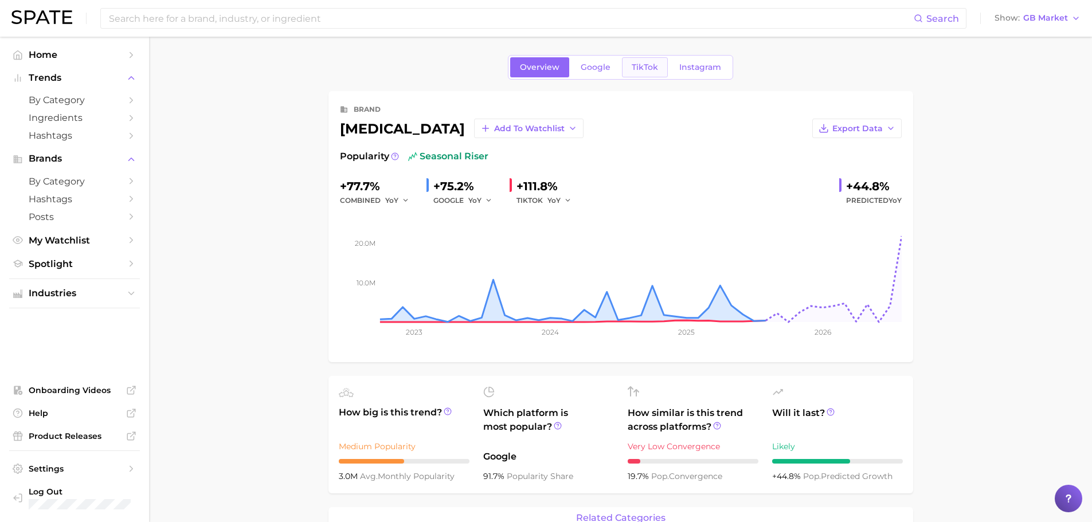
click at [640, 60] on link "TikTok" at bounding box center [645, 67] width 46 height 20
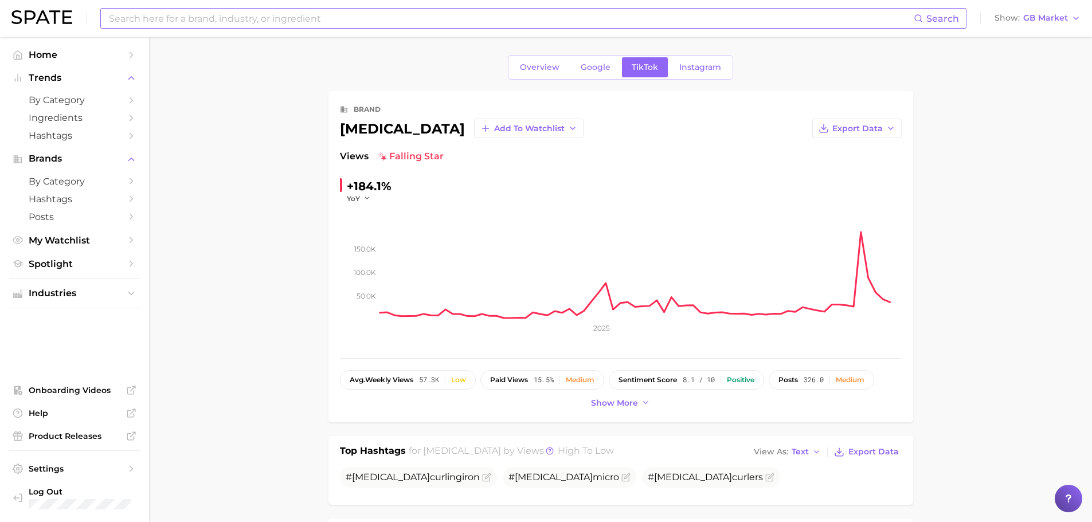
click at [217, 16] on input at bounding box center [511, 18] width 806 height 19
type input "babyliss"
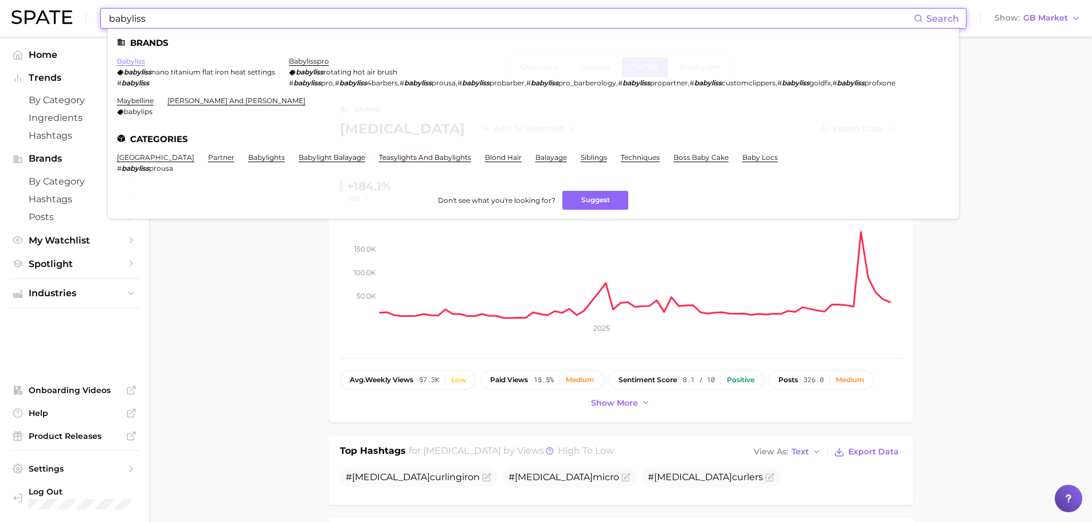
click at [134, 64] on link "babyliss" at bounding box center [131, 61] width 28 height 9
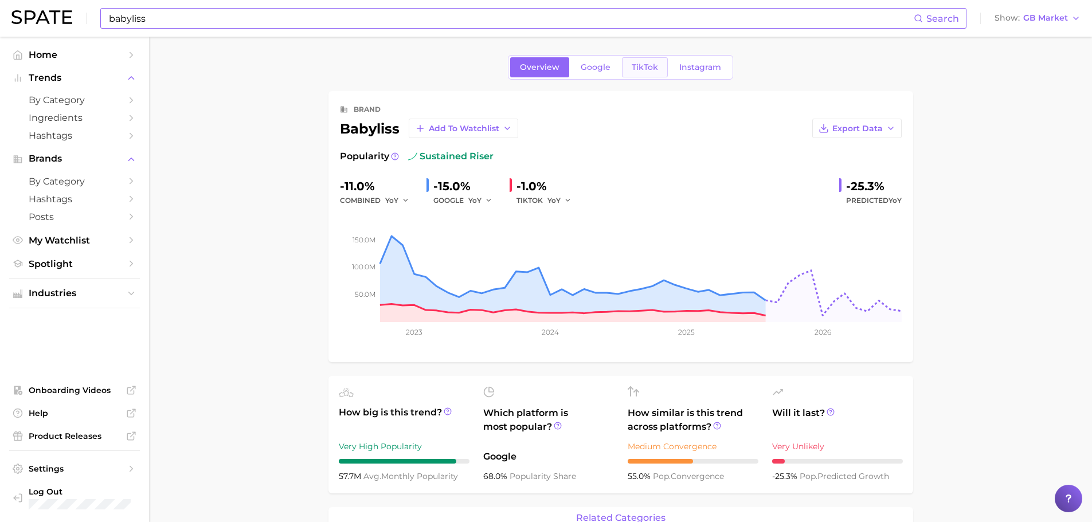
click at [650, 71] on span "TikTok" at bounding box center [644, 67] width 26 height 10
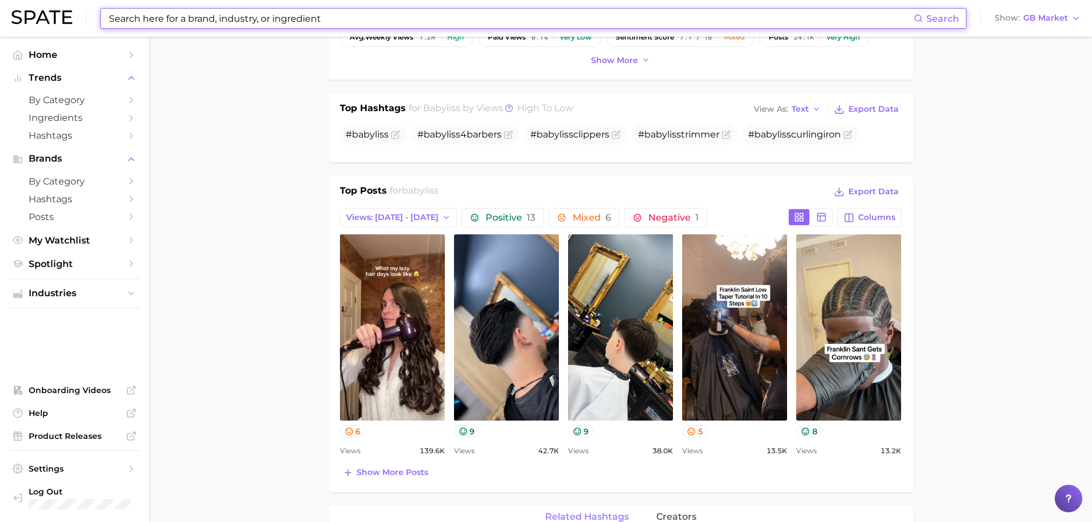
scroll to position [343, 0]
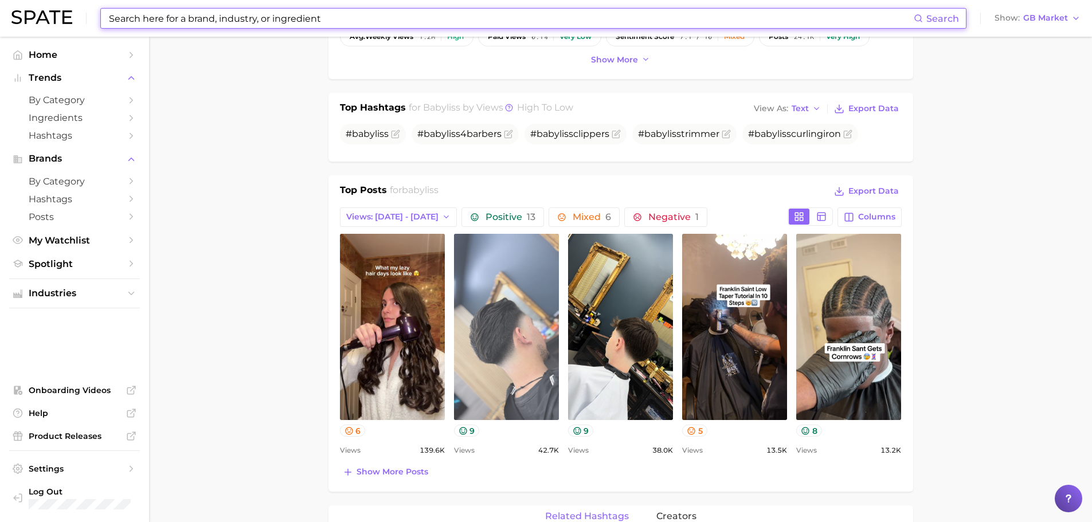
click at [479, 239] on link "view post on TikTok" at bounding box center [506, 327] width 105 height 186
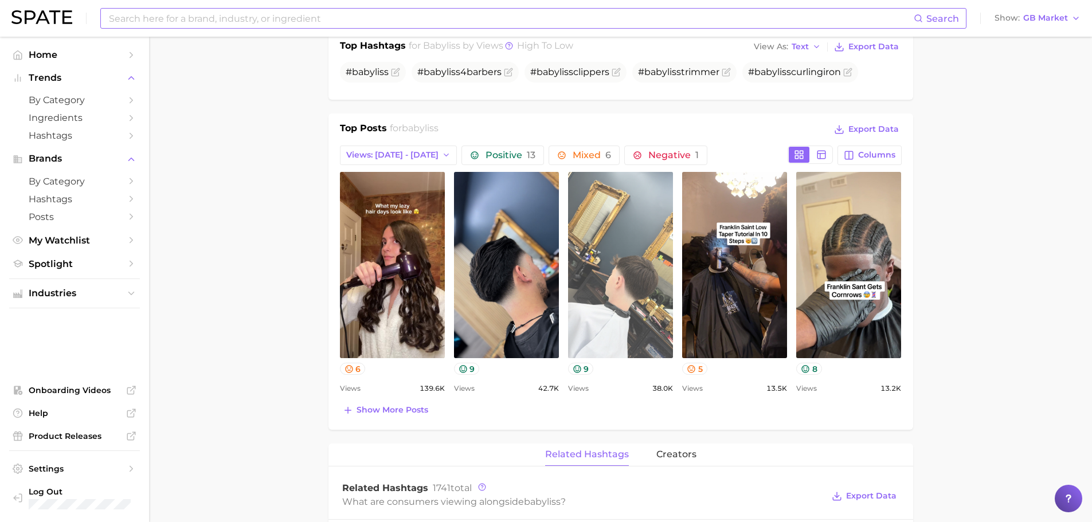
scroll to position [408, 0]
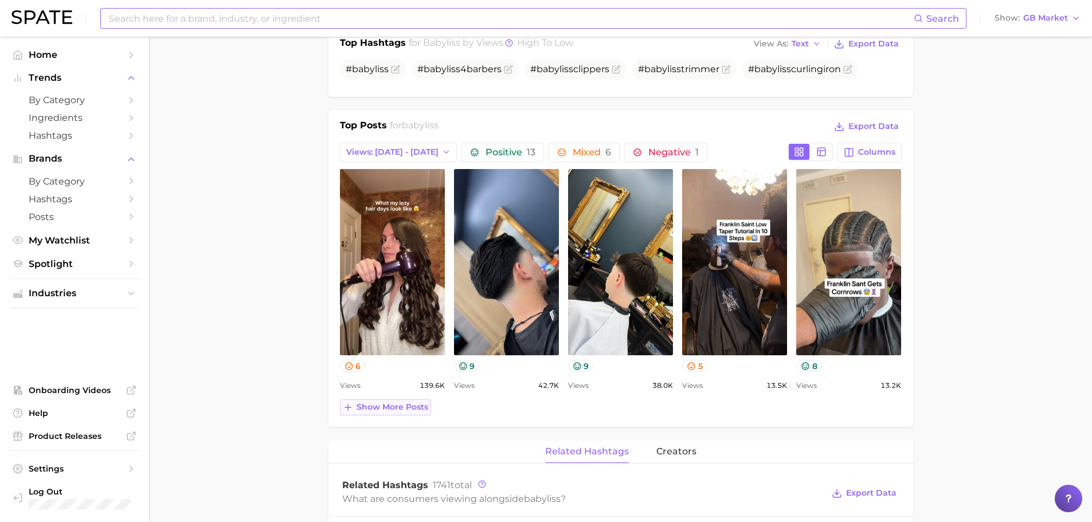
click at [403, 405] on span "Show more posts" at bounding box center [392, 407] width 72 height 10
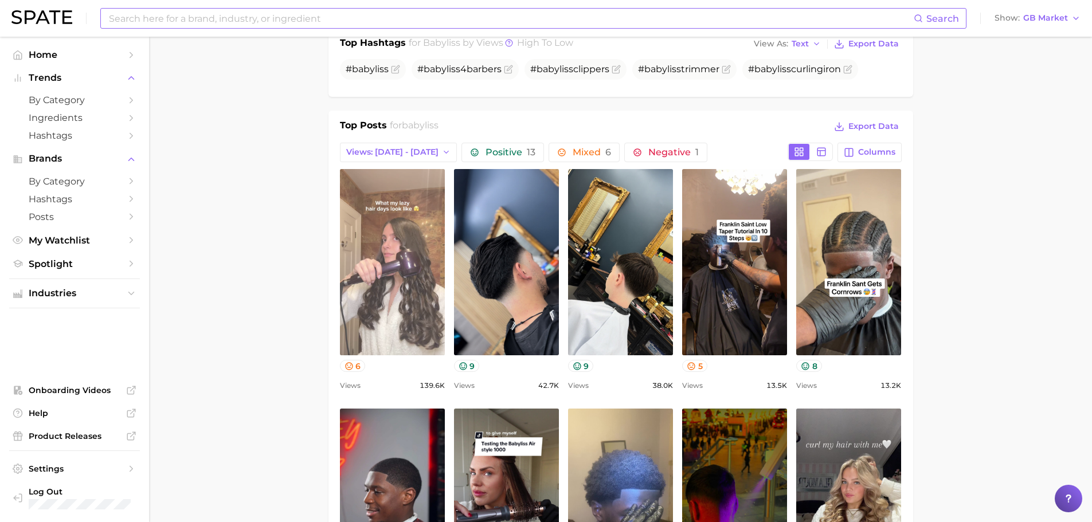
click at [402, 286] on link "view post on TikTok" at bounding box center [392, 262] width 105 height 186
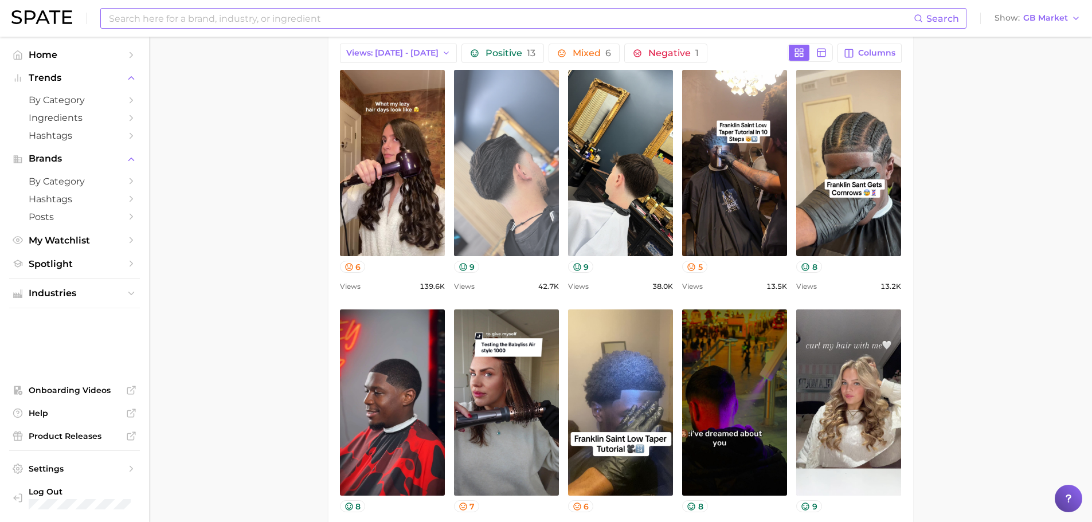
scroll to position [508, 0]
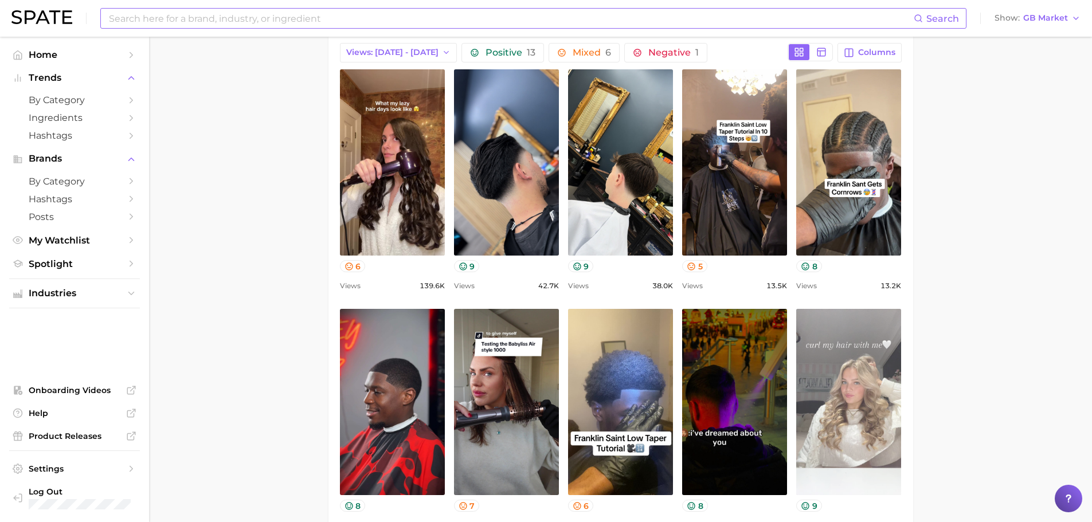
click at [811, 381] on link "view post on TikTok" at bounding box center [848, 402] width 105 height 186
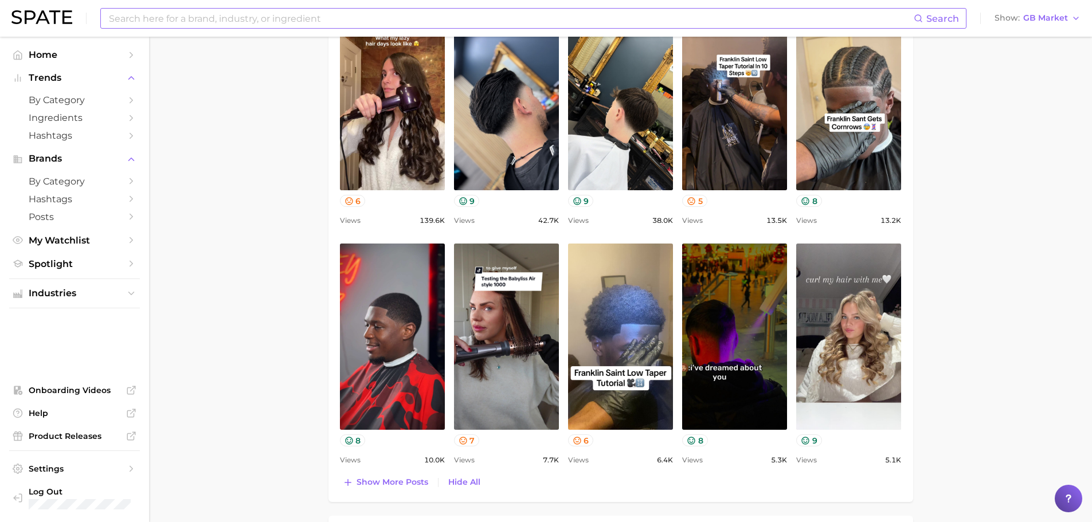
scroll to position [578, 0]
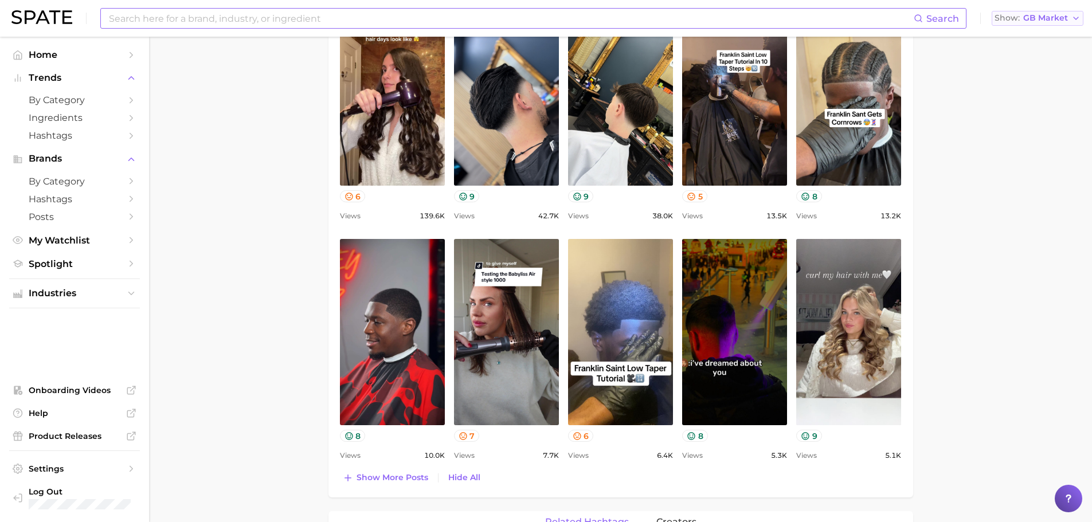
click at [1030, 21] on span "GB Market" at bounding box center [1045, 18] width 45 height 6
click at [1030, 73] on button "[GEOGRAPHIC_DATA]" at bounding box center [1041, 78] width 100 height 21
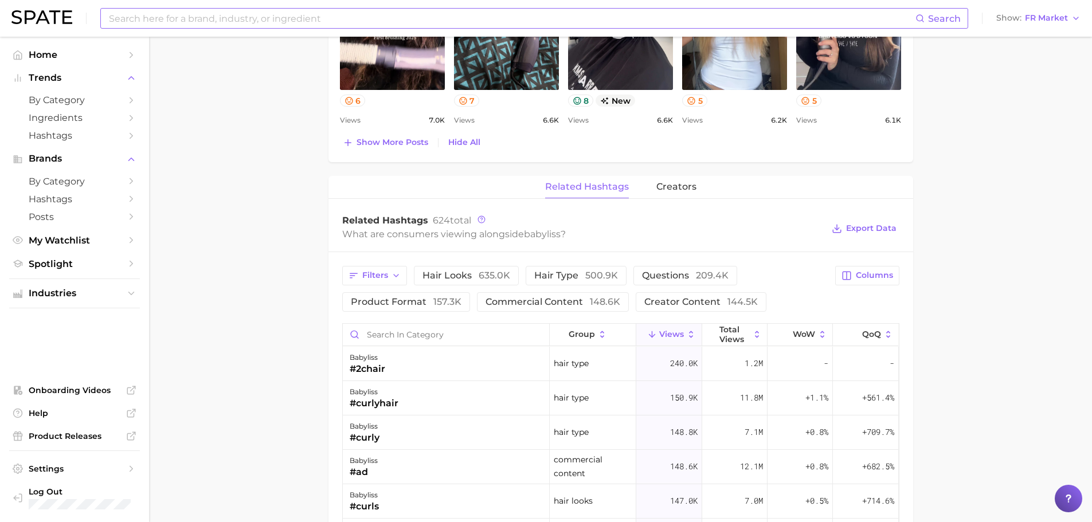
scroll to position [912, 0]
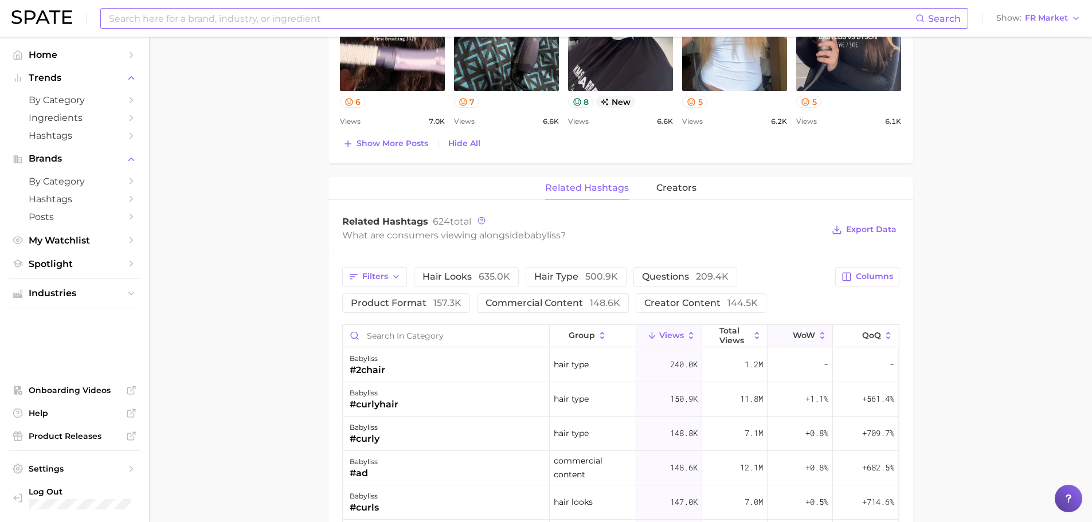
click at [803, 332] on span "WoW" at bounding box center [803, 335] width 22 height 9
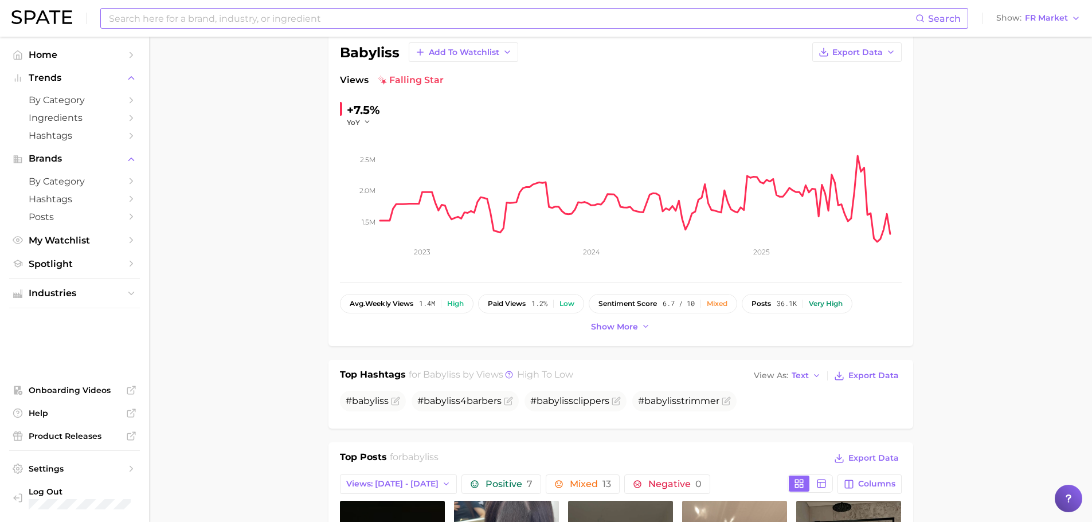
scroll to position [0, 0]
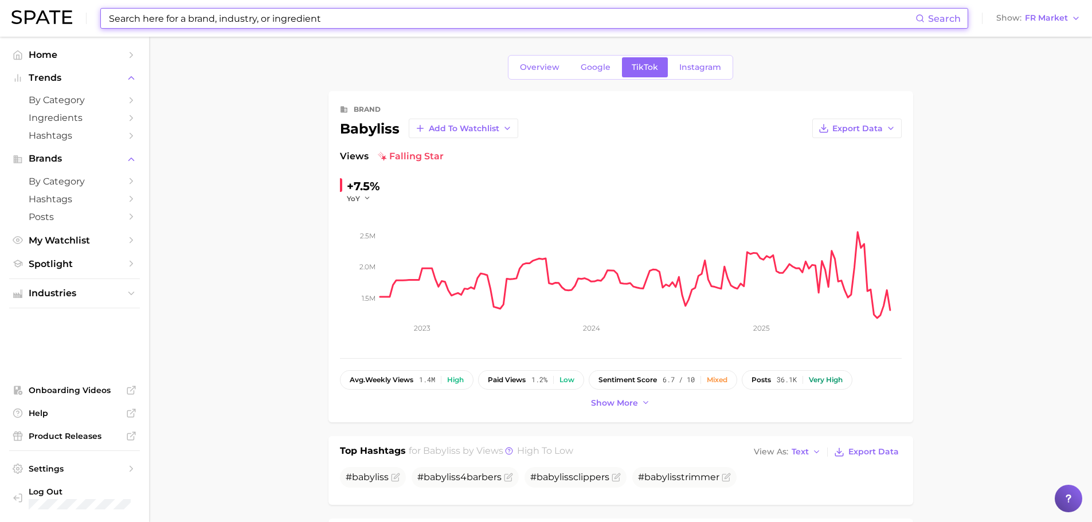
click at [619, 17] on input at bounding box center [511, 18] width 807 height 19
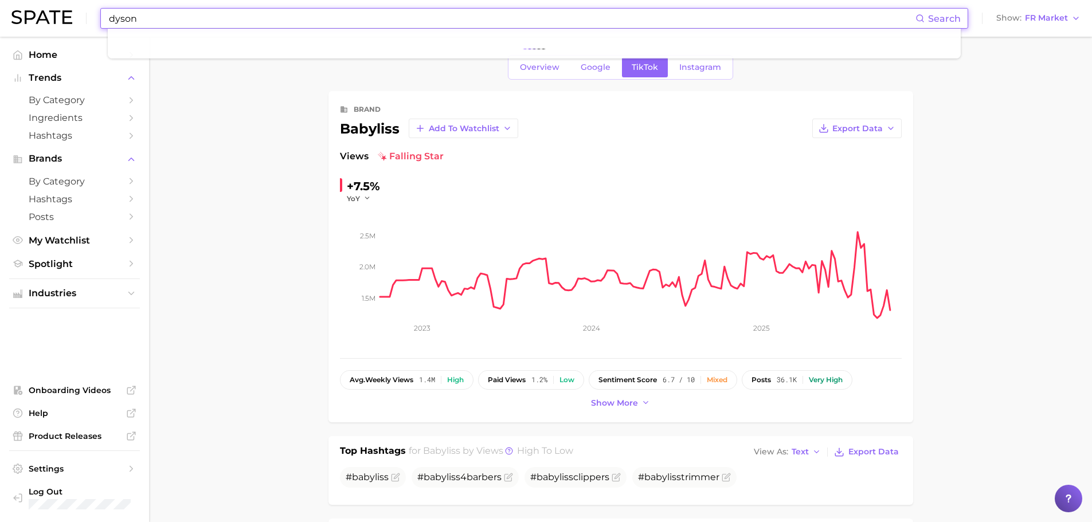
type input "dyson"
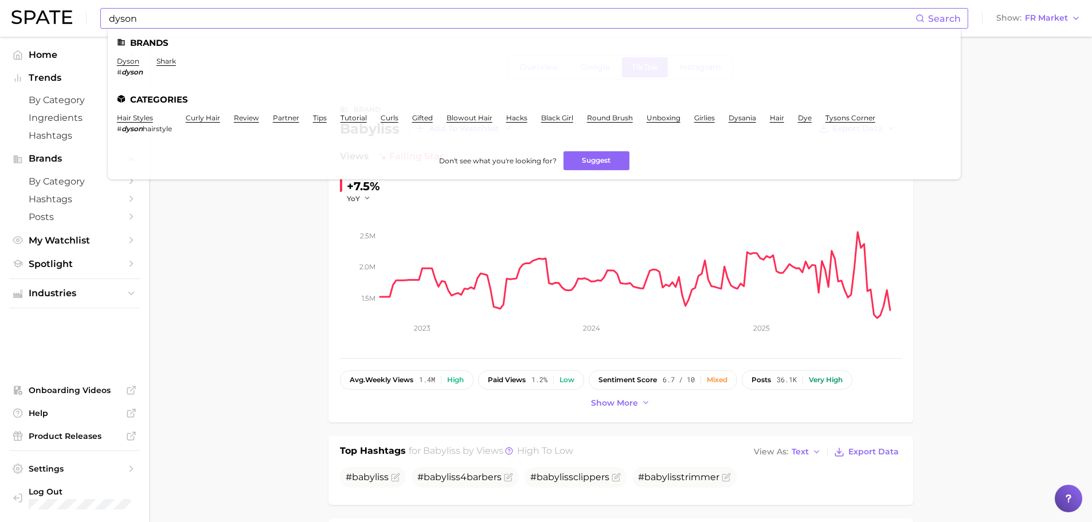
click at [127, 65] on li "dyson # dyson" at bounding box center [130, 66] width 26 height 19
click at [127, 62] on link "dyson" at bounding box center [128, 61] width 22 height 9
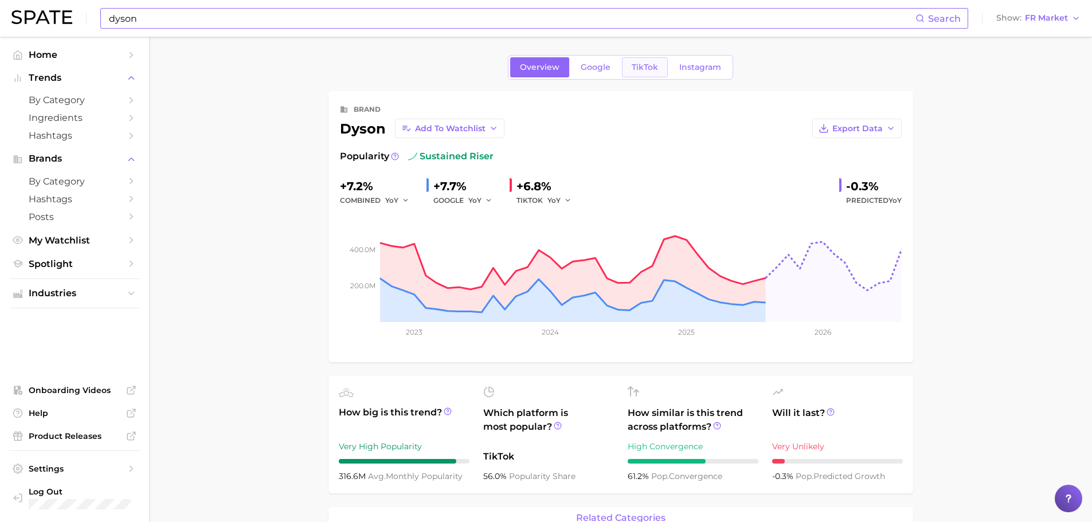
click at [644, 58] on link "TikTok" at bounding box center [645, 67] width 46 height 20
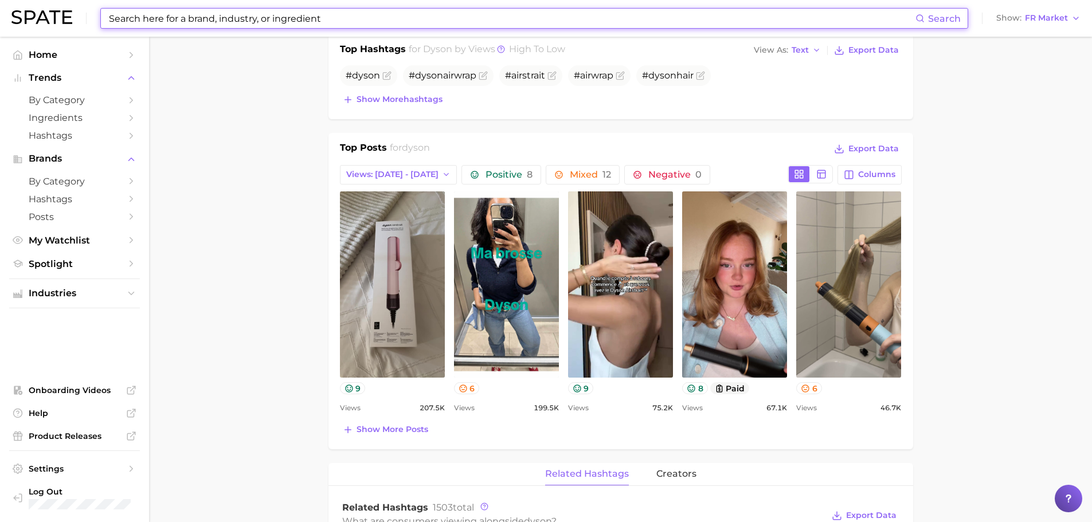
scroll to position [401, 0]
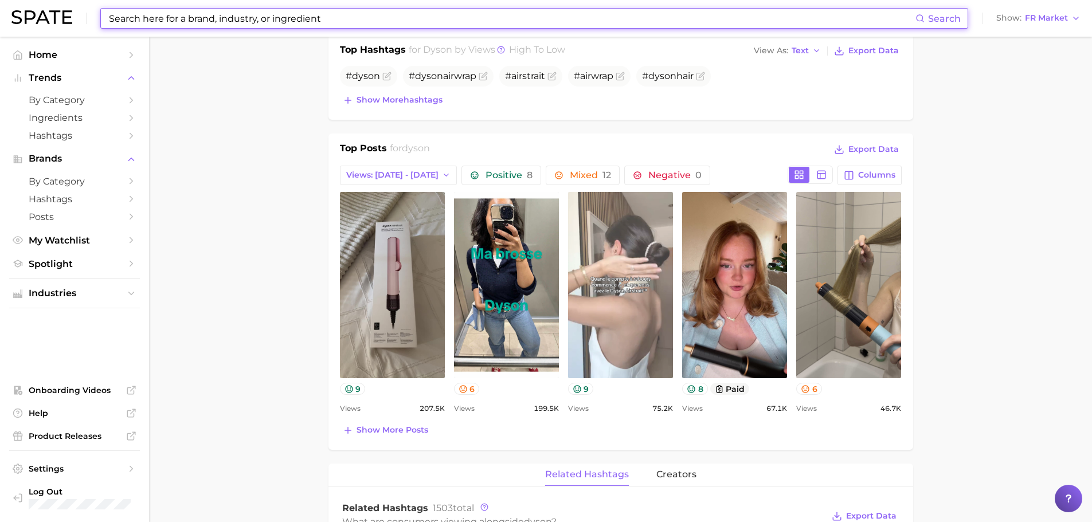
click at [588, 284] on link "view post on TikTok" at bounding box center [620, 285] width 105 height 186
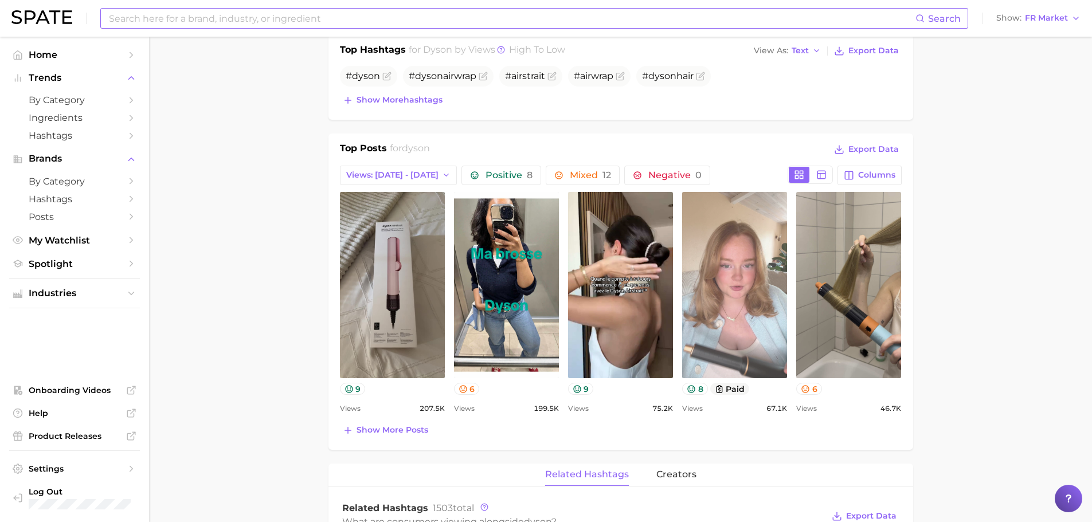
click at [728, 315] on link "view post on TikTok" at bounding box center [734, 285] width 105 height 186
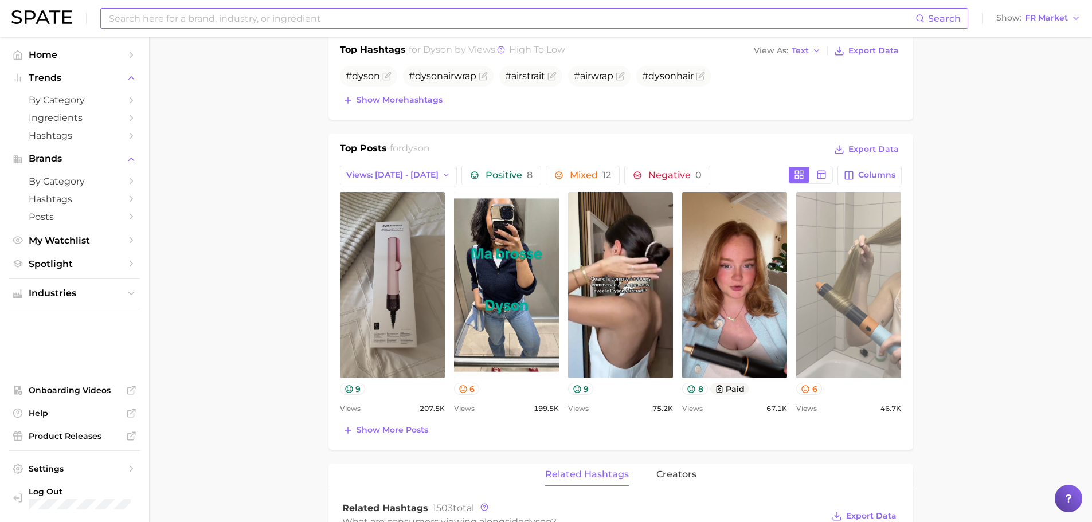
click at [866, 314] on link "view post on TikTok" at bounding box center [848, 285] width 105 height 186
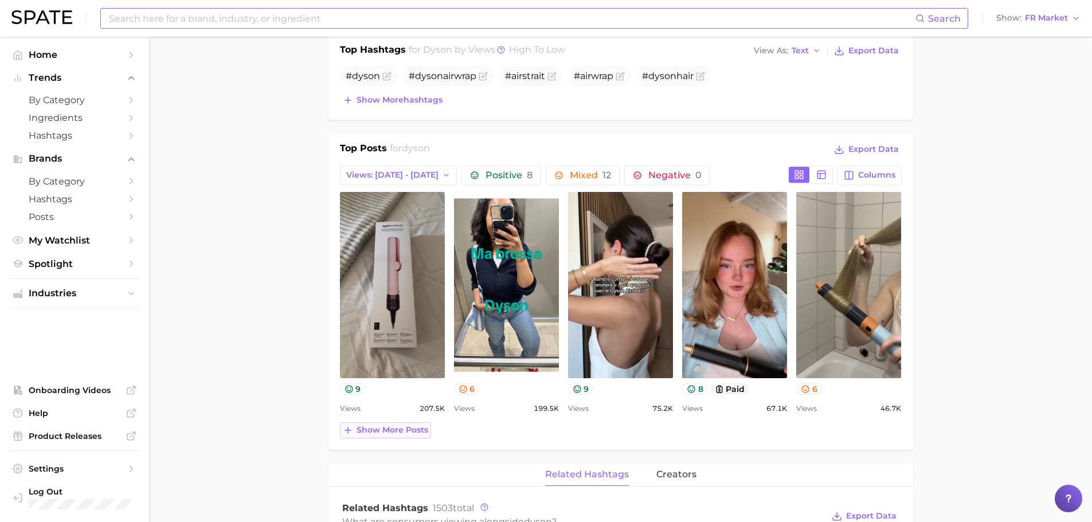
click at [404, 434] on span "Show more posts" at bounding box center [392, 430] width 72 height 10
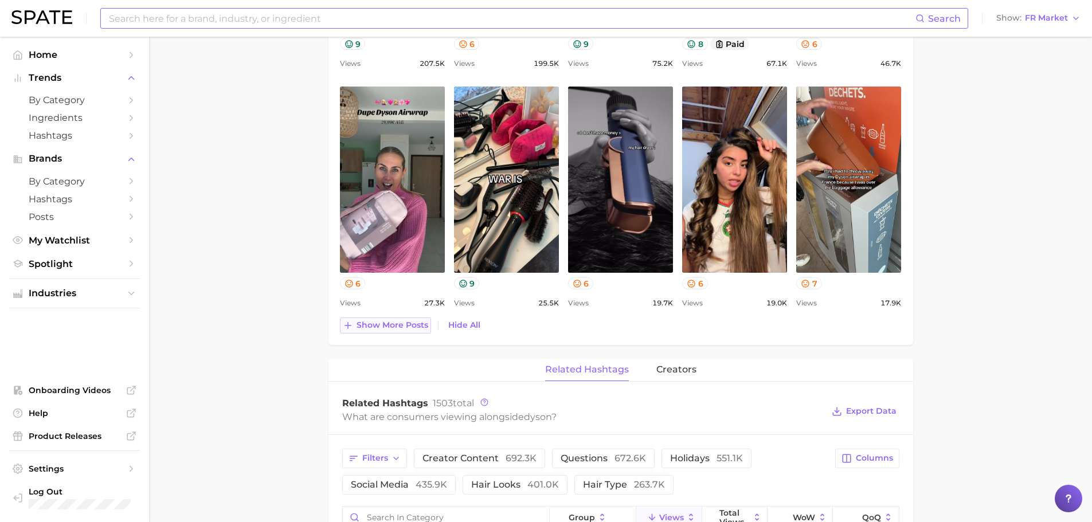
scroll to position [747, 0]
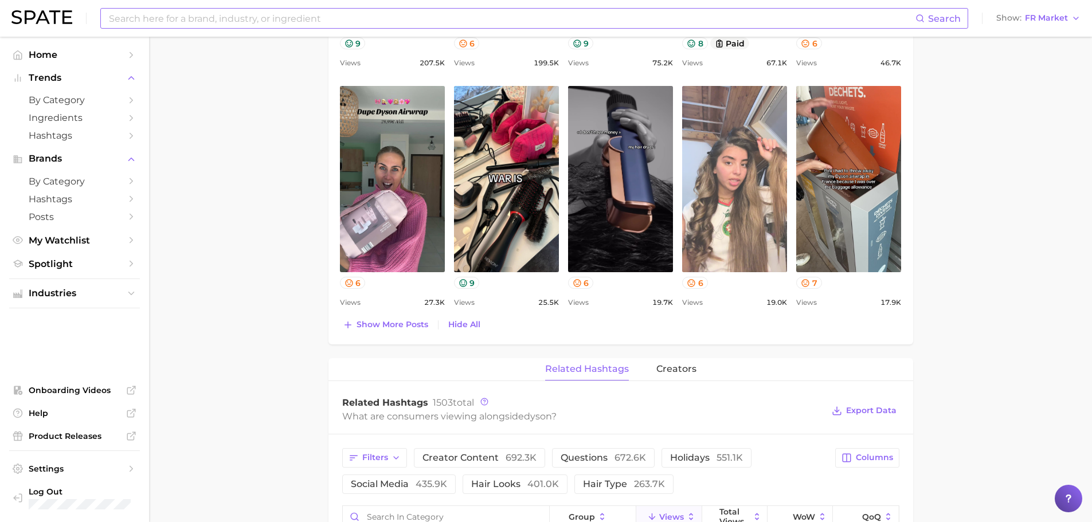
click at [711, 191] on link "view post on TikTok" at bounding box center [734, 179] width 105 height 186
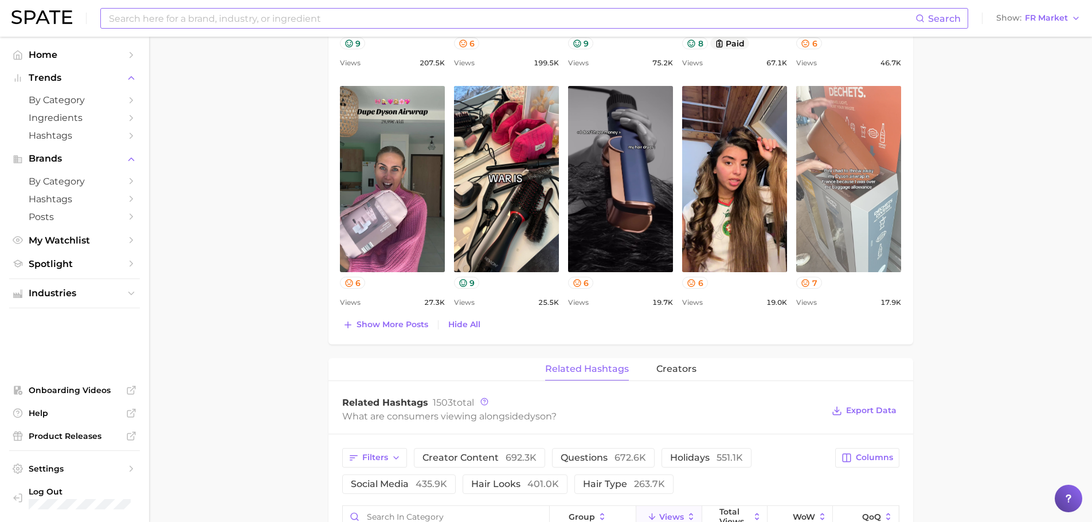
click at [830, 176] on link "view post on TikTok" at bounding box center [848, 179] width 105 height 186
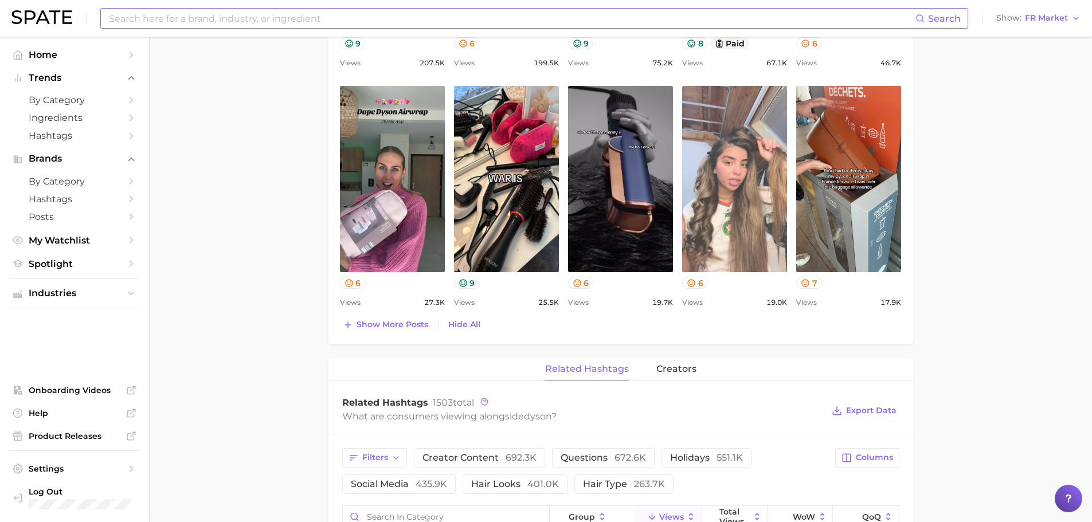
click at [697, 195] on link "view post on TikTok" at bounding box center [734, 179] width 105 height 186
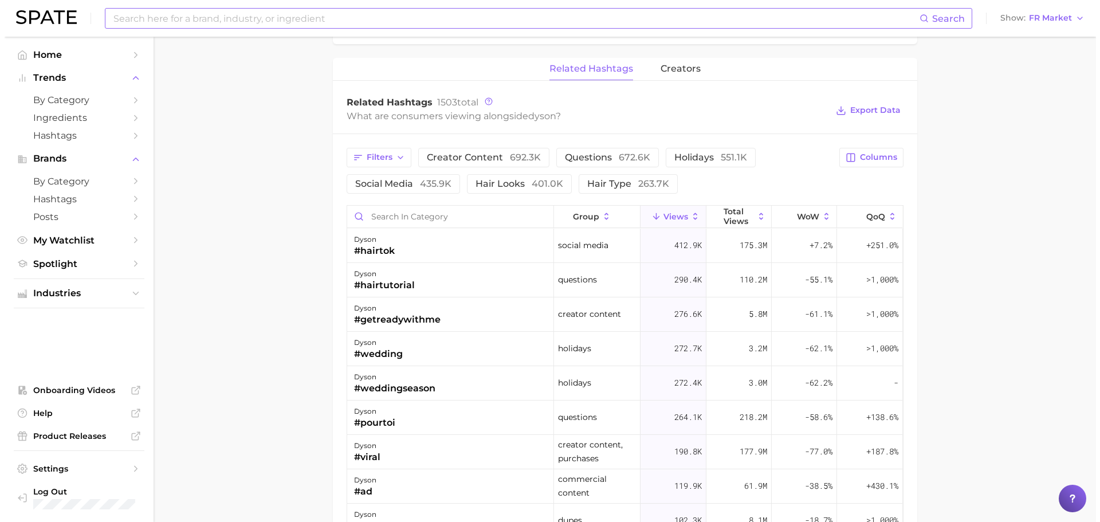
scroll to position [1050, 0]
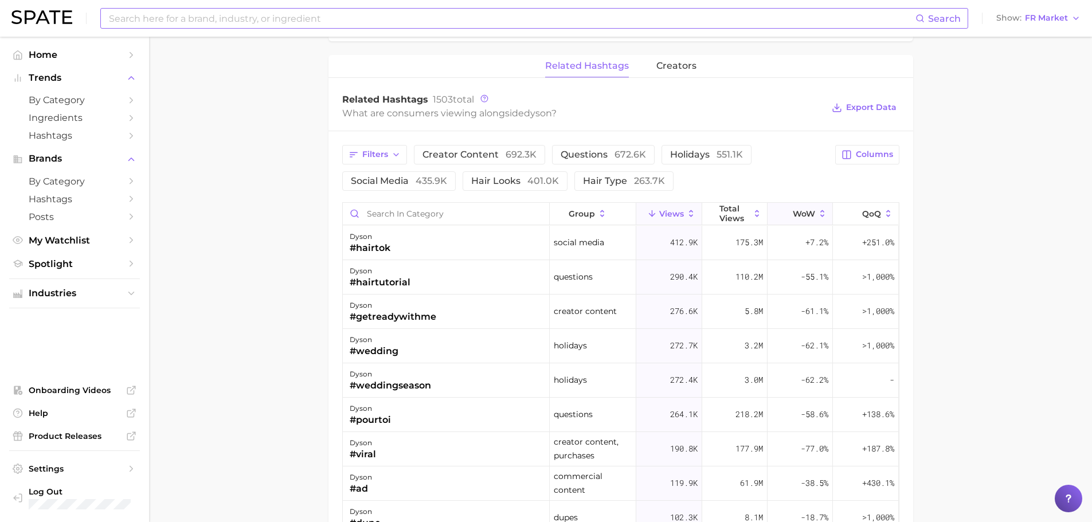
click at [797, 212] on span "WoW" at bounding box center [803, 213] width 22 height 9
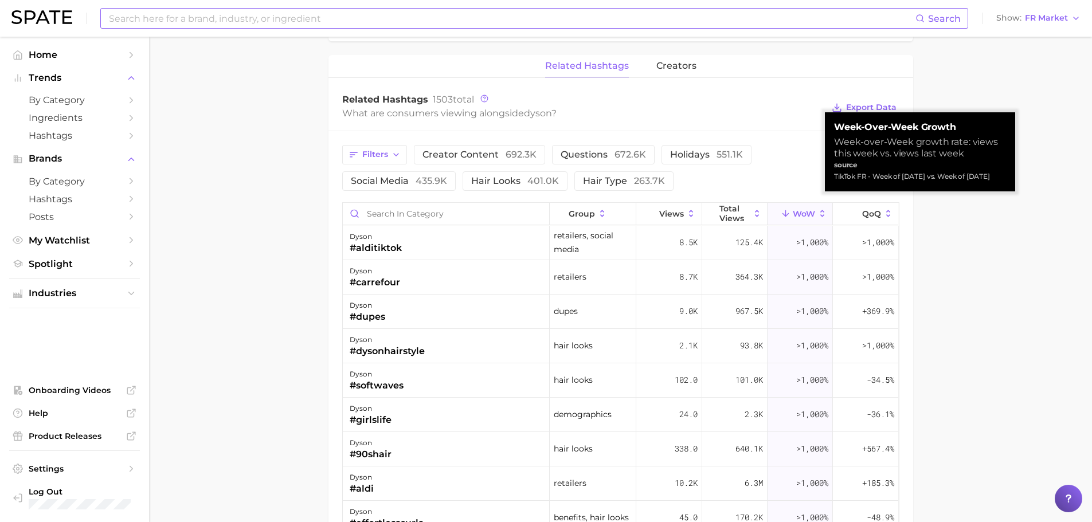
click at [797, 212] on span "WoW" at bounding box center [803, 213] width 22 height 9
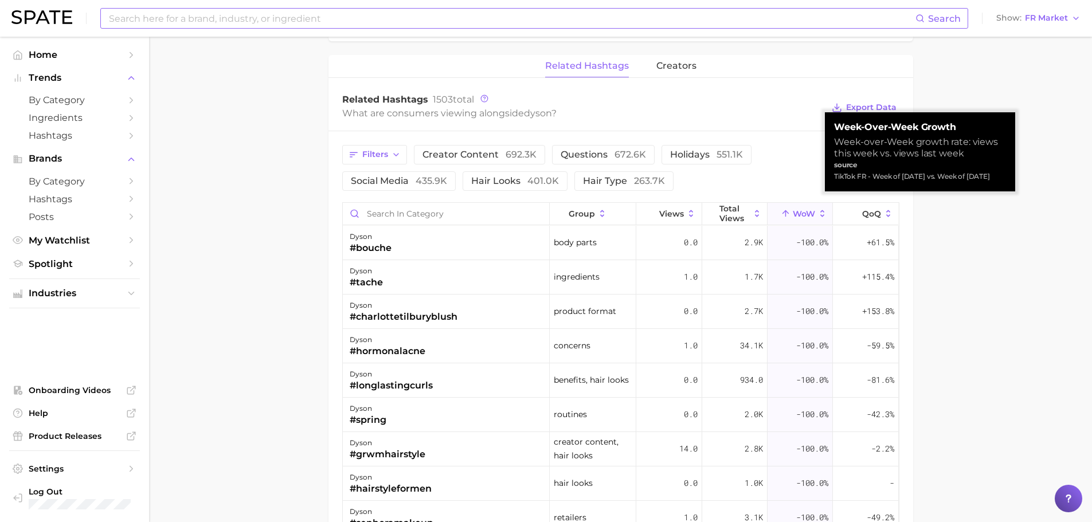
click at [797, 212] on span "WoW" at bounding box center [803, 213] width 22 height 9
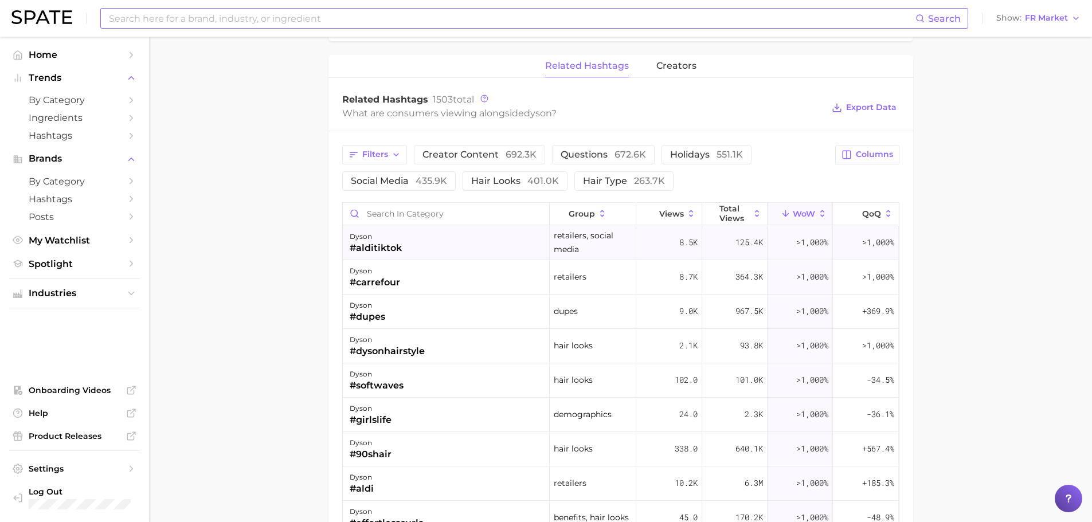
click at [798, 241] on span ">1,000%" at bounding box center [812, 242] width 32 height 11
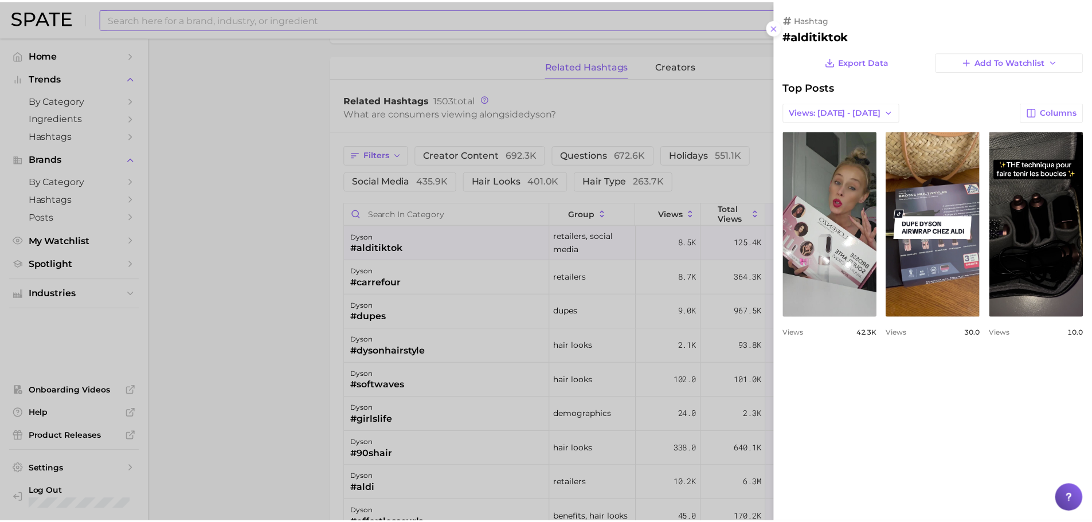
scroll to position [0, 0]
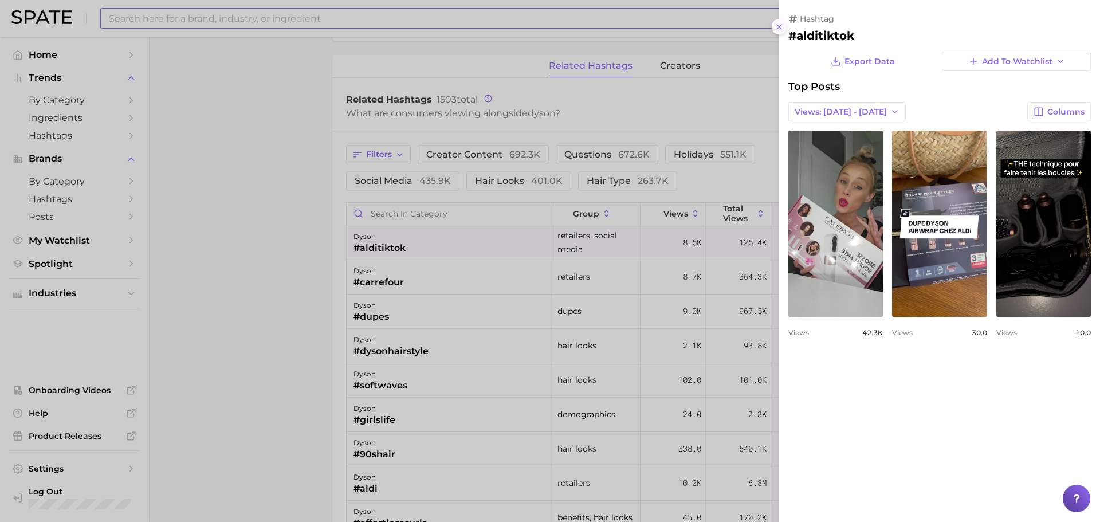
click at [779, 29] on icon at bounding box center [779, 26] width 9 height 9
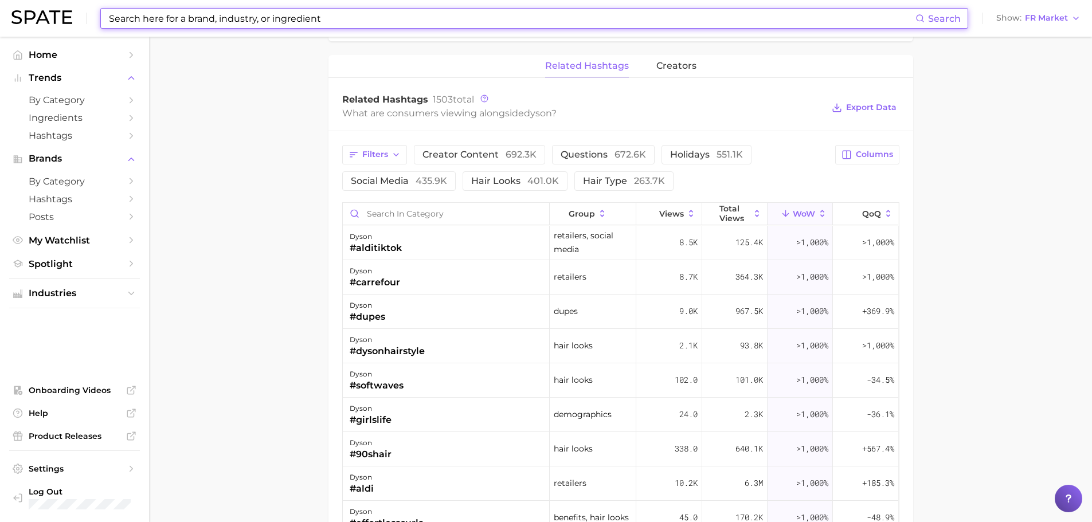
click at [295, 14] on input at bounding box center [511, 18] width 807 height 19
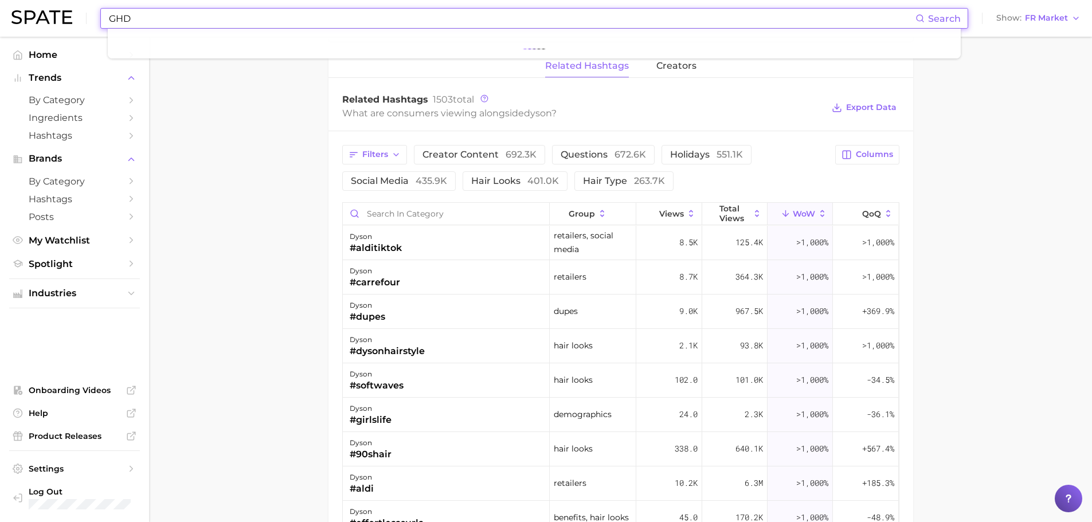
type input "GHD"
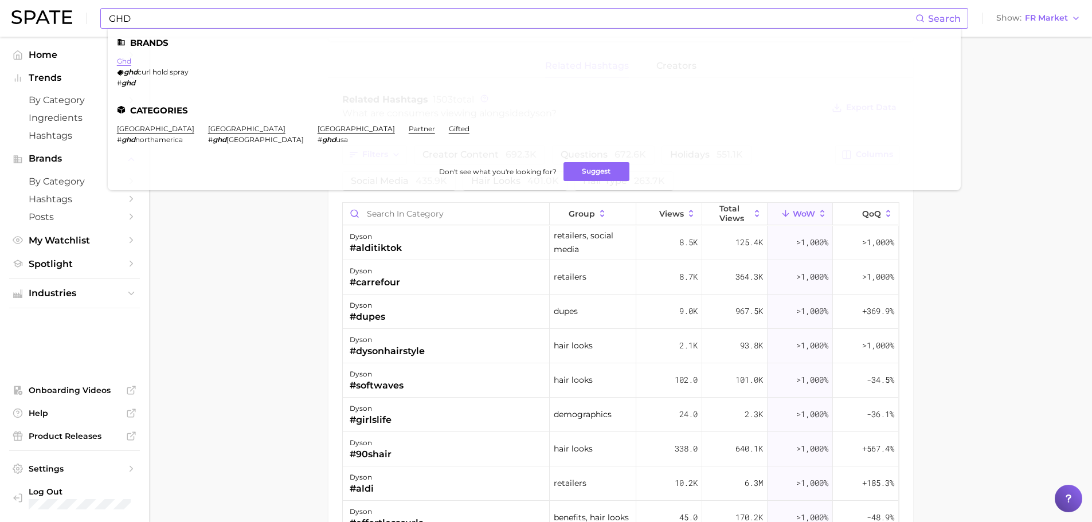
click at [120, 64] on link "ghd" at bounding box center [124, 61] width 14 height 9
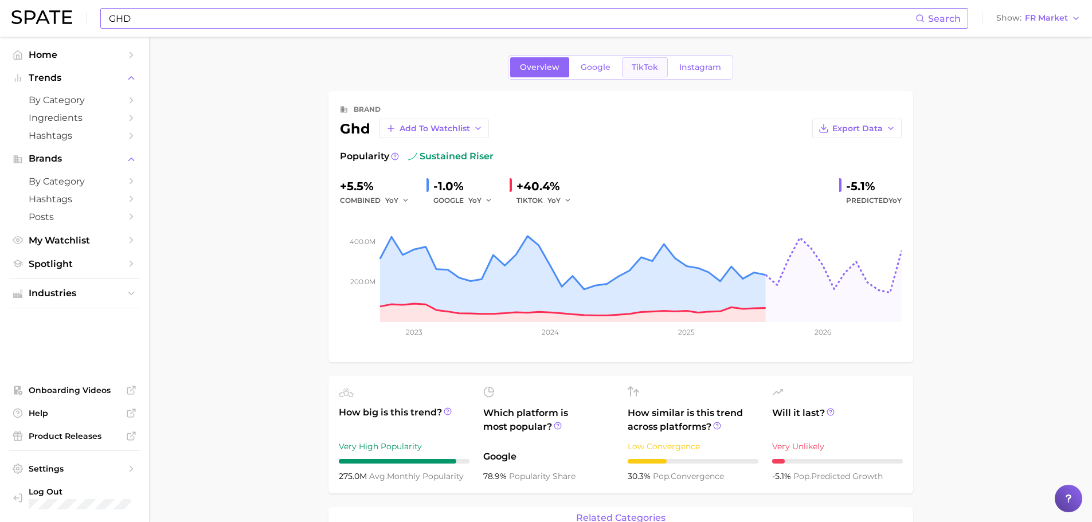
click at [634, 74] on link "TikTok" at bounding box center [645, 67] width 46 height 20
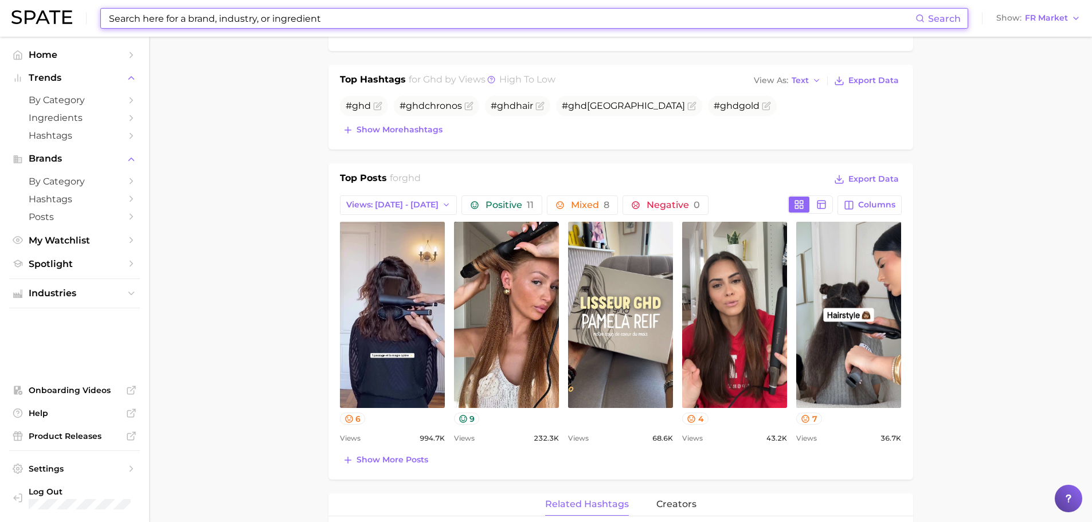
scroll to position [379, 0]
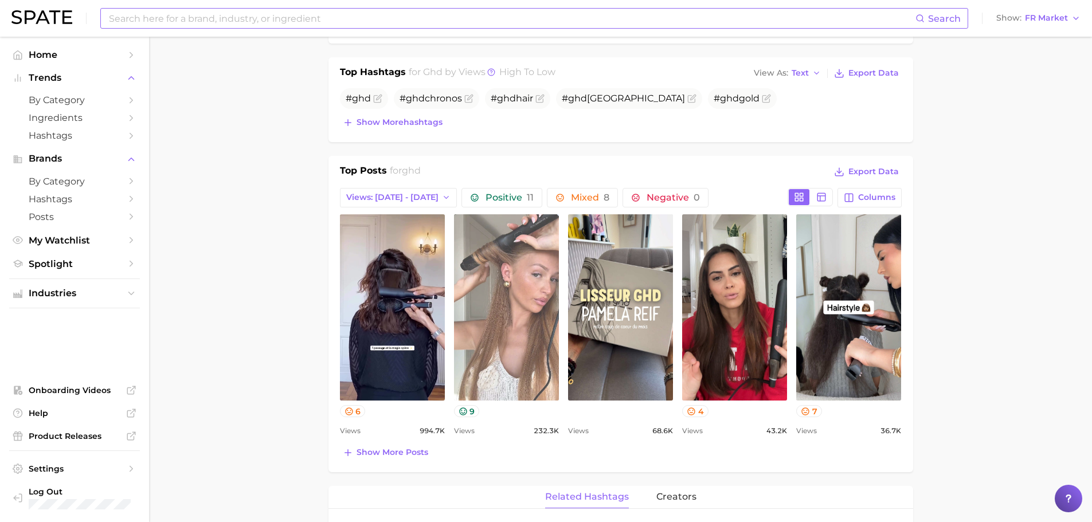
click at [523, 288] on link "view post on TikTok" at bounding box center [506, 307] width 105 height 186
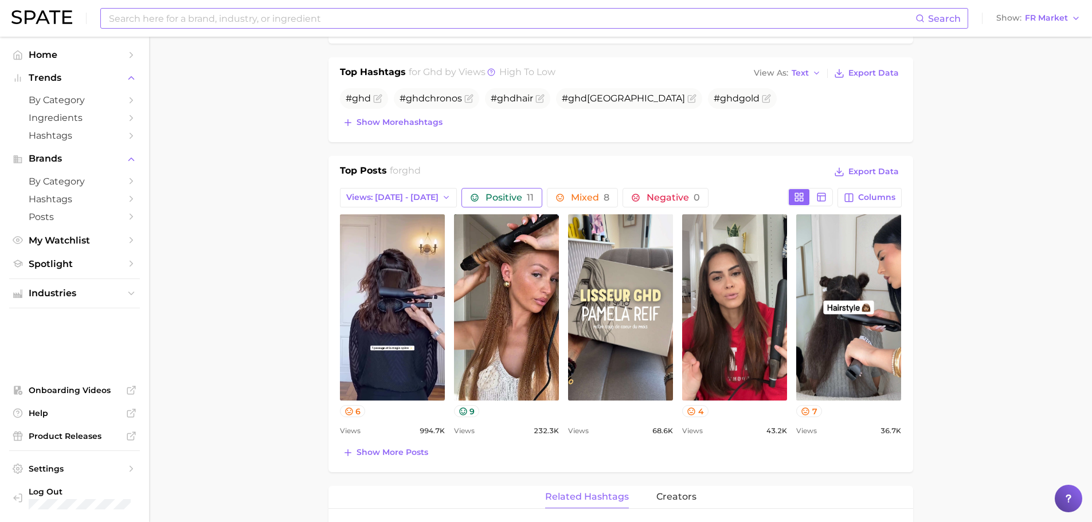
click at [486, 193] on span "Positive 11" at bounding box center [509, 197] width 48 height 9
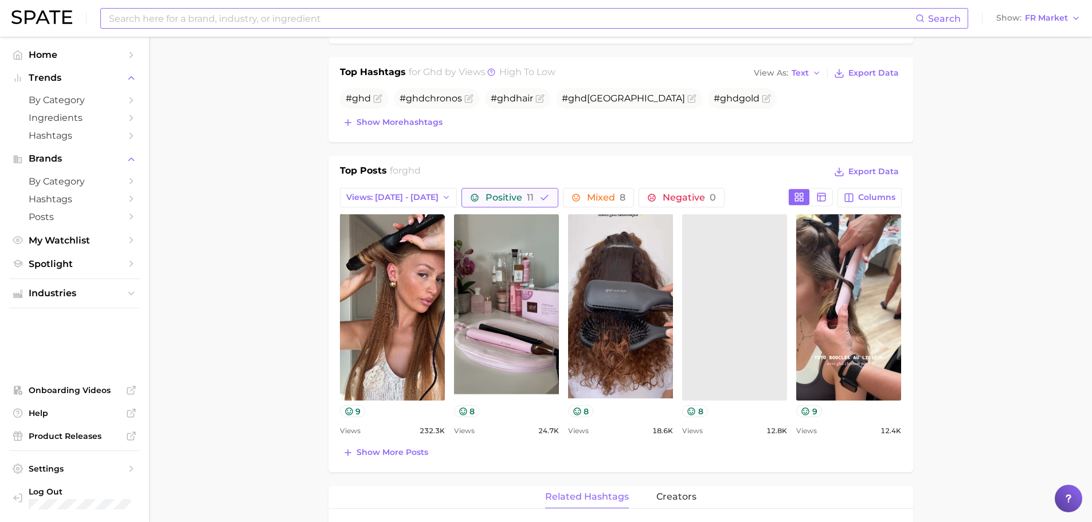
scroll to position [0, 0]
click at [399, 447] on span "Show more posts" at bounding box center [392, 452] width 72 height 10
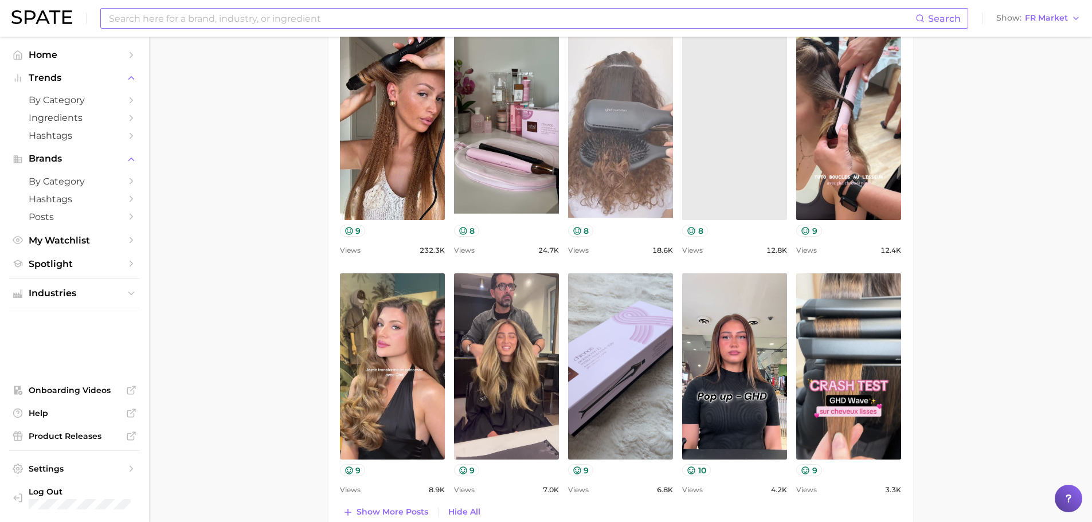
scroll to position [560, 0]
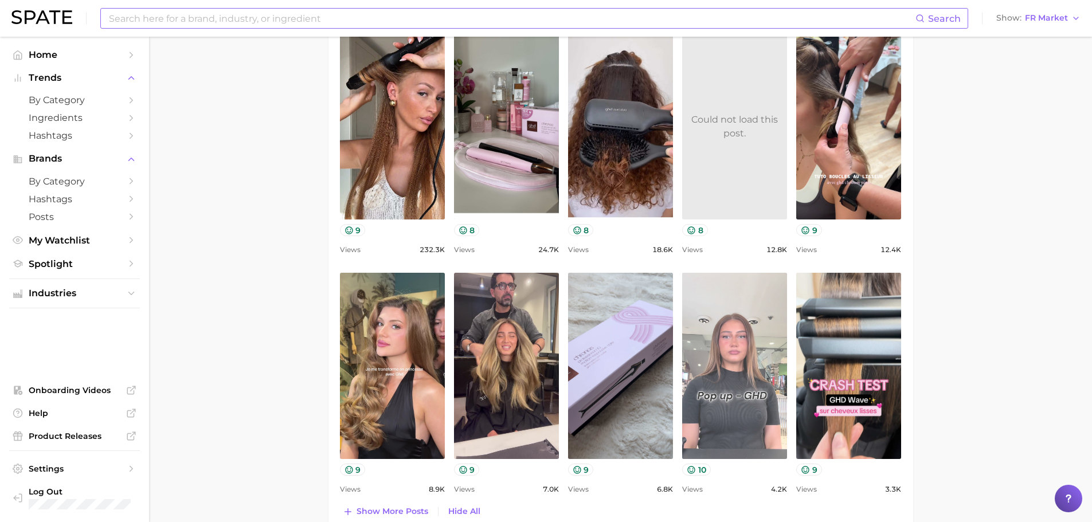
click at [772, 350] on link "view post on TikTok" at bounding box center [734, 366] width 105 height 186
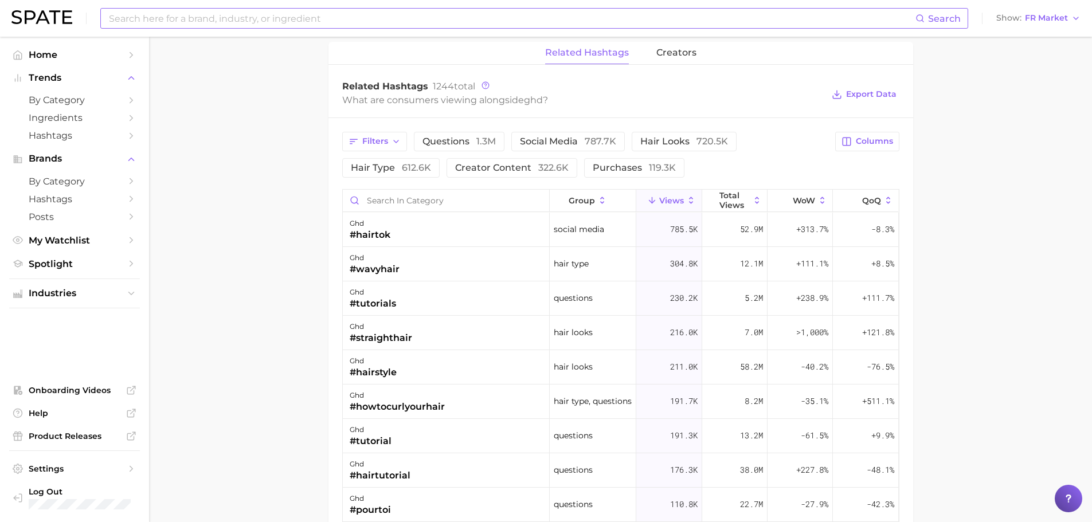
scroll to position [1064, 0]
click at [391, 147] on button "Filters" at bounding box center [374, 140] width 65 height 19
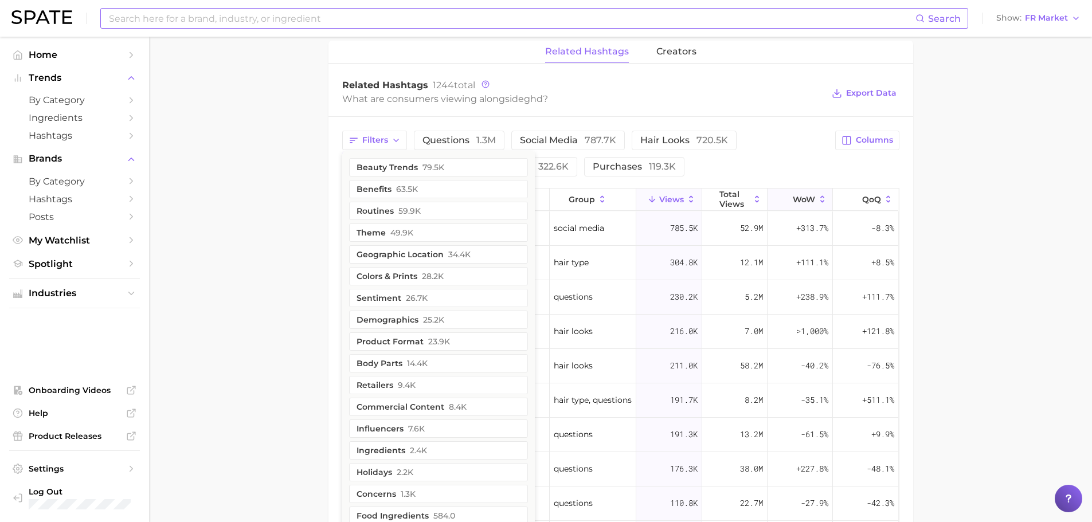
click at [798, 194] on button "WoW" at bounding box center [799, 200] width 65 height 22
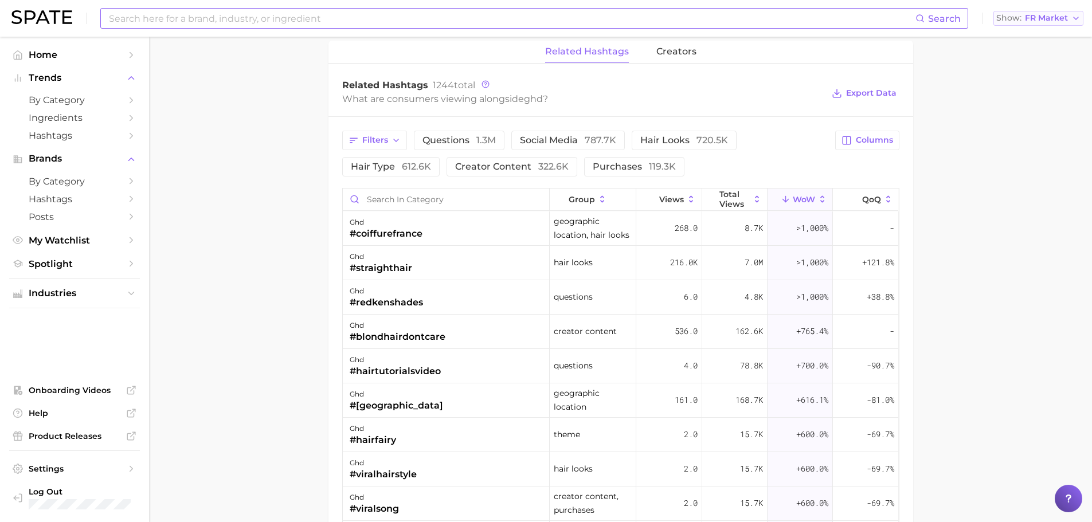
click at [1047, 15] on span "FR Market" at bounding box center [1045, 18] width 43 height 6
click at [1029, 130] on button "Global" at bounding box center [1043, 140] width 100 height 21
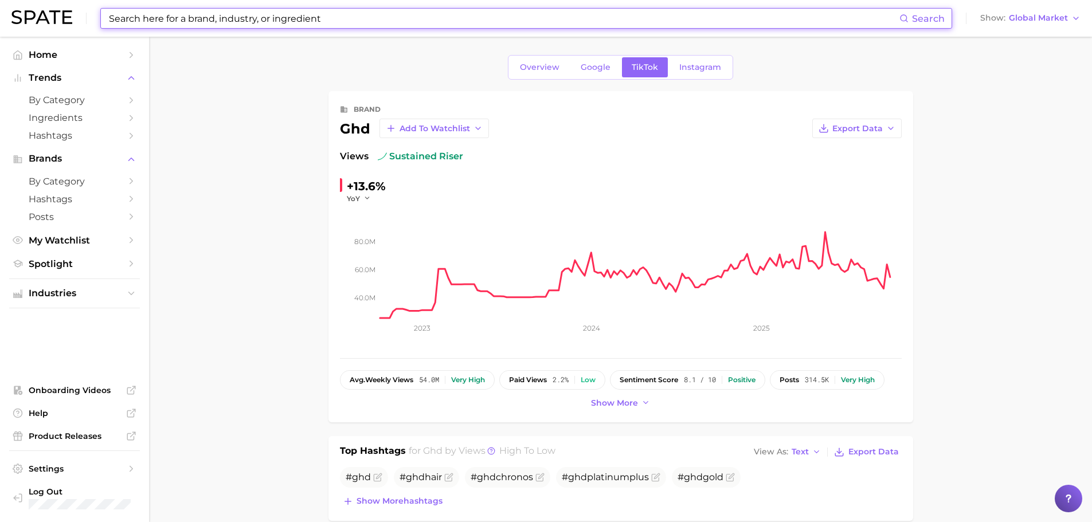
click at [358, 18] on input at bounding box center [503, 18] width 791 height 19
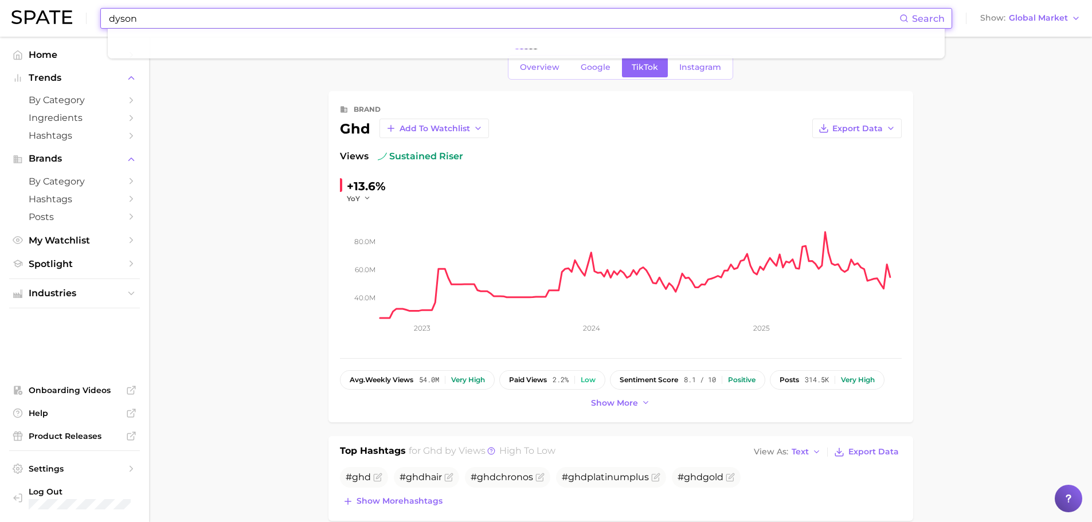
type input "dyson"
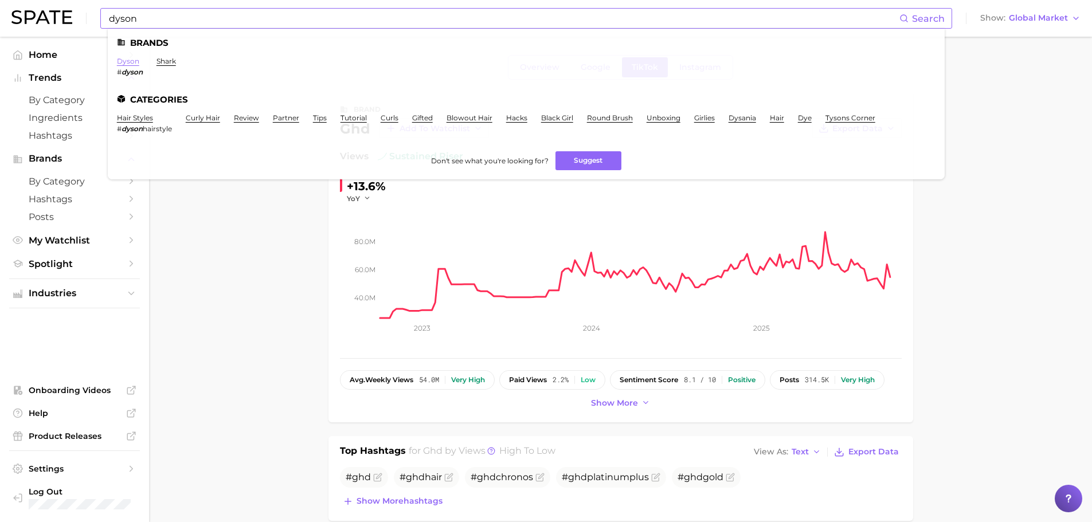
click at [124, 60] on link "dyson" at bounding box center [128, 61] width 22 height 9
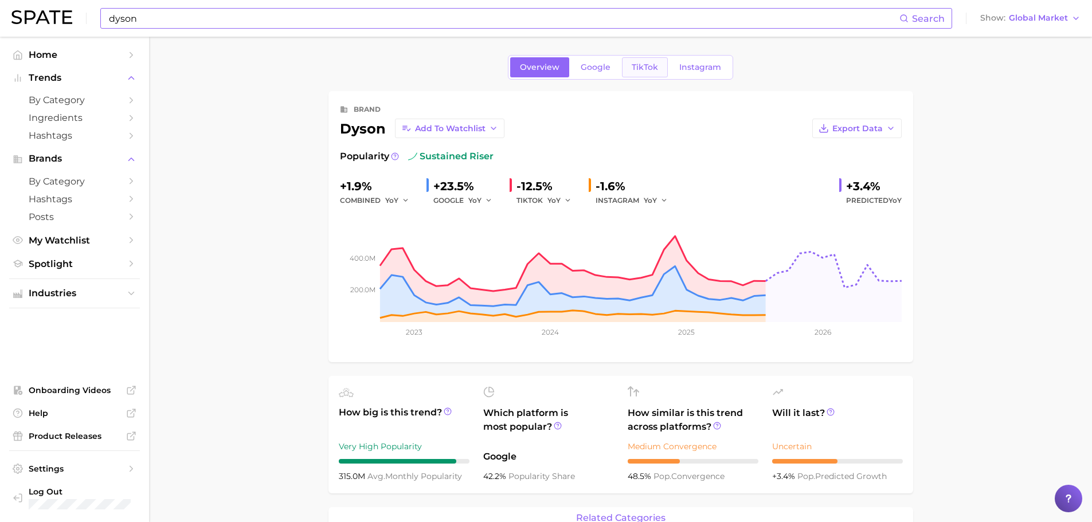
click at [645, 60] on link "TikTok" at bounding box center [645, 67] width 46 height 20
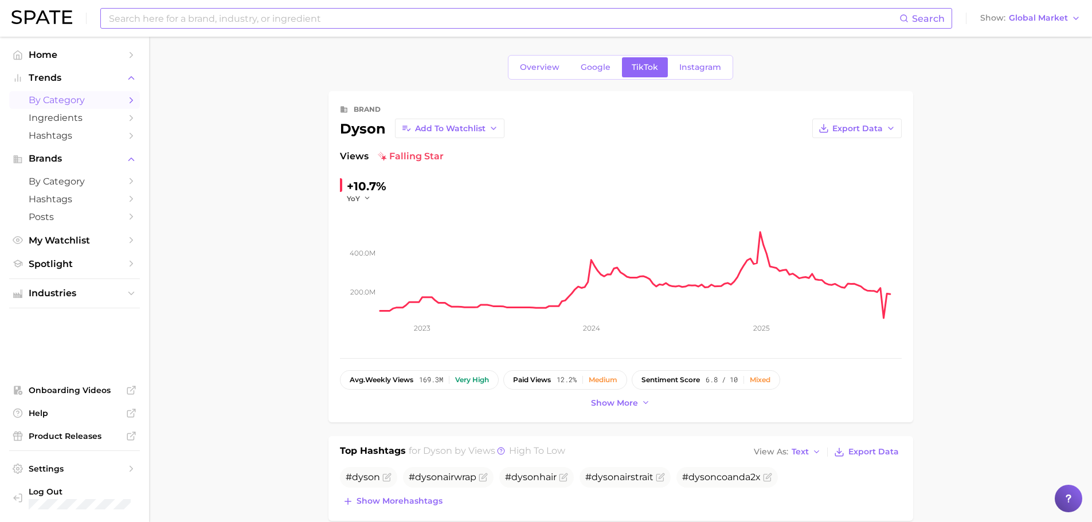
click at [90, 99] on span "by Category" at bounding box center [75, 100] width 92 height 11
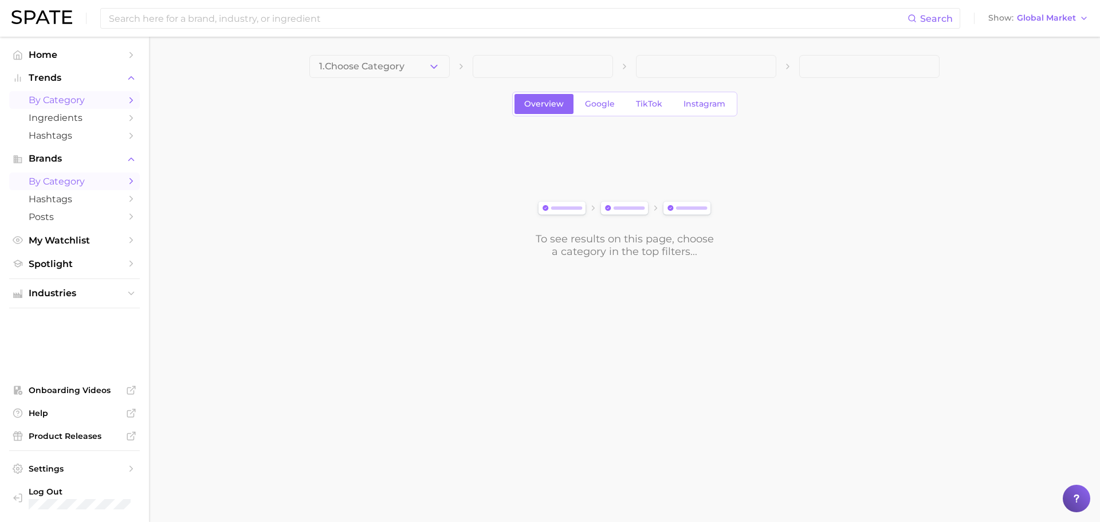
click at [89, 180] on span "by Category" at bounding box center [75, 181] width 92 height 11
click at [379, 54] on main "Choose Category Overview Google TikTok Instagram To see results on this page, c…" at bounding box center [624, 176] width 951 height 278
click at [386, 65] on span "Choose Category" at bounding box center [359, 66] width 80 height 10
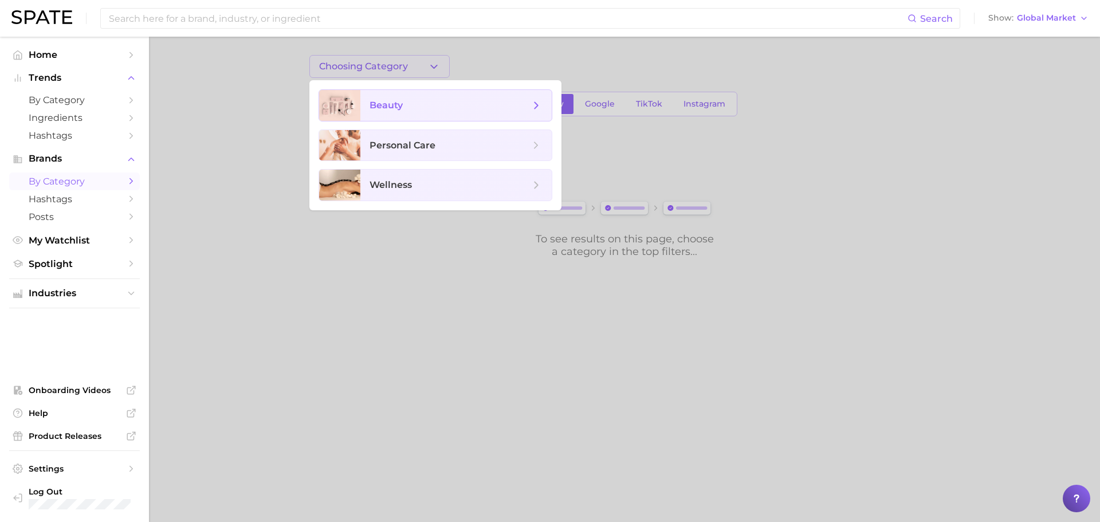
click at [413, 100] on span "beauty" at bounding box center [450, 105] width 160 height 13
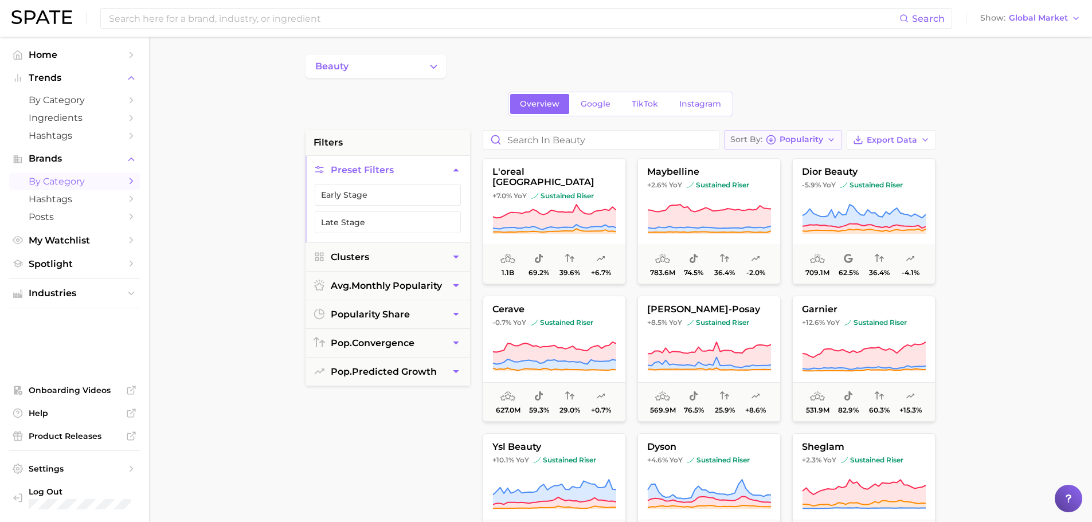
click at [820, 136] on span "Popularity" at bounding box center [801, 139] width 44 height 6
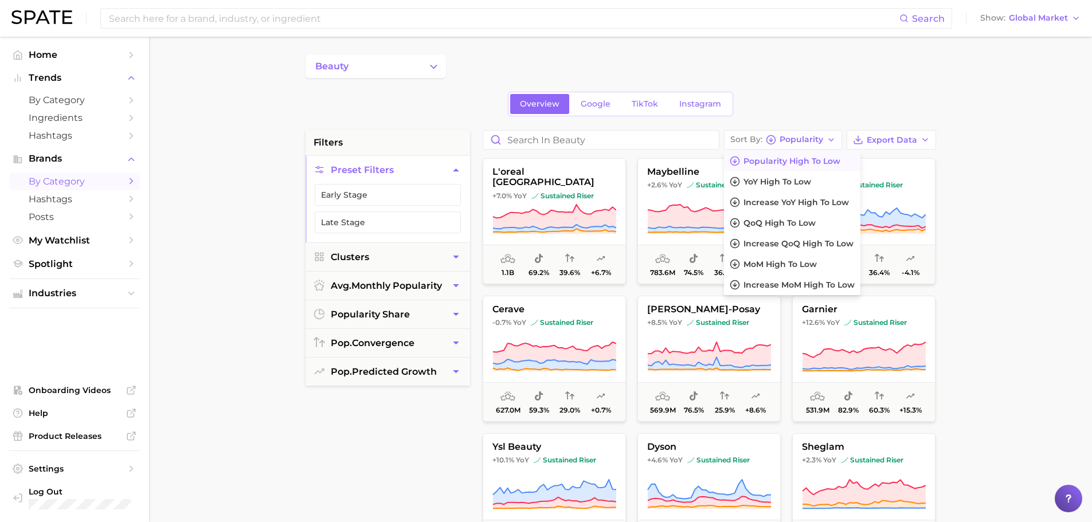
click at [795, 65] on div "beauty" at bounding box center [620, 66] width 630 height 23
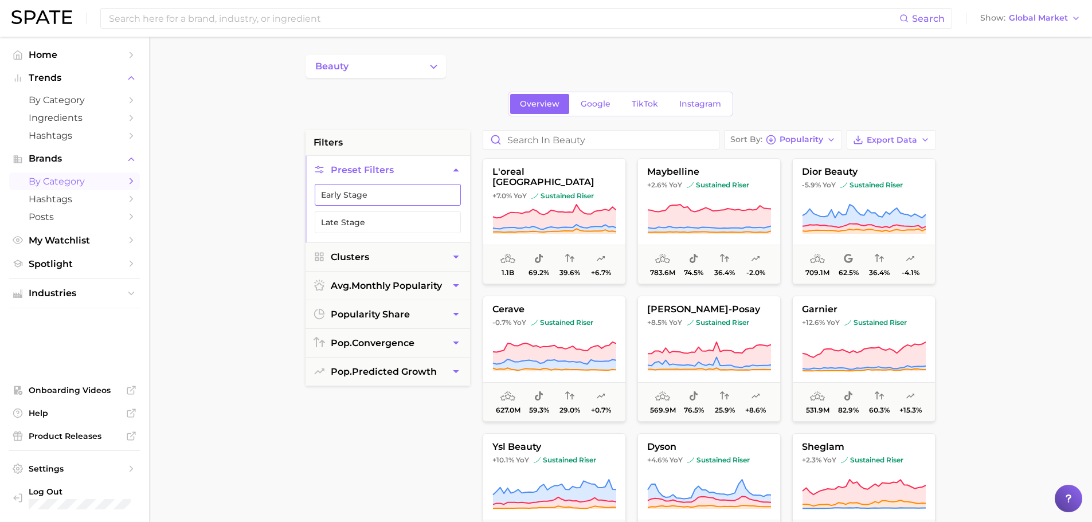
click at [398, 184] on button "Early Stage" at bounding box center [388, 195] width 146 height 22
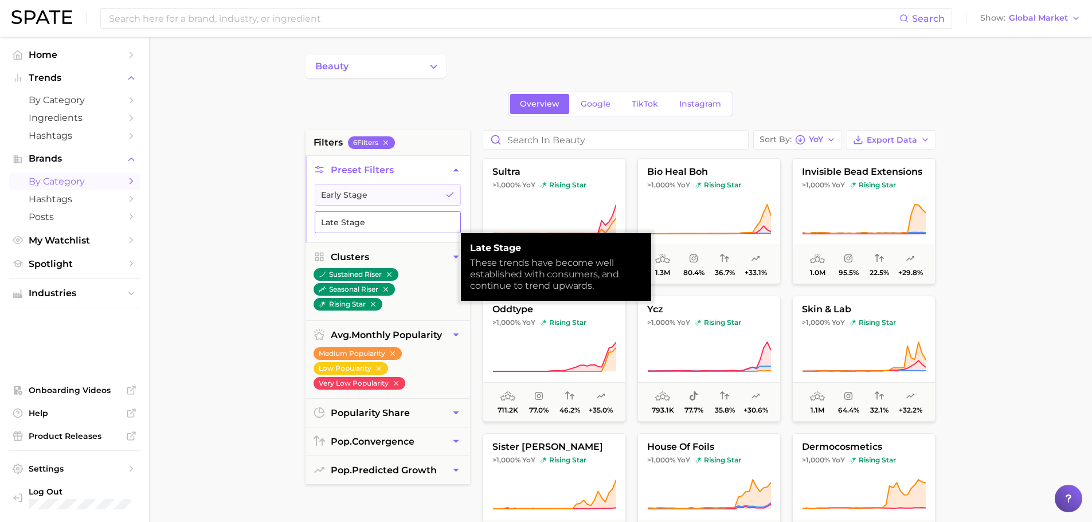
click at [362, 218] on button "Late Stage" at bounding box center [388, 222] width 146 height 22
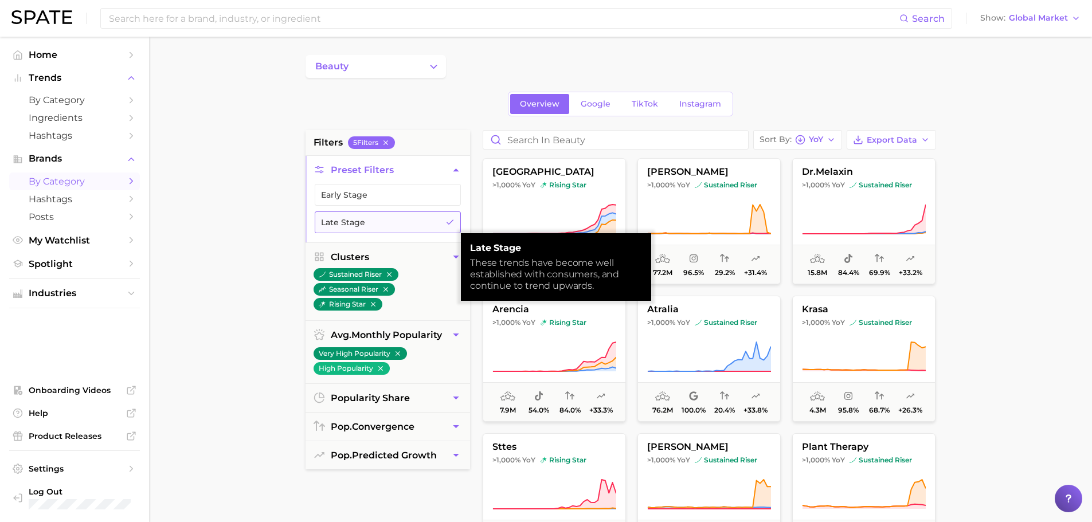
click at [362, 218] on button "Late Stage" at bounding box center [388, 222] width 146 height 22
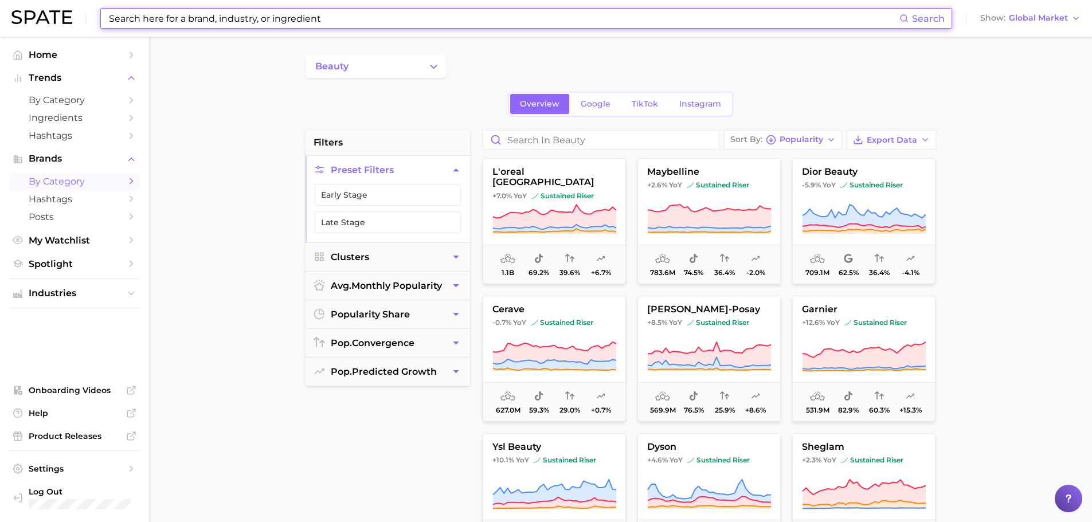
click at [474, 20] on input at bounding box center [503, 18] width 791 height 19
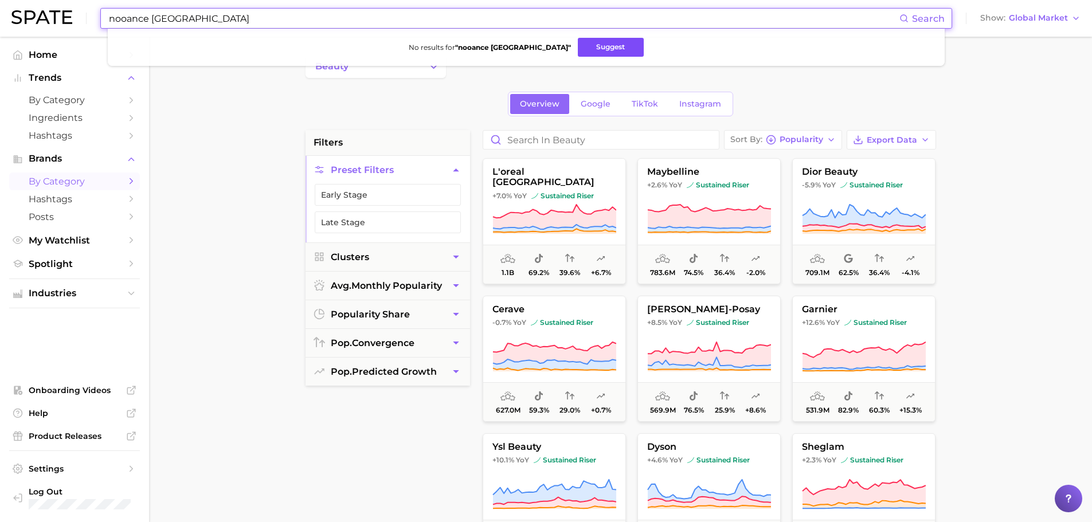
type input "nooance [GEOGRAPHIC_DATA]"
click at [578, 52] on button "Suggest" at bounding box center [611, 47] width 66 height 19
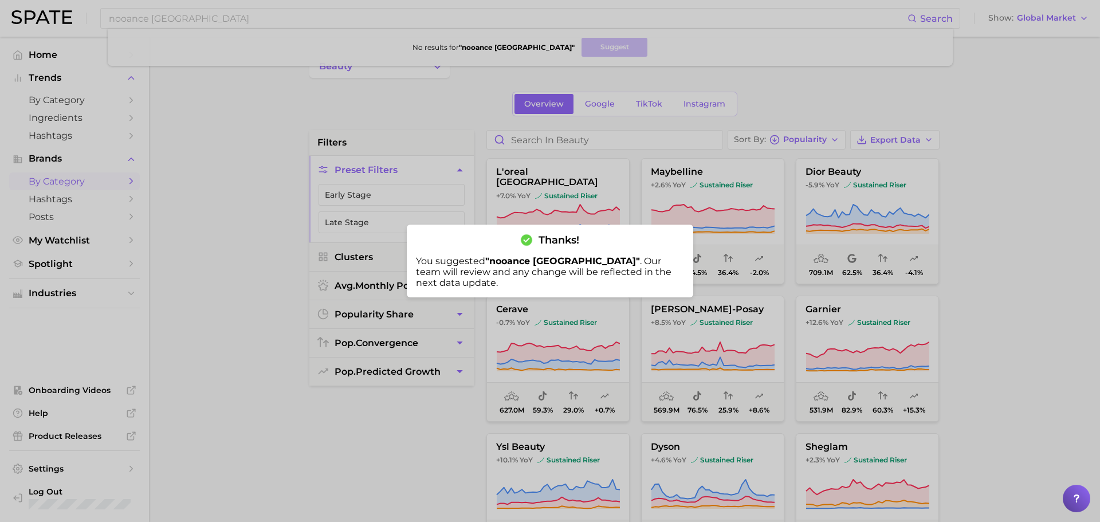
click at [251, 140] on div at bounding box center [550, 261] width 1100 height 522
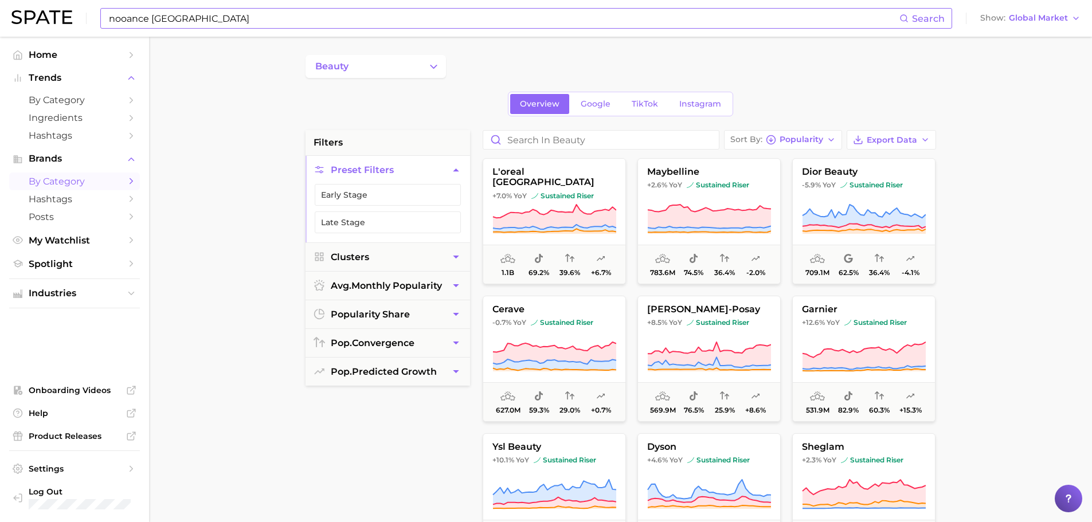
click at [186, 18] on input "nooance [GEOGRAPHIC_DATA]" at bounding box center [503, 18] width 791 height 19
drag, startPoint x: 186, startPoint y: 18, endPoint x: 103, endPoint y: 11, distance: 83.9
click at [103, 11] on div "nooance paris Search No results for " nooance paris " Suggest" at bounding box center [525, 18] width 851 height 21
click at [147, 186] on nav "Home Trends by Category Ingredients Hashtags Brands by Category Hashtags Posts …" at bounding box center [74, 279] width 149 height 485
click at [74, 91] on li "Trends by Category Ingredients Hashtags" at bounding box center [74, 106] width 131 height 75
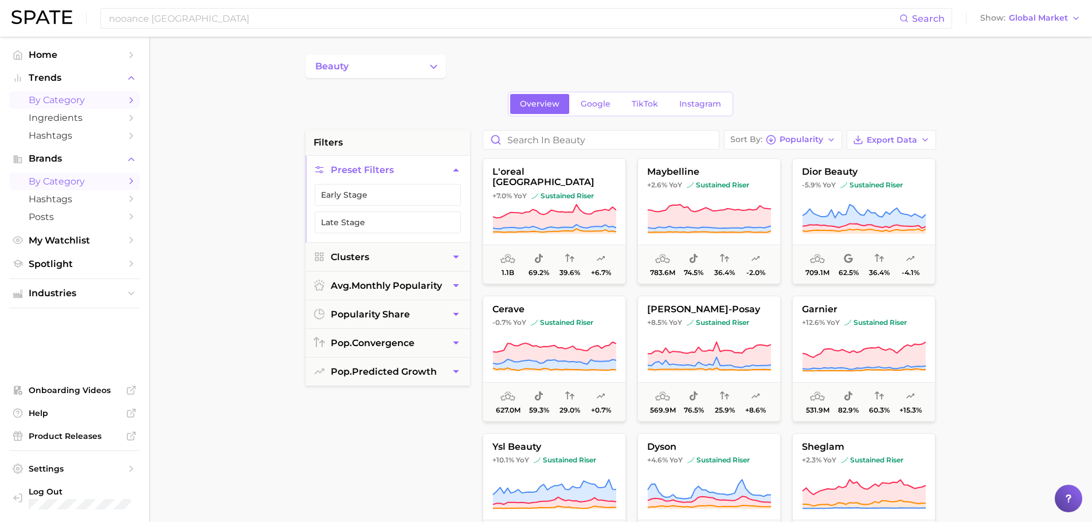
click at [84, 99] on span "by Category" at bounding box center [75, 100] width 92 height 11
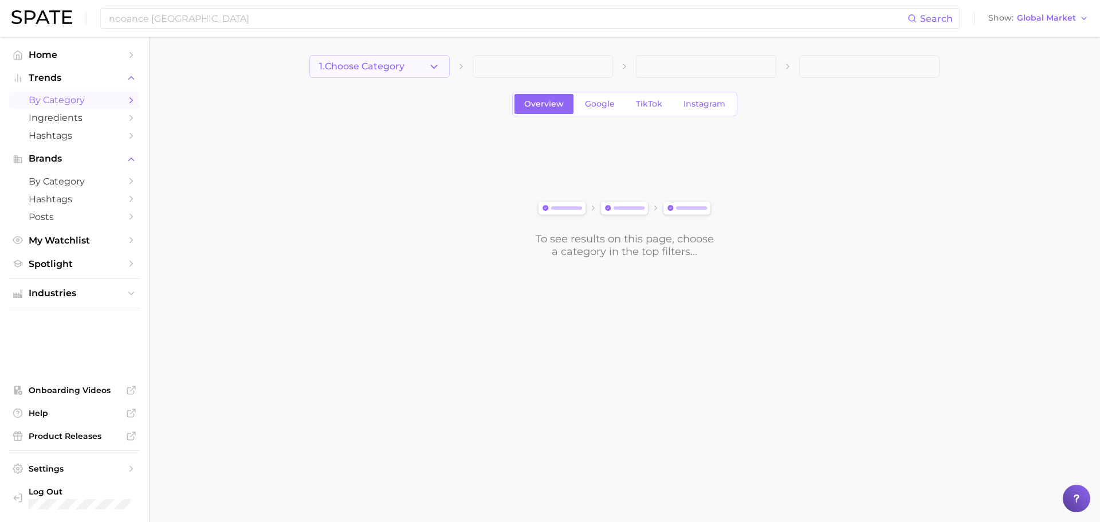
click at [429, 61] on icon "button" at bounding box center [434, 67] width 12 height 12
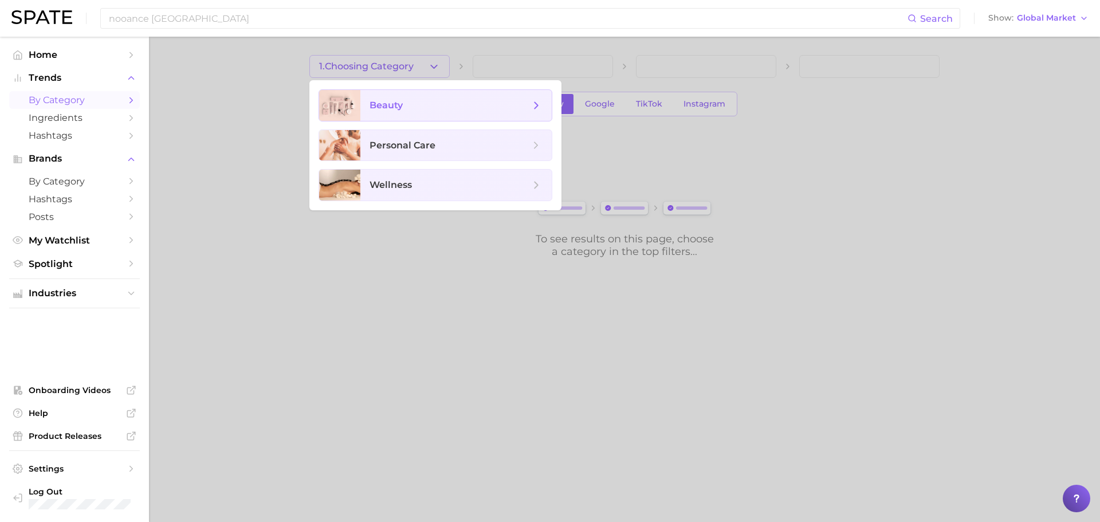
click at [442, 108] on span "beauty" at bounding box center [450, 105] width 160 height 13
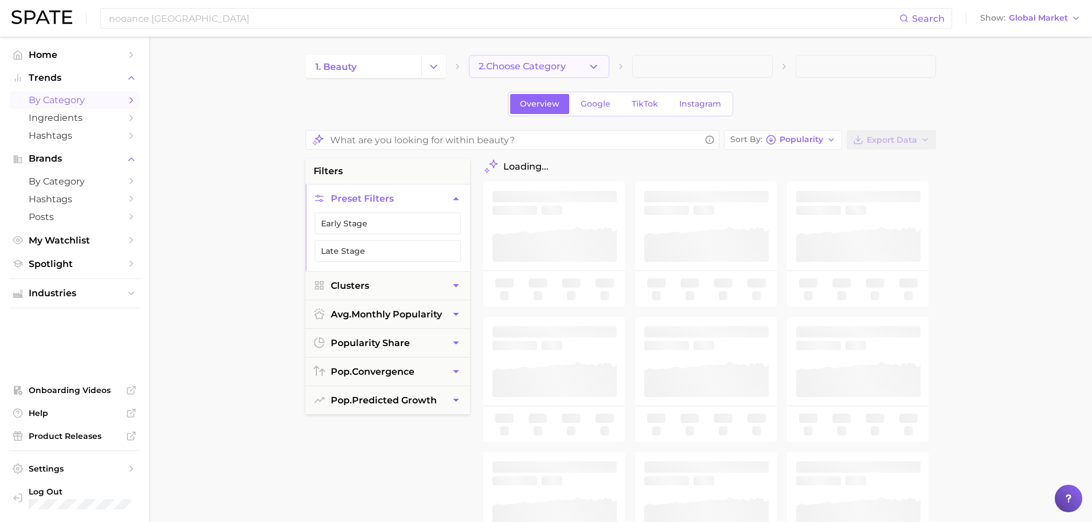
click at [540, 70] on span "2. Choose Category" at bounding box center [521, 66] width 87 height 10
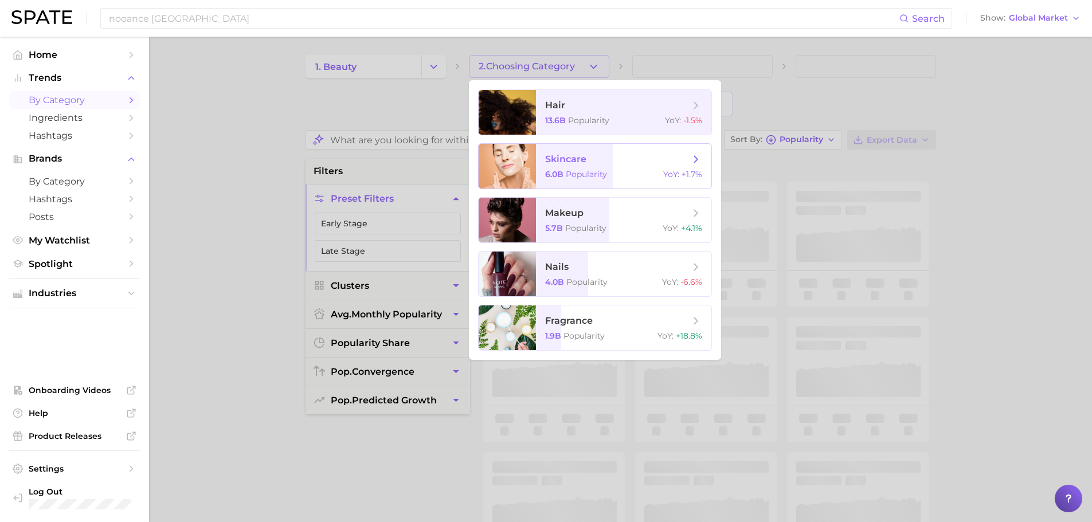
click at [580, 156] on span "skincare" at bounding box center [565, 159] width 41 height 11
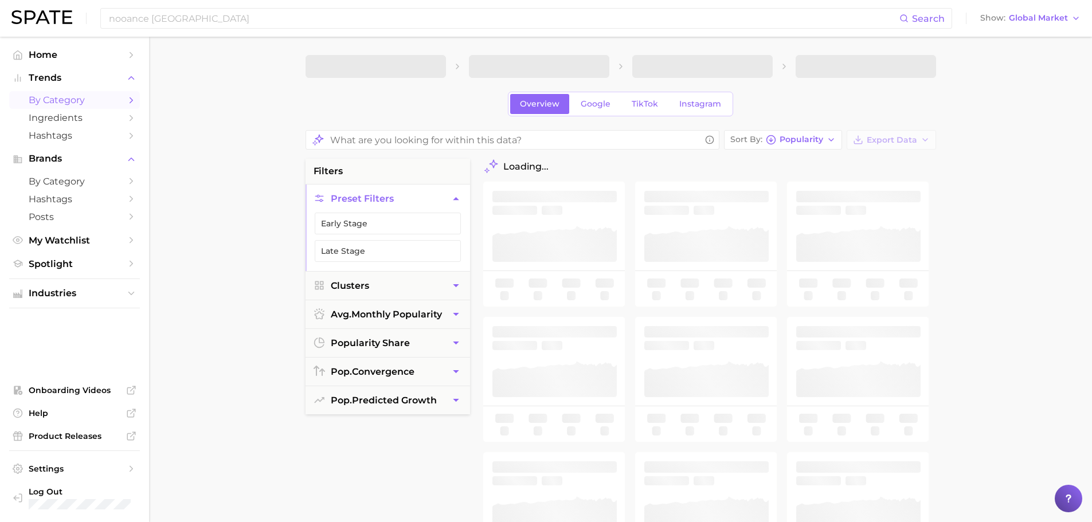
click at [706, 68] on span at bounding box center [702, 66] width 140 height 23
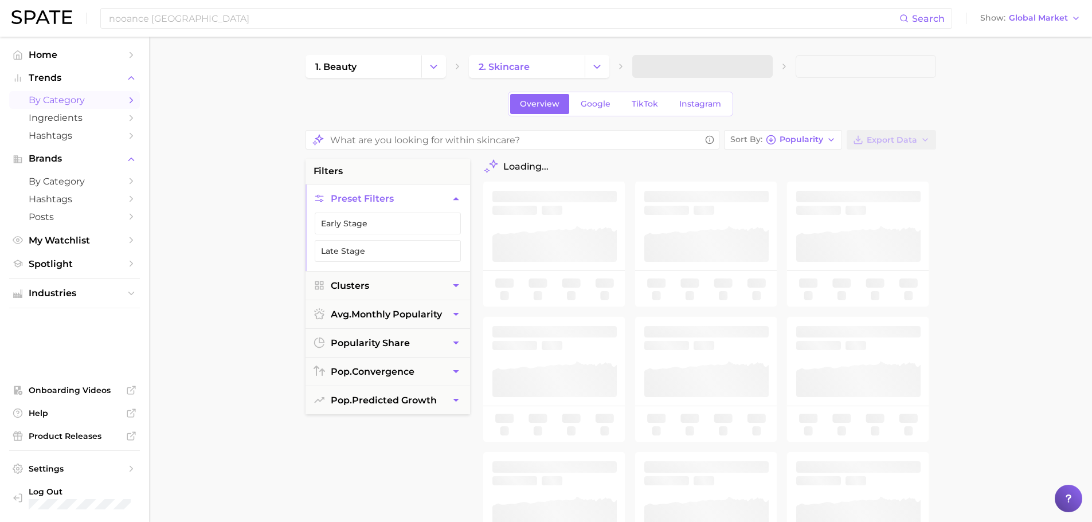
click at [706, 68] on span at bounding box center [702, 66] width 140 height 23
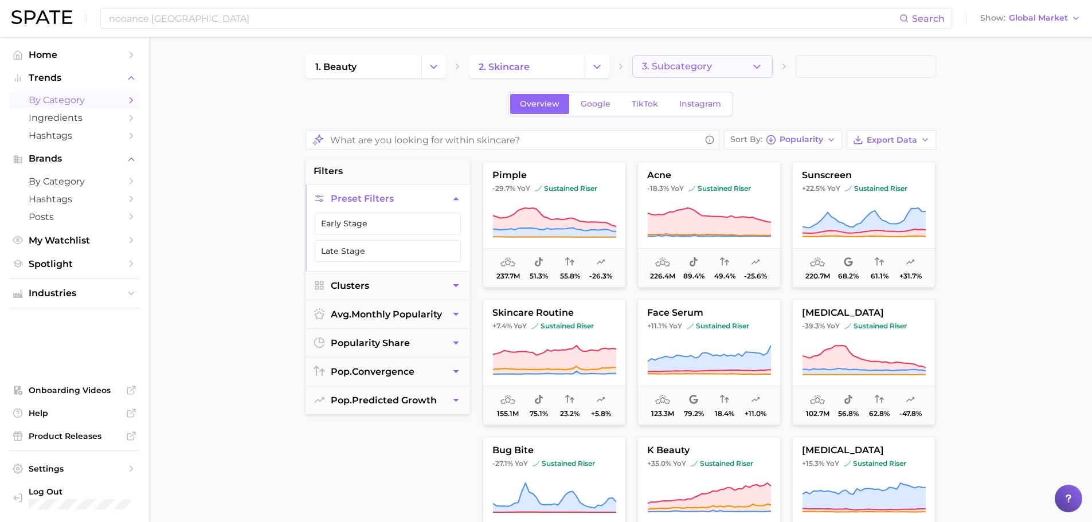
click at [694, 68] on span "3. Subcategory" at bounding box center [677, 66] width 70 height 10
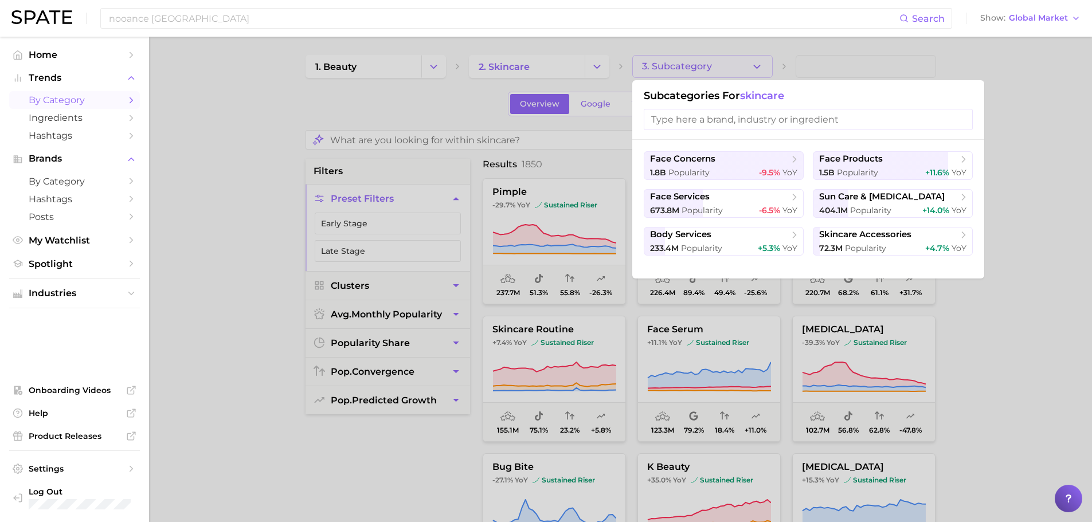
click at [971, 325] on div at bounding box center [546, 261] width 1092 height 522
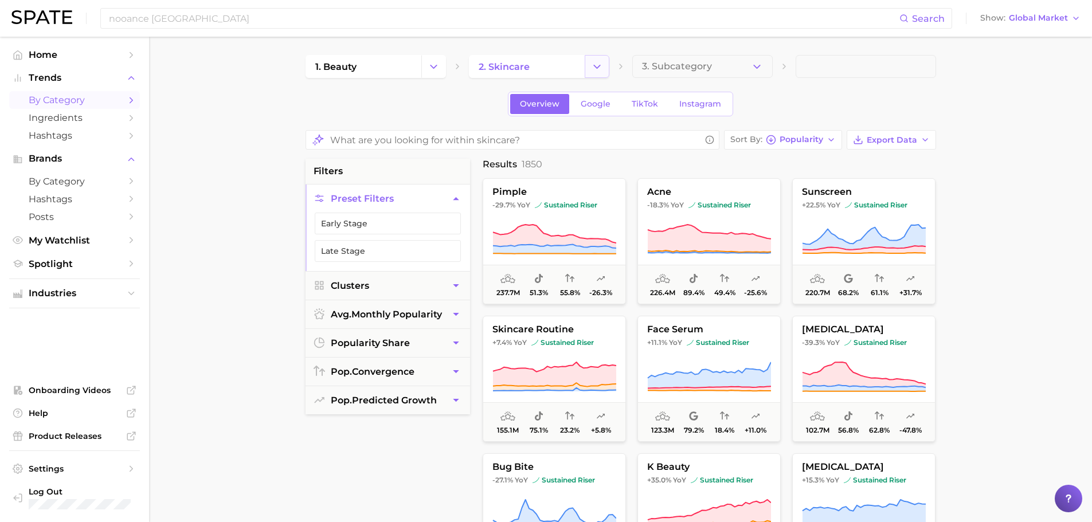
click at [601, 61] on icon "Change Category" at bounding box center [597, 67] width 12 height 12
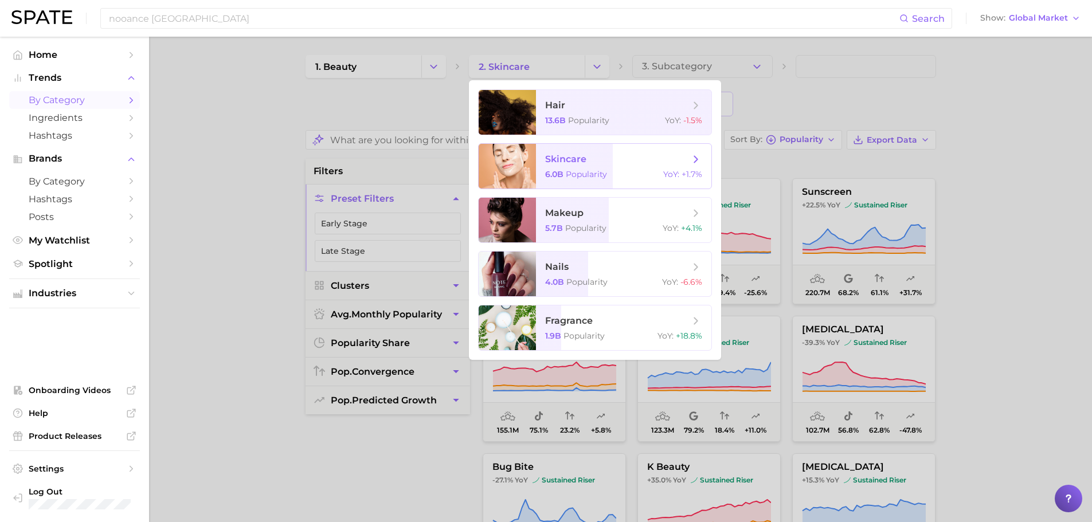
click at [606, 169] on span "Popularity" at bounding box center [586, 174] width 41 height 10
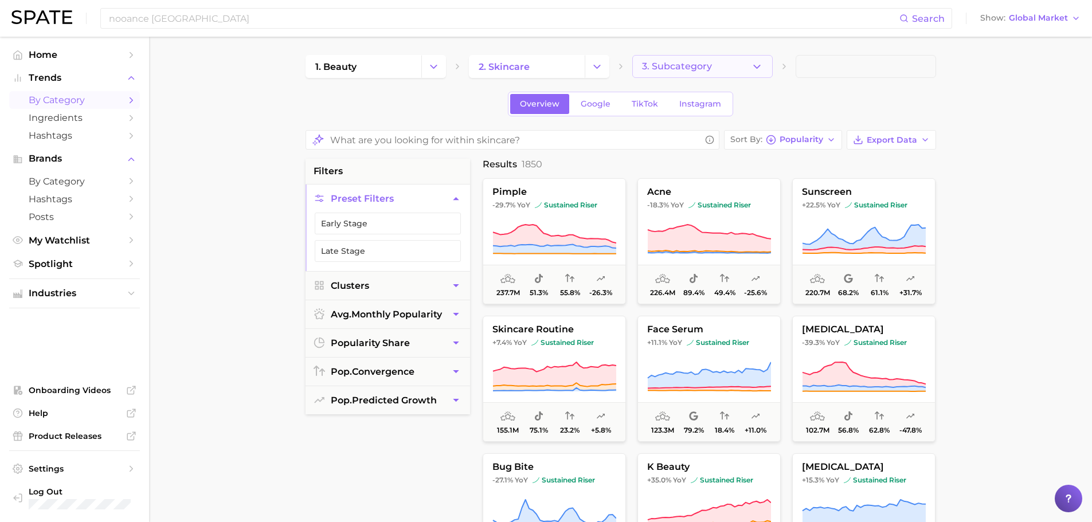
click at [710, 65] on span "3. Subcategory" at bounding box center [677, 66] width 70 height 10
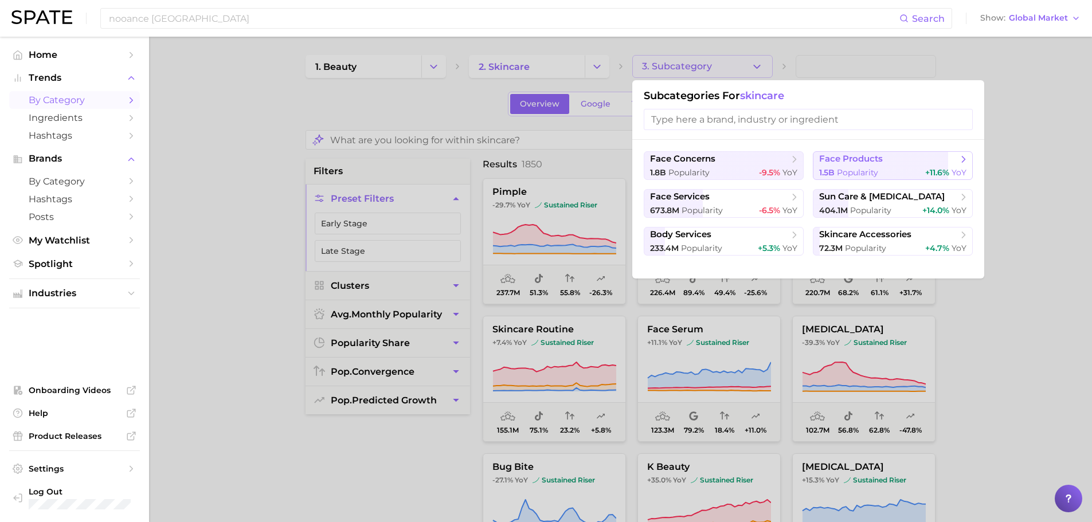
click at [893, 160] on span "face products" at bounding box center [888, 159] width 139 height 11
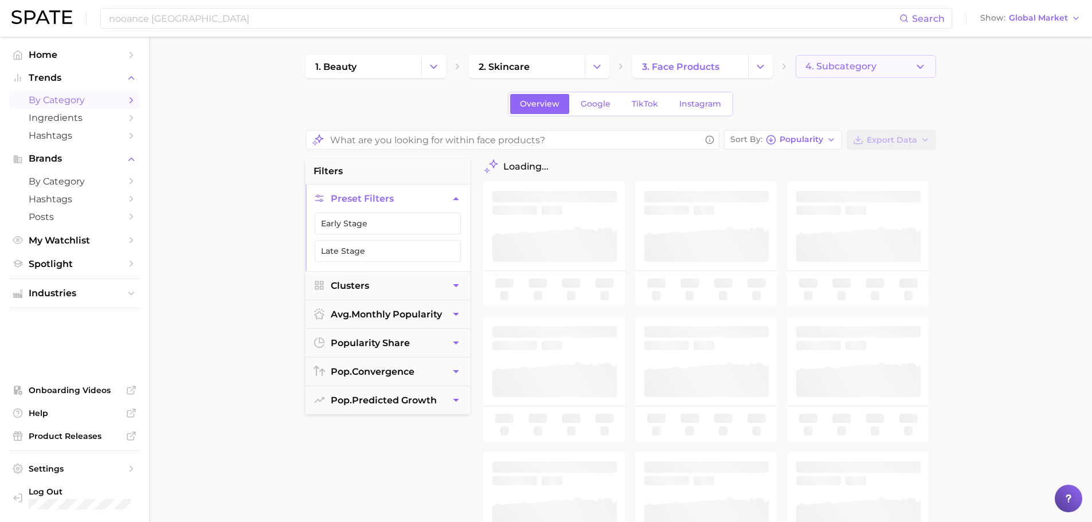
click at [878, 70] on button "4. Subcategory" at bounding box center [865, 66] width 140 height 23
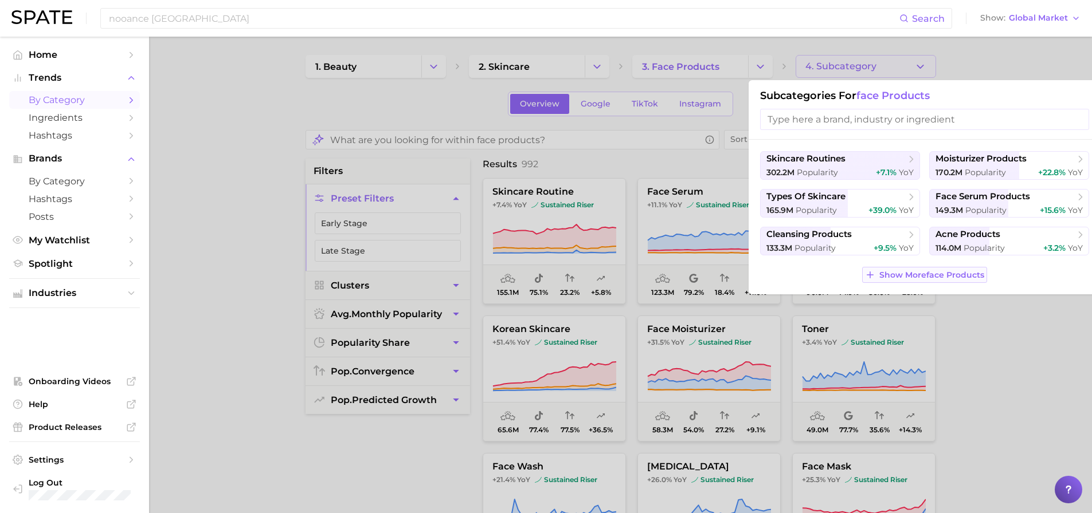
click at [926, 274] on span "Show More face products" at bounding box center [931, 275] width 105 height 10
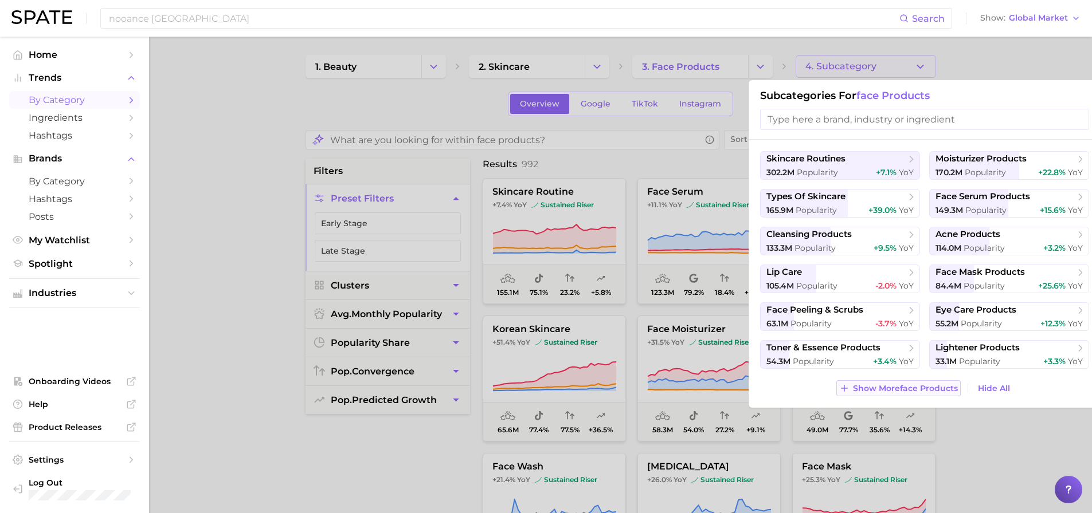
click at [905, 385] on span "Show More face products" at bounding box center [905, 389] width 105 height 10
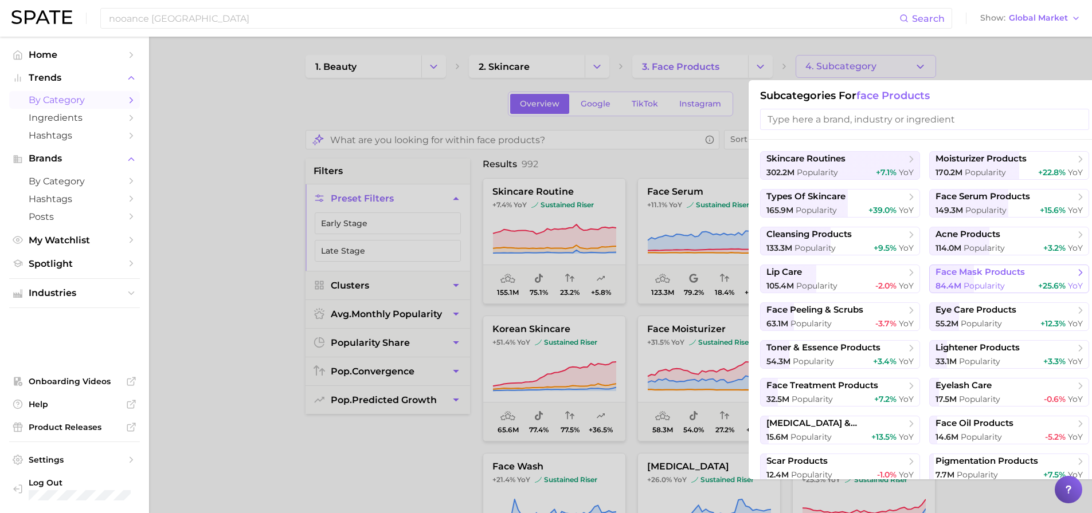
click at [981, 276] on span "face mask products" at bounding box center [979, 272] width 89 height 11
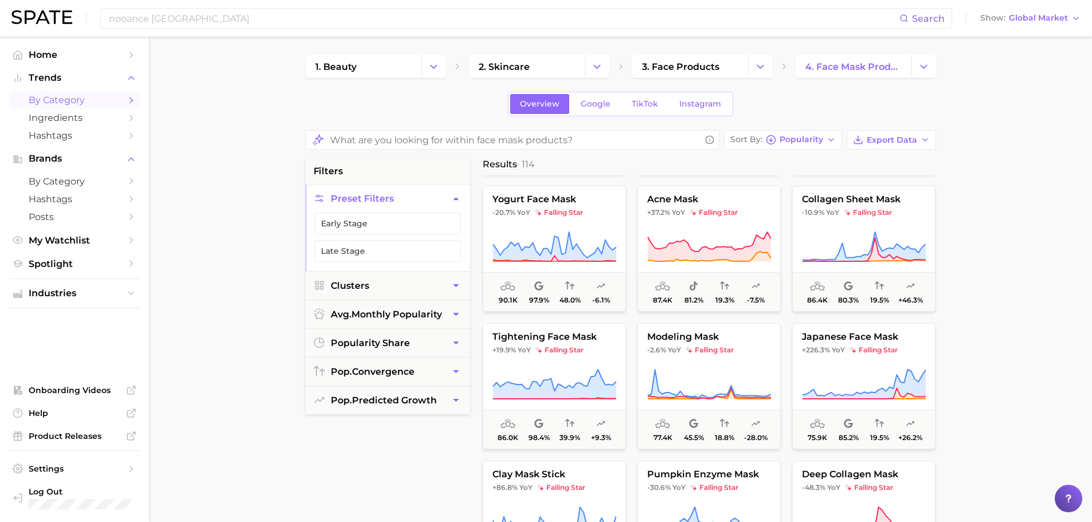
scroll to position [2056, 0]
click at [323, 23] on input "nooance [GEOGRAPHIC_DATA]" at bounding box center [503, 18] width 791 height 19
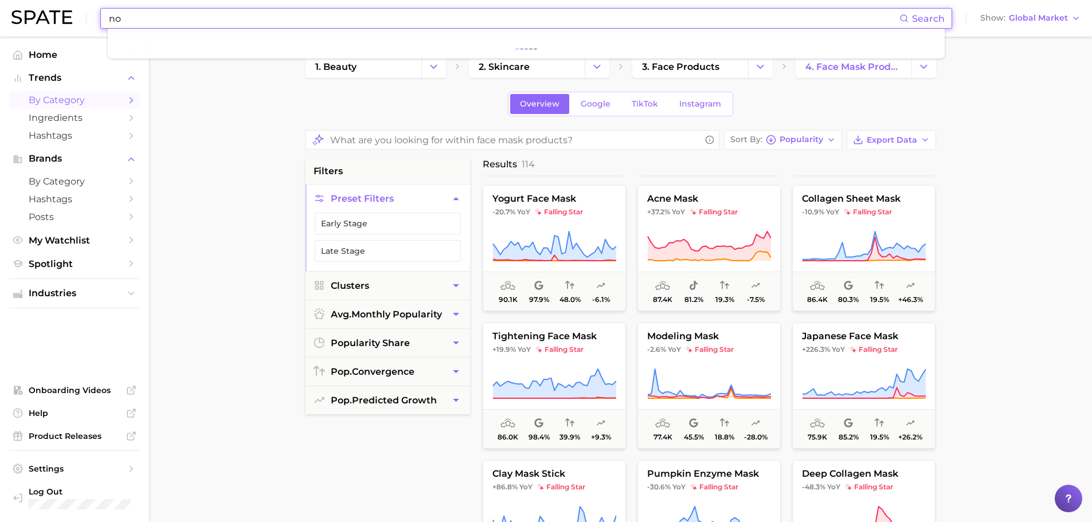
type input "n"
type input "LED mask"
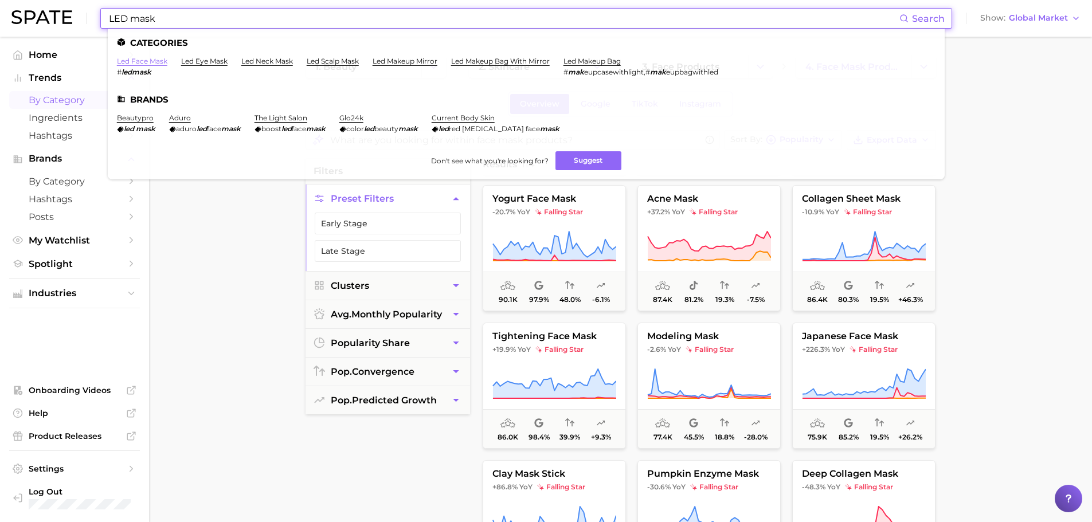
click at [146, 60] on link "led face mask" at bounding box center [142, 61] width 50 height 9
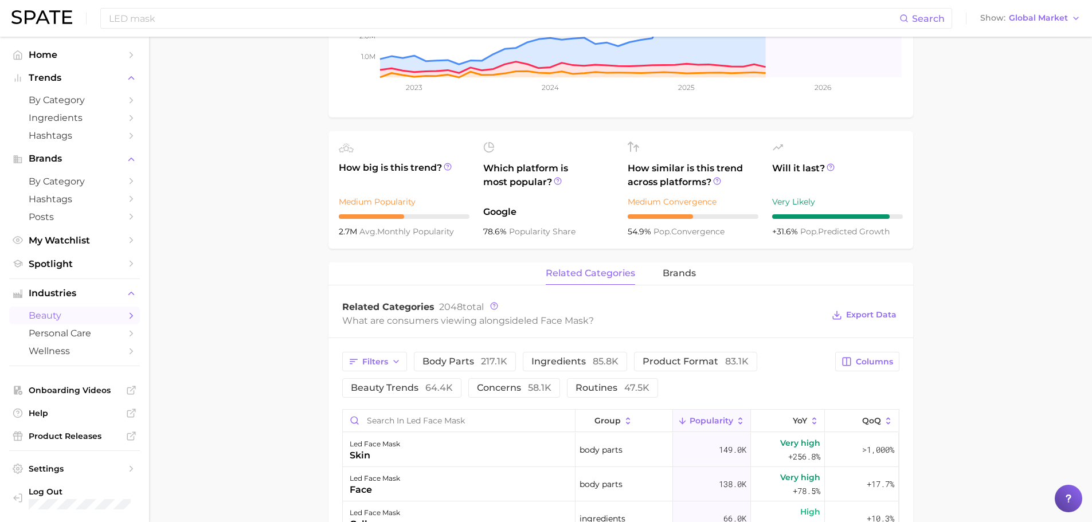
scroll to position [315, 0]
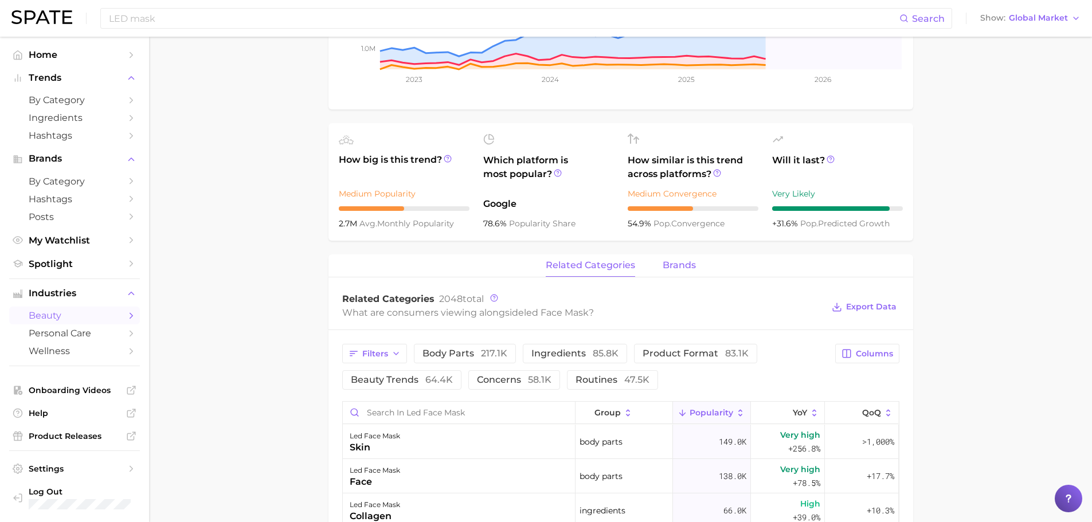
click at [686, 265] on span "brands" at bounding box center [678, 265] width 33 height 10
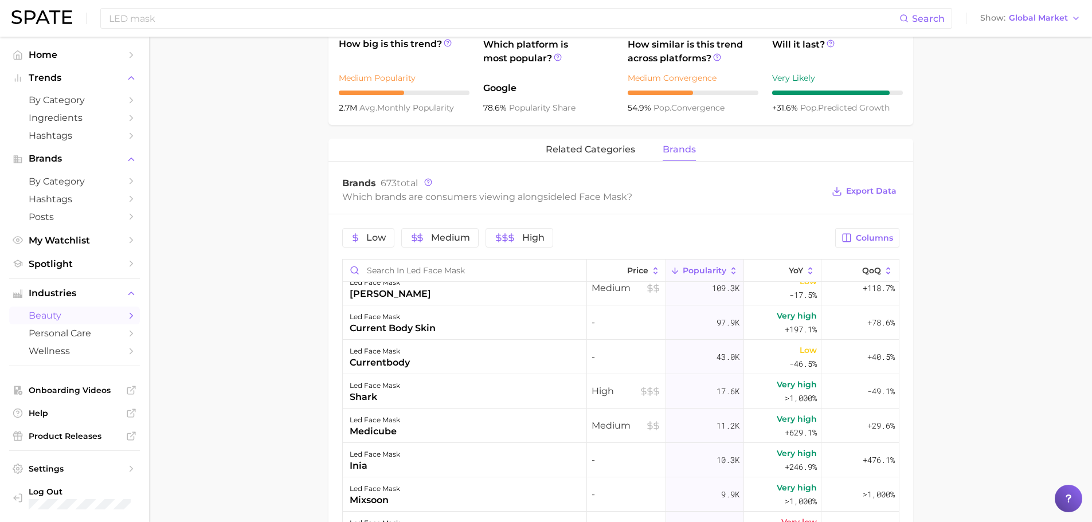
scroll to position [0, 0]
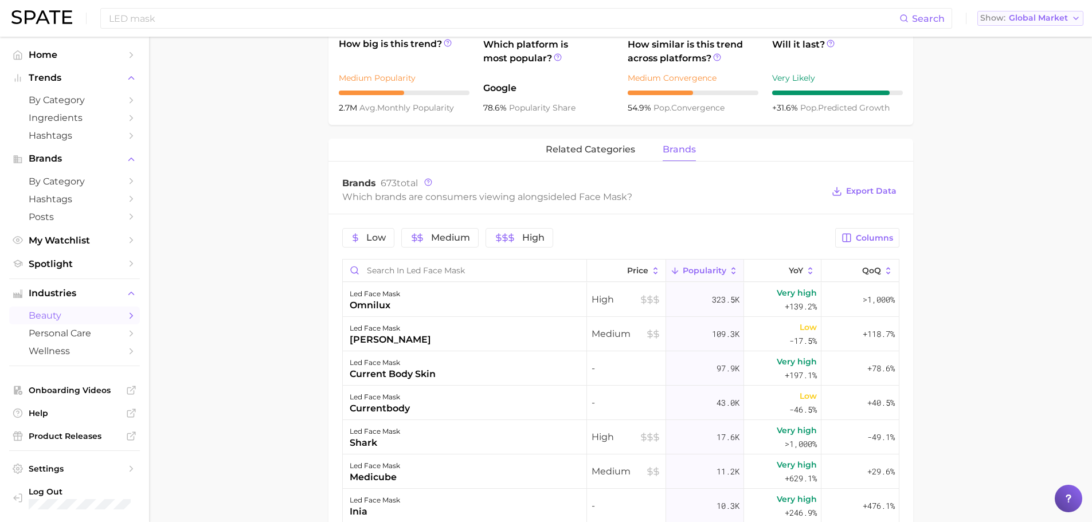
click at [1060, 19] on span "Global Market" at bounding box center [1037, 18] width 59 height 6
click at [1031, 37] on span "[GEOGRAPHIC_DATA]" at bounding box center [1027, 37] width 89 height 10
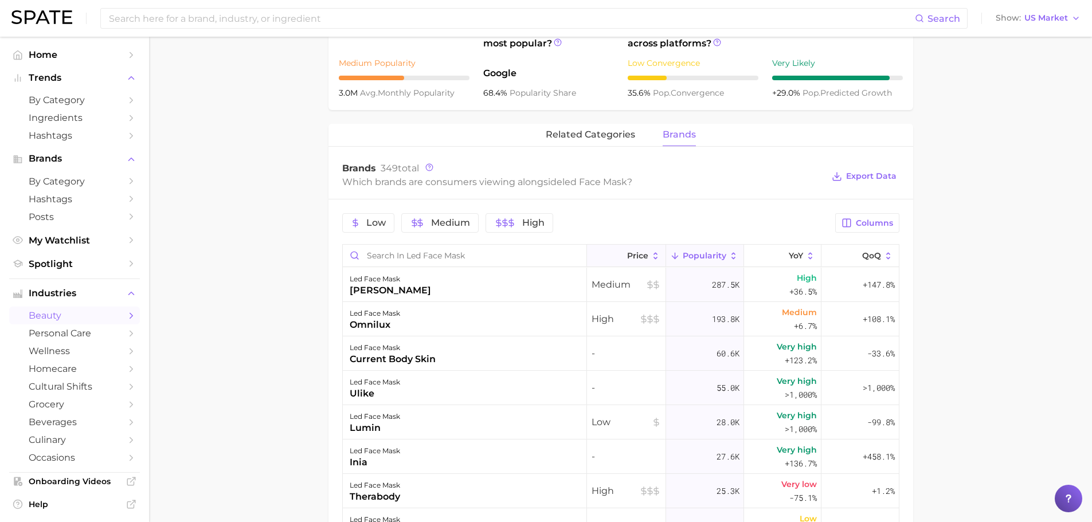
scroll to position [443, 0]
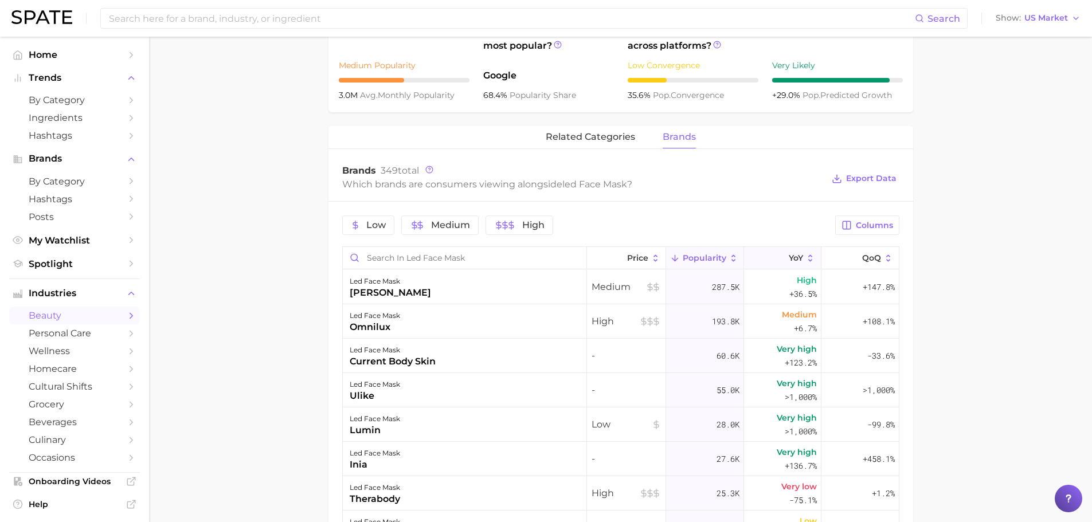
click at [788, 259] on span "YoY" at bounding box center [795, 257] width 14 height 9
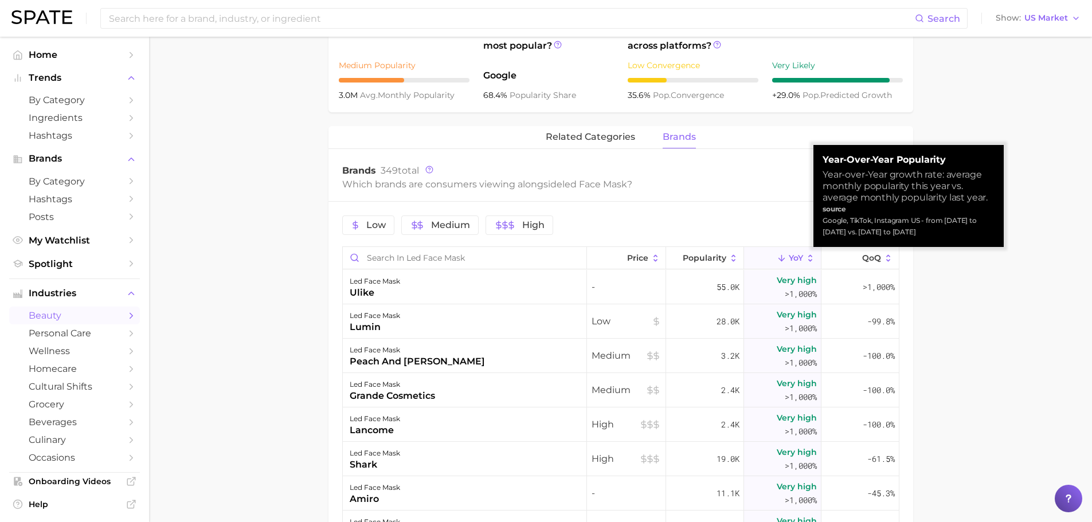
click at [790, 260] on span "YoY" at bounding box center [795, 257] width 14 height 9
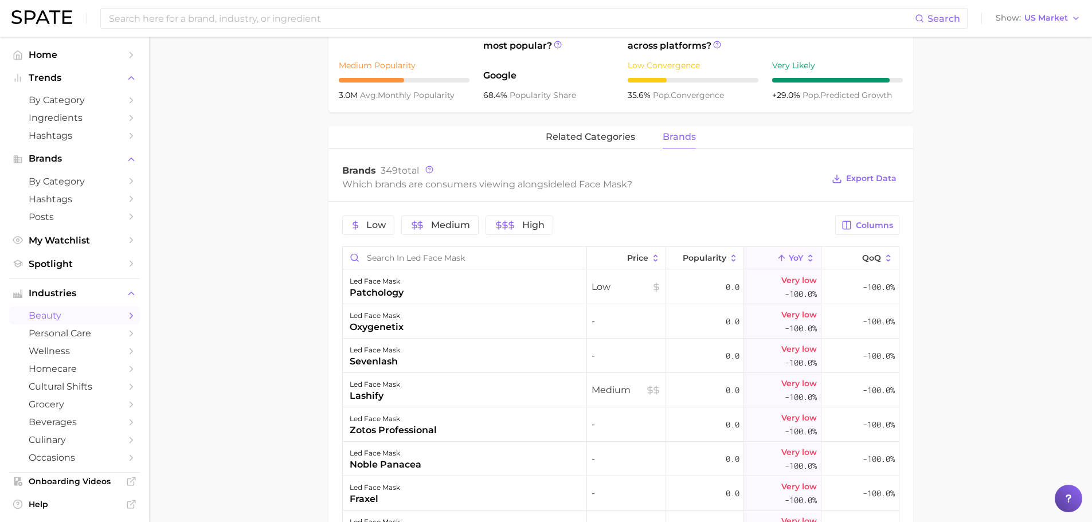
type input "LED mask"
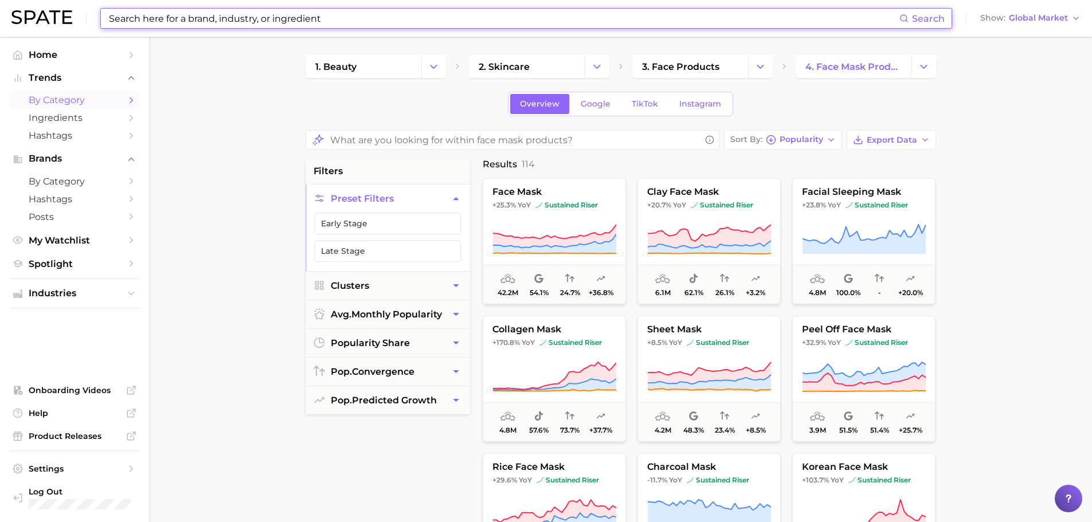
click at [329, 25] on input at bounding box center [503, 18] width 791 height 19
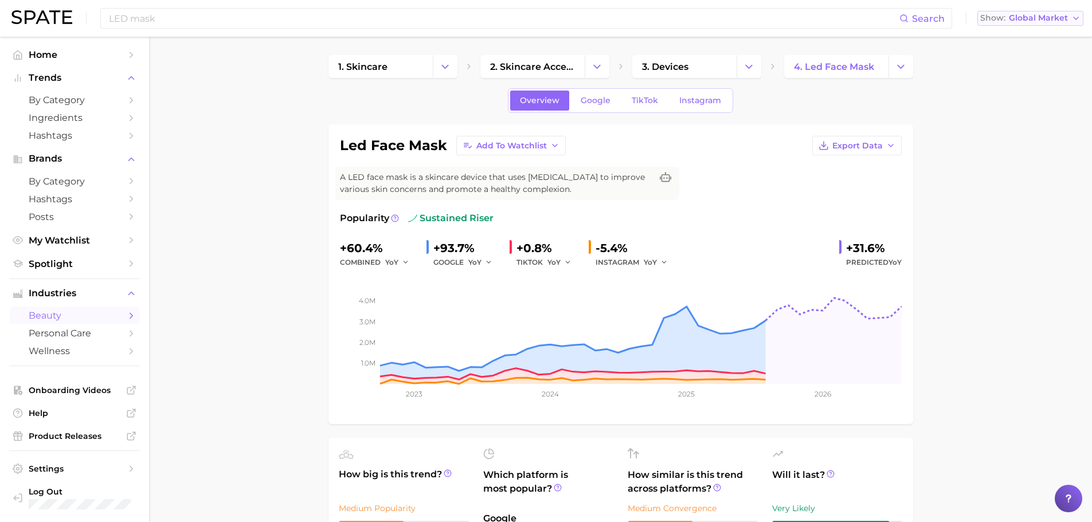
click at [1017, 11] on button "Show Global Market" at bounding box center [1030, 18] width 106 height 15
click at [1024, 32] on span "[GEOGRAPHIC_DATA]" at bounding box center [1027, 37] width 89 height 10
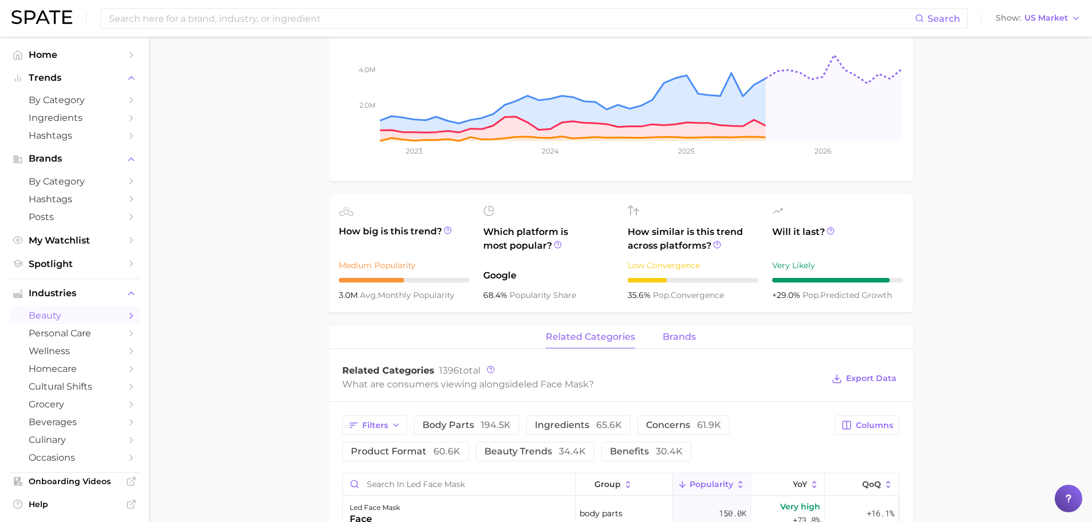
click at [683, 336] on span "brands" at bounding box center [678, 337] width 33 height 10
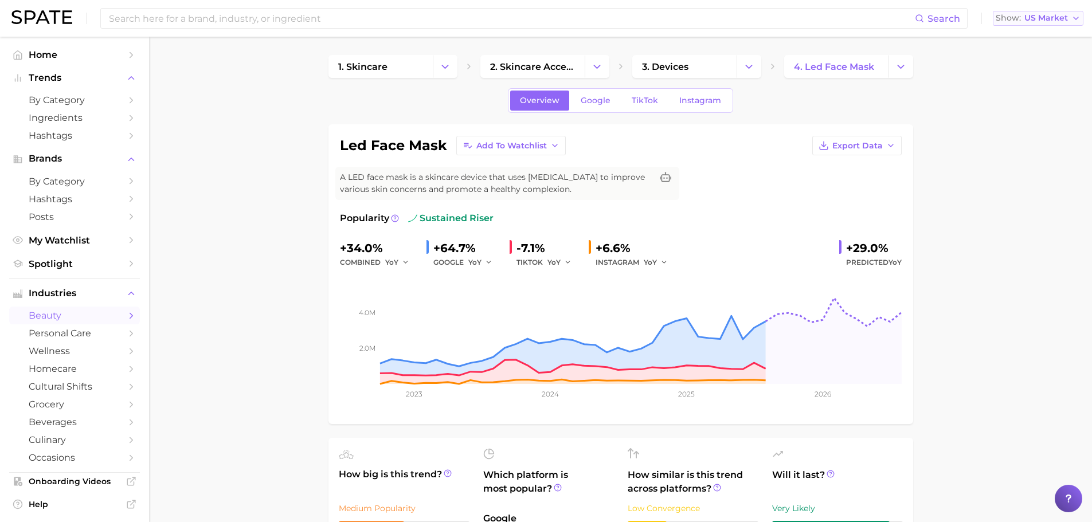
click at [1042, 21] on span "US Market" at bounding box center [1046, 18] width 44 height 6
click at [1032, 61] on span "[GEOGRAPHIC_DATA]" at bounding box center [1042, 58] width 89 height 10
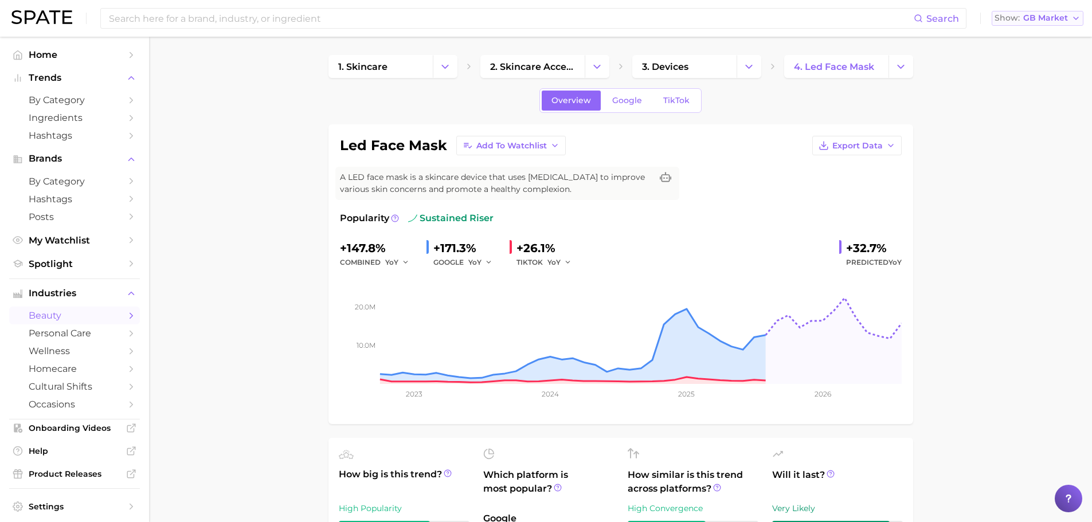
click at [1052, 15] on span "GB Market" at bounding box center [1045, 18] width 45 height 6
click at [1033, 72] on button "[GEOGRAPHIC_DATA]" at bounding box center [1041, 78] width 100 height 21
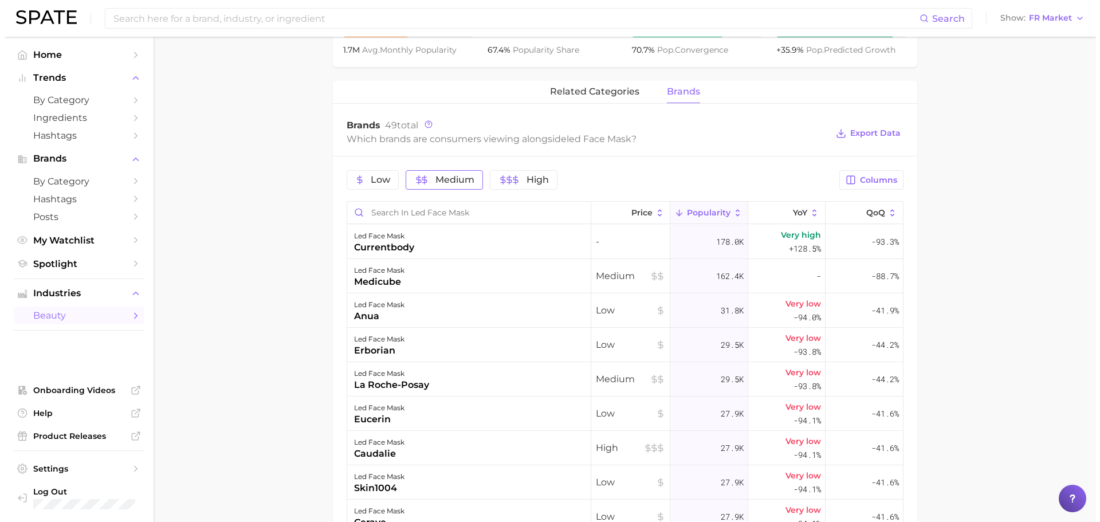
scroll to position [493, 0]
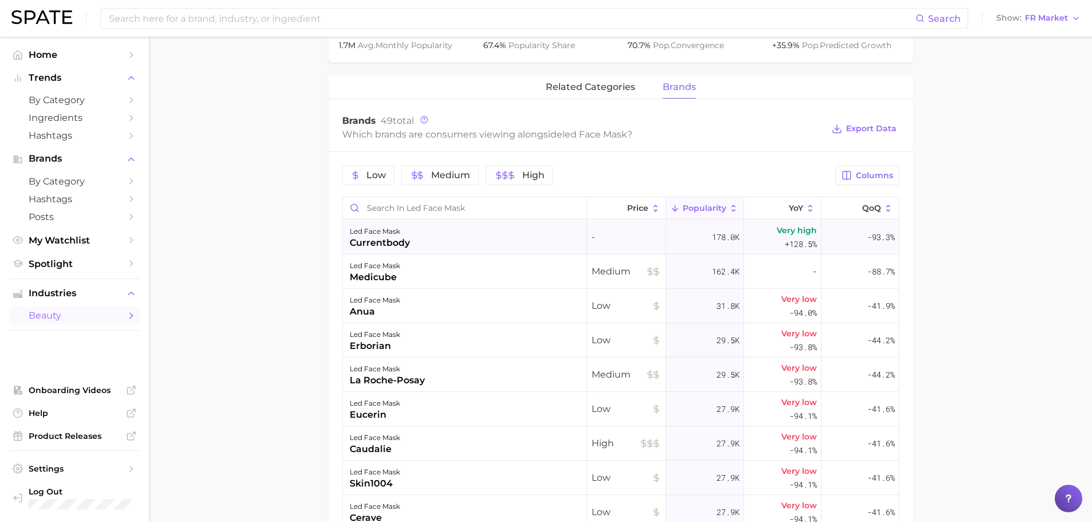
click at [394, 238] on div "currentbody" at bounding box center [380, 243] width 60 height 14
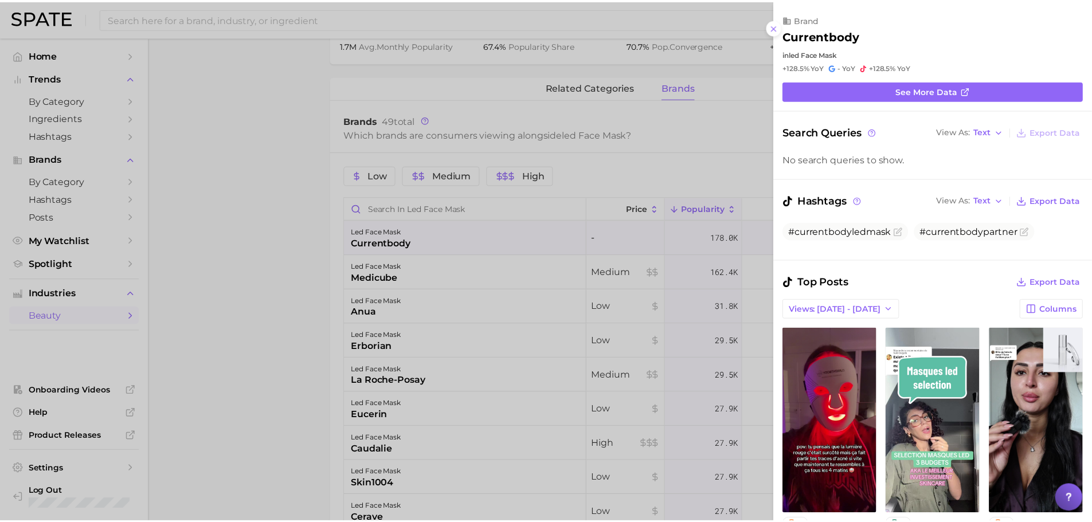
scroll to position [0, 0]
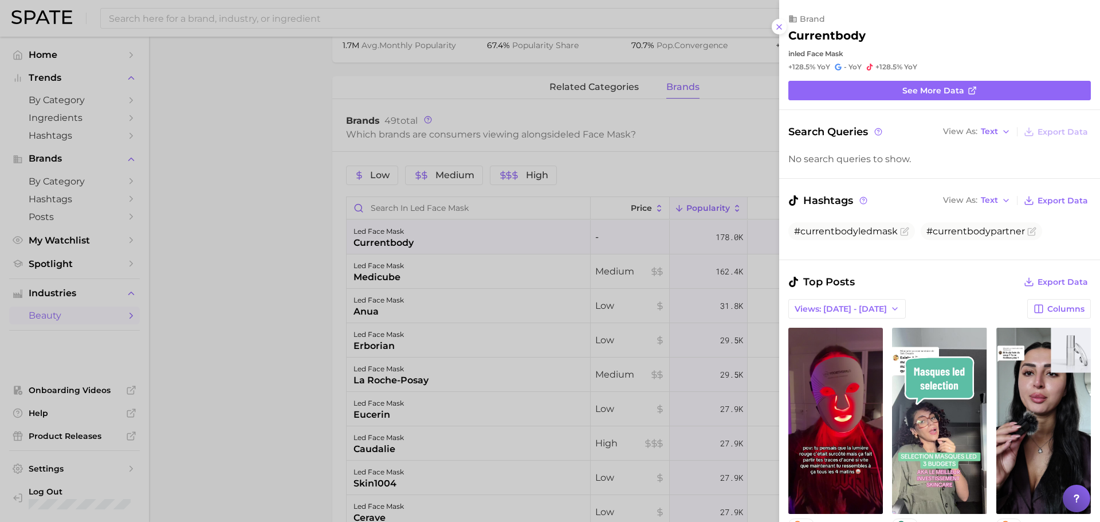
click at [305, 248] on div at bounding box center [550, 261] width 1100 height 522
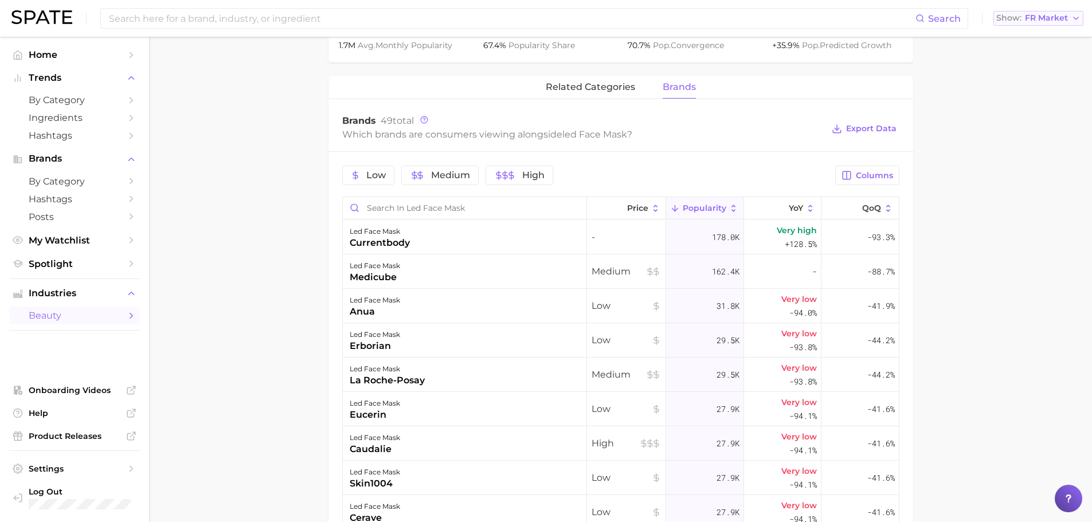
click at [1035, 18] on span "FR Market" at bounding box center [1045, 18] width 43 height 6
click at [1031, 40] on span "[GEOGRAPHIC_DATA]" at bounding box center [1043, 37] width 89 height 10
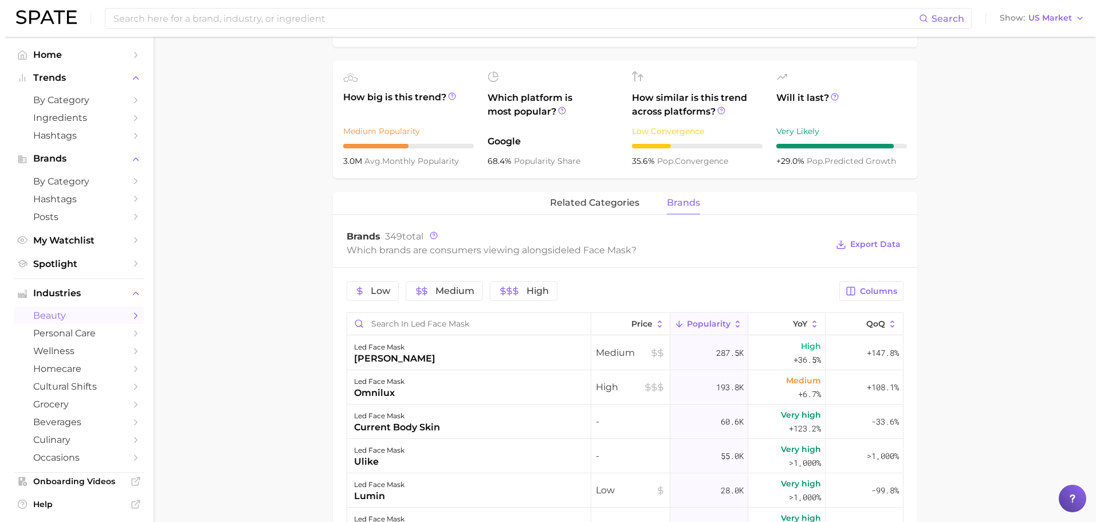
scroll to position [378, 0]
click at [410, 356] on div "[PERSON_NAME]" at bounding box center [390, 358] width 81 height 14
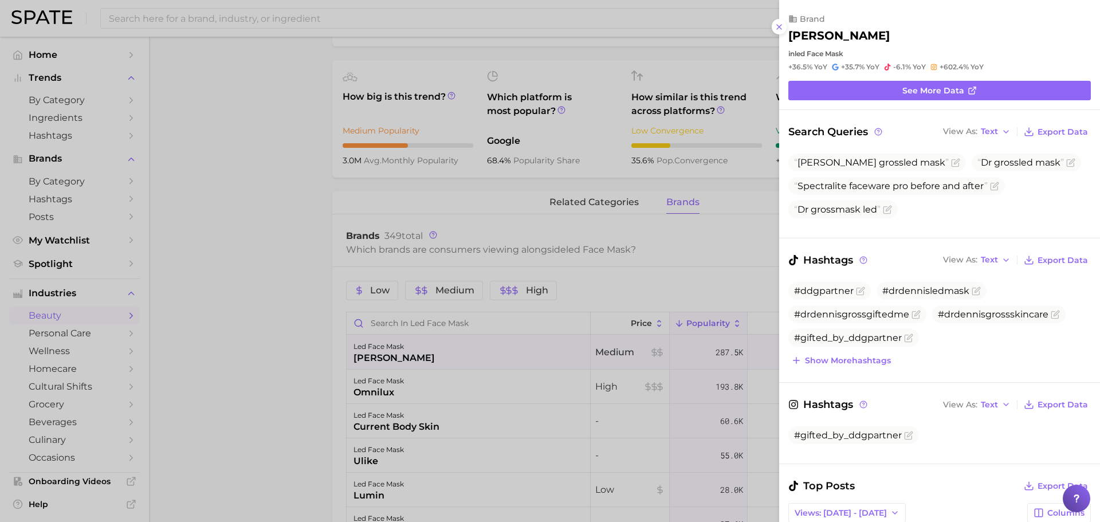
scroll to position [0, 0]
click at [881, 91] on link "See more data" at bounding box center [939, 90] width 303 height 19
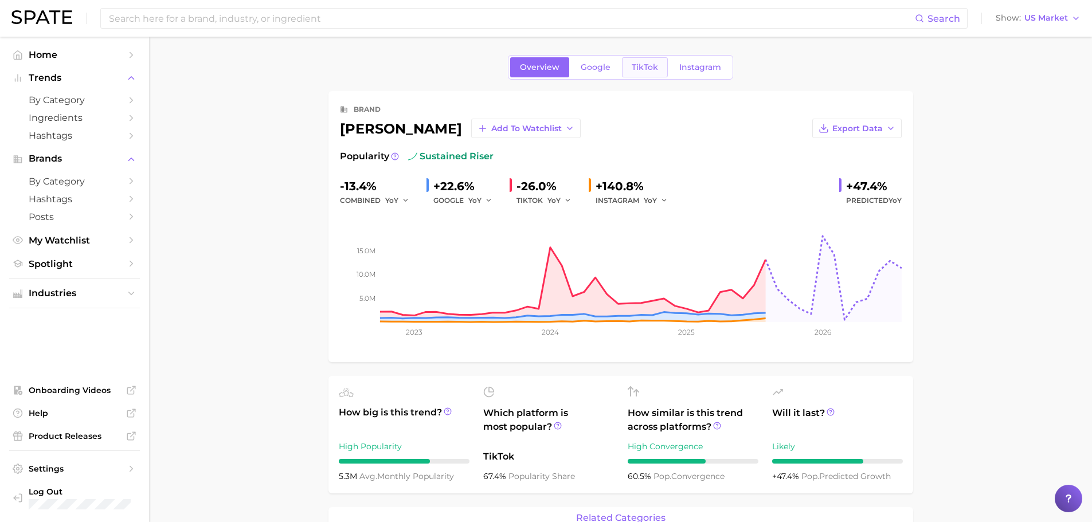
click at [641, 65] on span "TikTok" at bounding box center [644, 67] width 26 height 10
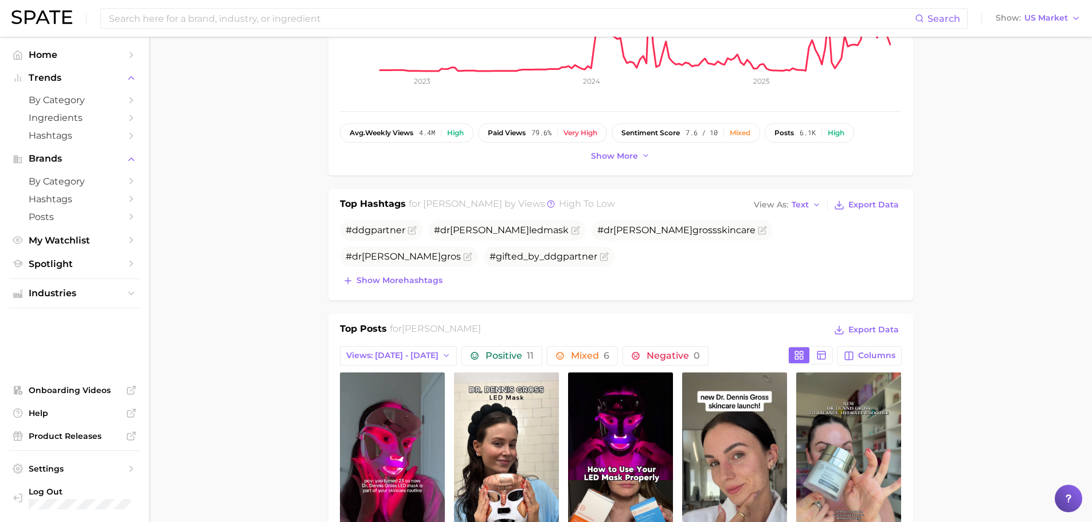
scroll to position [238, 0]
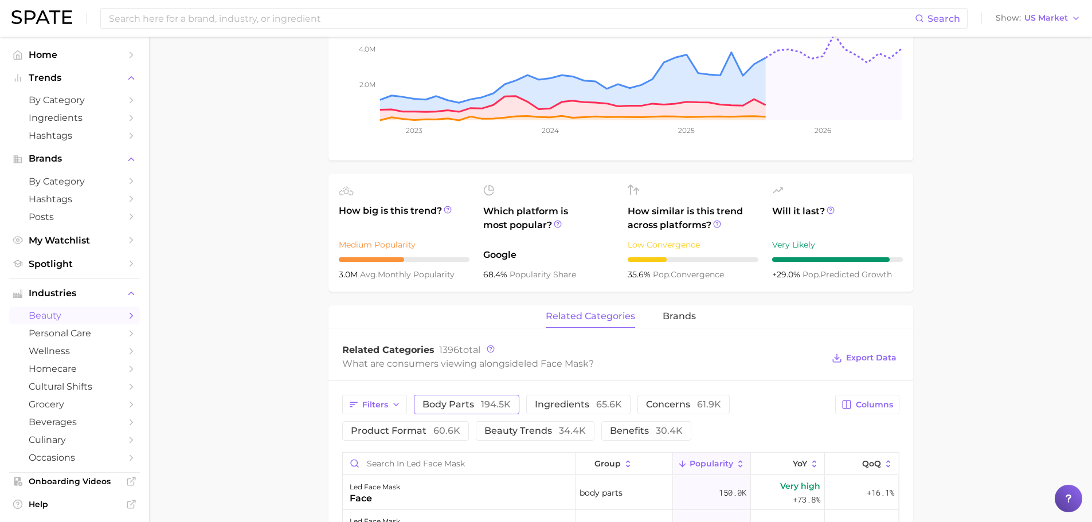
scroll to position [272, 0]
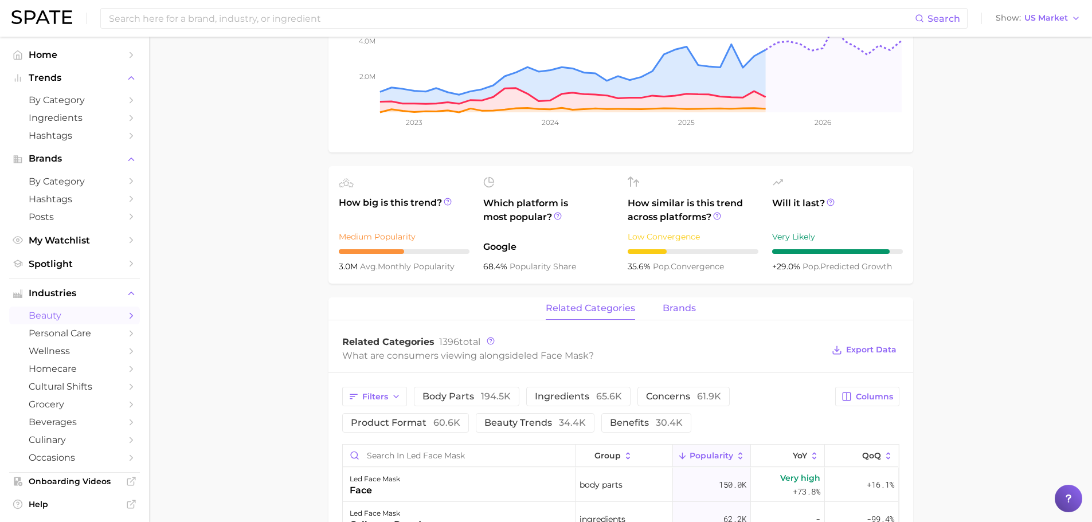
click at [680, 309] on span "brands" at bounding box center [678, 308] width 33 height 10
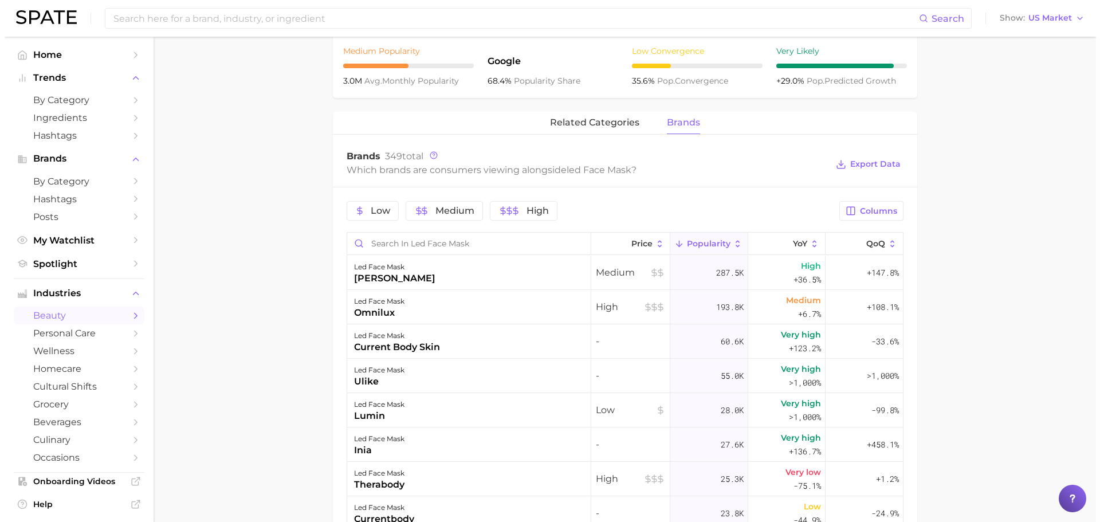
scroll to position [461, 0]
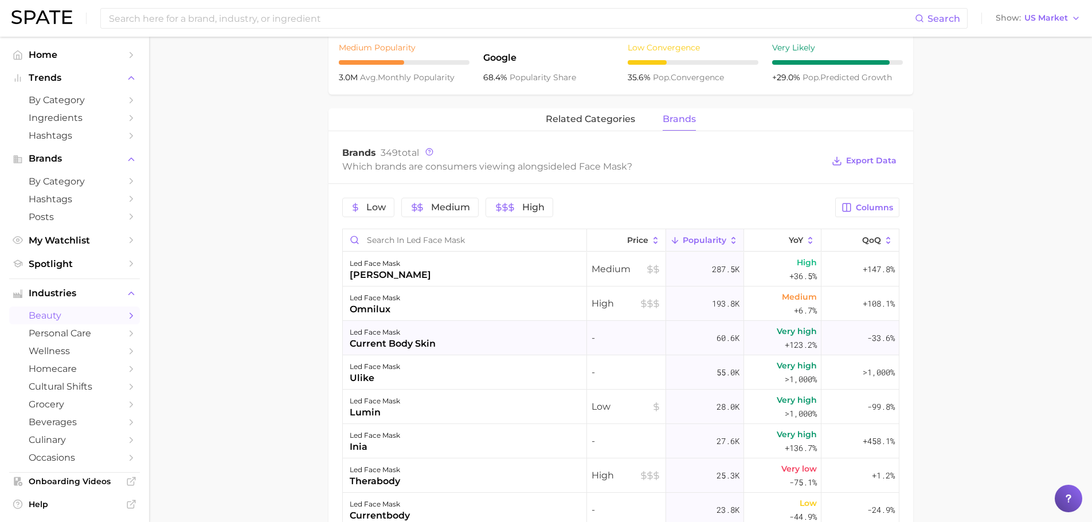
click at [409, 327] on div "led face mask" at bounding box center [393, 332] width 86 height 14
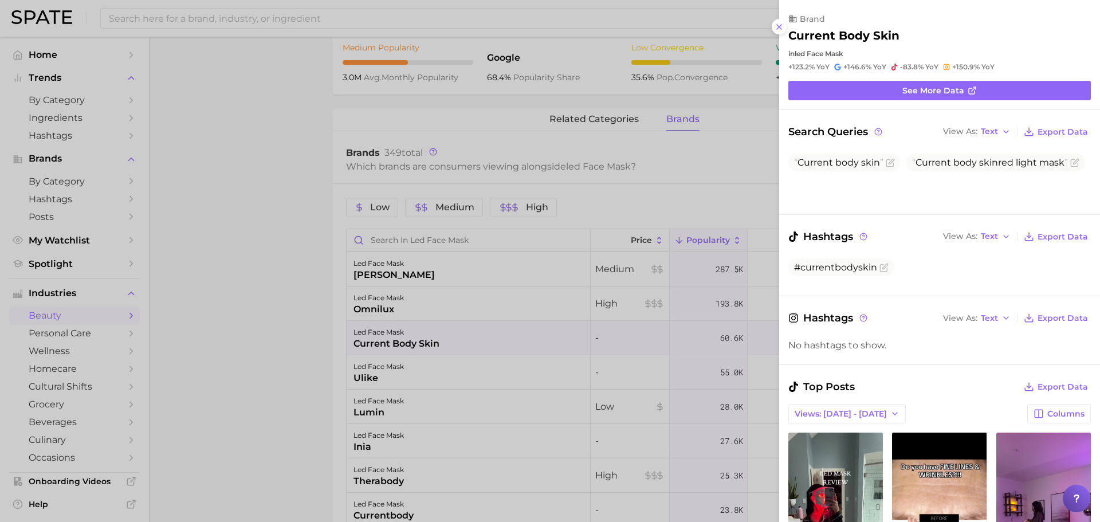
scroll to position [0, 0]
click at [917, 97] on link "See more data" at bounding box center [939, 90] width 303 height 19
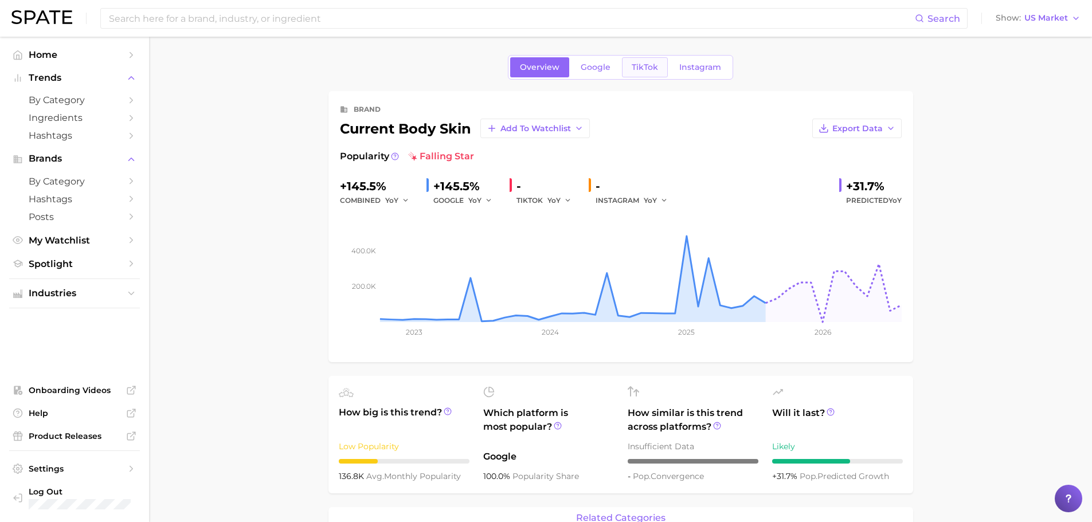
click at [645, 71] on span "TikTok" at bounding box center [644, 67] width 26 height 10
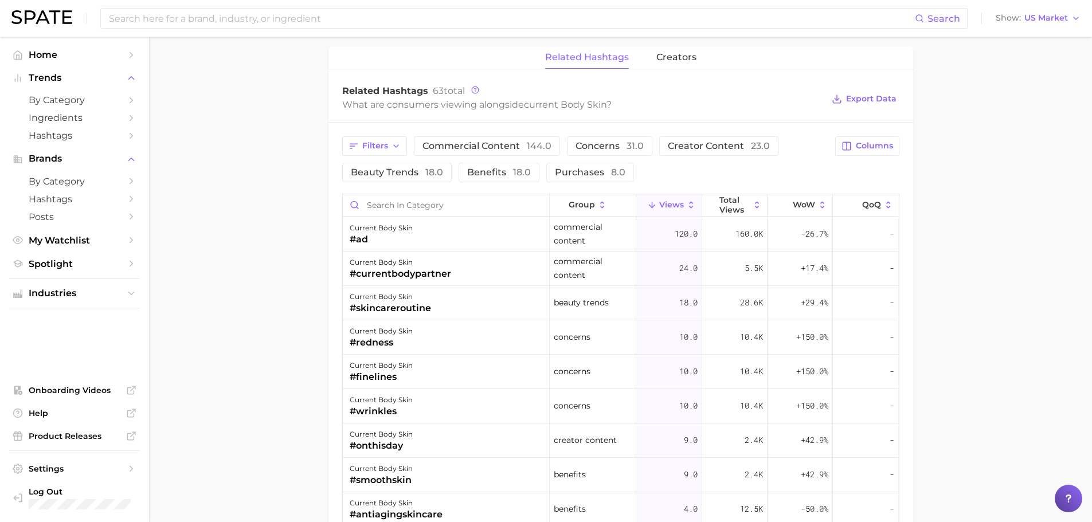
scroll to position [837, 0]
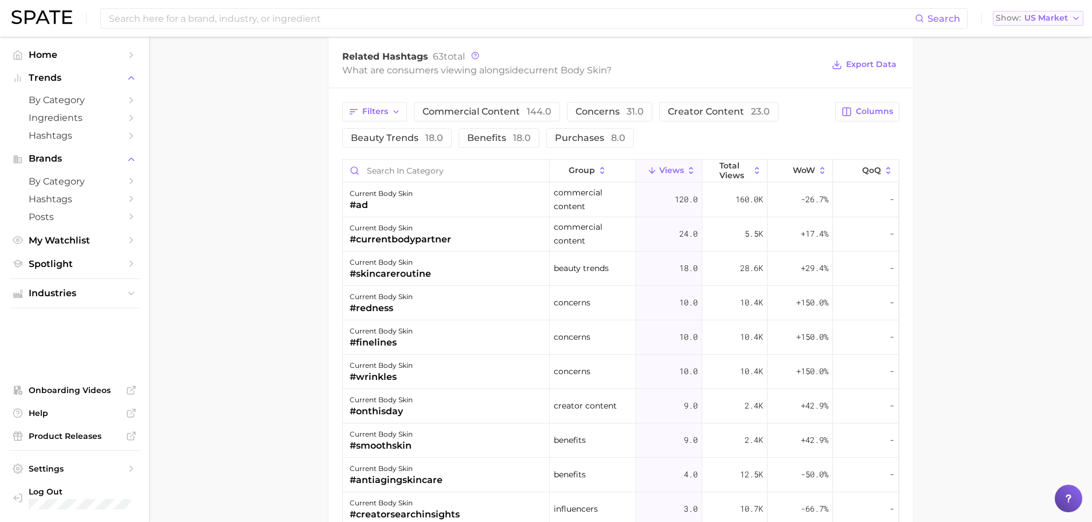
click at [1033, 21] on span "US Market" at bounding box center [1046, 18] width 44 height 6
click at [1021, 58] on span "[GEOGRAPHIC_DATA]" at bounding box center [1042, 58] width 89 height 10
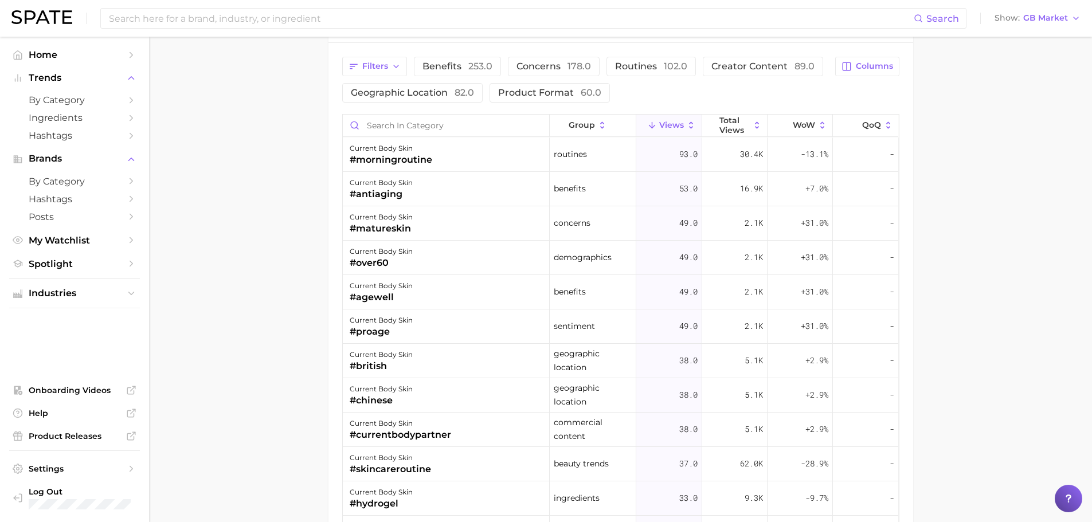
scroll to position [885, 0]
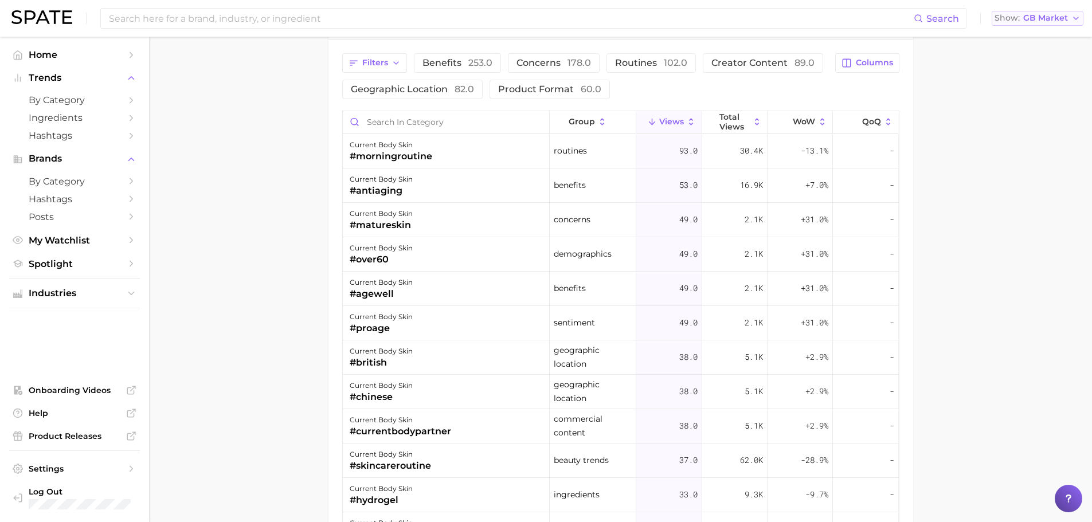
click at [1036, 11] on button "Show GB Market" at bounding box center [1037, 18] width 92 height 15
click at [1024, 76] on span "[GEOGRAPHIC_DATA]" at bounding box center [1041, 78] width 89 height 10
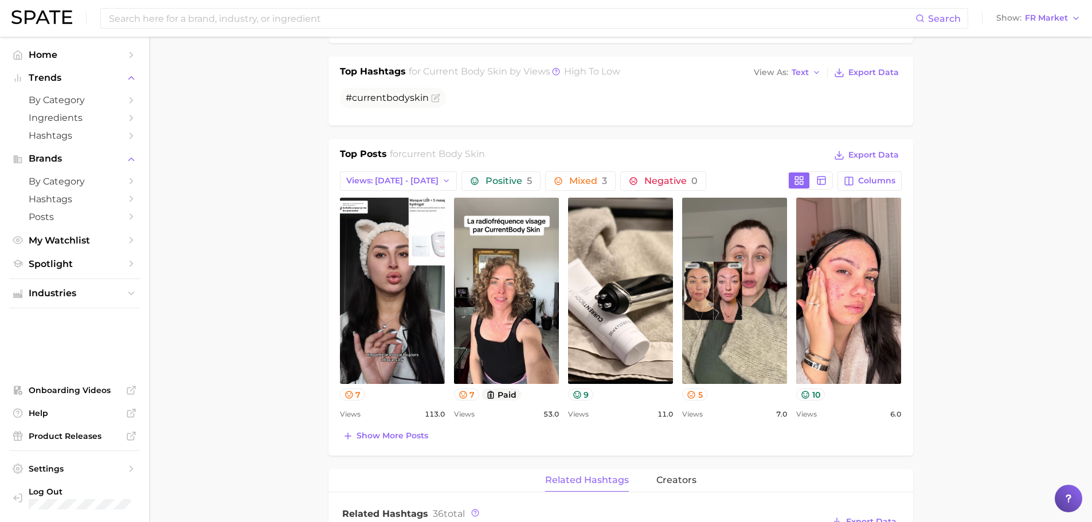
scroll to position [380, 0]
click at [502, 179] on span "Positive 5" at bounding box center [508, 180] width 46 height 9
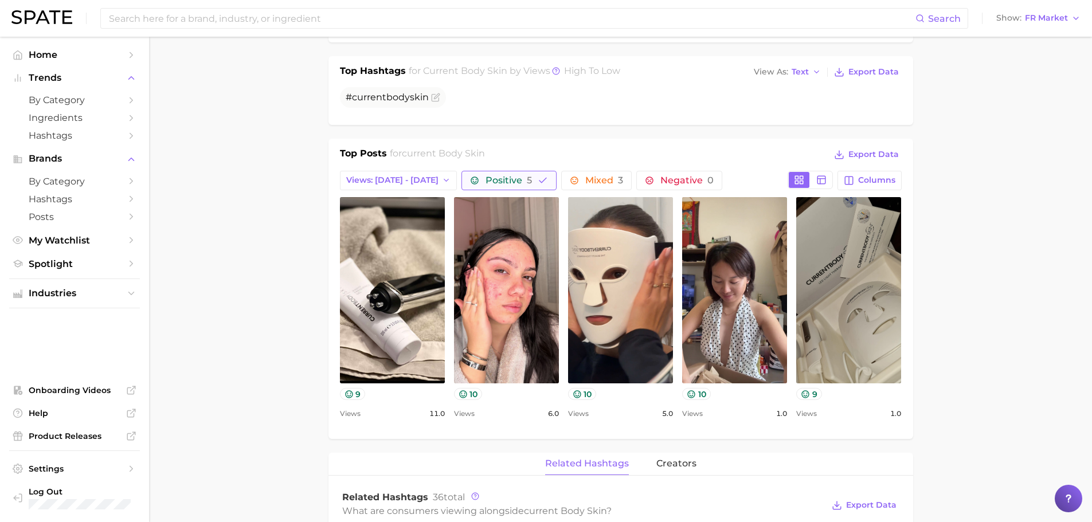
scroll to position [0, 0]
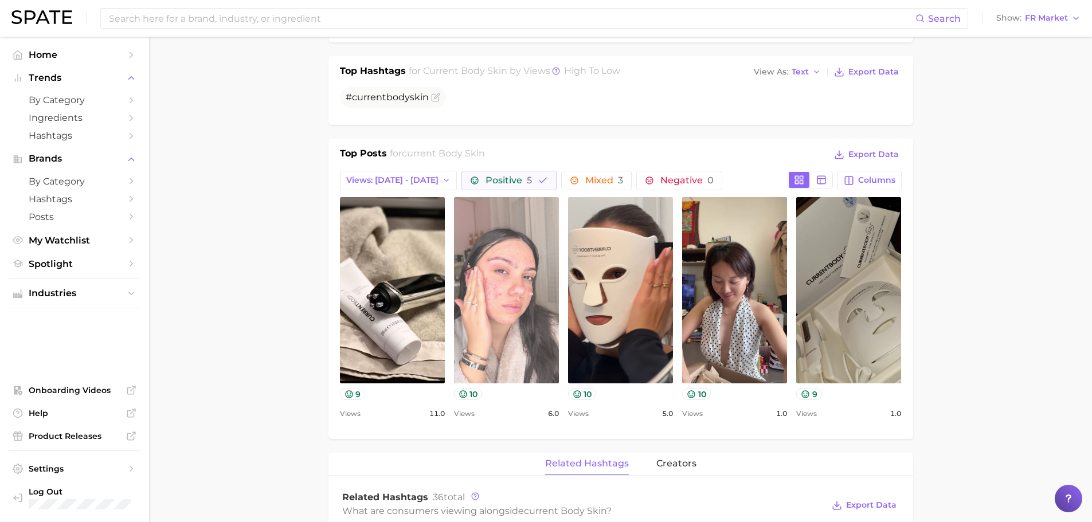
click at [486, 281] on link "view post on TikTok" at bounding box center [506, 290] width 105 height 186
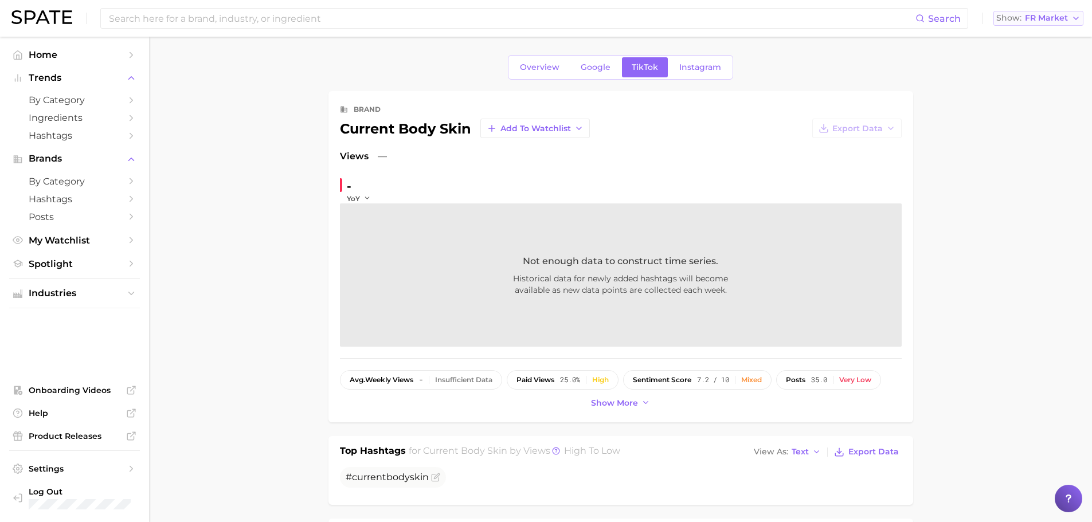
click at [1028, 17] on span "FR Market" at bounding box center [1045, 18] width 43 height 6
click at [1026, 37] on span "[GEOGRAPHIC_DATA]" at bounding box center [1043, 37] width 89 height 10
click at [375, 16] on input at bounding box center [511, 18] width 807 height 19
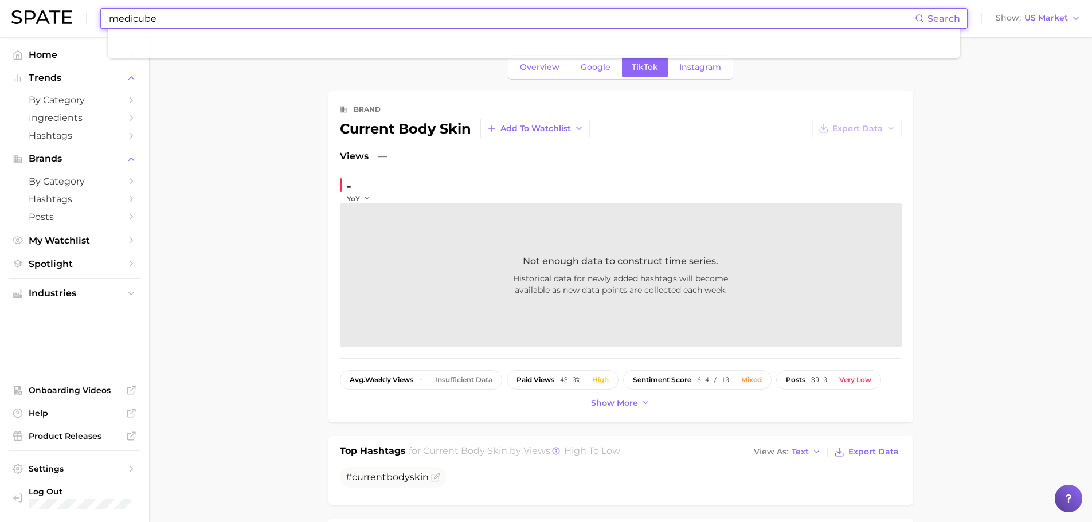
type input "medicube"
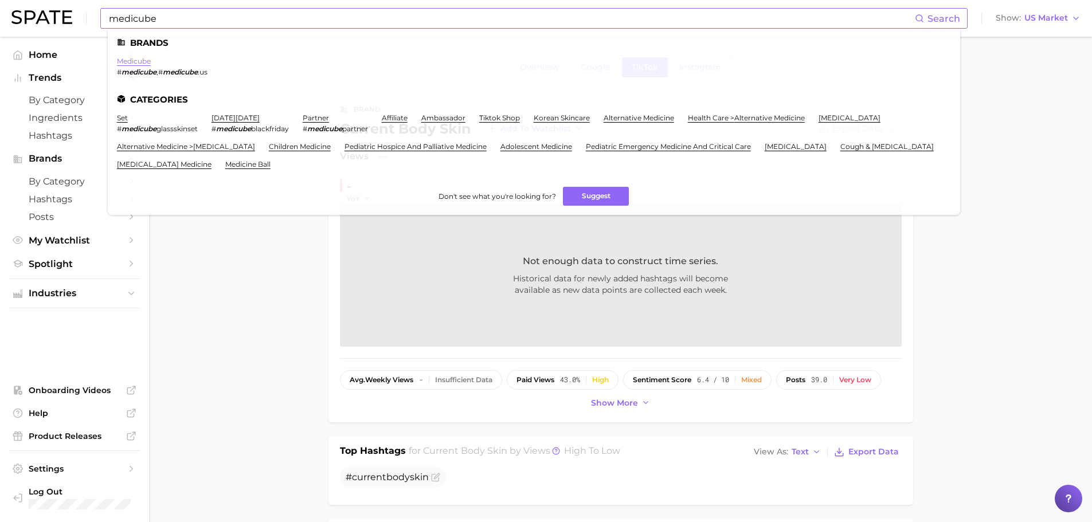
click at [133, 59] on link "medicube" at bounding box center [134, 61] width 34 height 9
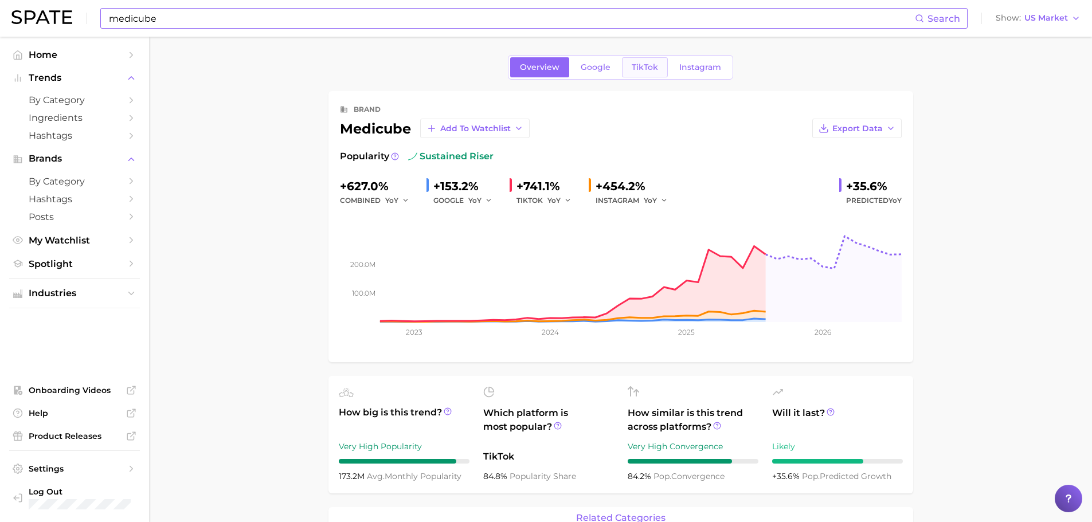
click at [642, 64] on span "TikTok" at bounding box center [644, 67] width 26 height 10
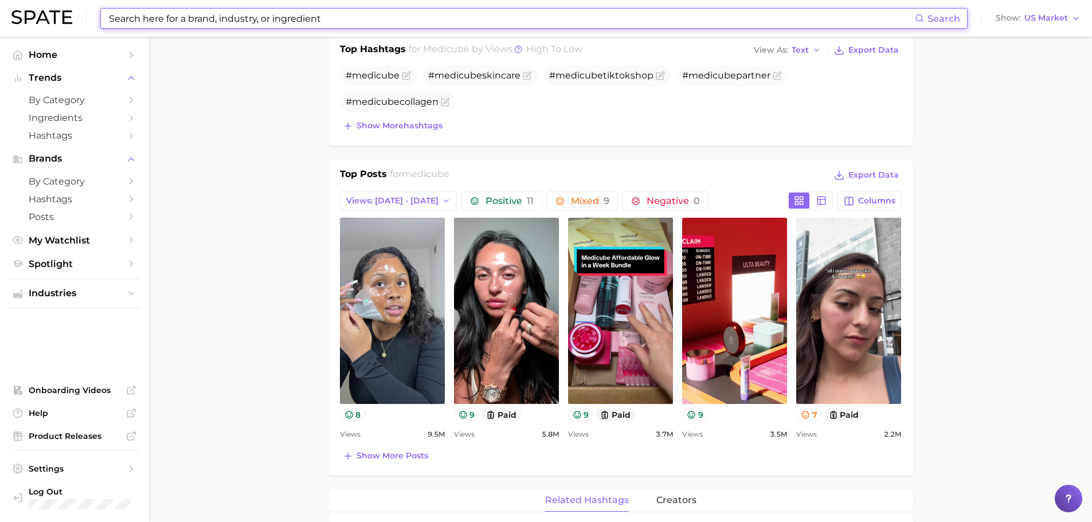
scroll to position [402, 0]
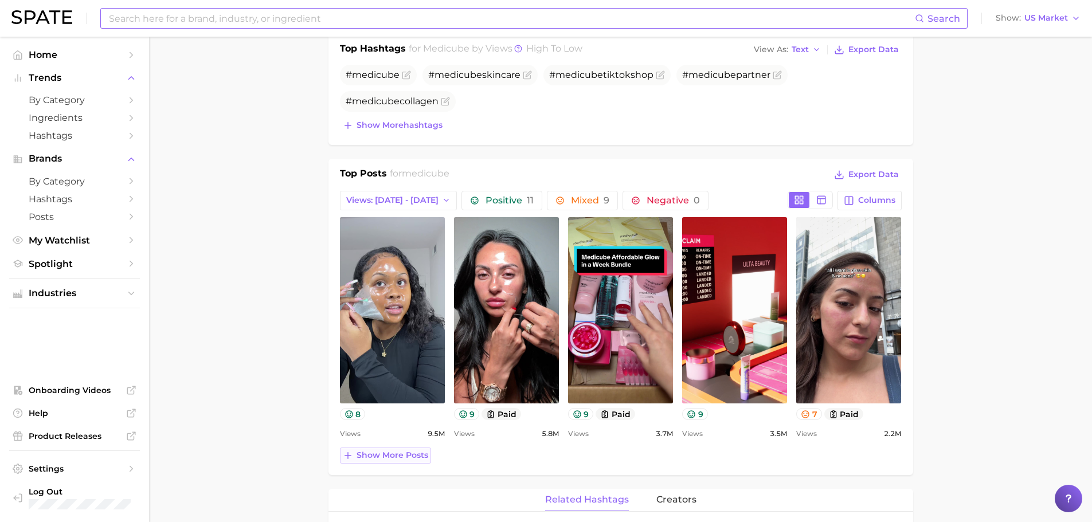
click at [380, 454] on span "Show more posts" at bounding box center [392, 455] width 72 height 10
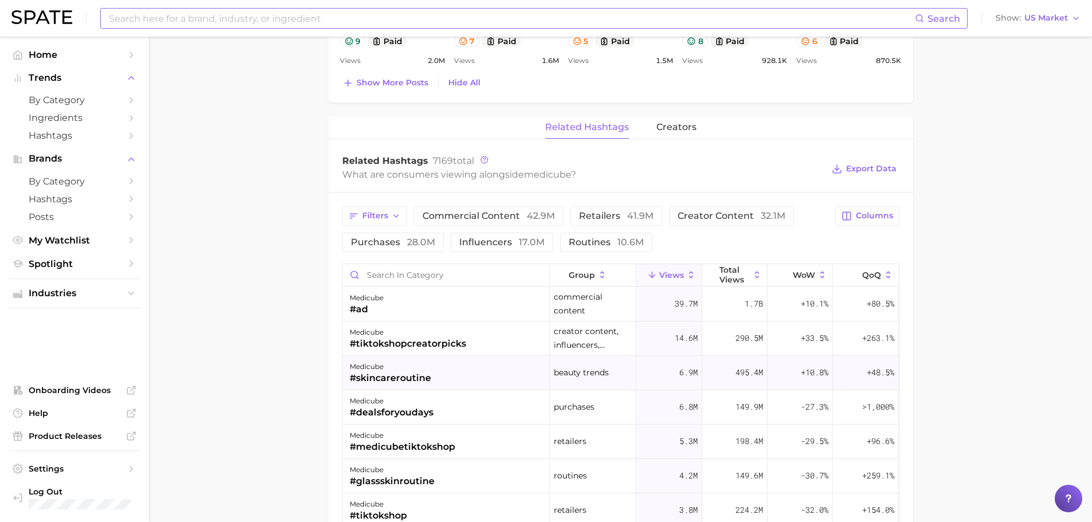
scroll to position [1035, 0]
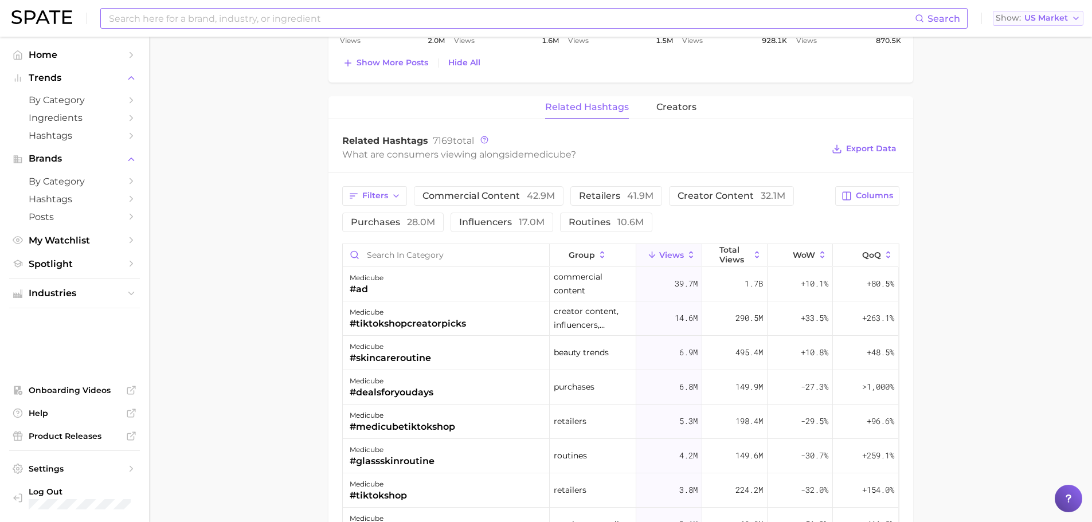
click at [1069, 11] on button "Show US Market" at bounding box center [1037, 18] width 91 height 15
click at [1041, 52] on button "[GEOGRAPHIC_DATA]" at bounding box center [1042, 58] width 100 height 21
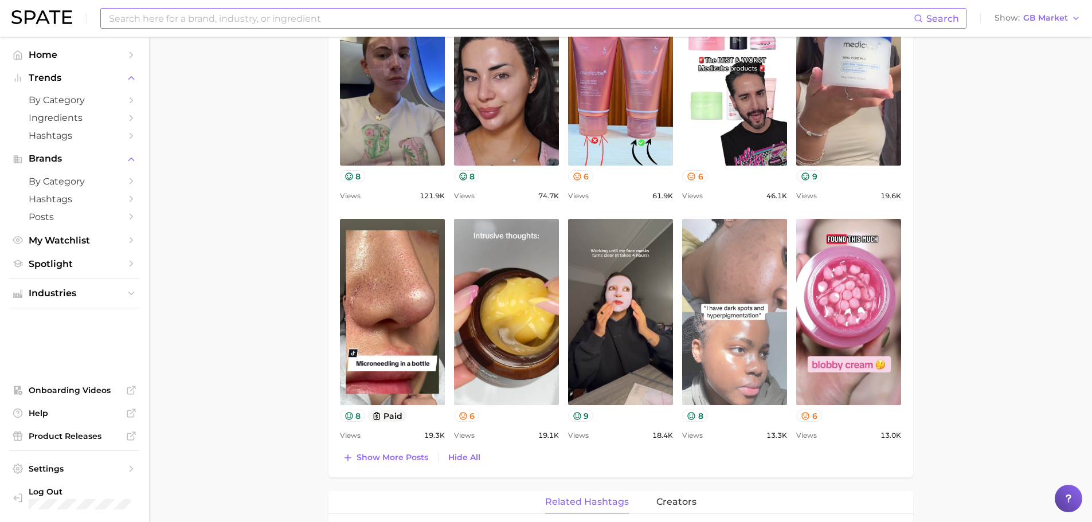
scroll to position [639, 0]
click at [719, 278] on link "view post on TikTok" at bounding box center [734, 312] width 105 height 186
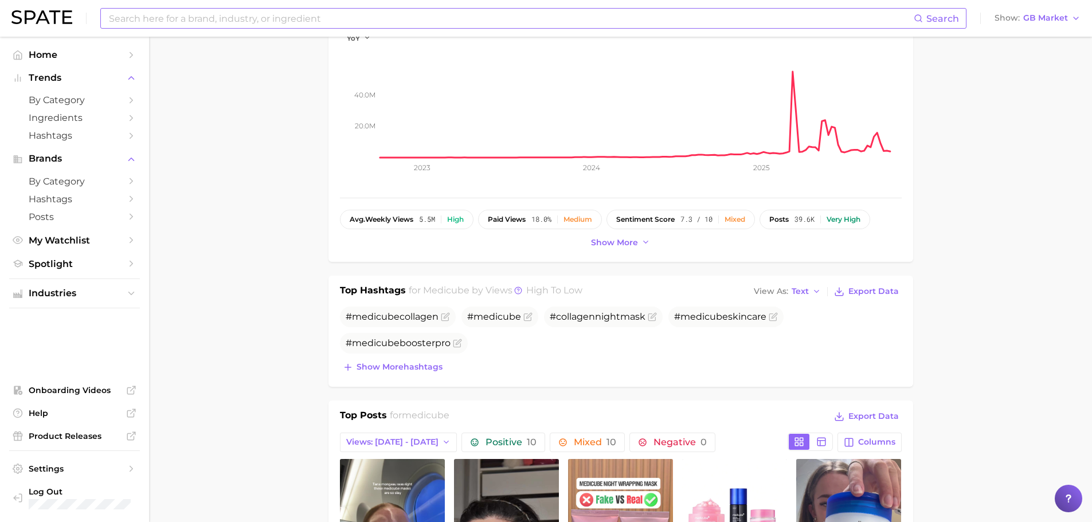
scroll to position [0, 0]
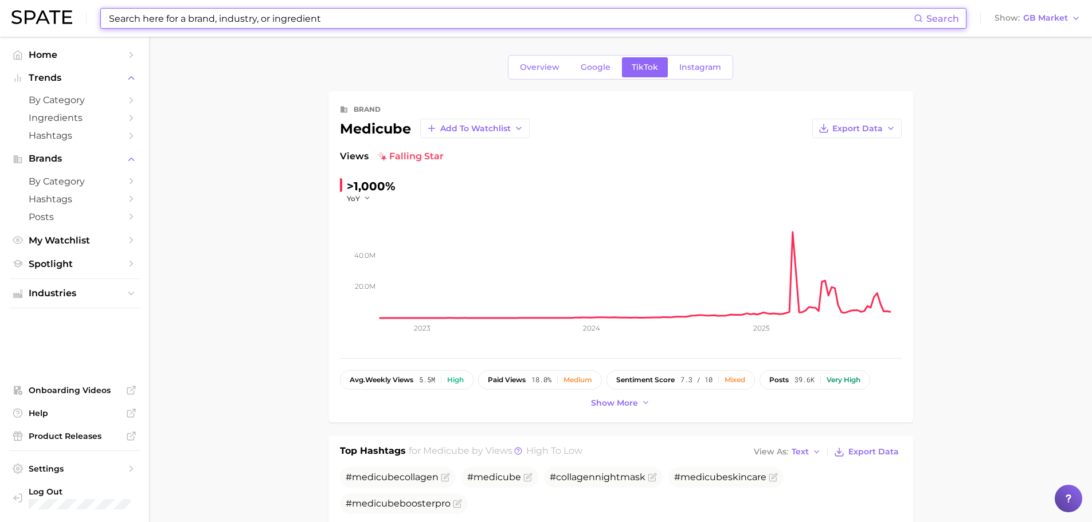
click at [507, 19] on input at bounding box center [511, 18] width 806 height 19
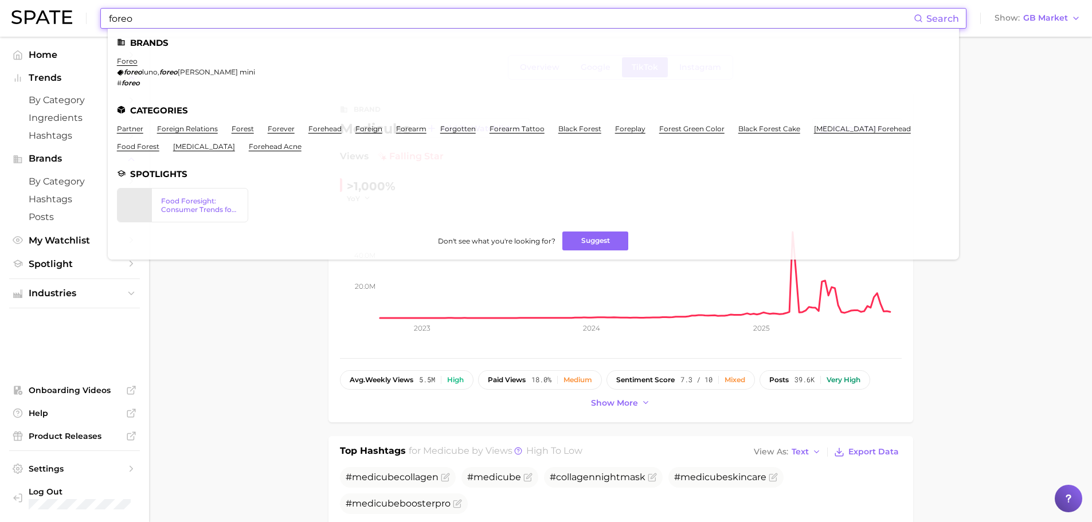
type input "foreo"
click at [128, 61] on link "foreo" at bounding box center [127, 61] width 21 height 9
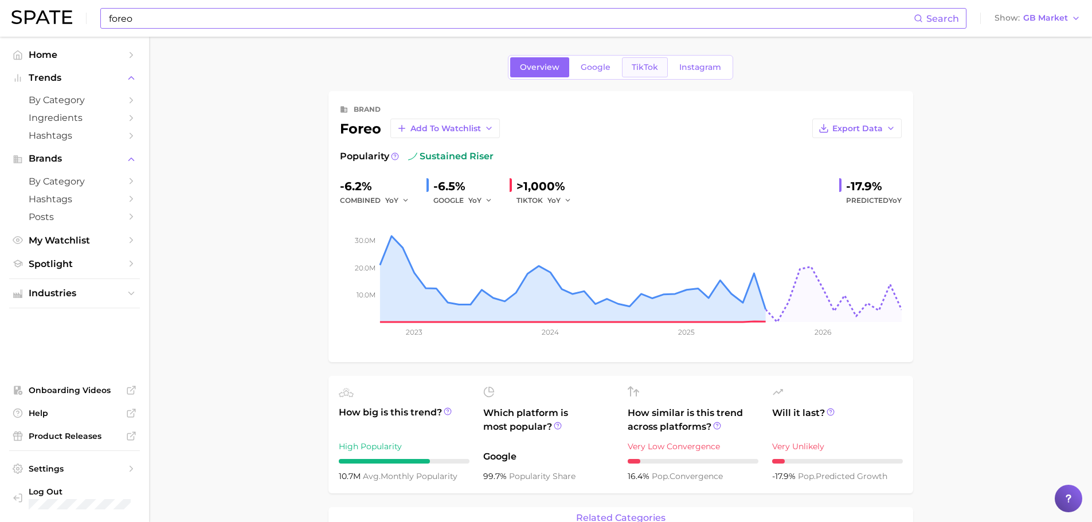
click at [644, 68] on span "TikTok" at bounding box center [644, 67] width 26 height 10
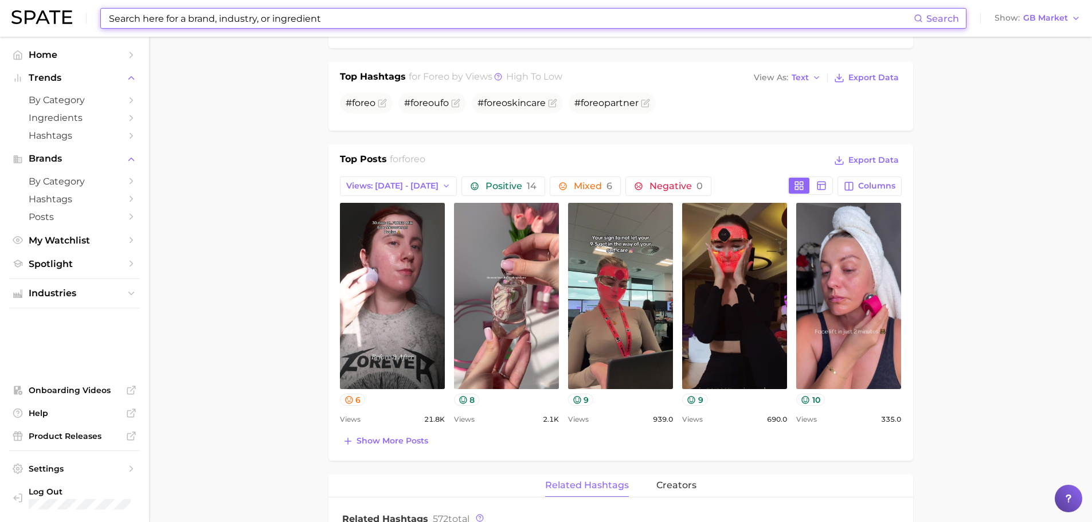
scroll to position [375, 0]
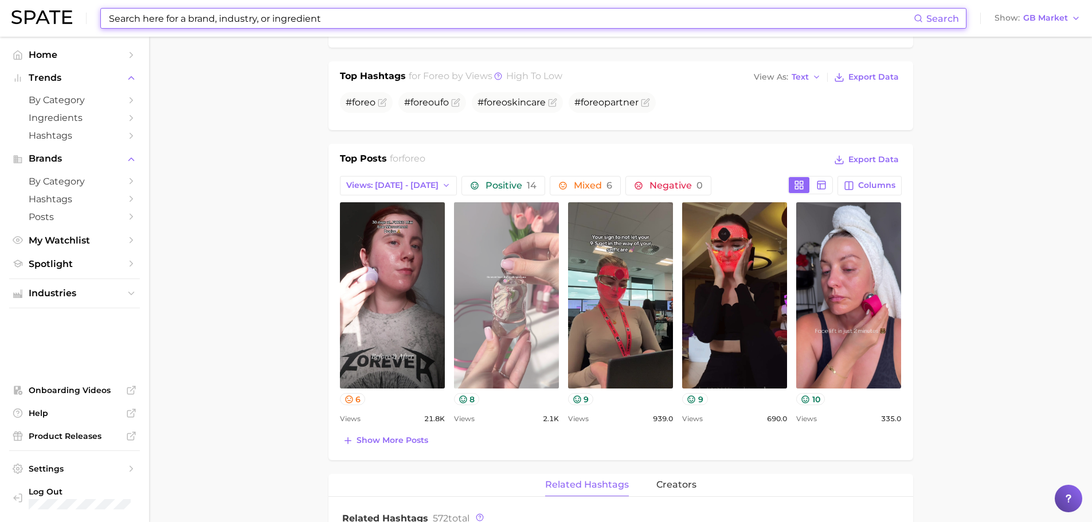
click at [479, 296] on link "view post on TikTok" at bounding box center [506, 295] width 105 height 186
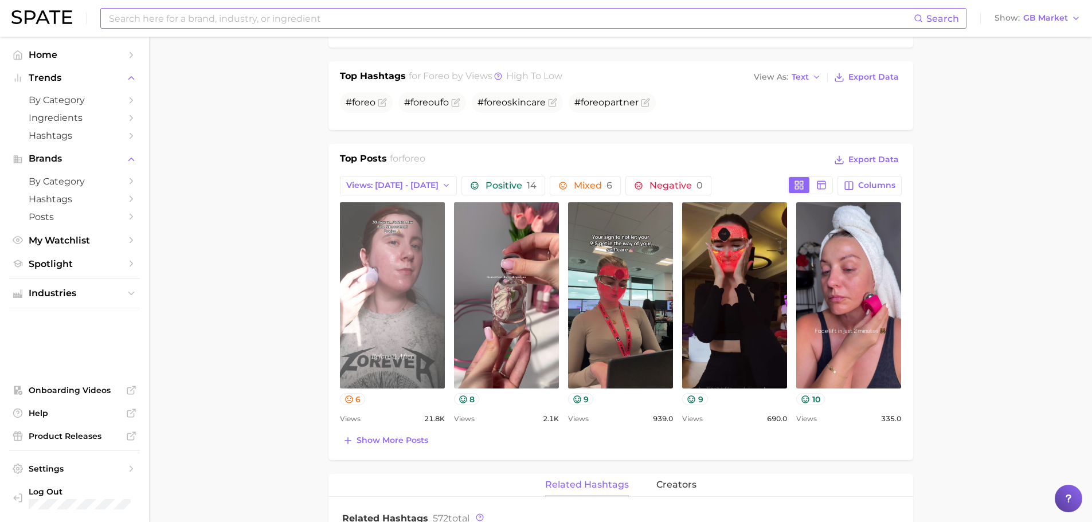
click at [426, 269] on link "view post on TikTok" at bounding box center [392, 295] width 105 height 186
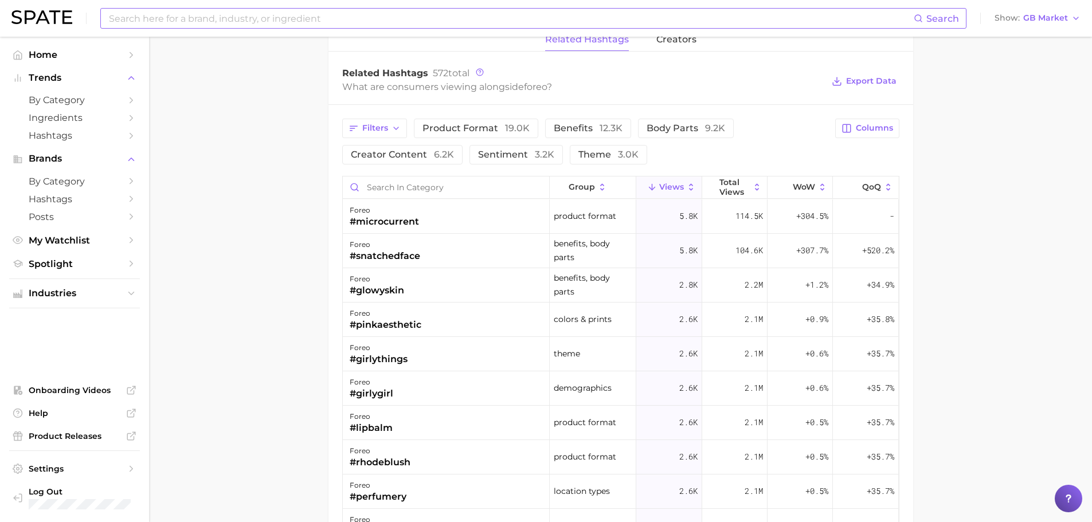
scroll to position [820, 0]
click at [584, 17] on input at bounding box center [511, 18] width 806 height 19
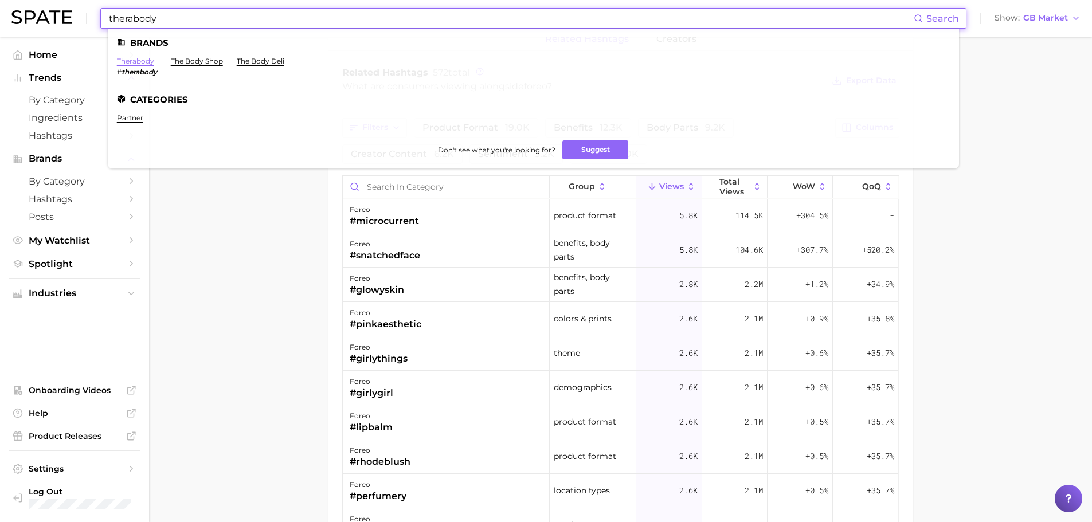
type input "therabody"
click at [140, 61] on link "therabody" at bounding box center [135, 61] width 37 height 9
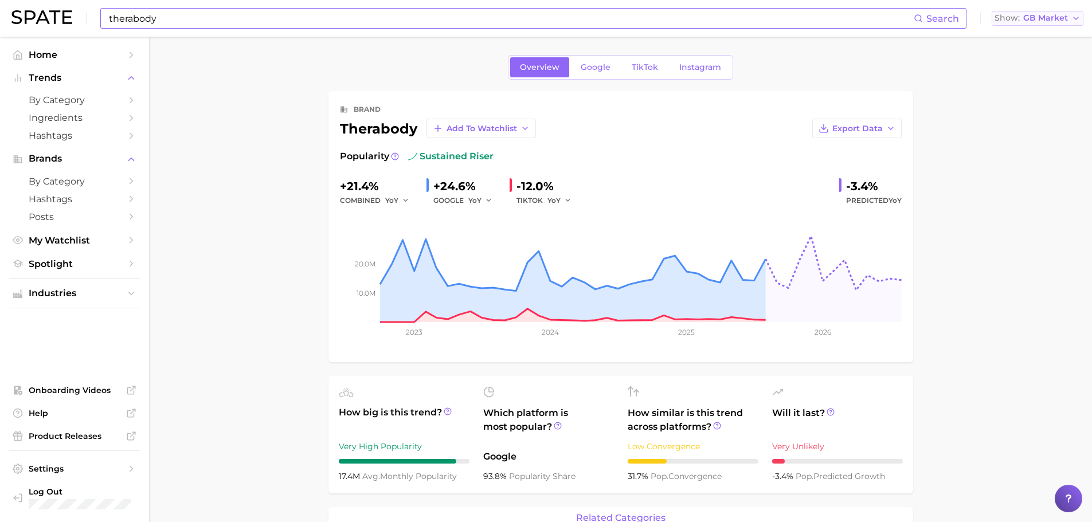
click at [1058, 17] on span "GB Market" at bounding box center [1045, 18] width 45 height 6
click at [1042, 80] on button "[GEOGRAPHIC_DATA]" at bounding box center [1041, 78] width 100 height 21
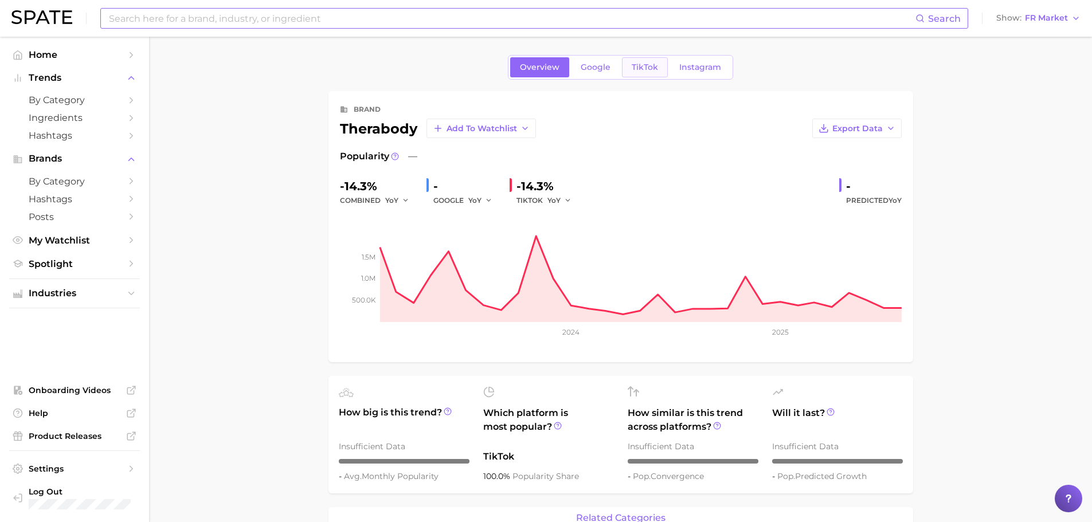
click at [647, 61] on link "TikTok" at bounding box center [645, 67] width 46 height 20
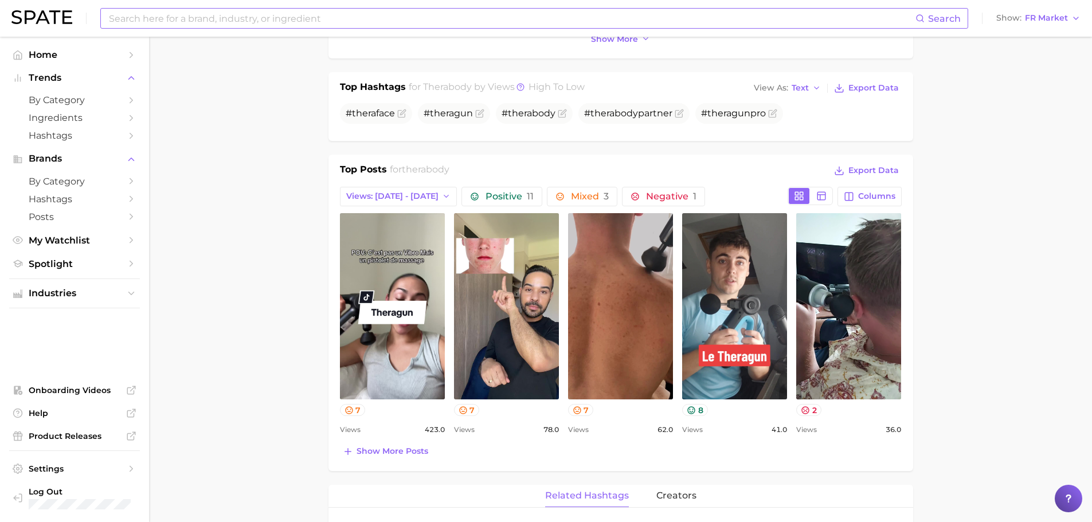
scroll to position [364, 0]
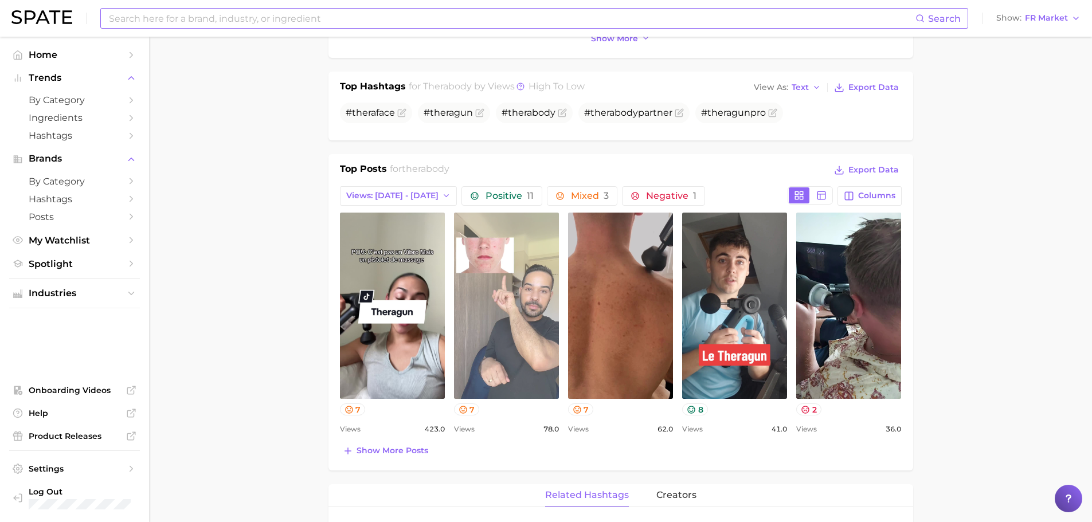
click at [513, 288] on link "view post on TikTok" at bounding box center [506, 306] width 105 height 186
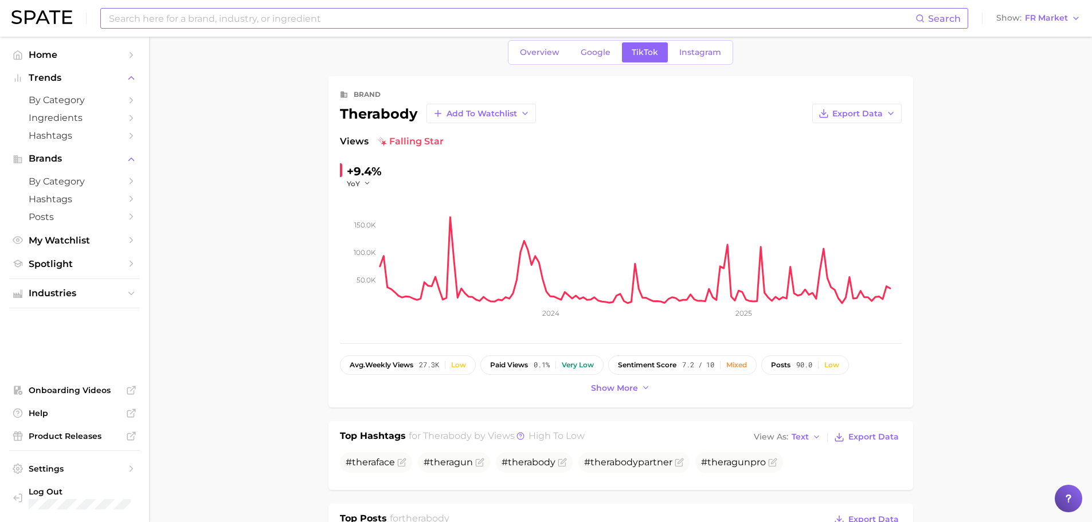
scroll to position [0, 0]
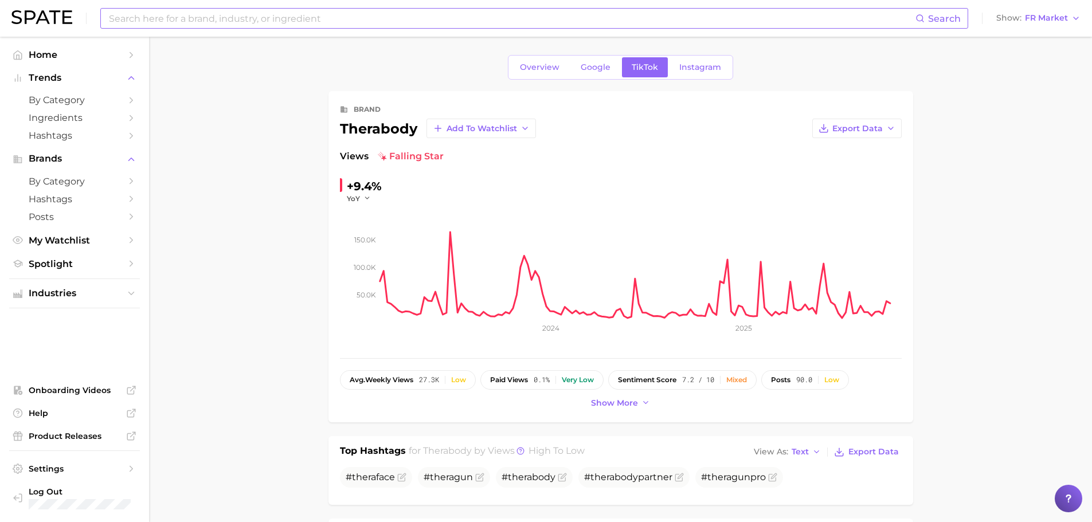
click at [295, 18] on input at bounding box center [511, 18] width 807 height 19
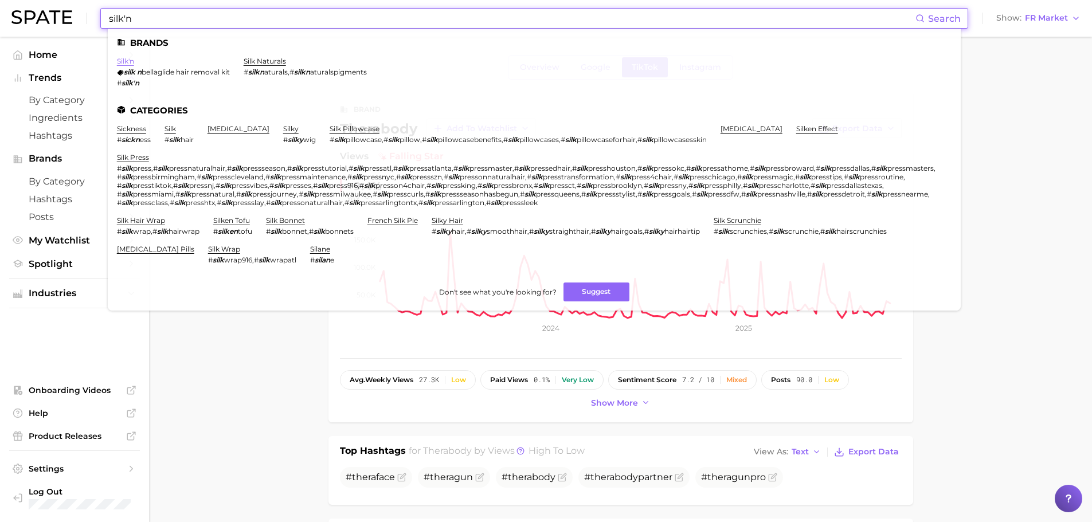
type input "silk'n"
click at [125, 60] on link "silk'n" at bounding box center [125, 61] width 17 height 9
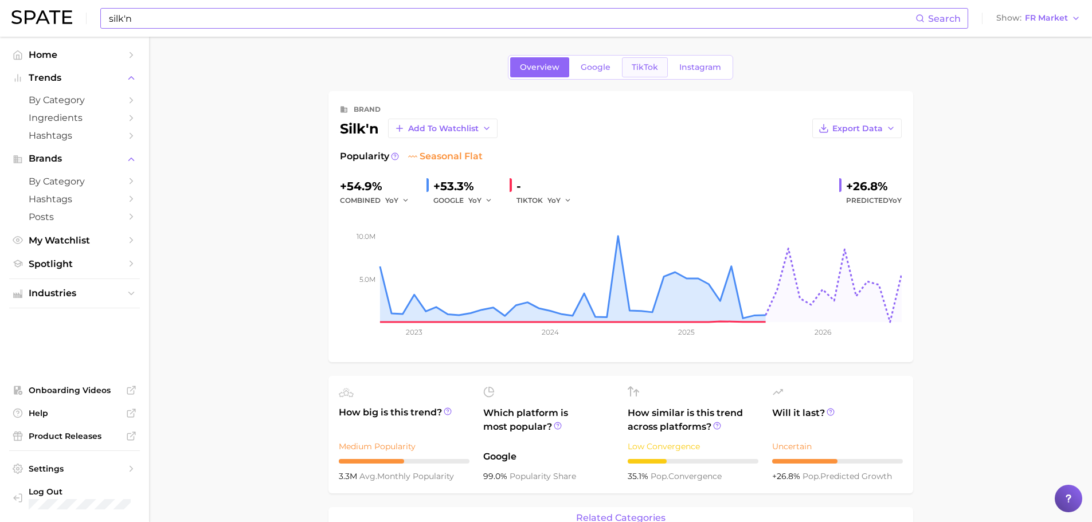
click at [646, 69] on span "TikTok" at bounding box center [644, 67] width 26 height 10
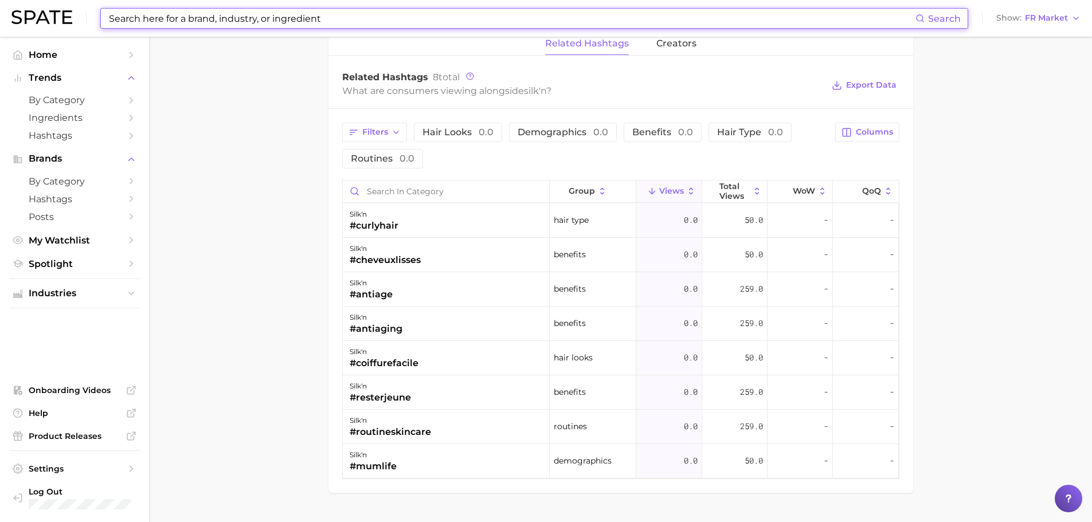
scroll to position [844, 0]
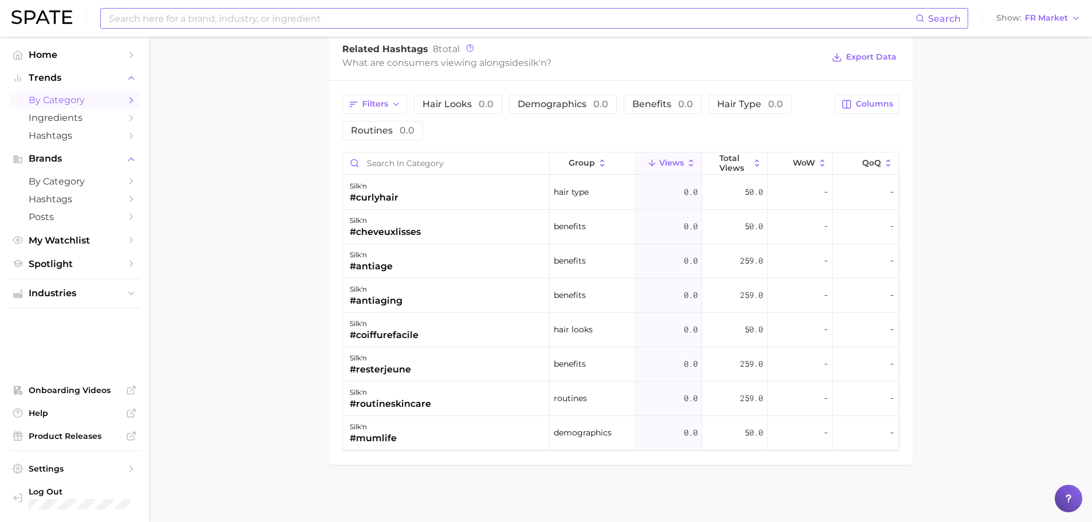
click at [79, 104] on span "by Category" at bounding box center [75, 100] width 92 height 11
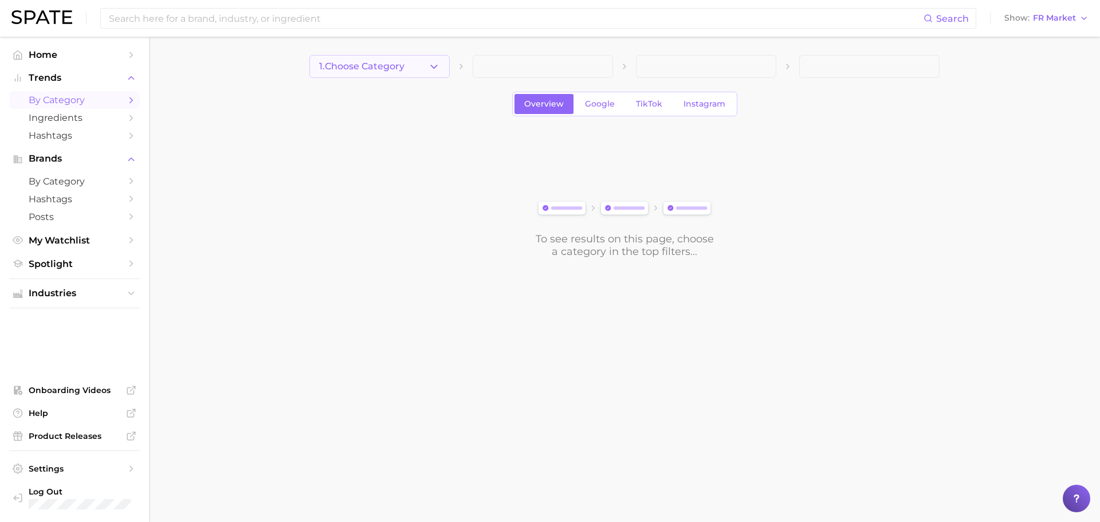
click at [418, 73] on button "1. Choose Category" at bounding box center [379, 66] width 140 height 23
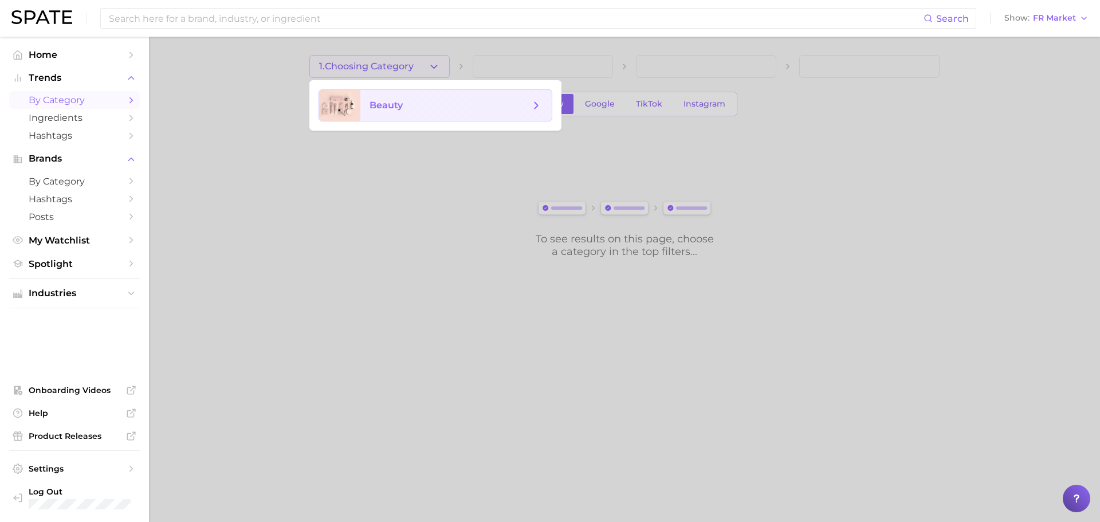
click at [428, 104] on span "beauty" at bounding box center [450, 105] width 160 height 13
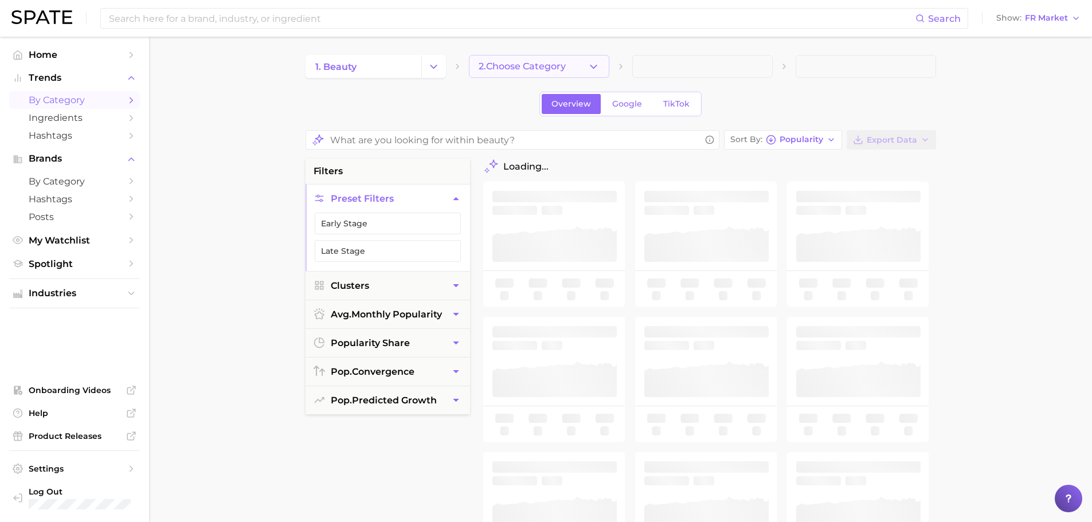
click at [513, 72] on span "2. Choose Category" at bounding box center [521, 66] width 87 height 10
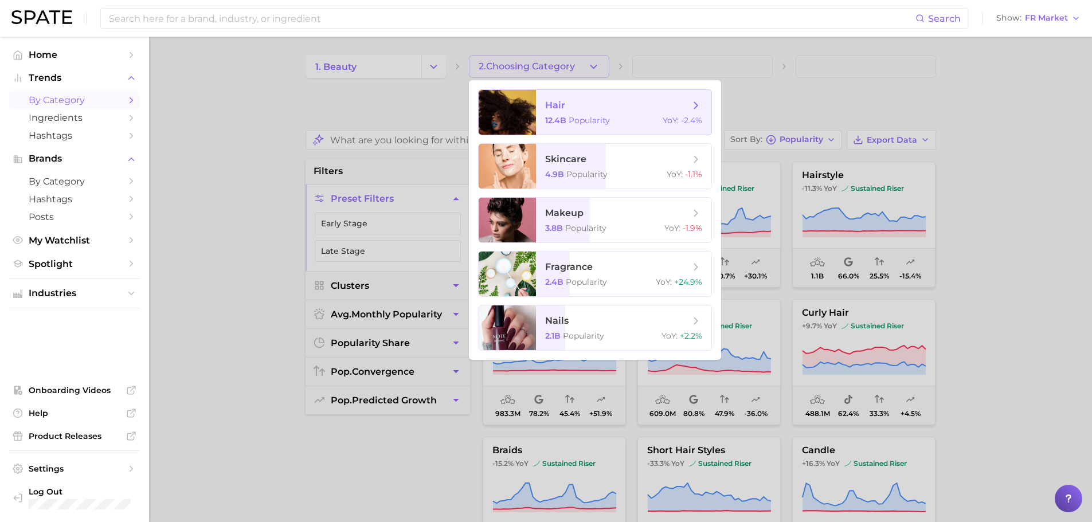
click at [581, 117] on span "Popularity" at bounding box center [588, 120] width 41 height 10
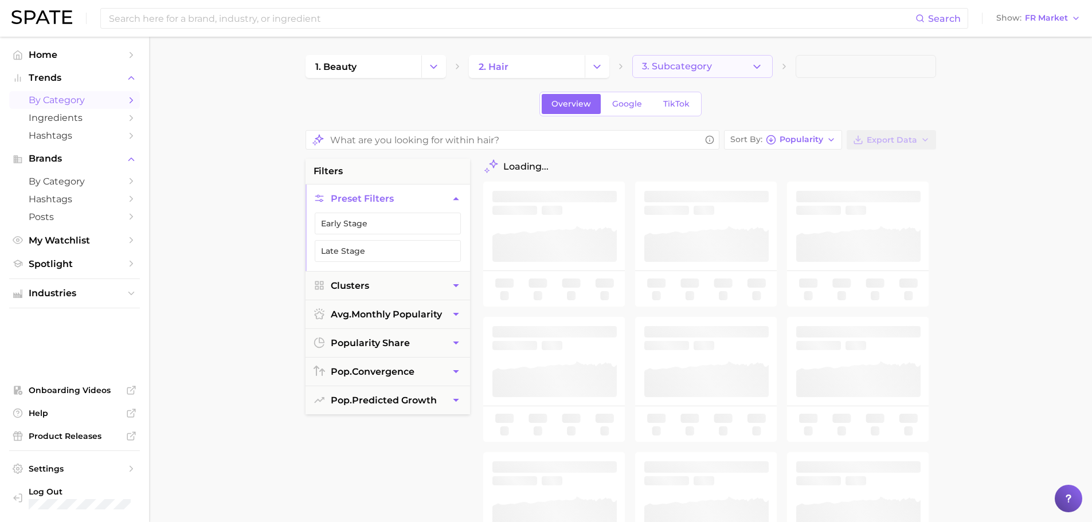
click at [726, 63] on button "3. Subcategory" at bounding box center [702, 66] width 140 height 23
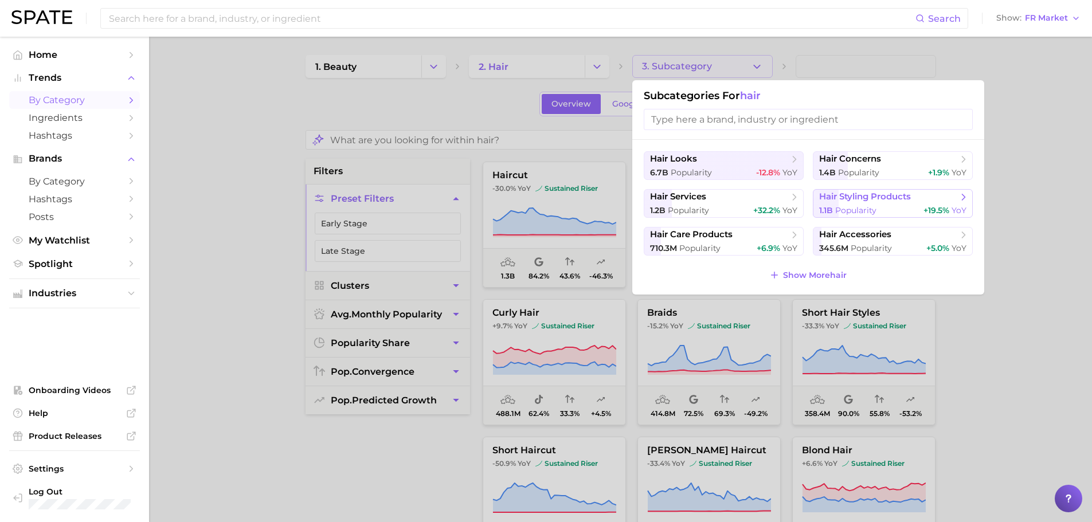
click at [887, 201] on span "hair styling products" at bounding box center [865, 196] width 92 height 11
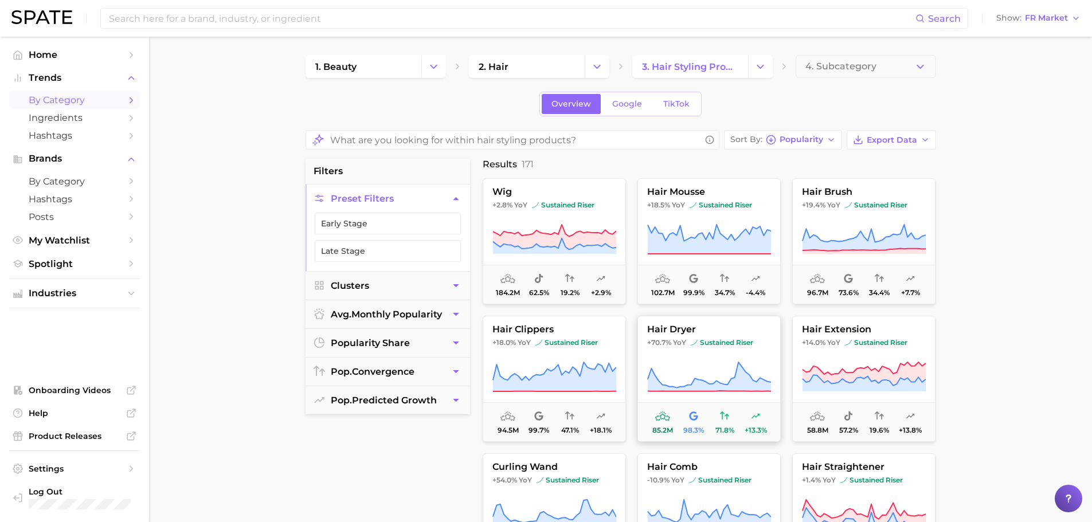
click at [736, 330] on span "hair dryer" at bounding box center [709, 329] width 142 height 10
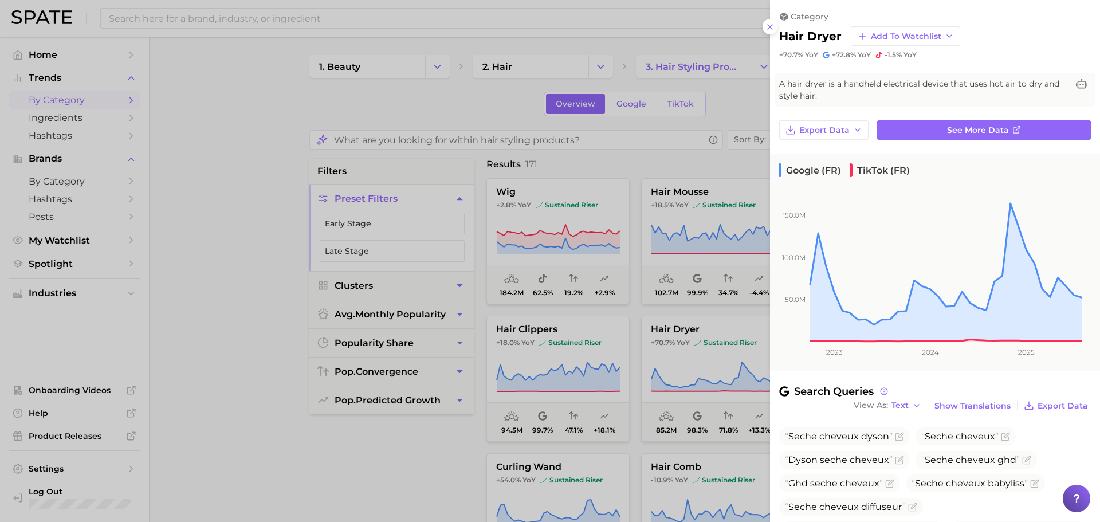
click at [663, 153] on div at bounding box center [550, 261] width 1100 height 522
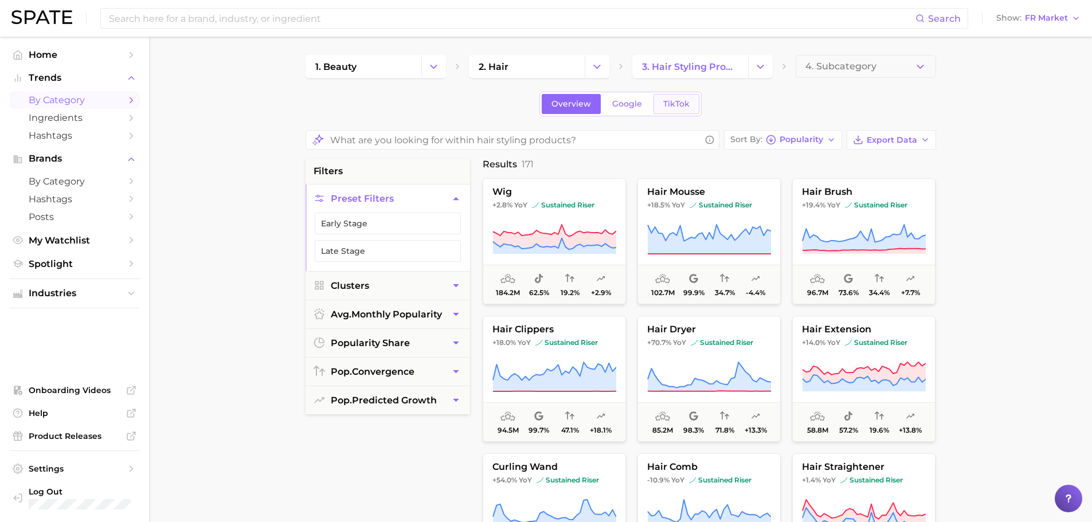
click at [682, 100] on span "TikTok" at bounding box center [676, 104] width 26 height 10
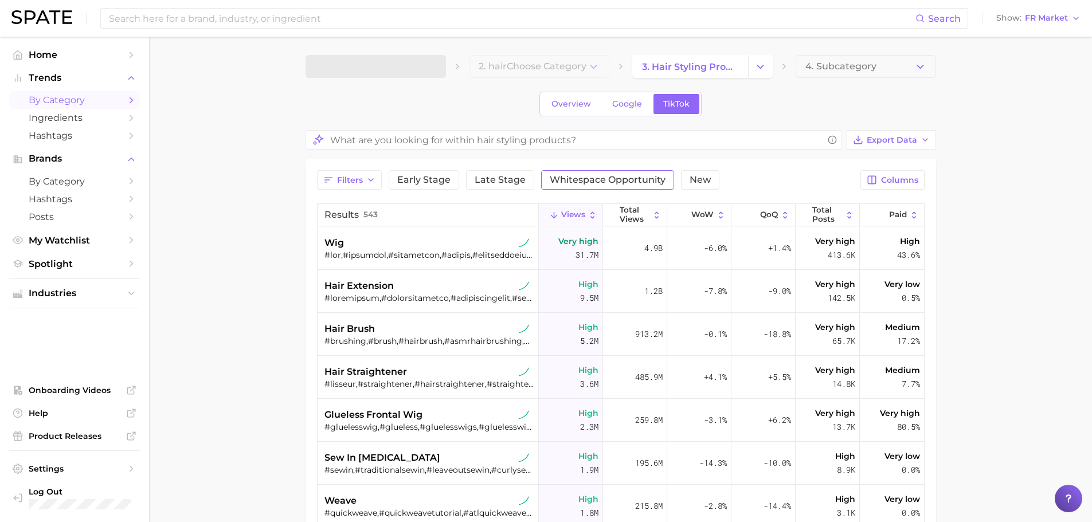
click at [603, 186] on button "Whitespace Opportunity" at bounding box center [607, 179] width 133 height 19
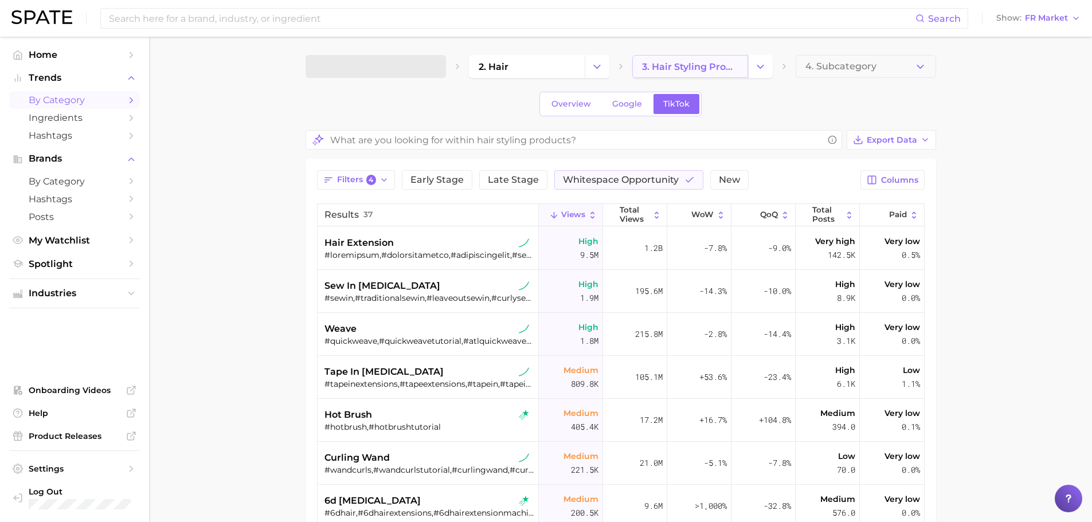
click at [720, 68] on span "3. hair styling products" at bounding box center [690, 66] width 96 height 11
click at [756, 68] on icon "Change Category" at bounding box center [760, 67] width 12 height 12
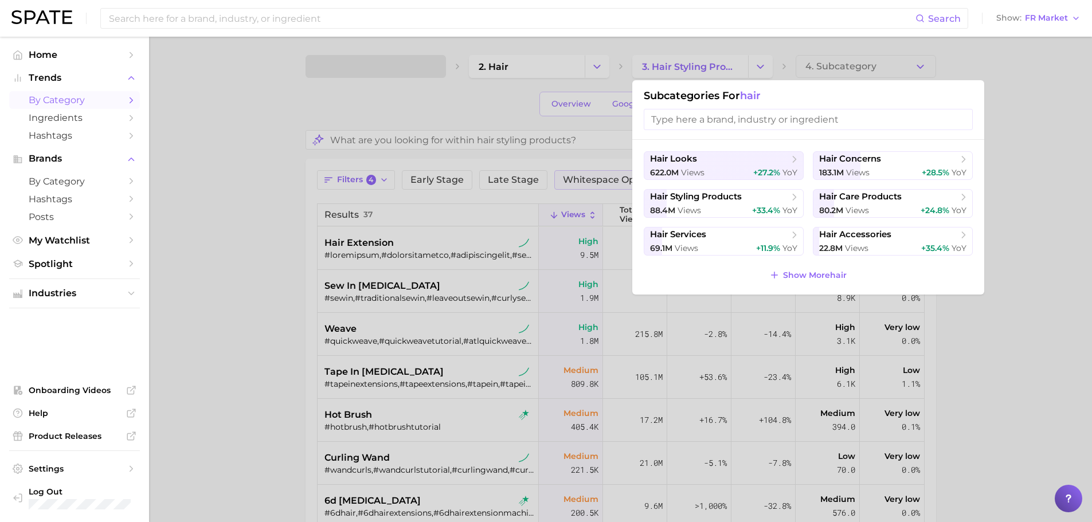
click at [1047, 189] on div at bounding box center [546, 261] width 1092 height 522
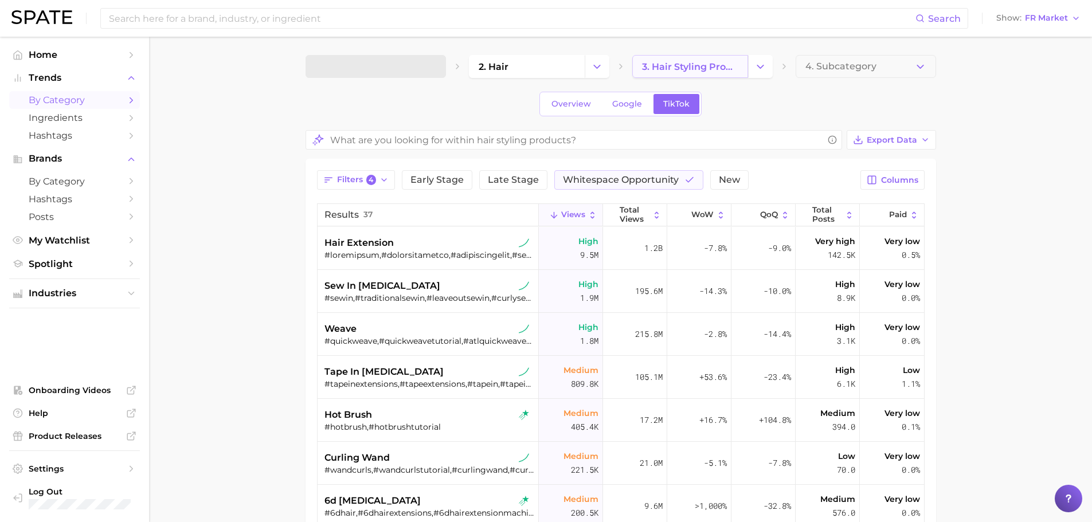
click at [705, 57] on link "3. hair styling products" at bounding box center [690, 66] width 116 height 23
click at [709, 67] on span "3. hair styling products" at bounding box center [690, 66] width 96 height 11
click at [760, 72] on icon "Change Category" at bounding box center [760, 67] width 12 height 12
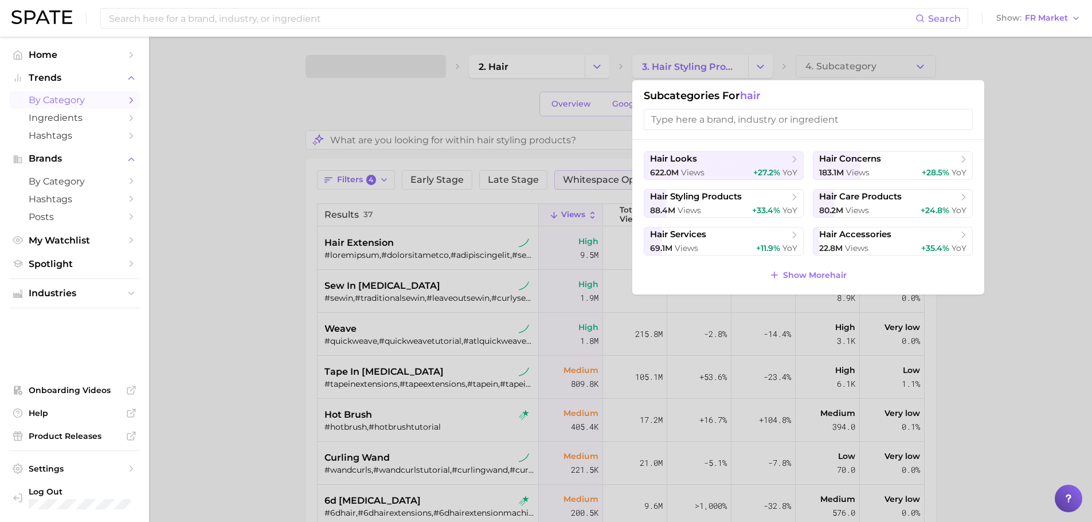
click at [945, 77] on div at bounding box center [546, 261] width 1092 height 522
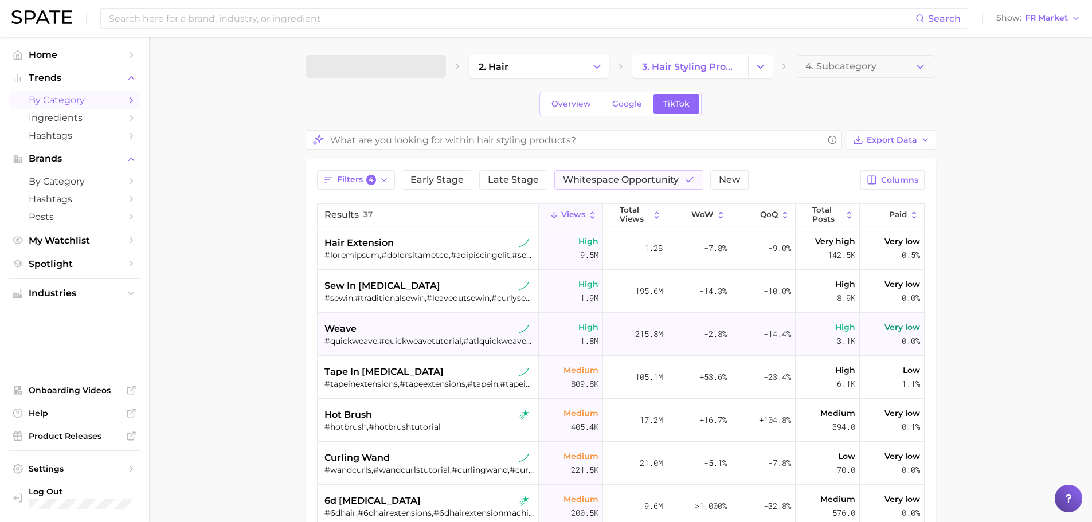
click at [422, 328] on div "weave" at bounding box center [429, 329] width 210 height 14
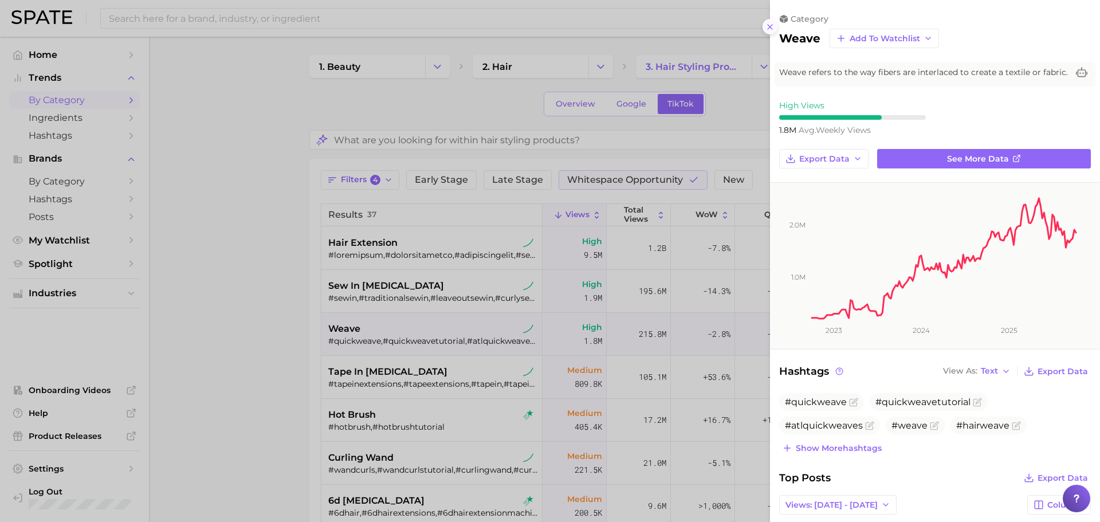
click at [771, 25] on icon at bounding box center [769, 26] width 9 height 9
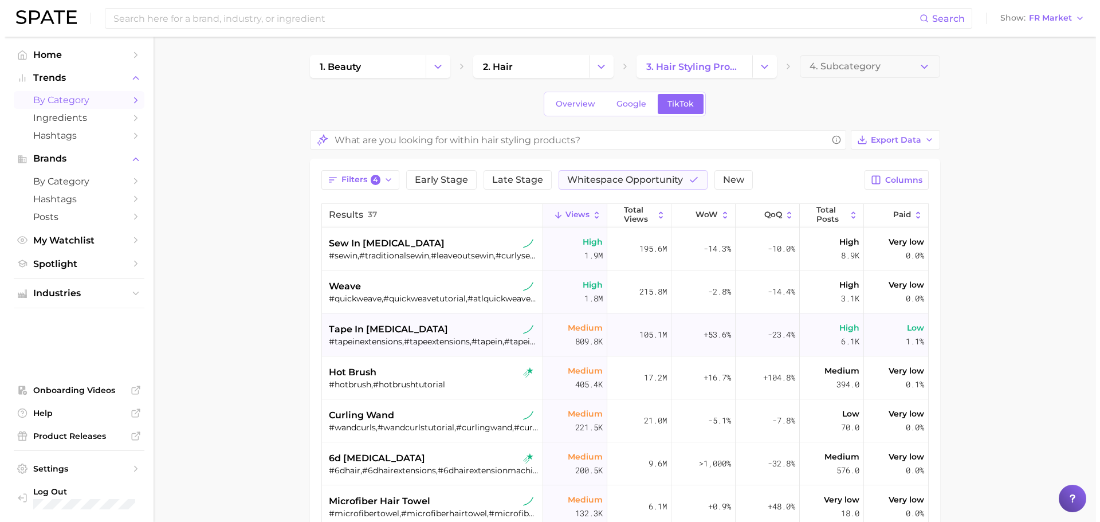
scroll to position [44, 0]
click at [386, 367] on div "hot brush" at bounding box center [429, 371] width 210 height 14
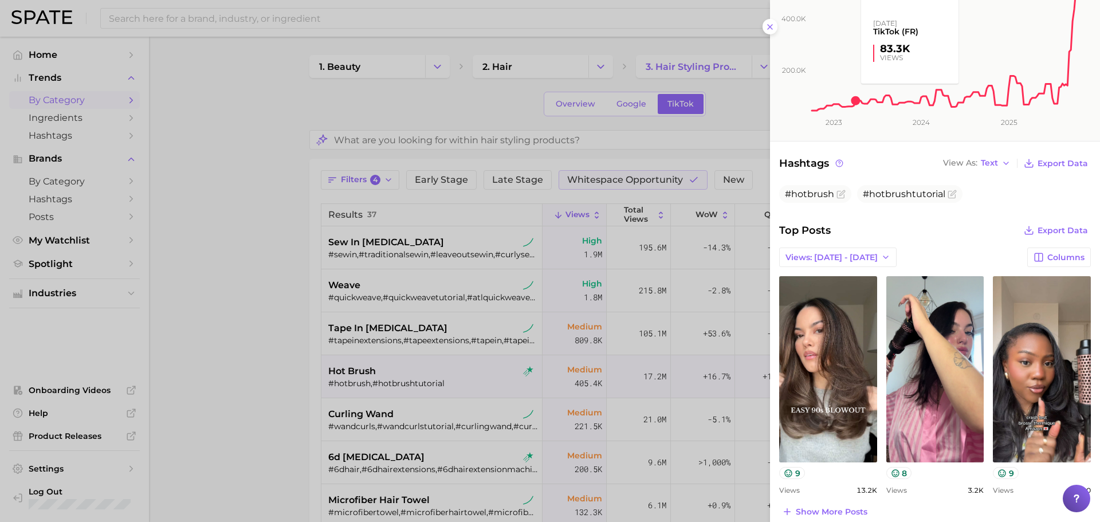
scroll to position [0, 0]
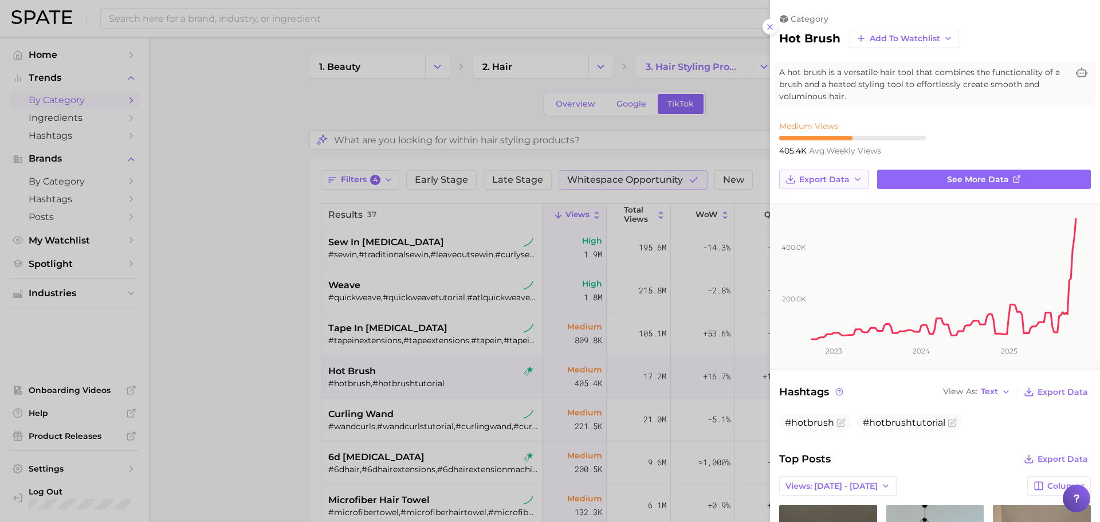
click at [854, 176] on icon "button" at bounding box center [857, 179] width 9 height 9
click at [963, 133] on div "Medium Views 405.4k avg. weekly views" at bounding box center [935, 138] width 330 height 35
click at [602, 344] on div at bounding box center [550, 261] width 1100 height 522
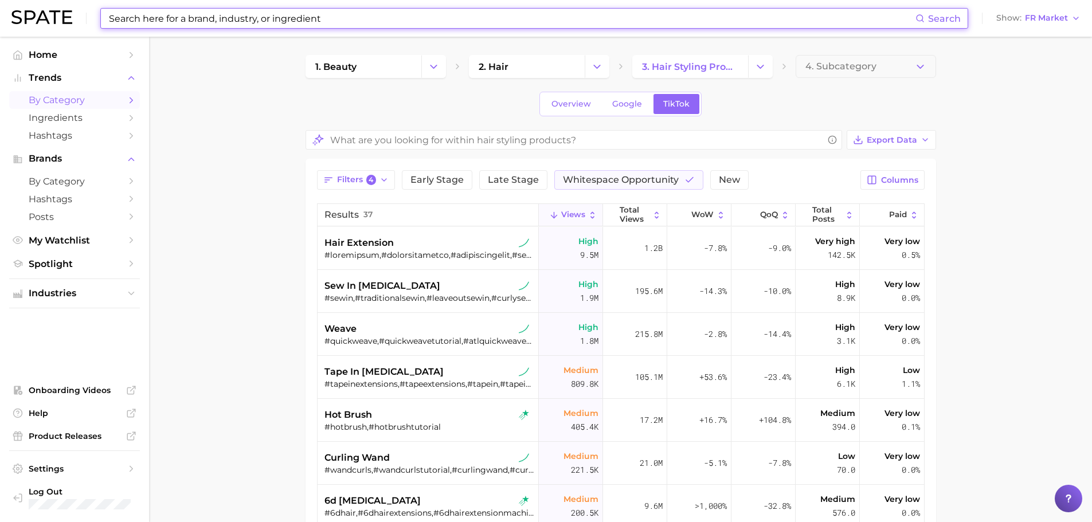
click at [302, 23] on input at bounding box center [511, 18] width 807 height 19
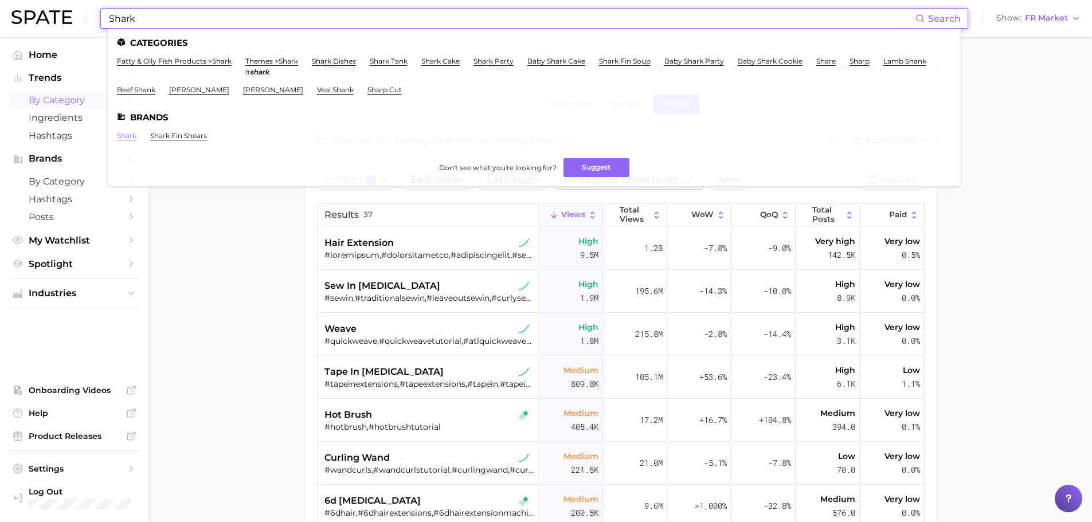
type input "Shark"
click at [122, 134] on link "shark" at bounding box center [126, 135] width 19 height 9
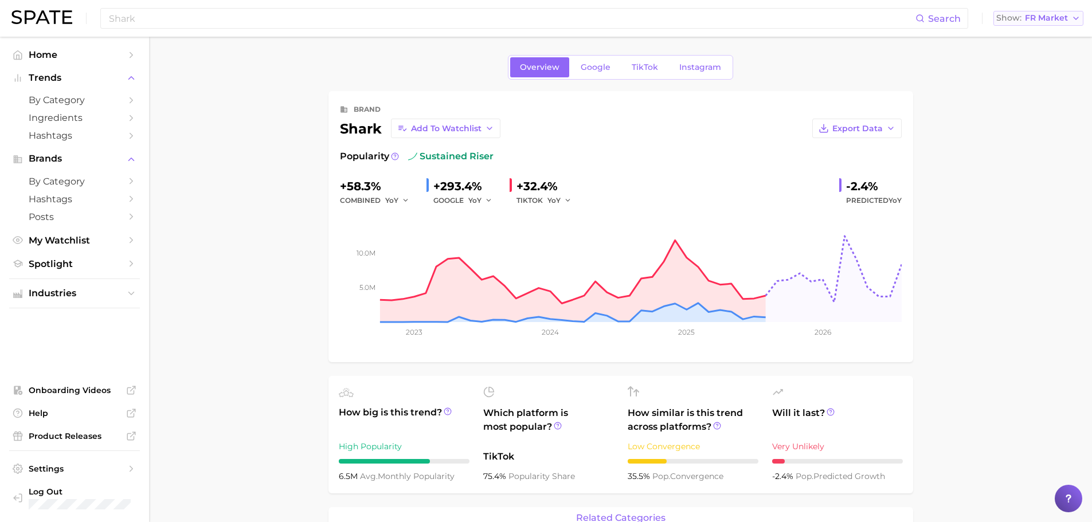
click at [1018, 25] on button "Show FR Market" at bounding box center [1038, 18] width 90 height 15
click at [1020, 37] on span "[GEOGRAPHIC_DATA]" at bounding box center [1043, 37] width 89 height 10
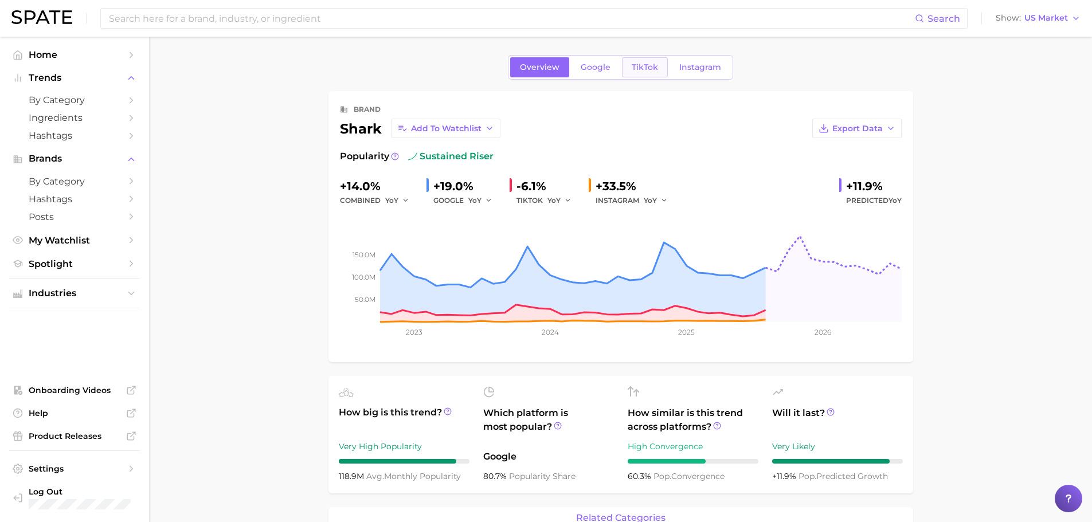
click at [637, 73] on link "TikTok" at bounding box center [645, 67] width 46 height 20
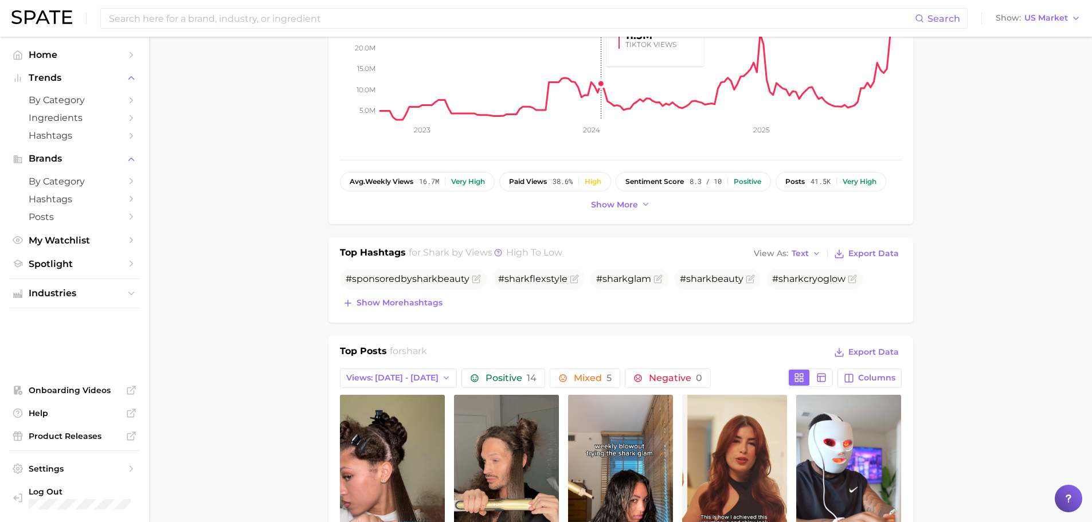
scroll to position [204, 0]
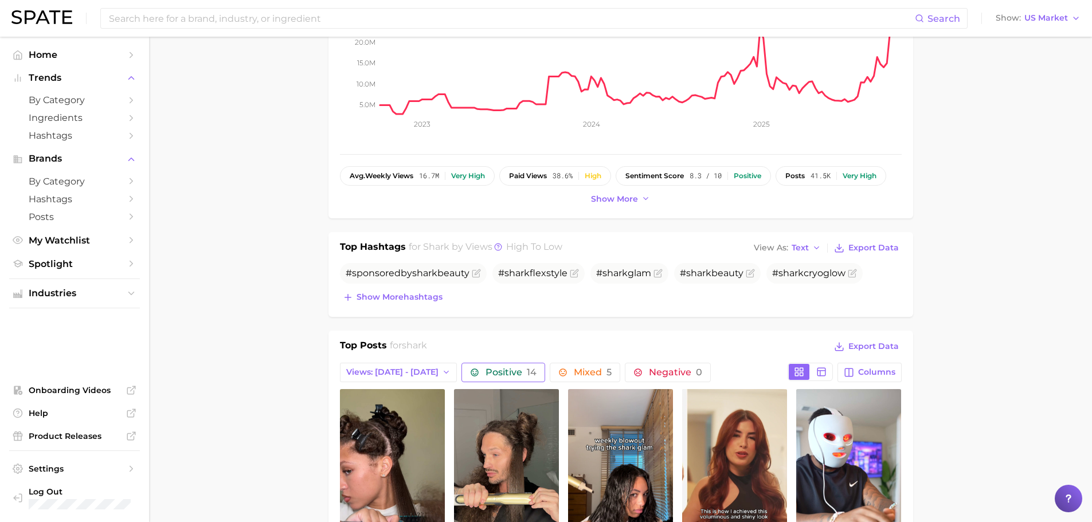
click at [508, 364] on button "Positive 14" at bounding box center [503, 372] width 84 height 19
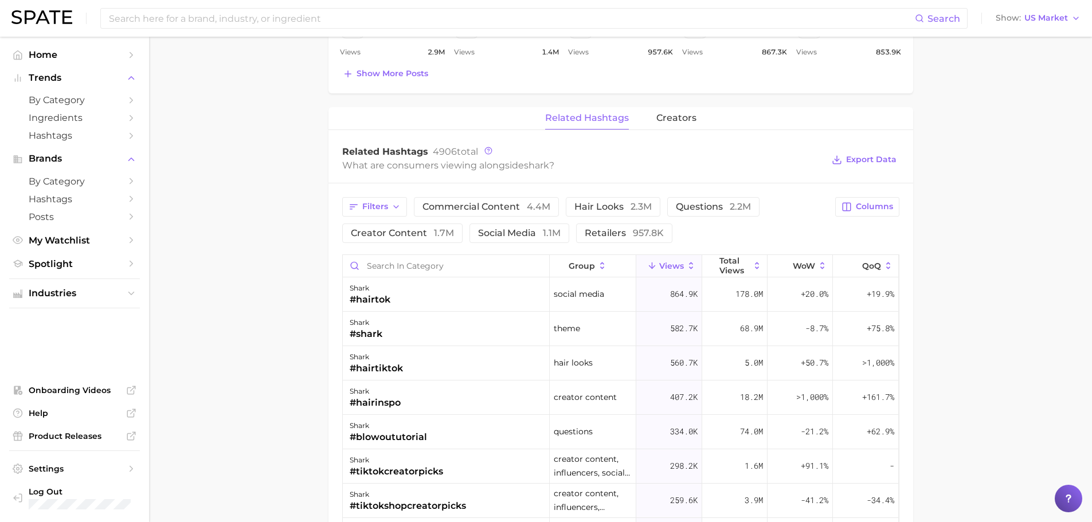
scroll to position [0, 0]
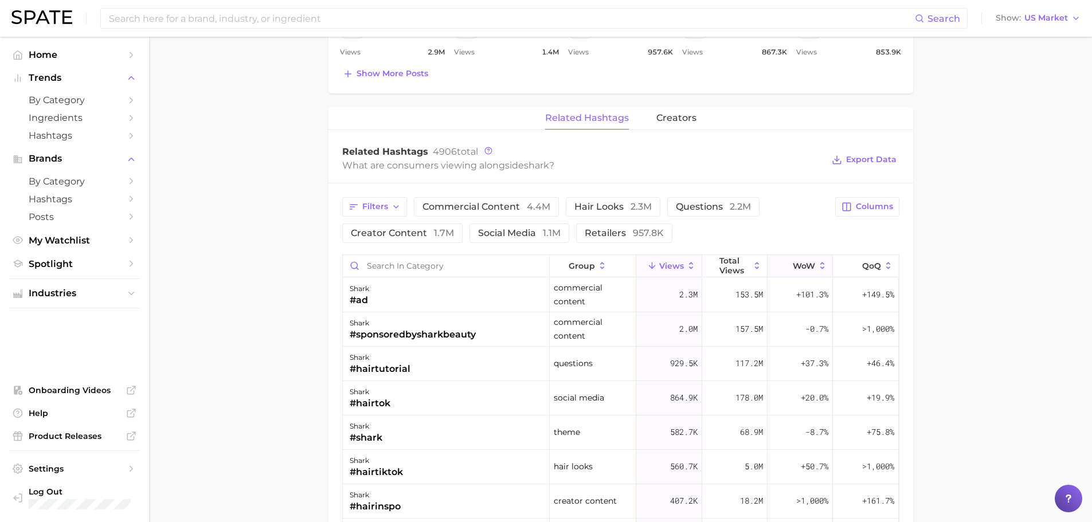
click at [801, 258] on button "WoW" at bounding box center [799, 266] width 65 height 22
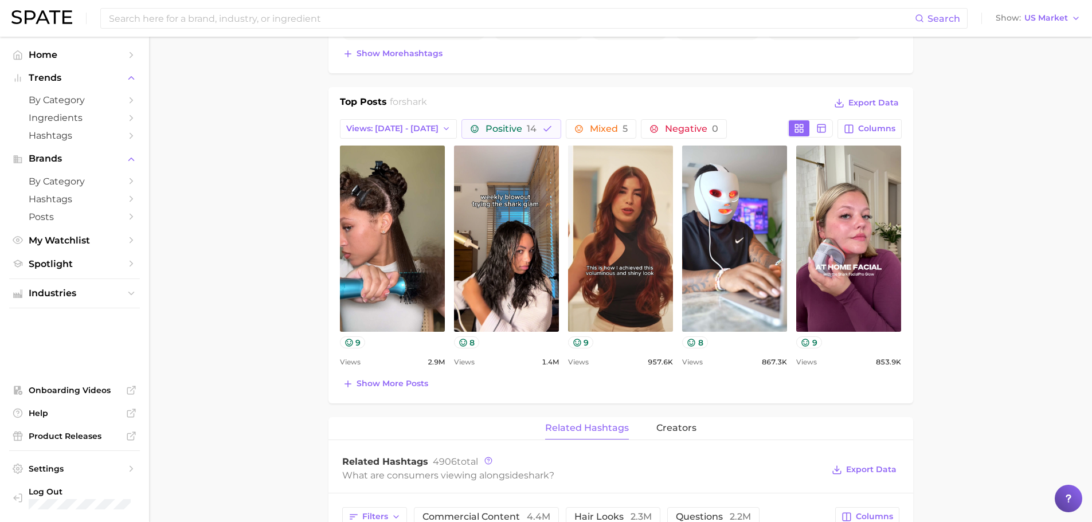
scroll to position [446, 0]
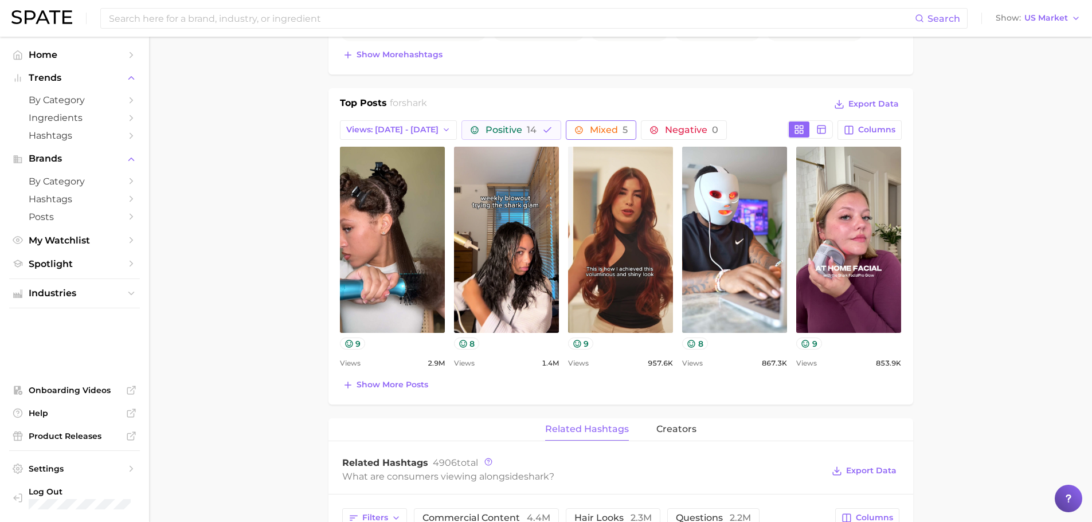
click at [602, 125] on span "Mixed 5" at bounding box center [609, 129] width 38 height 9
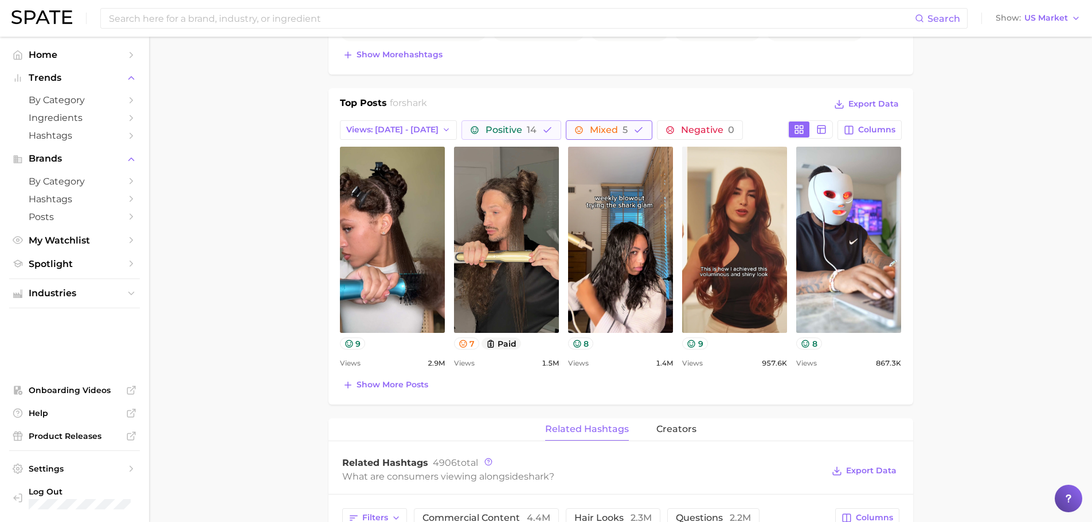
scroll to position [0, 0]
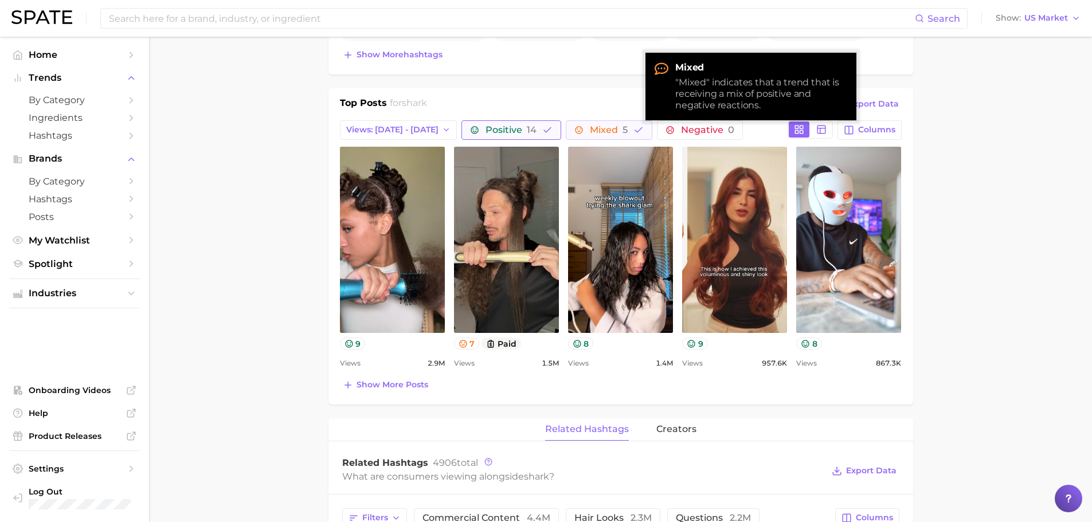
click at [510, 129] on span "Positive 14" at bounding box center [510, 129] width 51 height 9
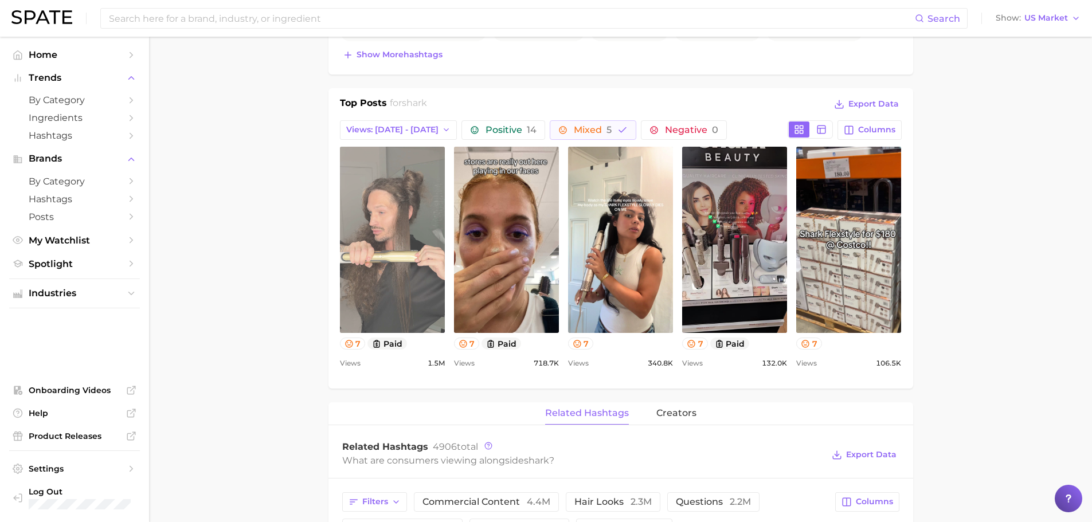
click at [399, 303] on link "view post on TikTok" at bounding box center [392, 240] width 105 height 186
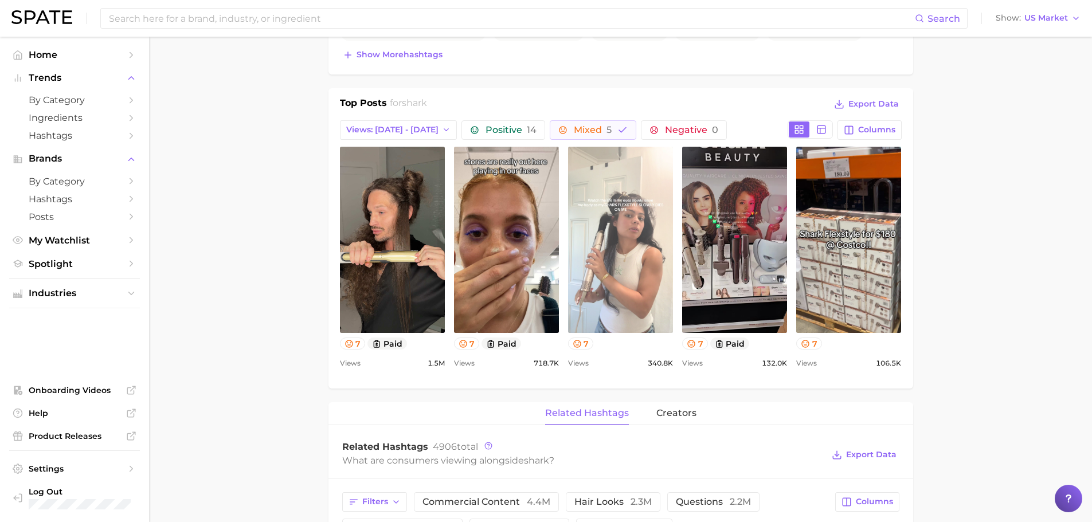
click at [614, 248] on link "view post on TikTok" at bounding box center [620, 240] width 105 height 186
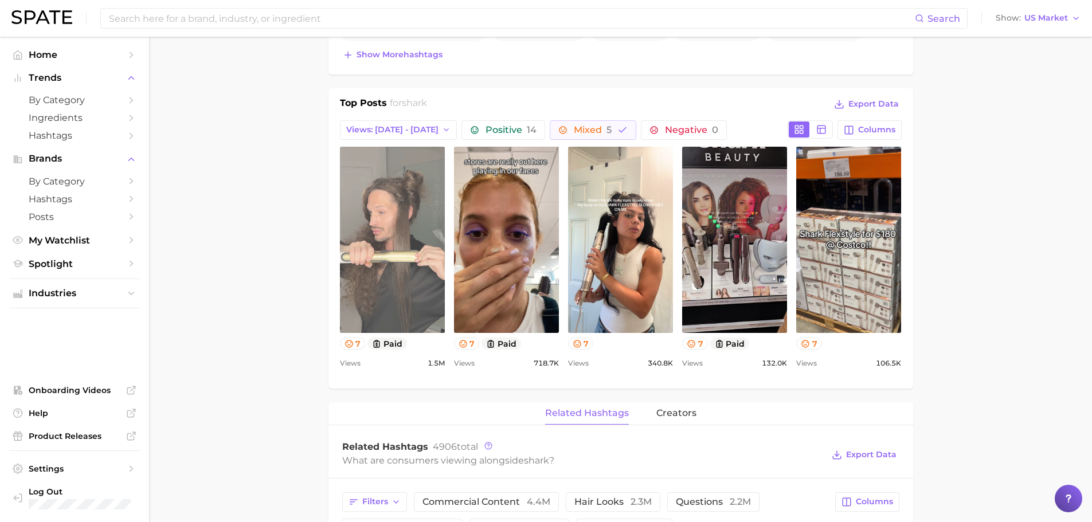
click at [389, 271] on link "view post on TikTok" at bounding box center [392, 240] width 105 height 186
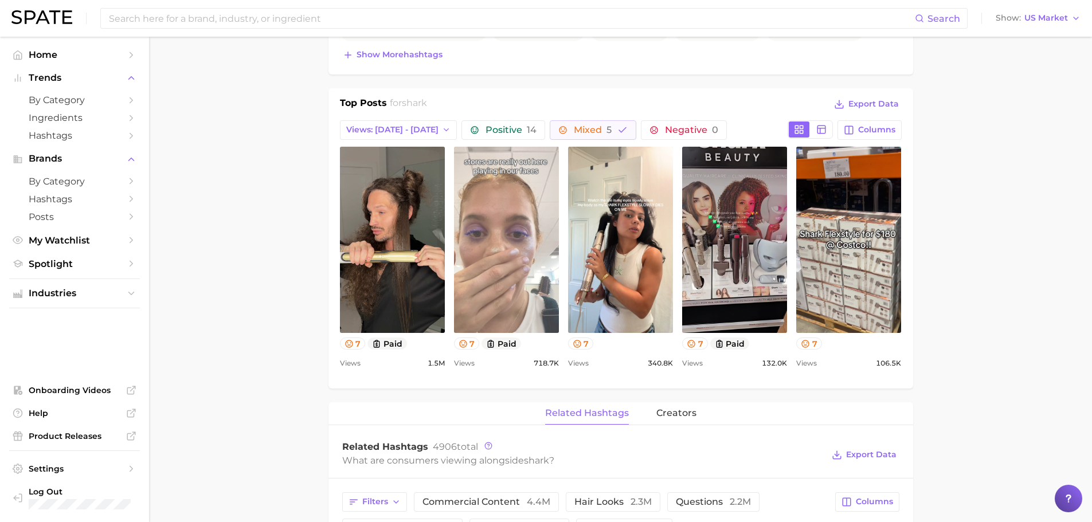
click at [492, 293] on link "view post on TikTok" at bounding box center [506, 240] width 105 height 186
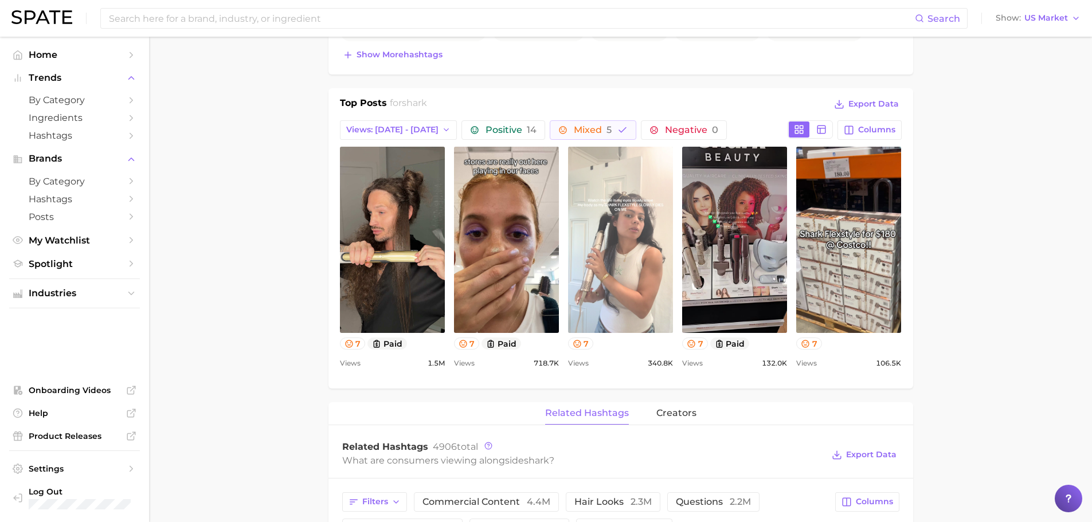
click at [629, 234] on link "view post on TikTok" at bounding box center [620, 240] width 105 height 186
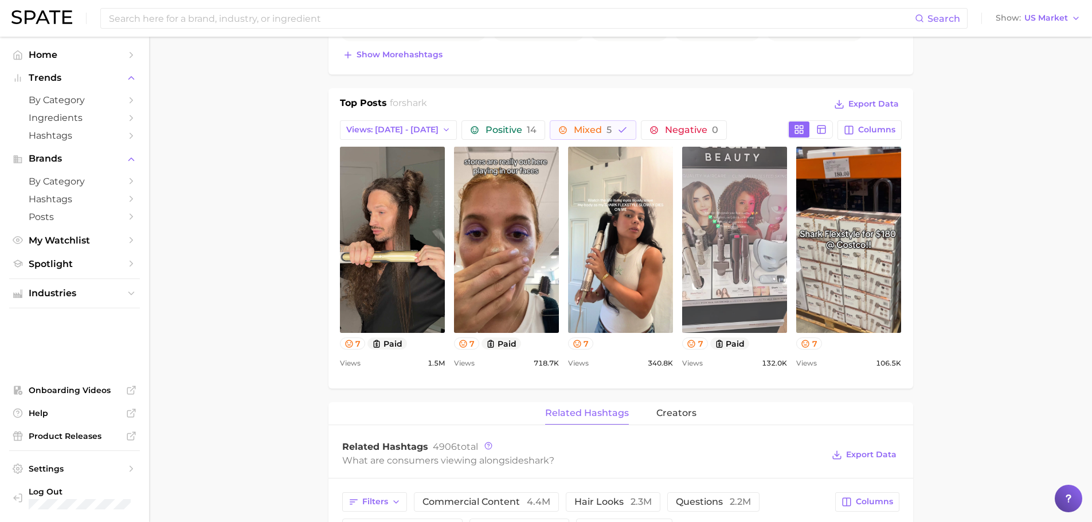
click at [727, 205] on link "view post on TikTok" at bounding box center [734, 240] width 105 height 186
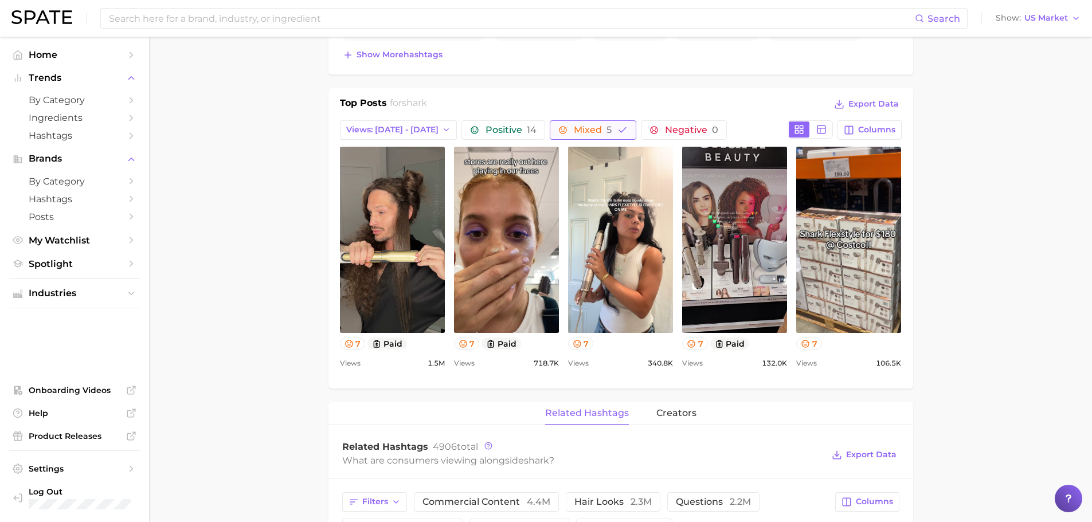
click at [574, 132] on span "Mixed 5" at bounding box center [593, 129] width 38 height 9
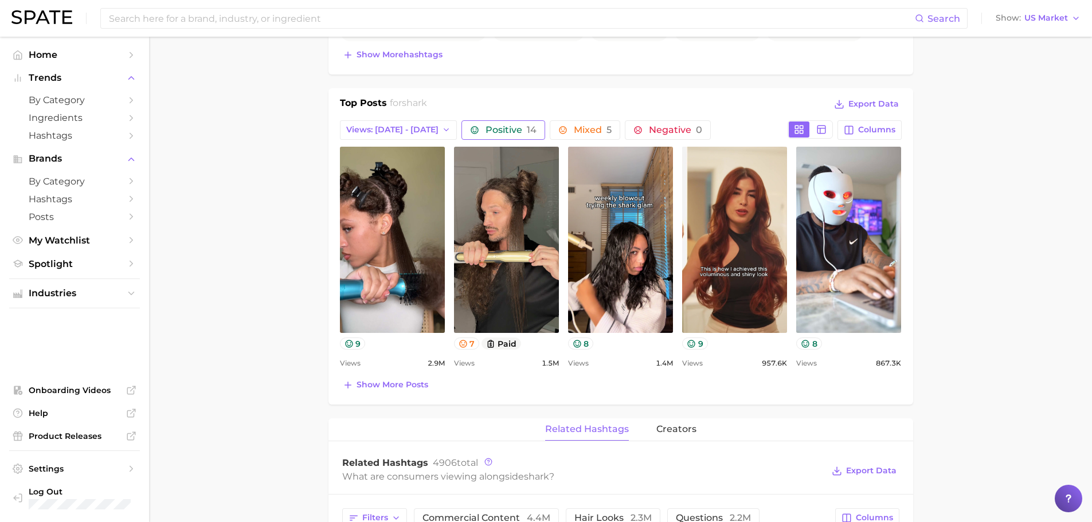
click at [505, 131] on span "Positive 14" at bounding box center [510, 129] width 51 height 9
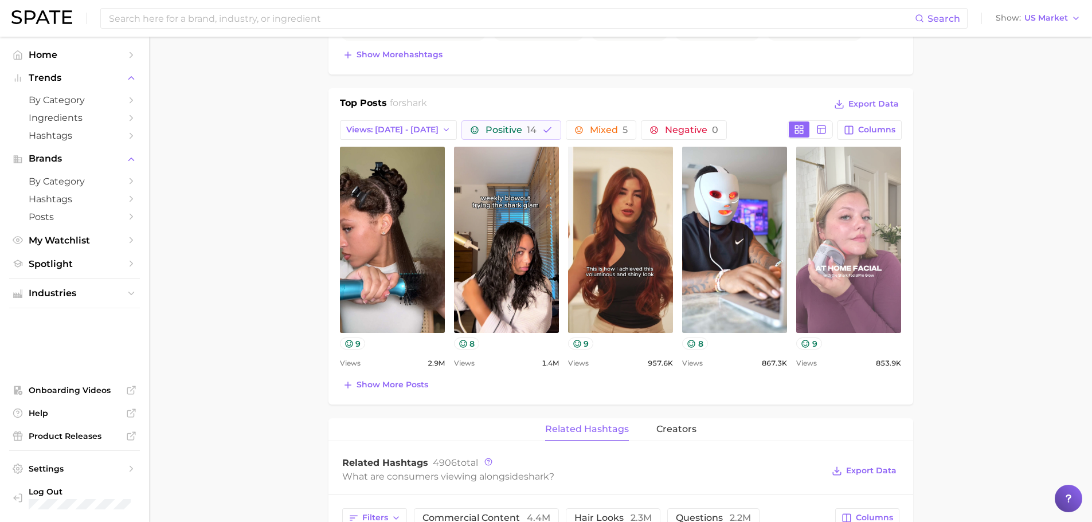
click at [829, 244] on link "view post on TikTok" at bounding box center [848, 240] width 105 height 186
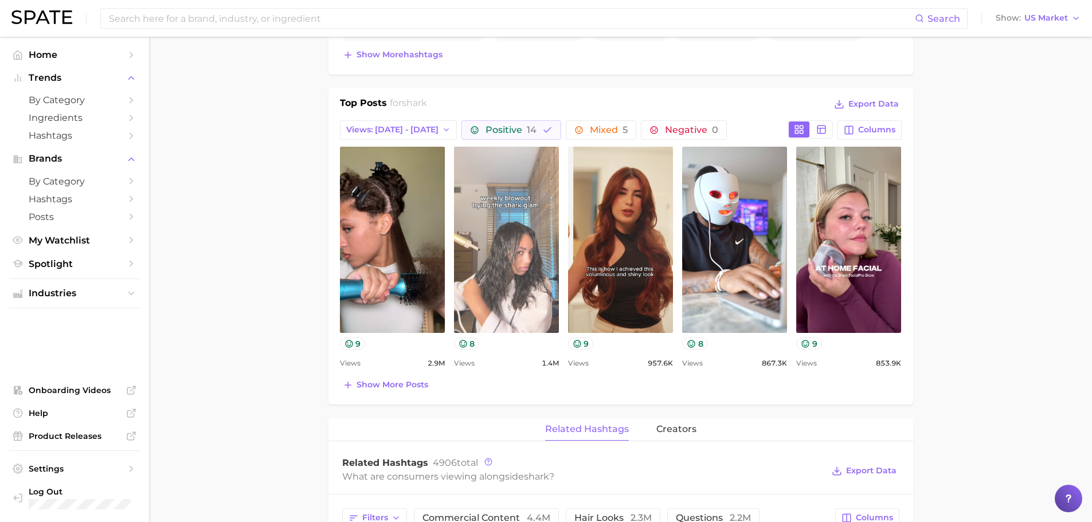
click at [502, 237] on link "view post on TikTok" at bounding box center [506, 240] width 105 height 186
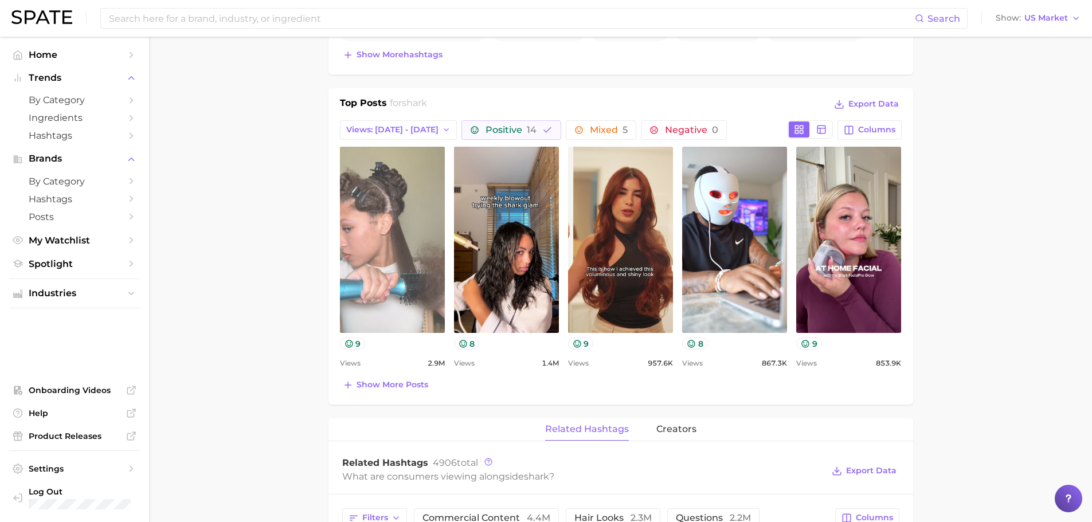
click at [367, 259] on link "view post on TikTok" at bounding box center [392, 240] width 105 height 186
click at [344, 255] on link "view post on TikTok" at bounding box center [392, 240] width 105 height 186
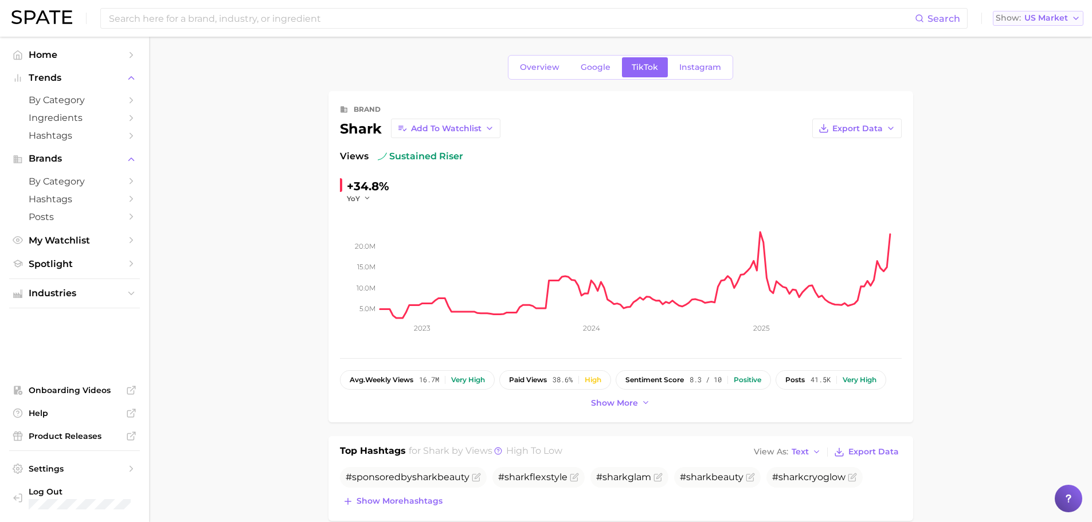
click at [1041, 17] on span "US Market" at bounding box center [1046, 18] width 44 height 6
click at [1025, 56] on span "[GEOGRAPHIC_DATA]" at bounding box center [1042, 58] width 89 height 10
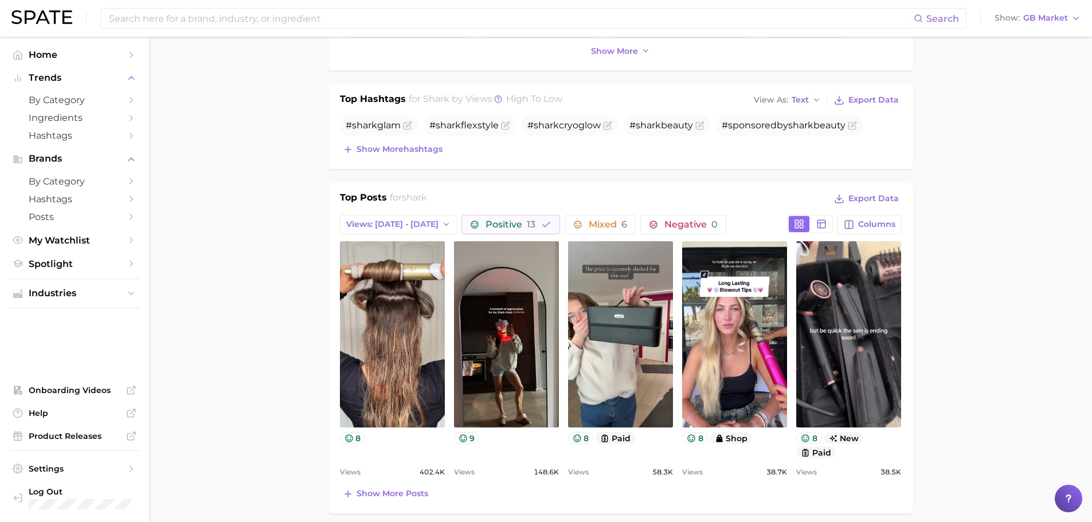
scroll to position [352, 0]
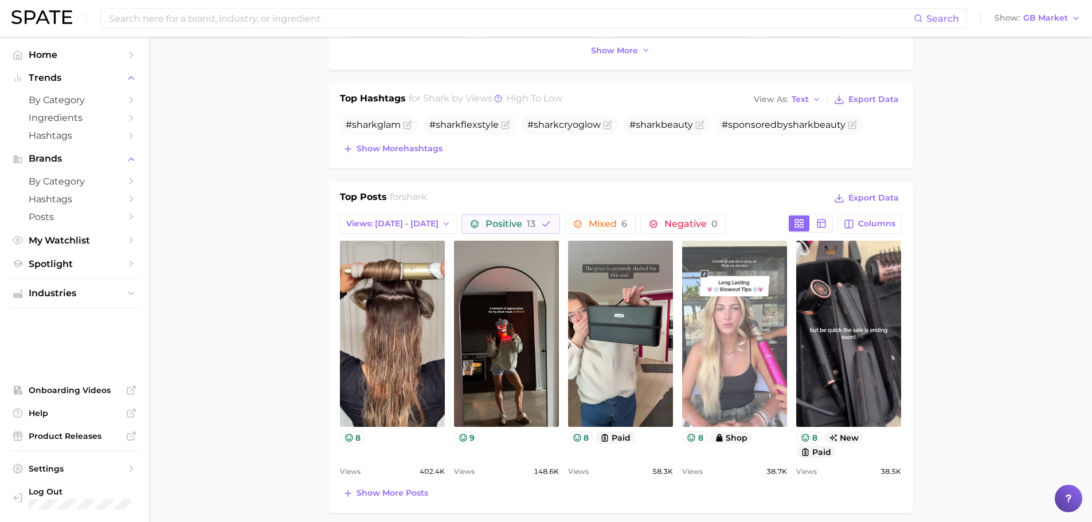
click at [738, 379] on link "view post on TikTok" at bounding box center [734, 334] width 105 height 186
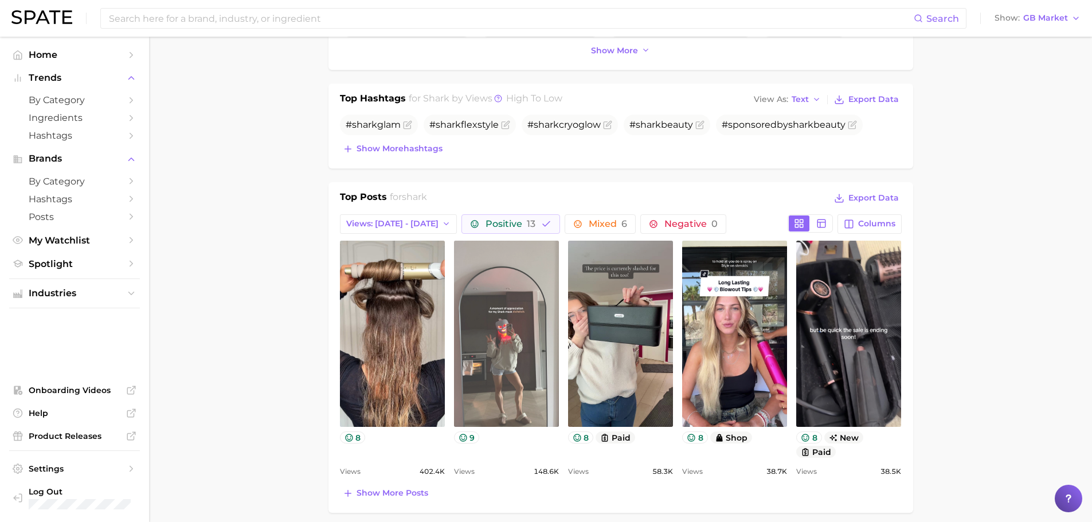
click at [516, 353] on link "view post on TikTok" at bounding box center [506, 334] width 105 height 186
click at [508, 343] on link "view post on TikTok" at bounding box center [506, 334] width 105 height 186
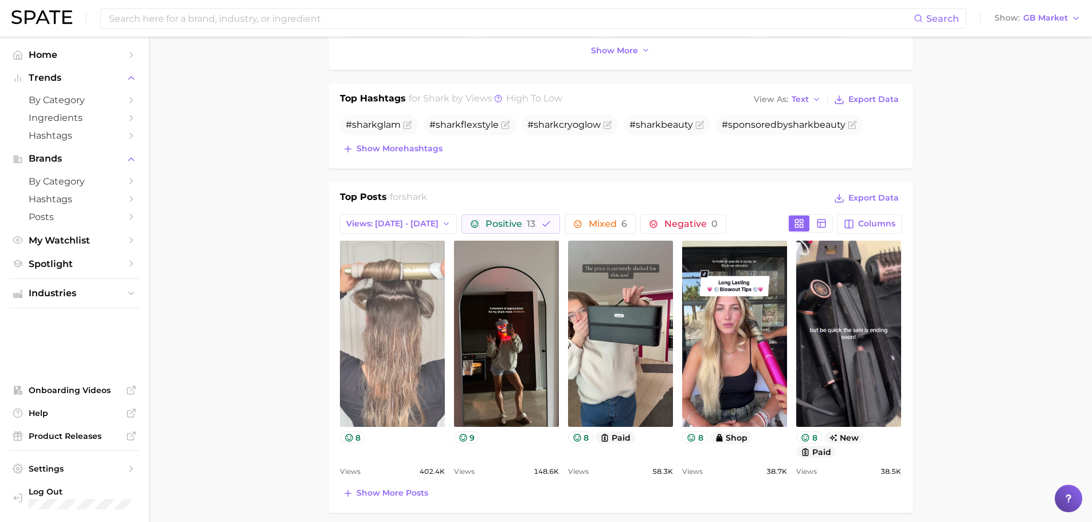
click at [391, 361] on link "view post on TikTok" at bounding box center [392, 334] width 105 height 186
click at [442, 301] on link "view post on TikTok" at bounding box center [392, 334] width 105 height 186
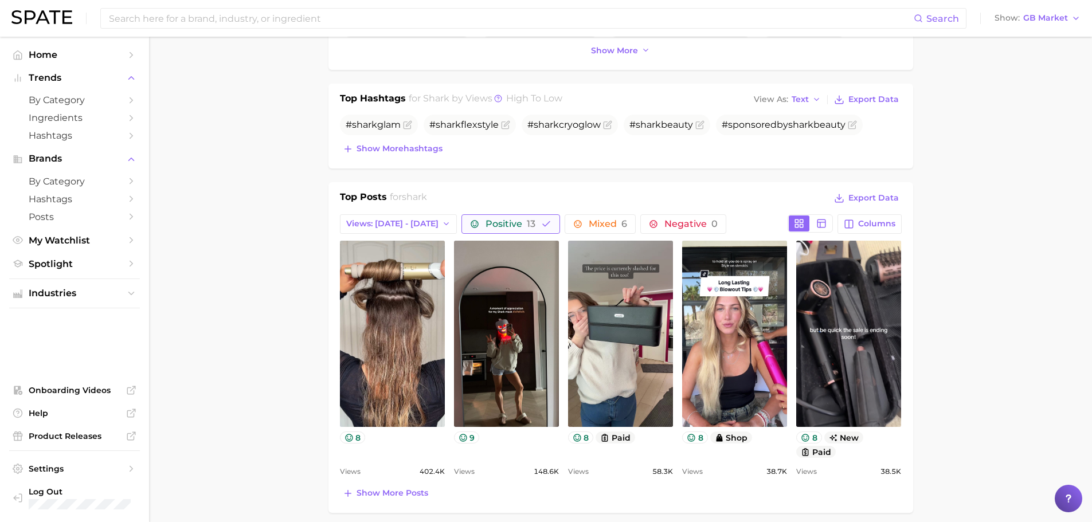
click at [531, 221] on button "Positive 13" at bounding box center [510, 223] width 99 height 19
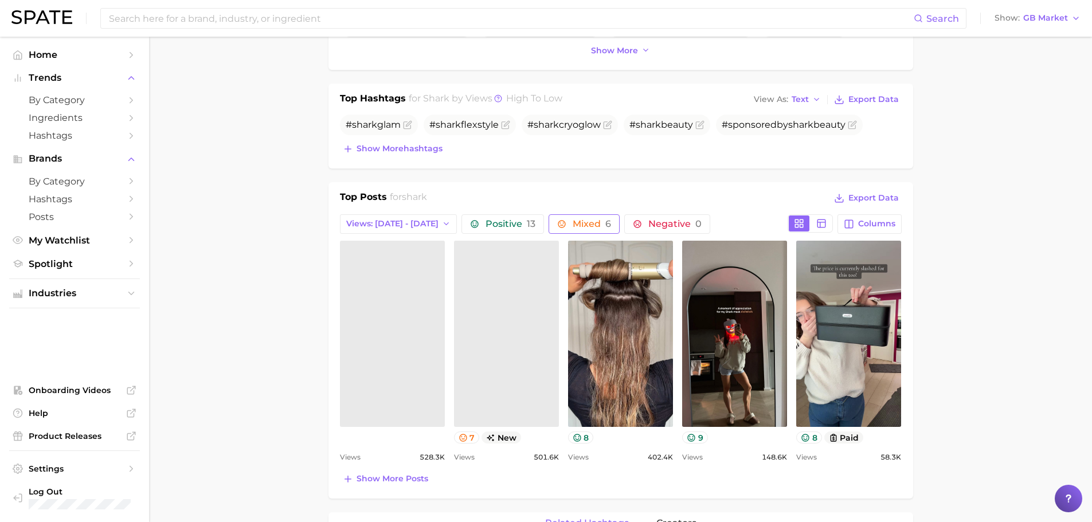
click at [588, 219] on span "Mixed 6" at bounding box center [591, 223] width 38 height 9
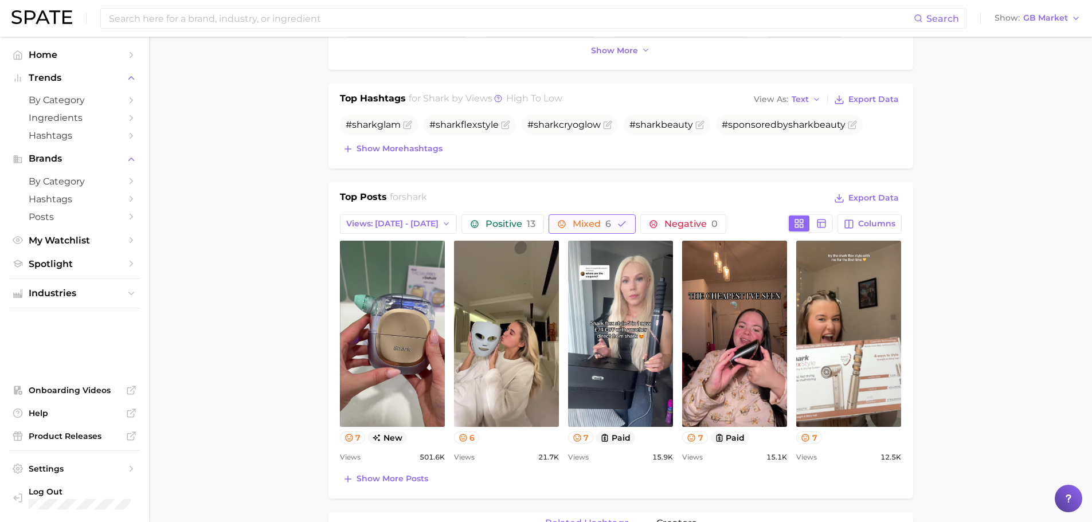
scroll to position [0, 0]
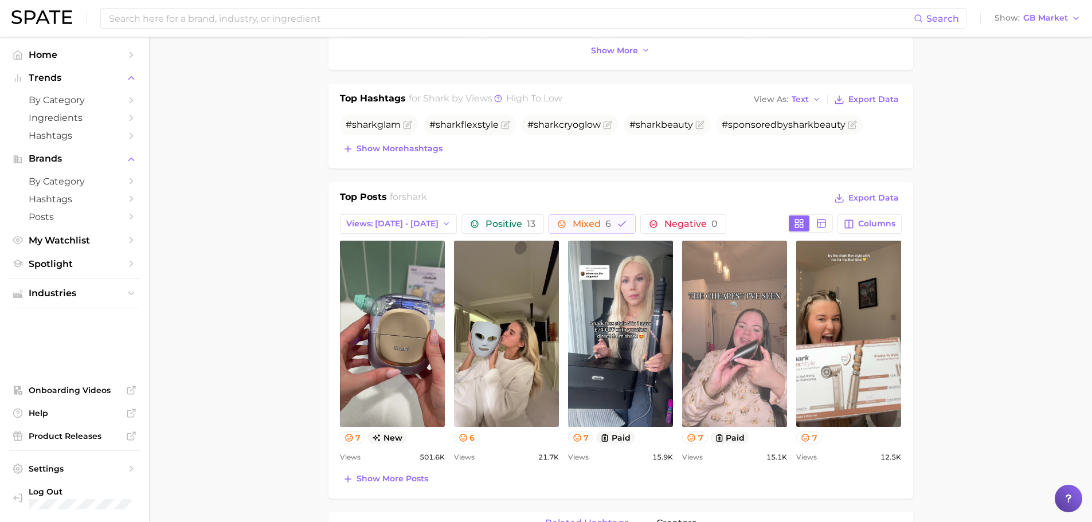
click at [685, 316] on link "view post on TikTok" at bounding box center [734, 334] width 105 height 186
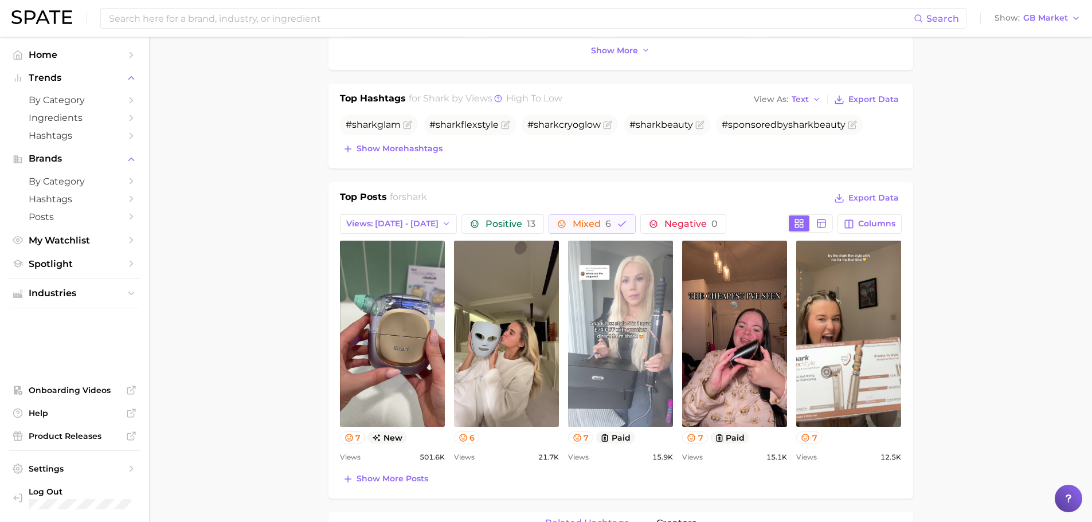
click at [608, 295] on link "view post on TikTok" at bounding box center [620, 334] width 105 height 186
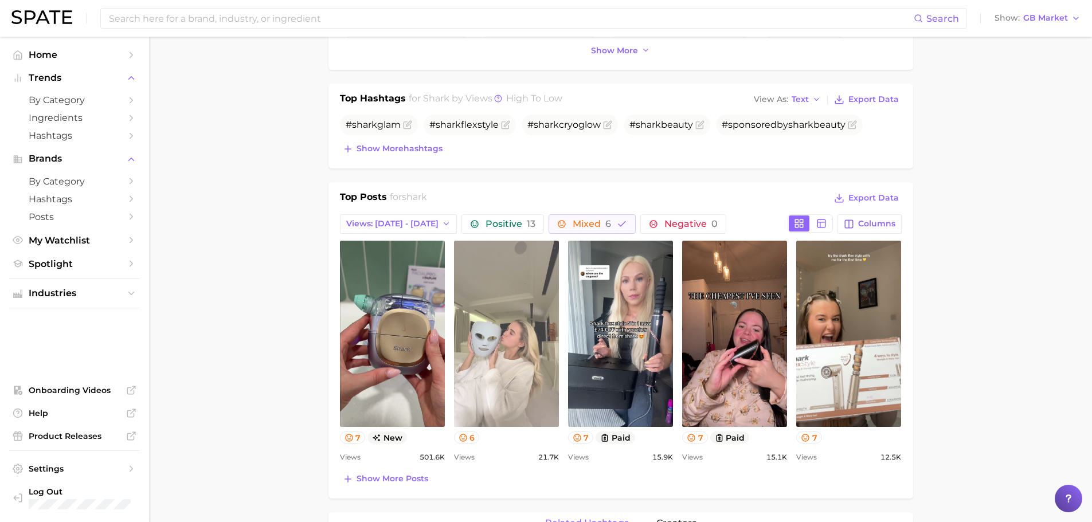
click at [486, 324] on link "view post on TikTok" at bounding box center [506, 334] width 105 height 186
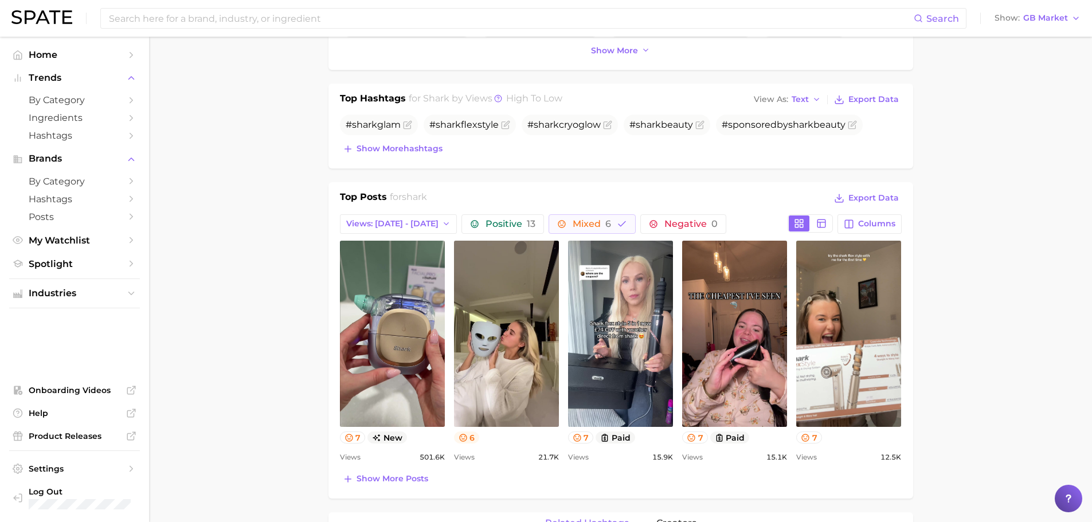
click at [462, 439] on icon at bounding box center [462, 437] width 9 height 9
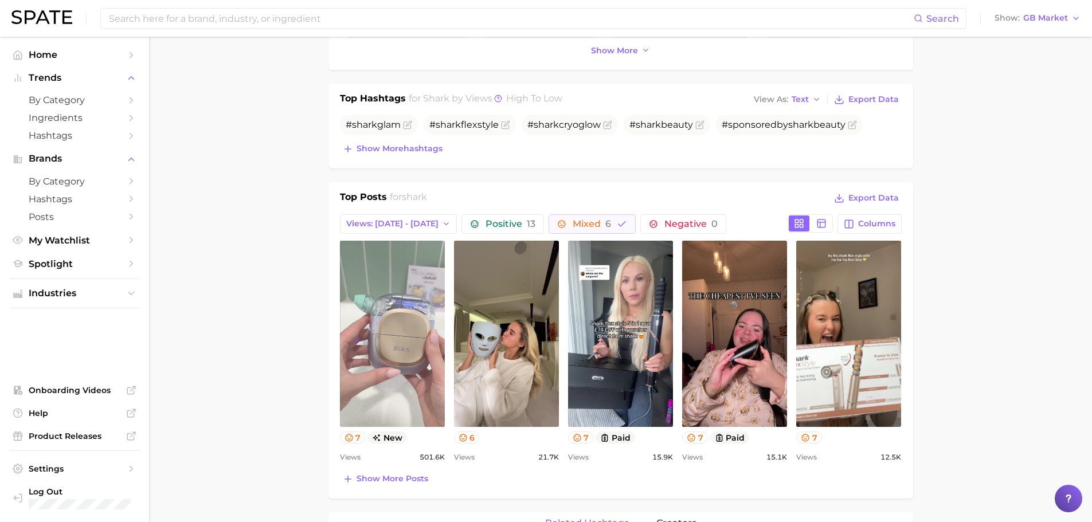
click at [390, 391] on link "view post on TikTok" at bounding box center [392, 334] width 105 height 186
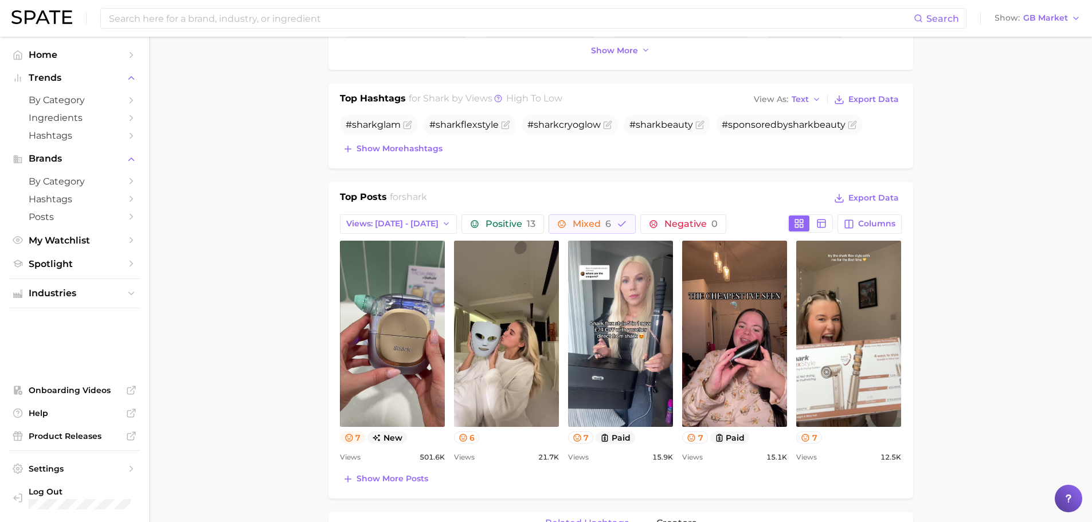
click at [356, 436] on button "7" at bounding box center [353, 437] width 26 height 12
click at [579, 438] on icon at bounding box center [576, 437] width 9 height 9
click at [699, 438] on button "7" at bounding box center [695, 437] width 26 height 12
click at [804, 440] on icon at bounding box center [804, 437] width 9 height 9
click at [838, 495] on div "Top Posts for shark Export Data Views: [DATE] - [DATE] Positive 13 Mixed 6 Nega…" at bounding box center [620, 340] width 584 height 316
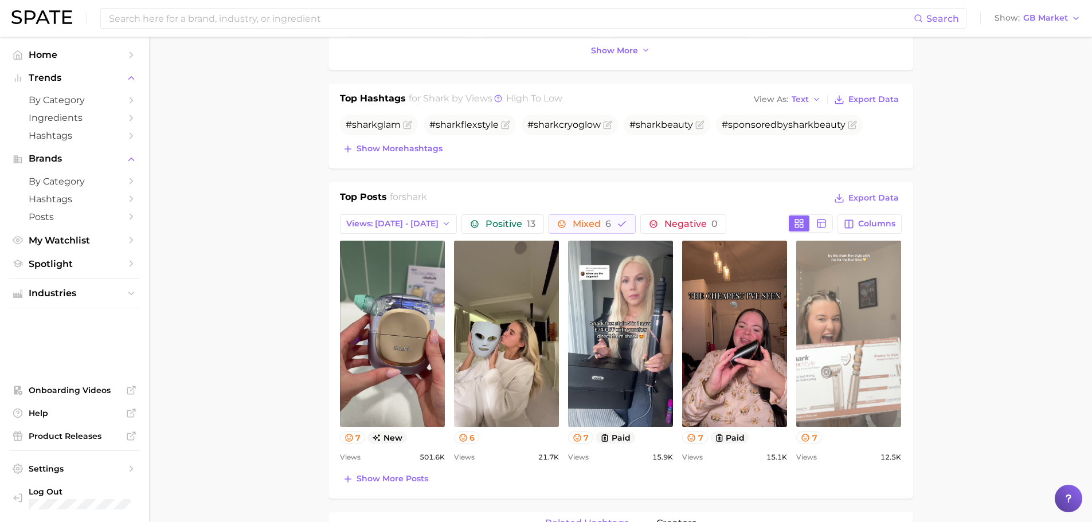
click at [837, 353] on link "view post on TikTok" at bounding box center [848, 334] width 105 height 186
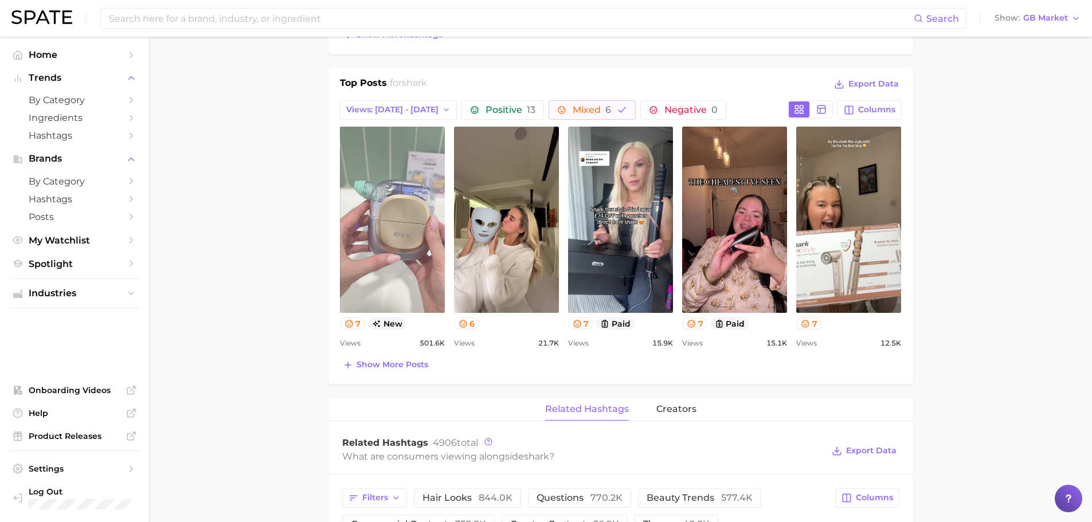
scroll to position [477, 0]
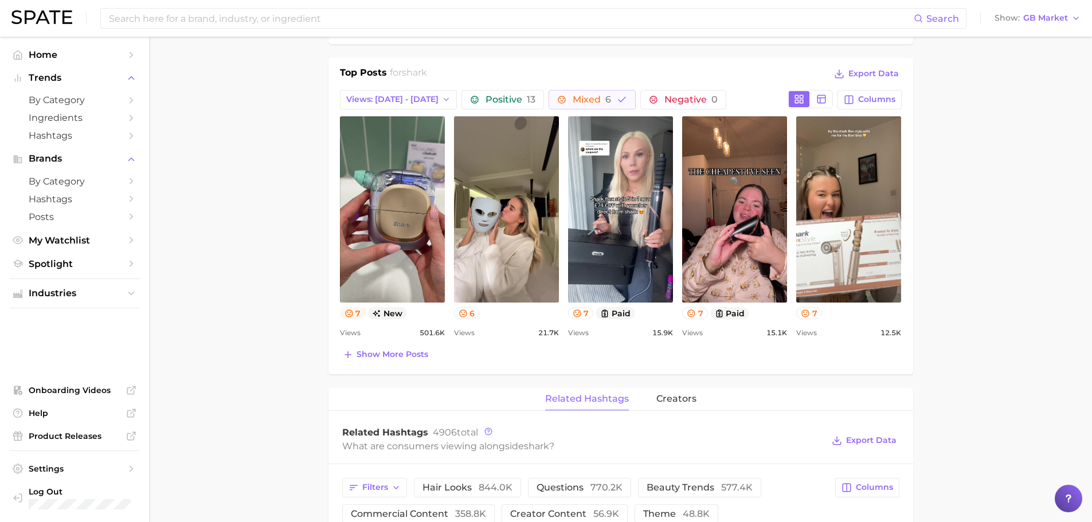
click at [353, 313] on icon at bounding box center [348, 313] width 9 height 9
click at [469, 313] on button "6" at bounding box center [467, 313] width 26 height 12
click at [472, 311] on button "6" at bounding box center [467, 313] width 26 height 12
click at [813, 319] on button "7" at bounding box center [809, 313] width 26 height 12
